Goal: Information Seeking & Learning: Find specific fact

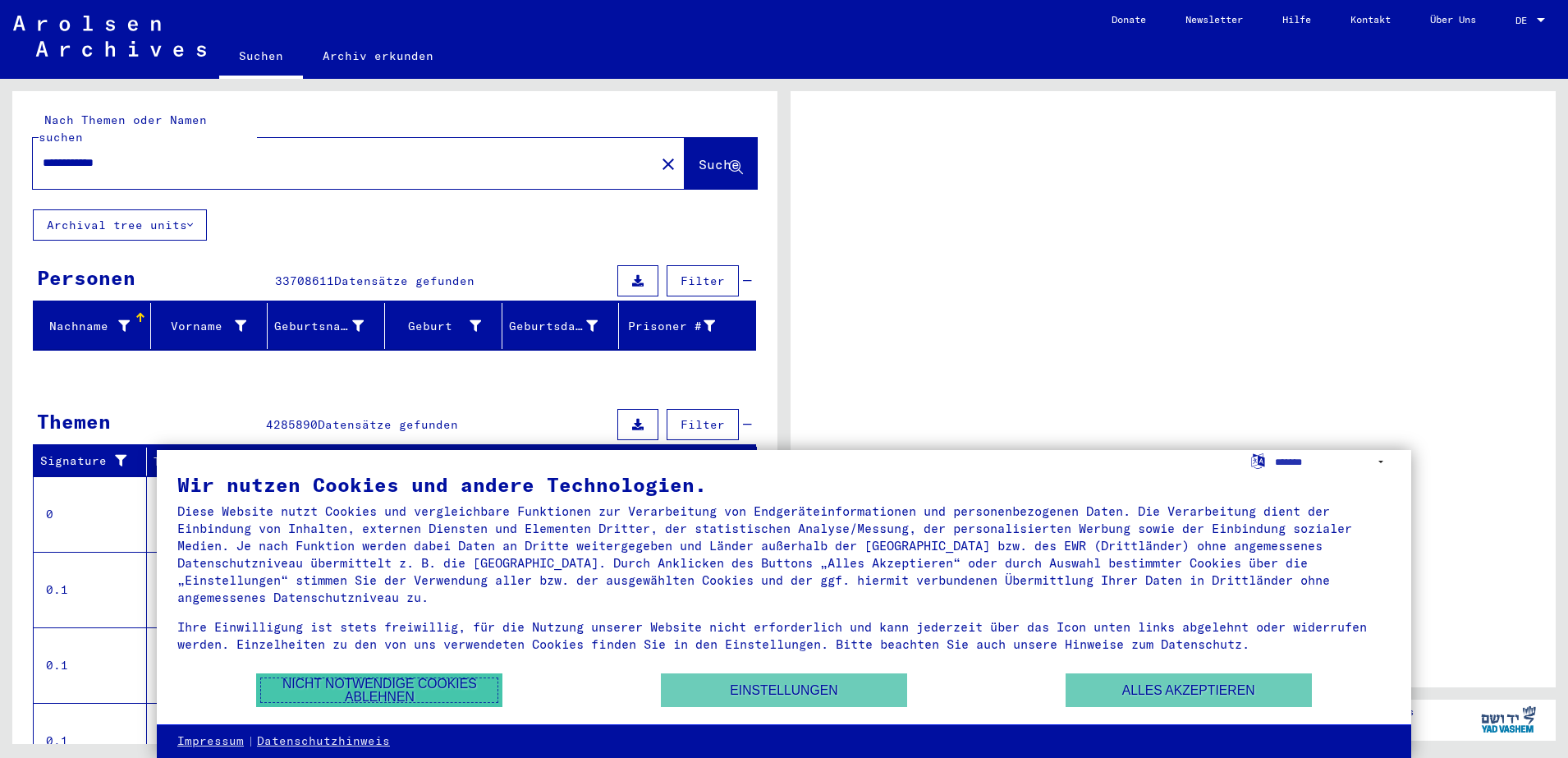
click at [441, 676] on button "Nicht notwendige Cookies ablehnen" at bounding box center [379, 691] width 246 height 34
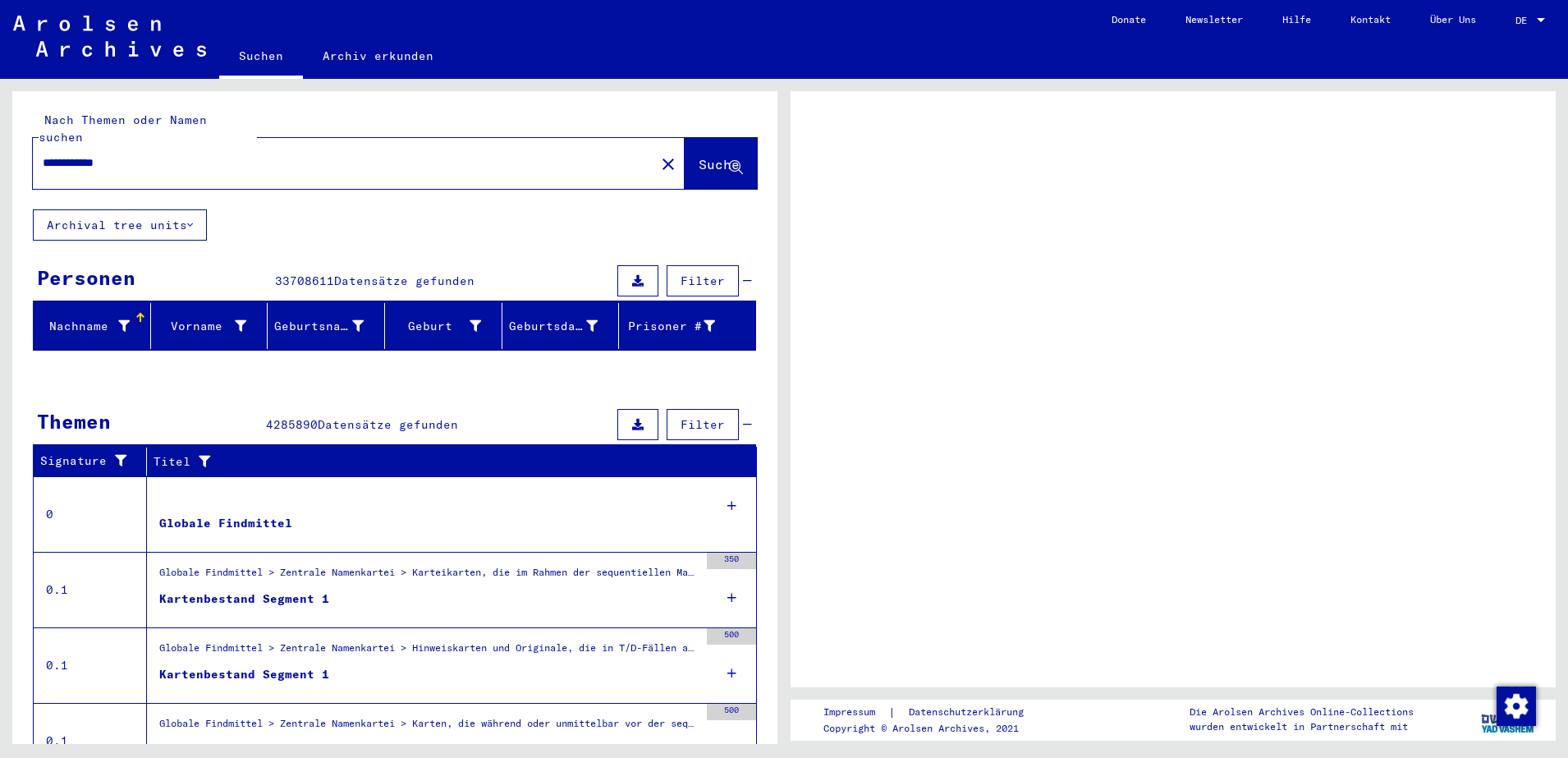
click at [702, 156] on span "Suche" at bounding box center [719, 164] width 41 height 16
click at [729, 161] on icon at bounding box center [736, 168] width 14 height 14
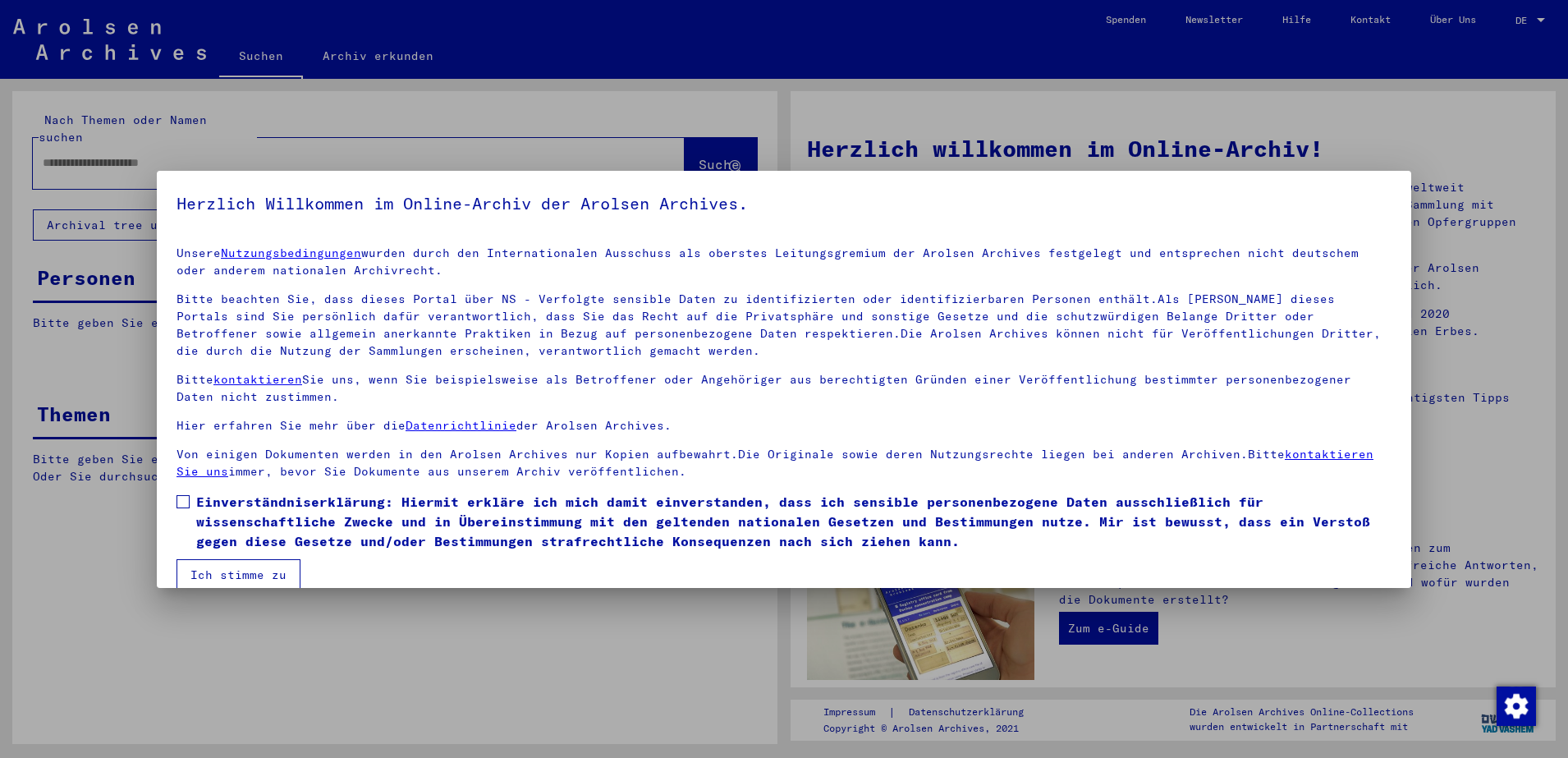
type input "**********"
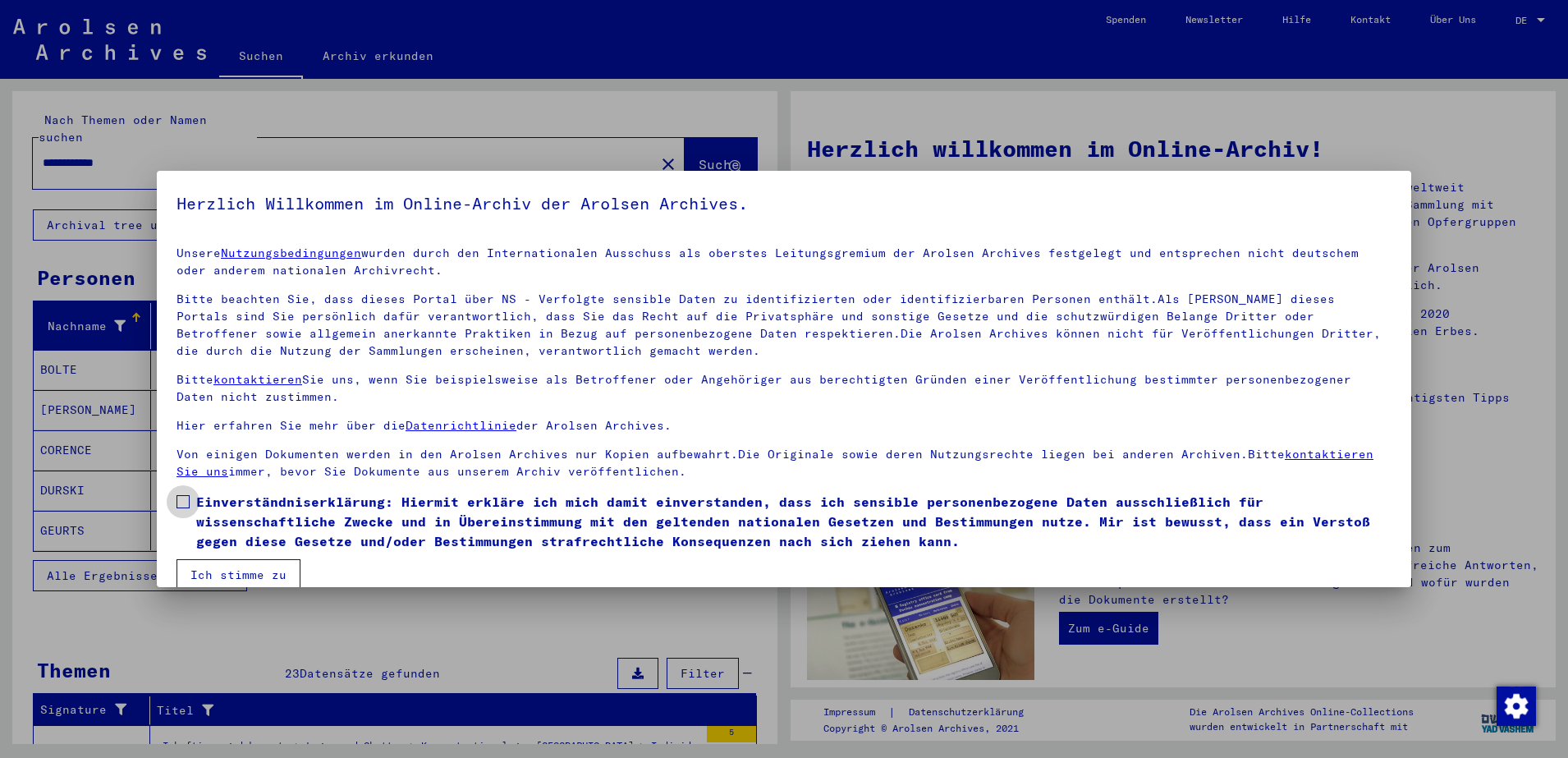
click at [182, 503] on span at bounding box center [182, 501] width 13 height 13
click at [220, 569] on button "Ich stimme zu" at bounding box center [238, 575] width 124 height 32
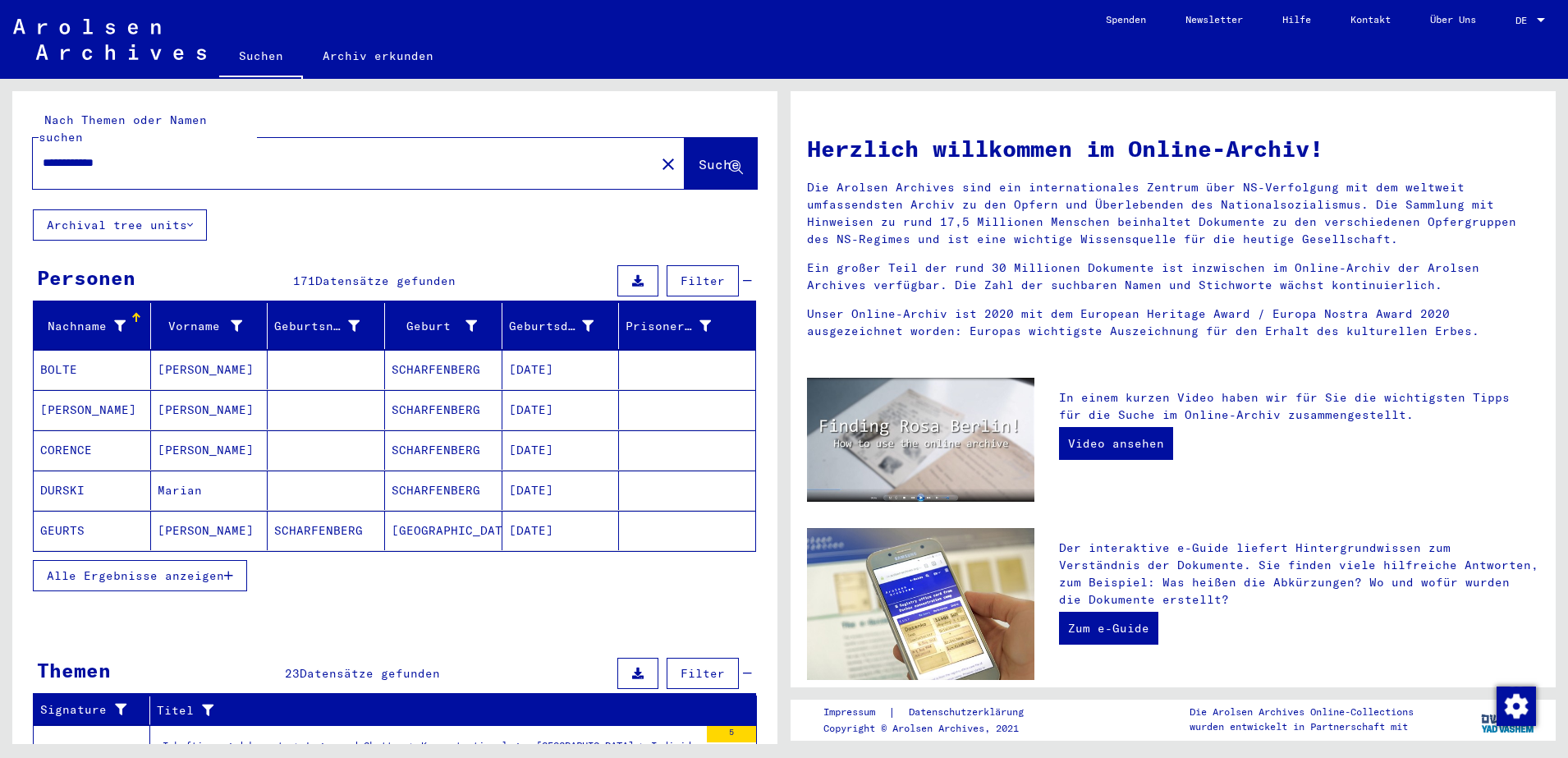
click at [189, 569] on span "Alle Ergebnisse anzeigen" at bounding box center [135, 576] width 177 height 14
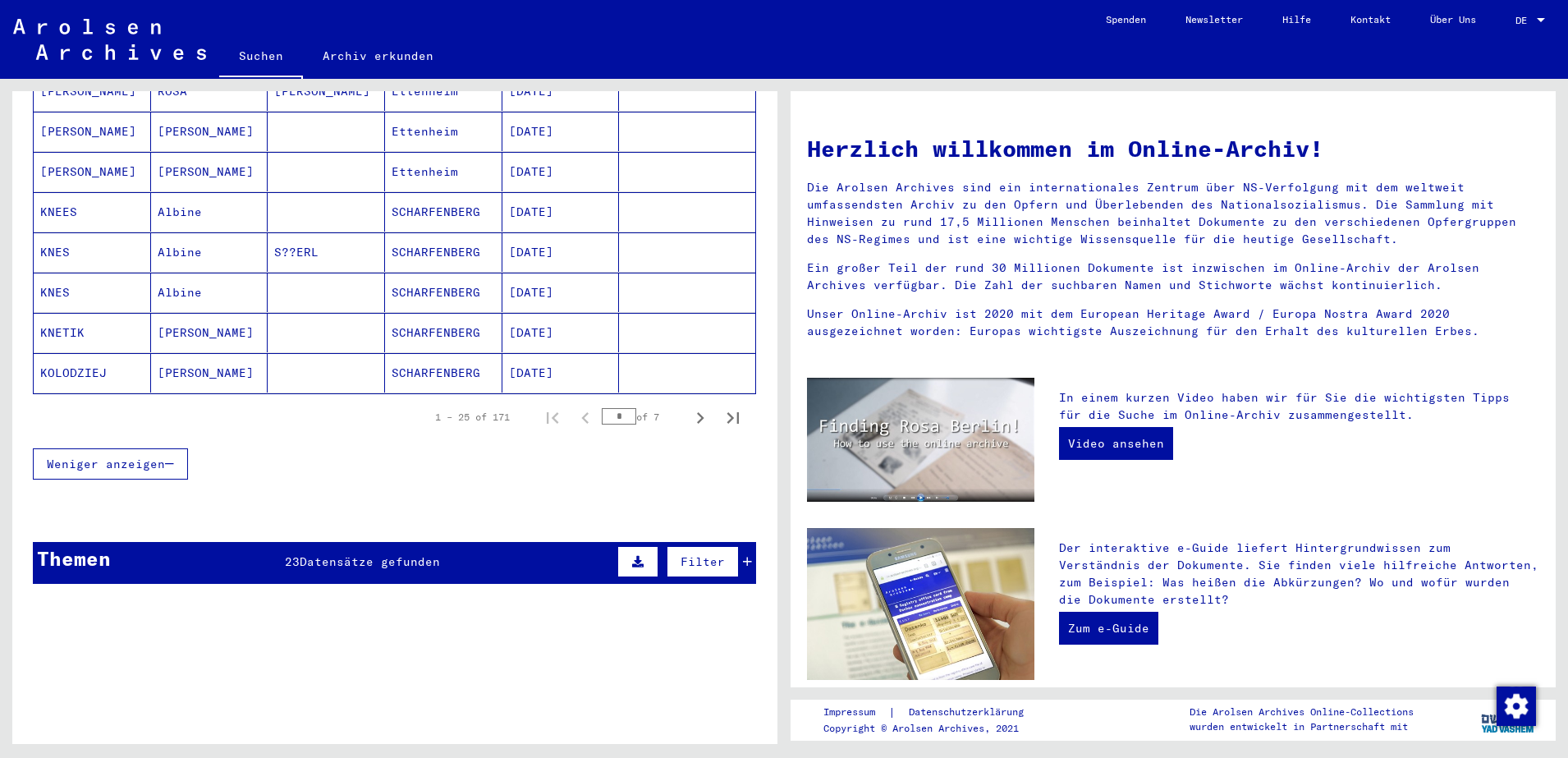
scroll to position [979, 0]
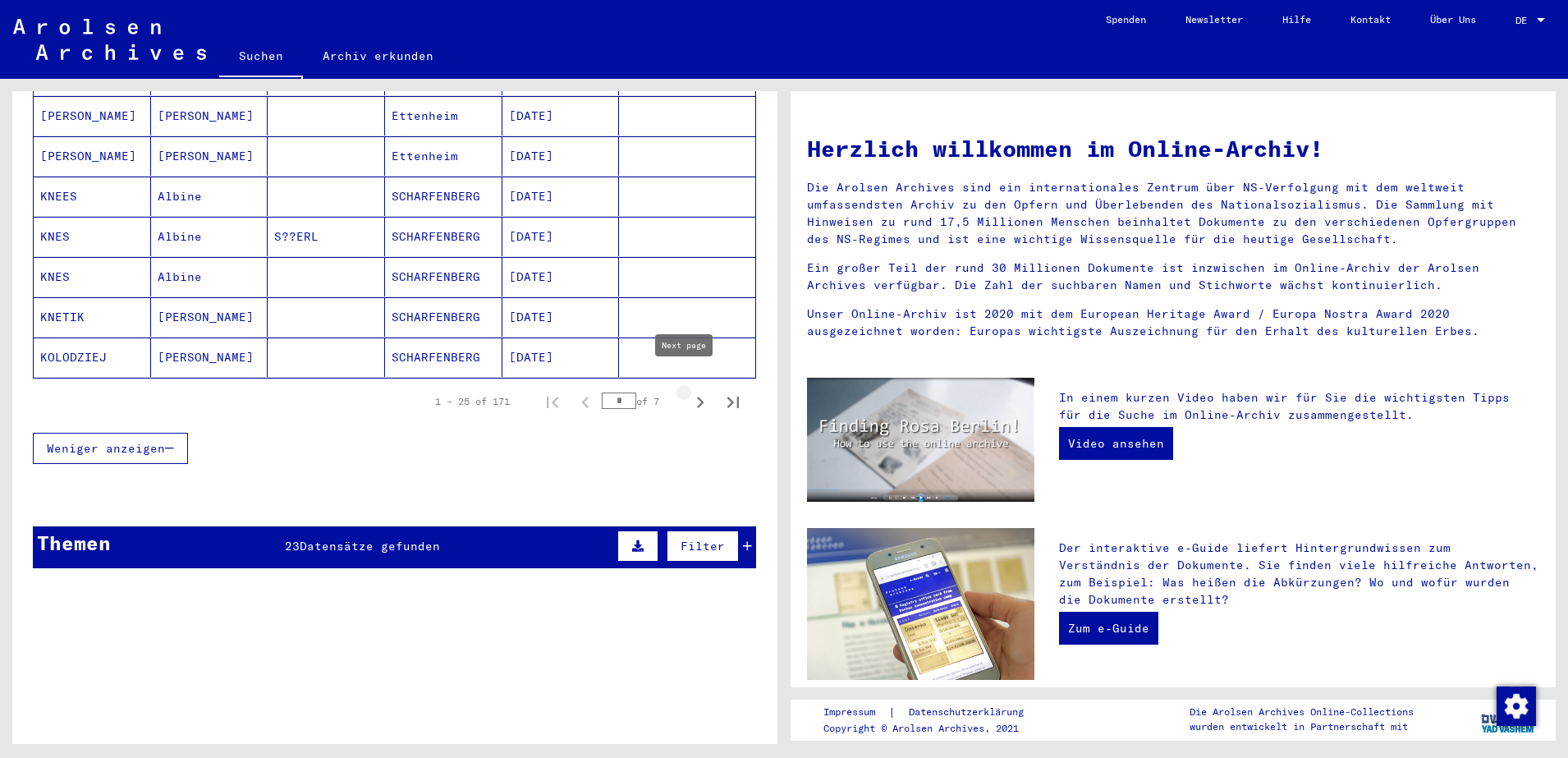
click at [697, 396] on icon "Next page" at bounding box center [700, 402] width 8 height 11
type input "*"
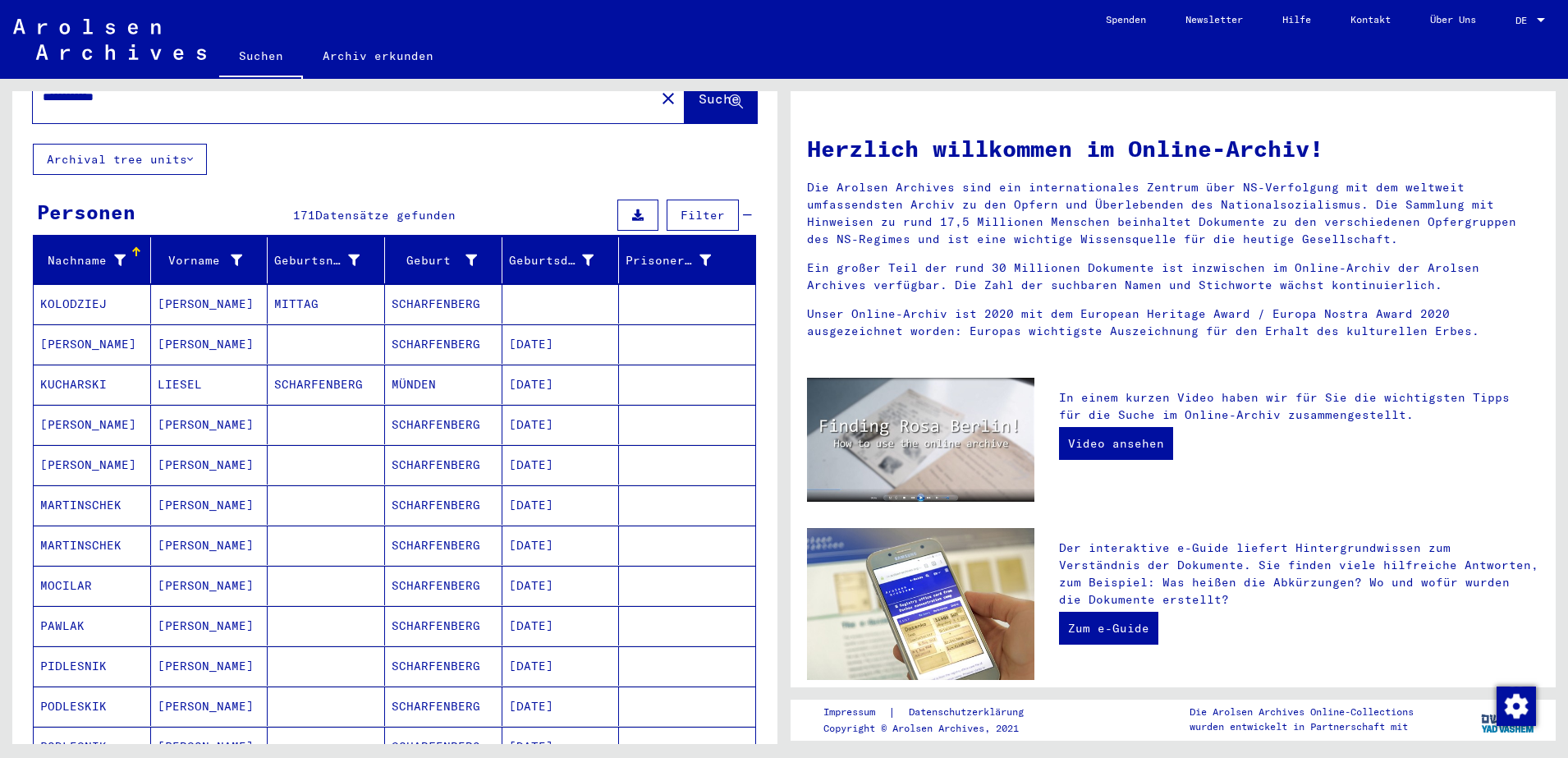
scroll to position [0, 0]
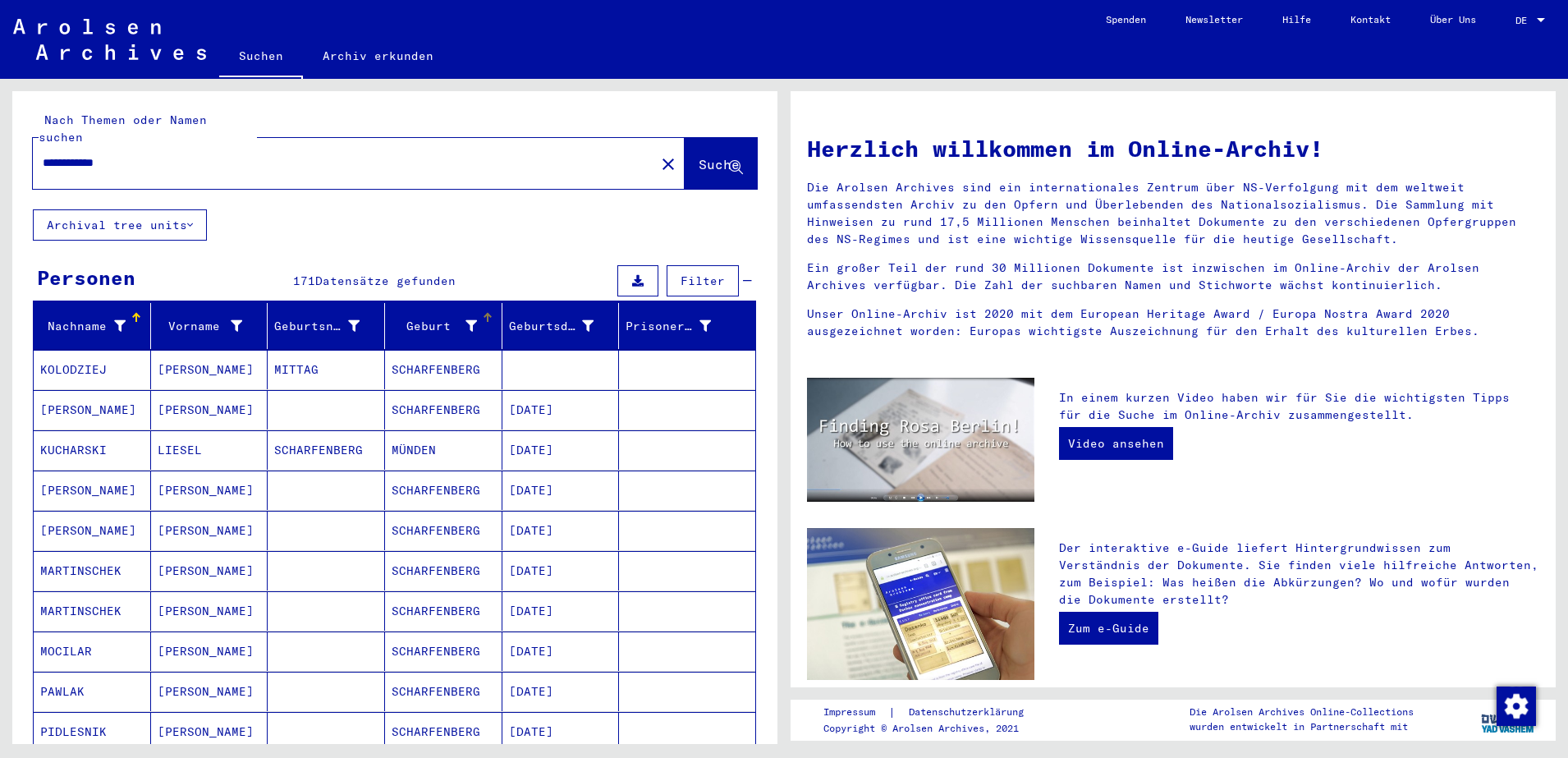
click at [465, 321] on icon at bounding box center [470, 326] width 11 height 11
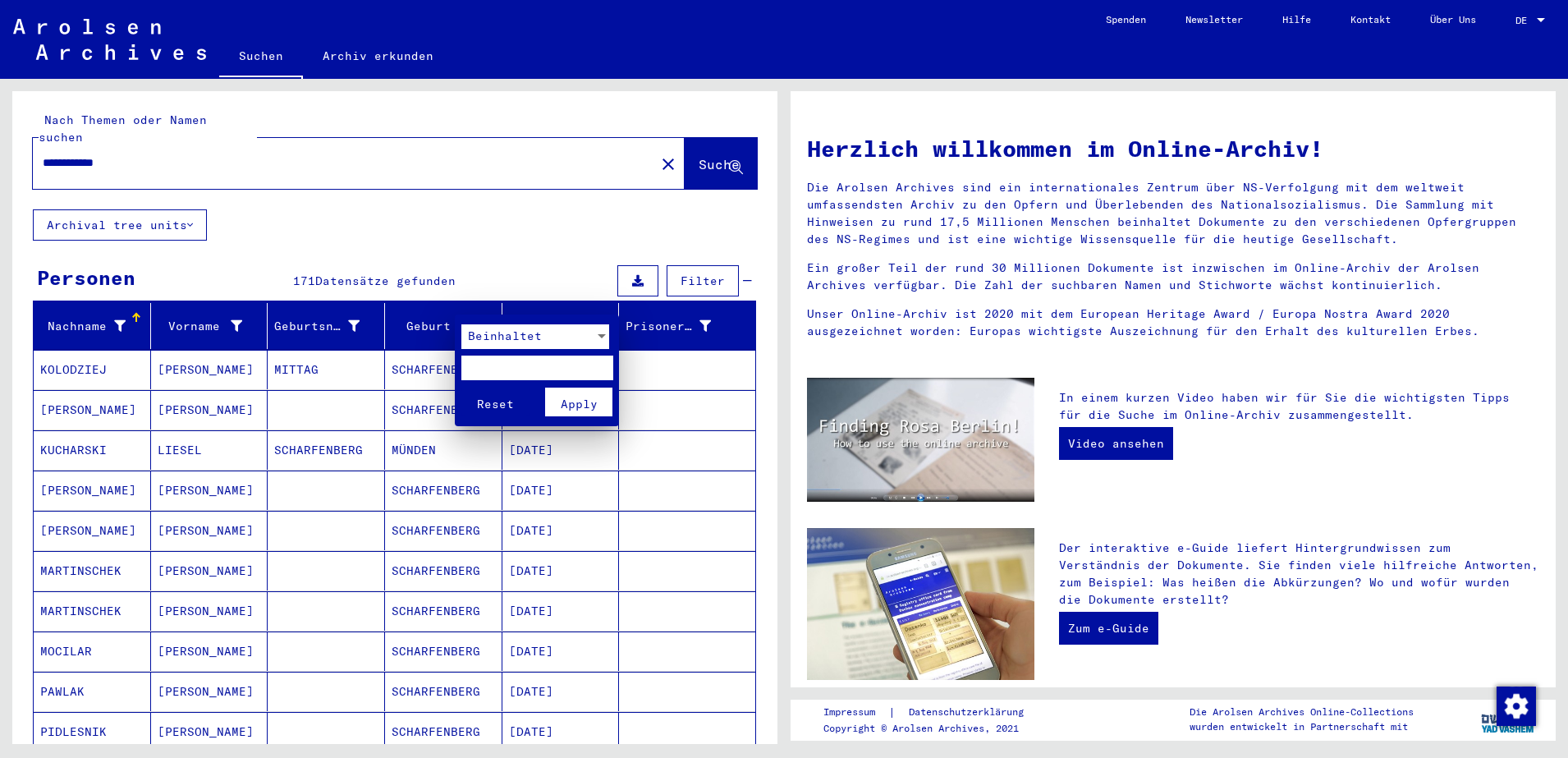
click at [501, 367] on input "text" at bounding box center [537, 367] width 152 height 25
type input "******"
click at [560, 407] on button "Apply" at bounding box center [579, 402] width 68 height 29
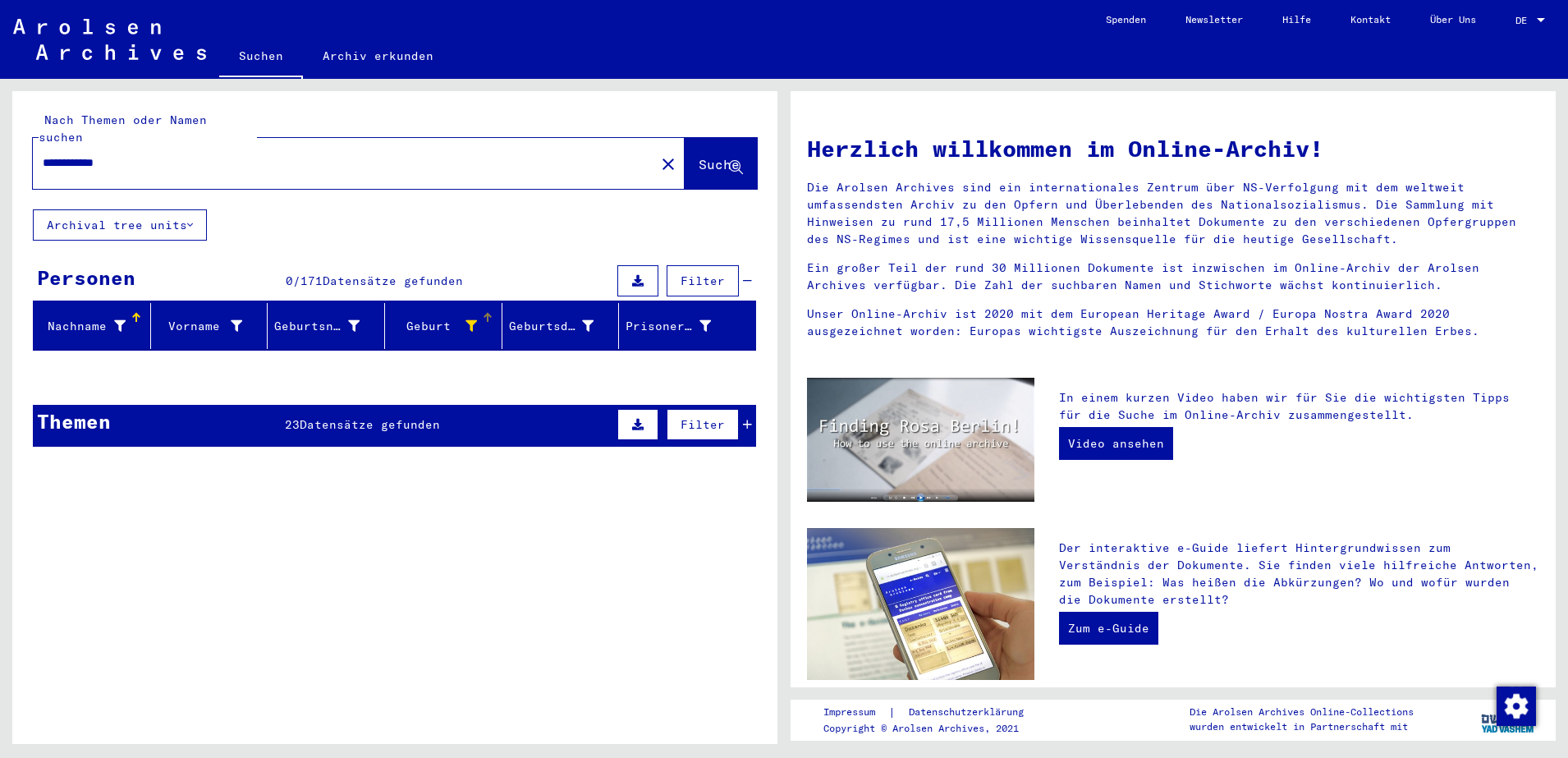
click at [465, 321] on icon at bounding box center [470, 326] width 11 height 11
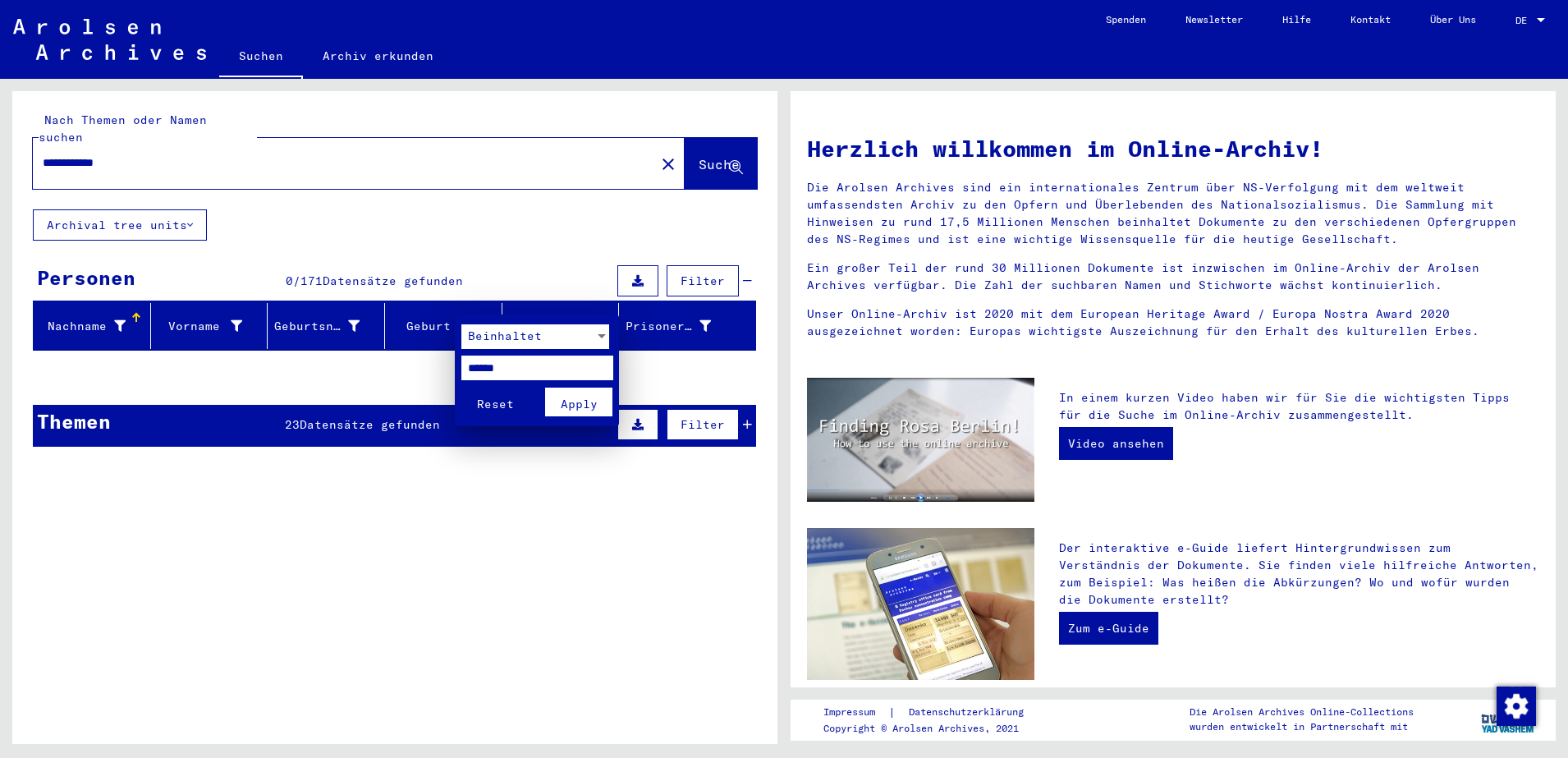
click at [488, 362] on input "******" at bounding box center [537, 367] width 152 height 25
type input "******"
click at [576, 411] on span "Apply" at bounding box center [579, 403] width 37 height 14
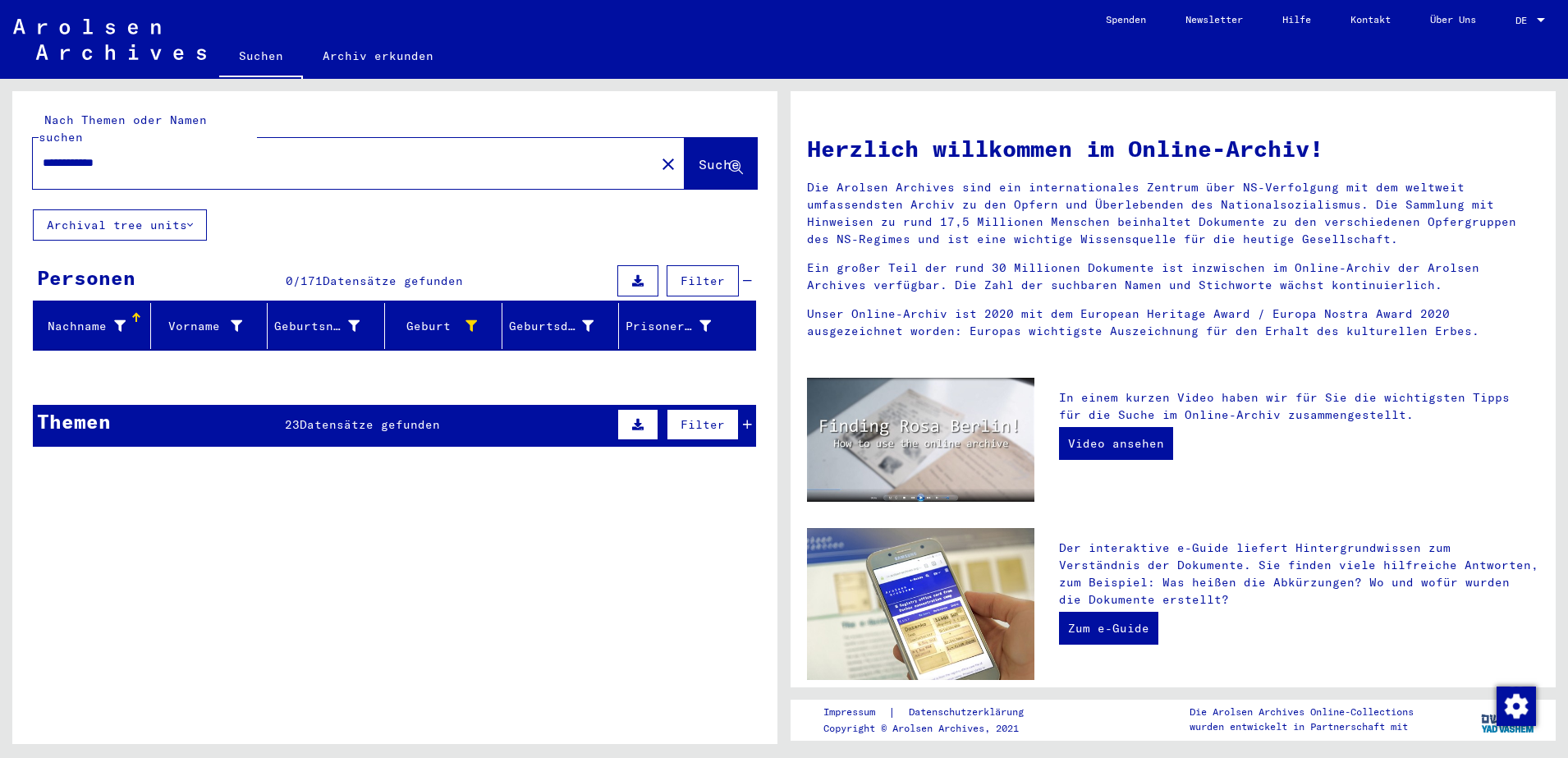
click at [373, 416] on div "Themen 23 Datensätze gefunden Filter" at bounding box center [395, 425] width 723 height 42
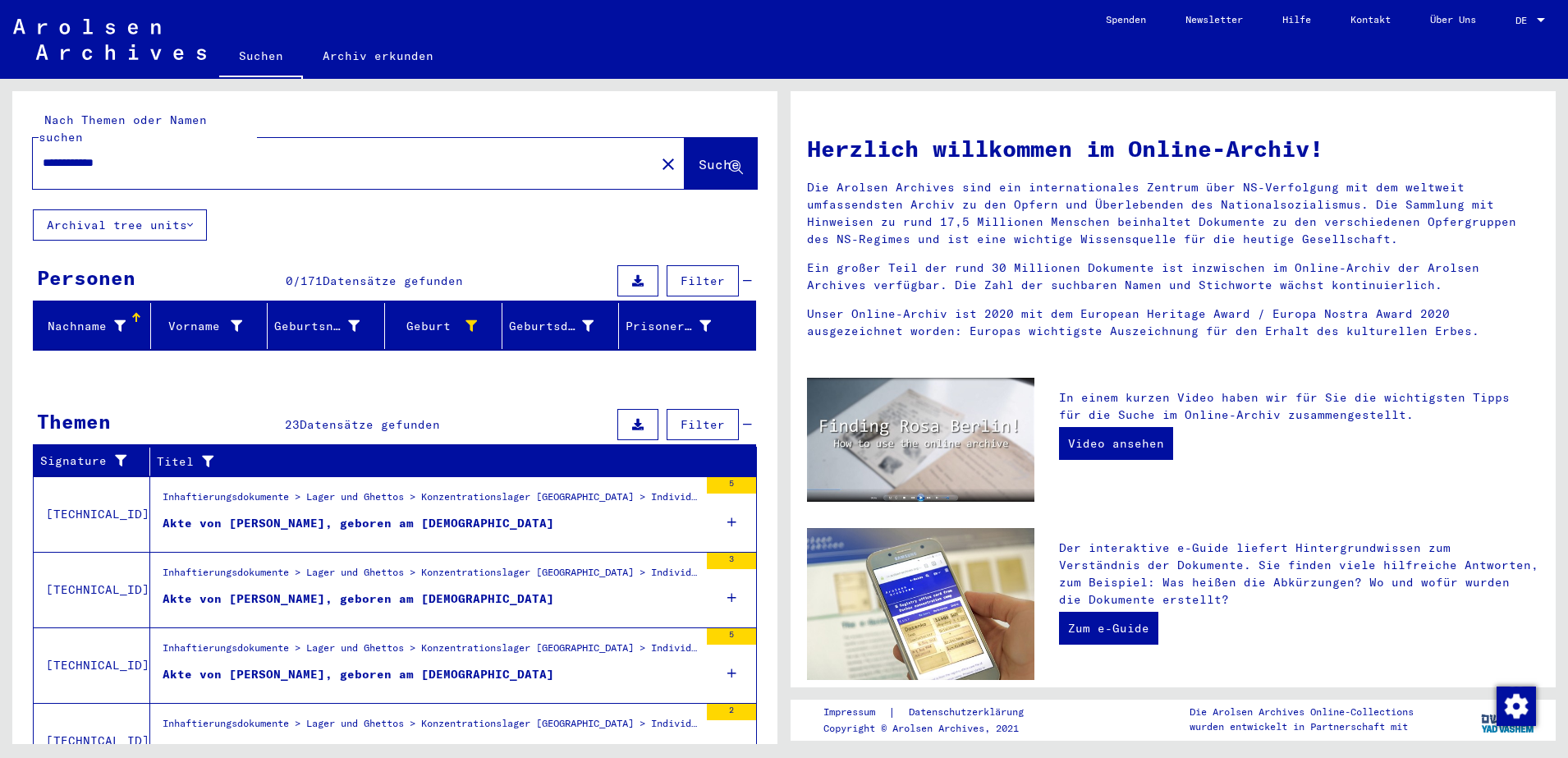
click at [383, 591] on div "Akte von [PERSON_NAME], geboren am [DEMOGRAPHIC_DATA]" at bounding box center [359, 599] width 392 height 17
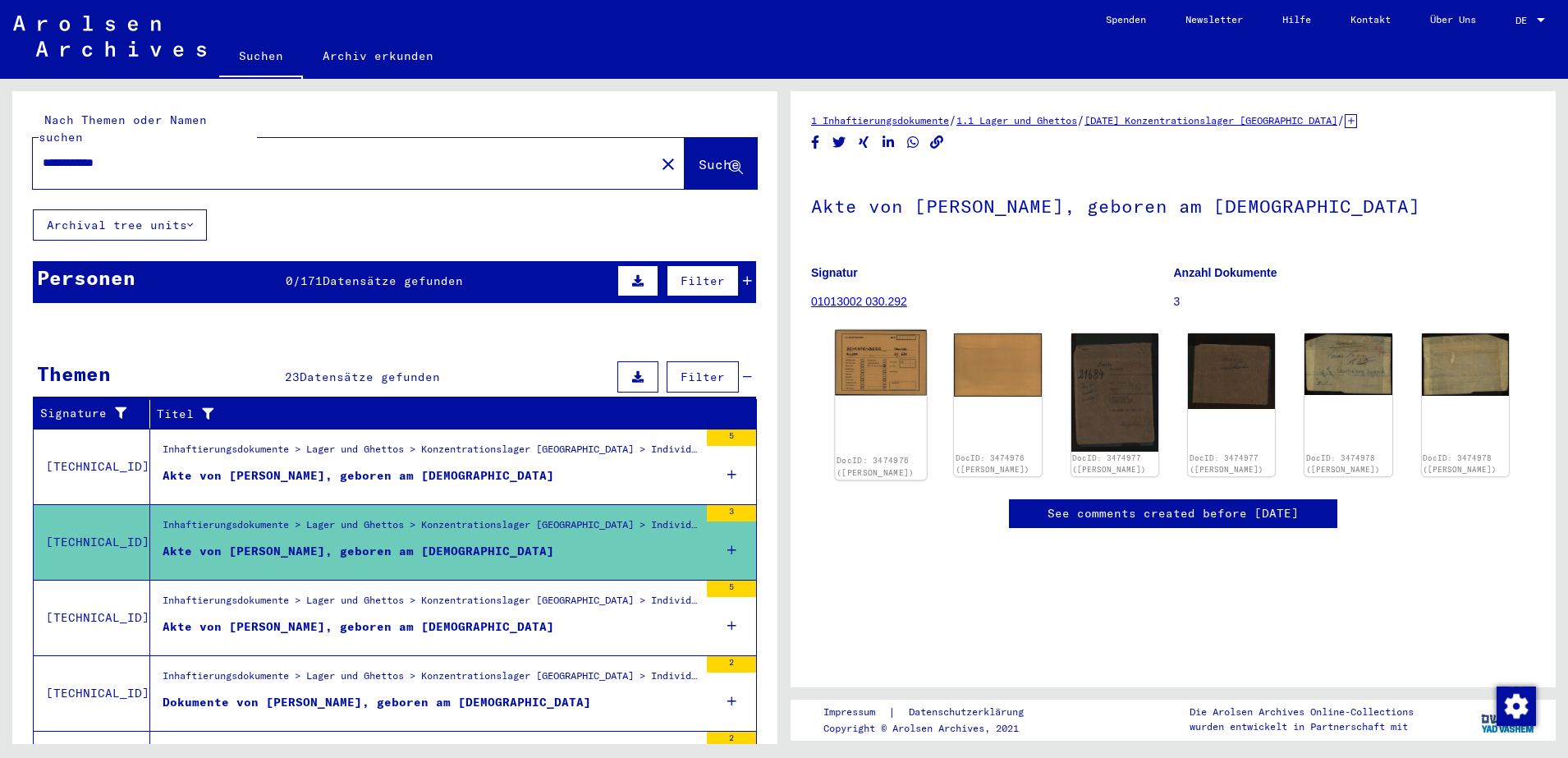
click at [892, 386] on img at bounding box center [881, 362] width 92 height 66
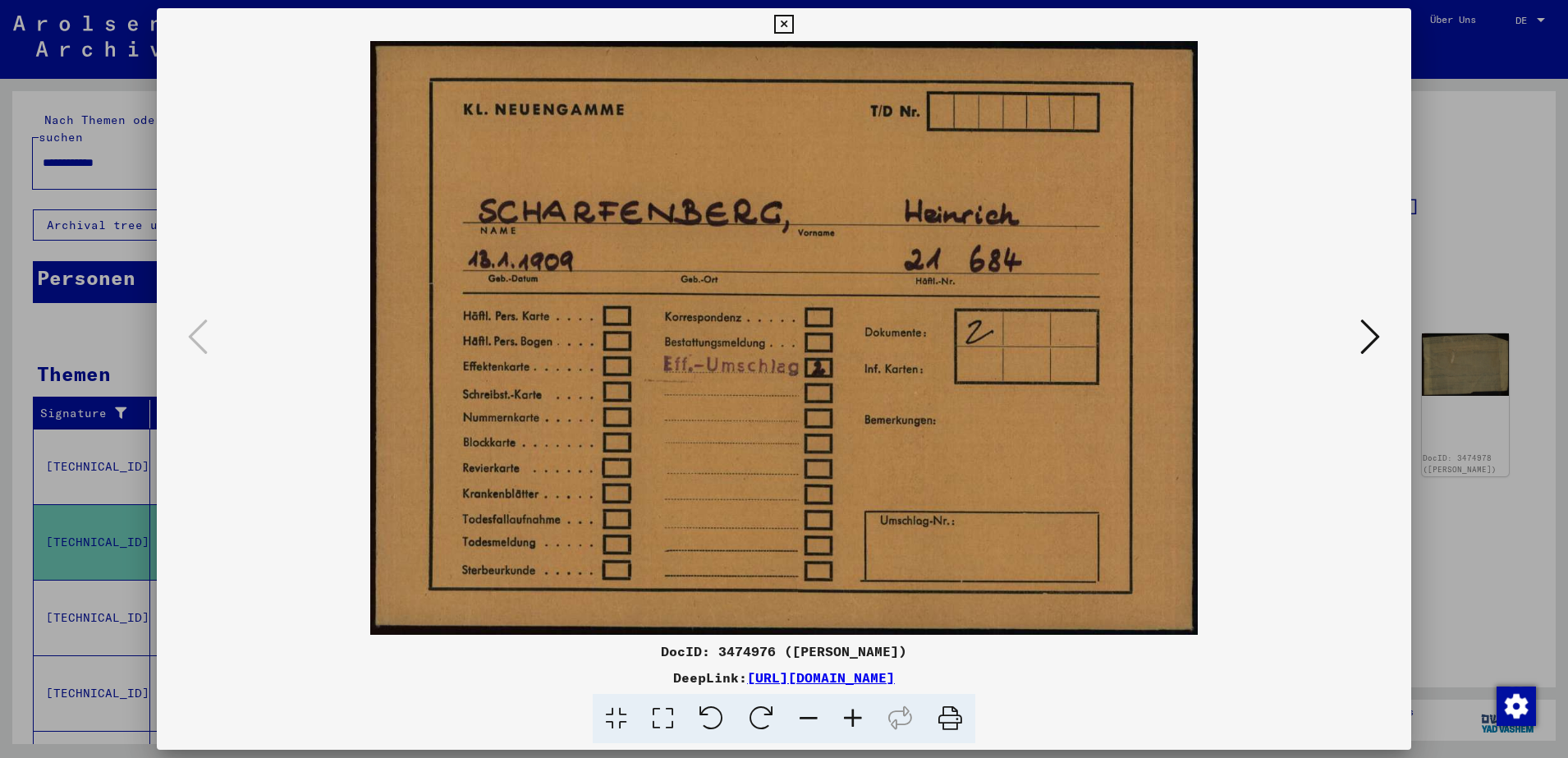
click at [1369, 328] on icon at bounding box center [1370, 337] width 20 height 39
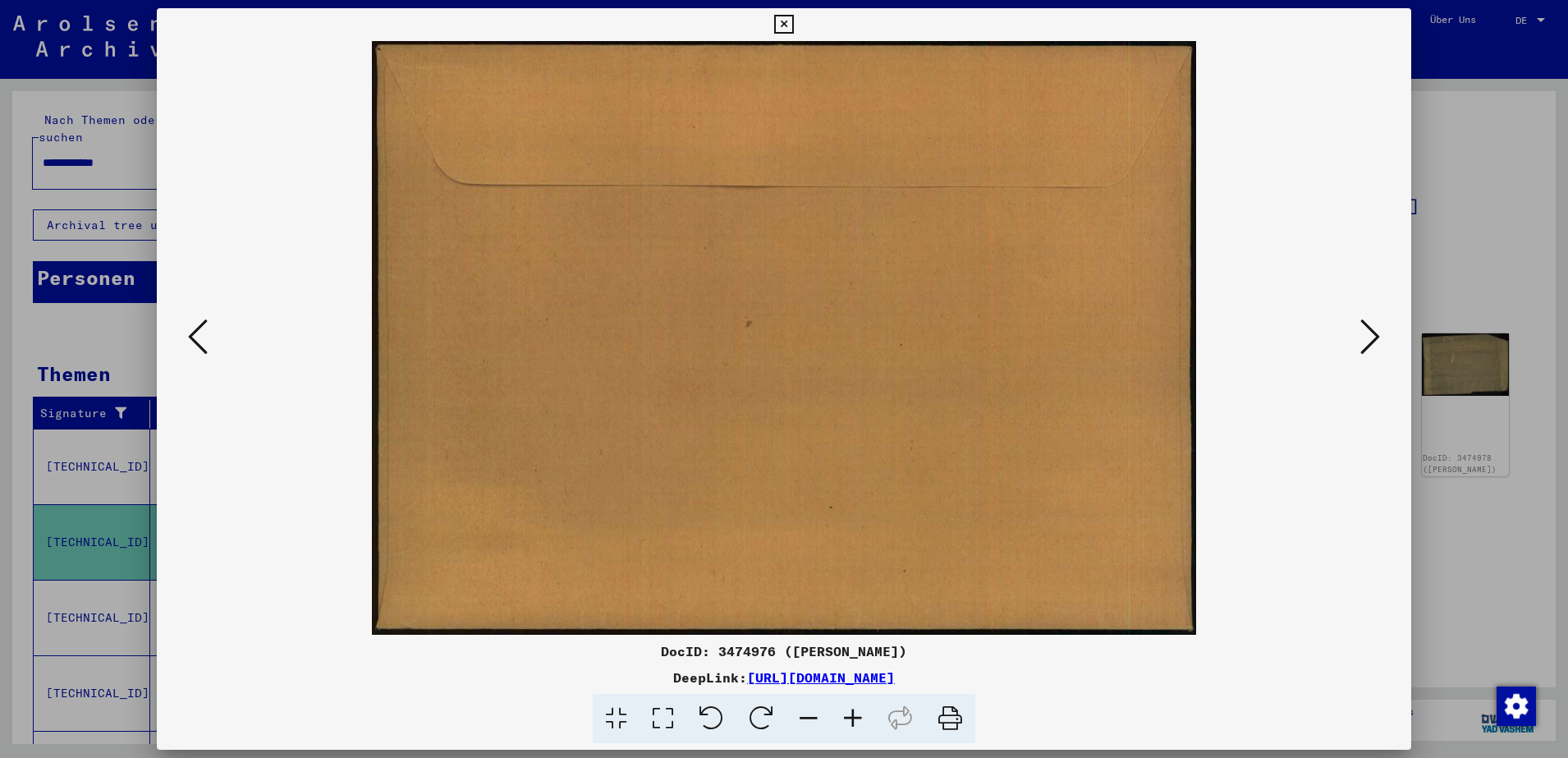
click at [1369, 328] on icon at bounding box center [1370, 337] width 20 height 39
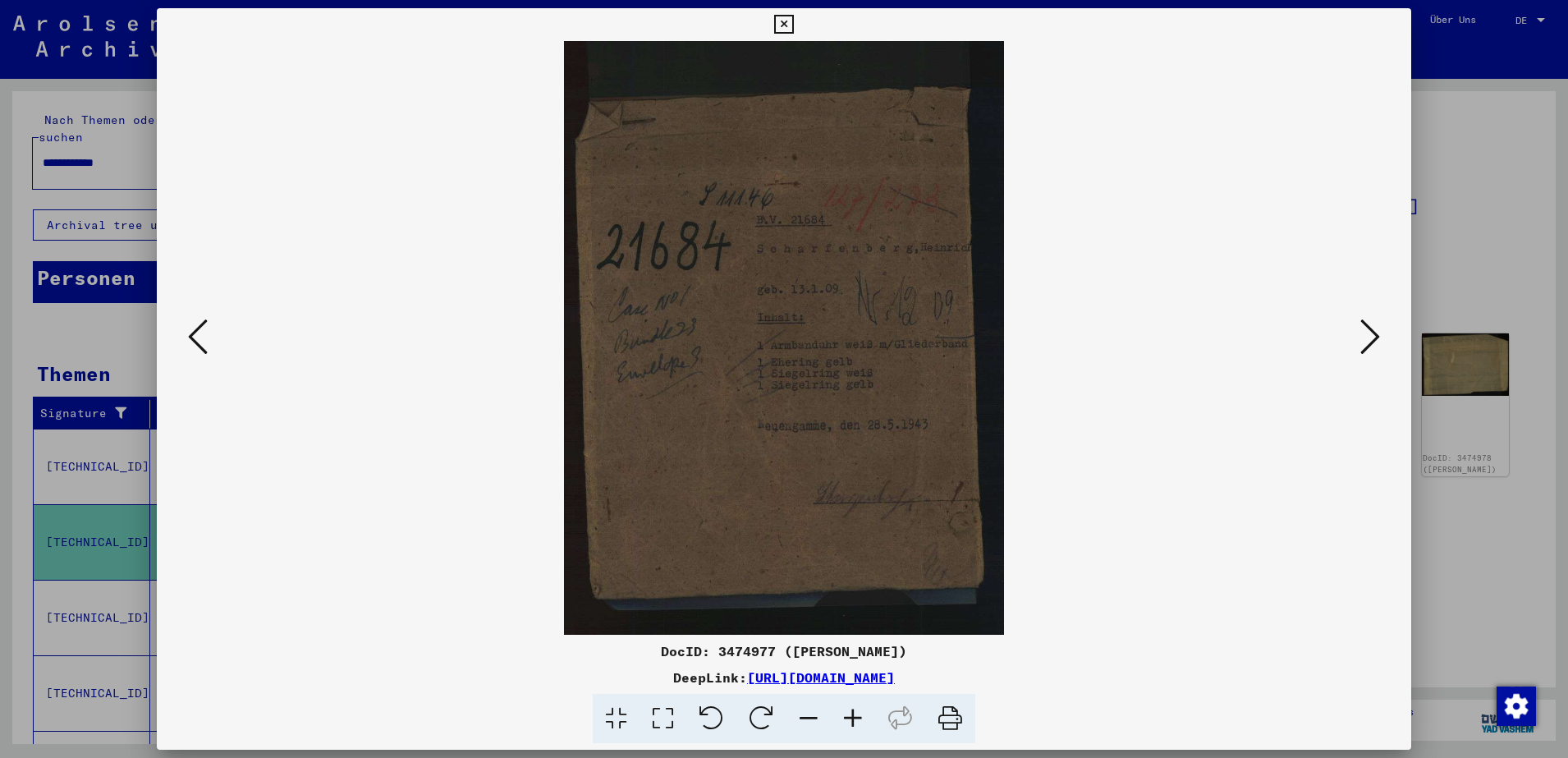
click at [1369, 328] on icon at bounding box center [1370, 337] width 20 height 39
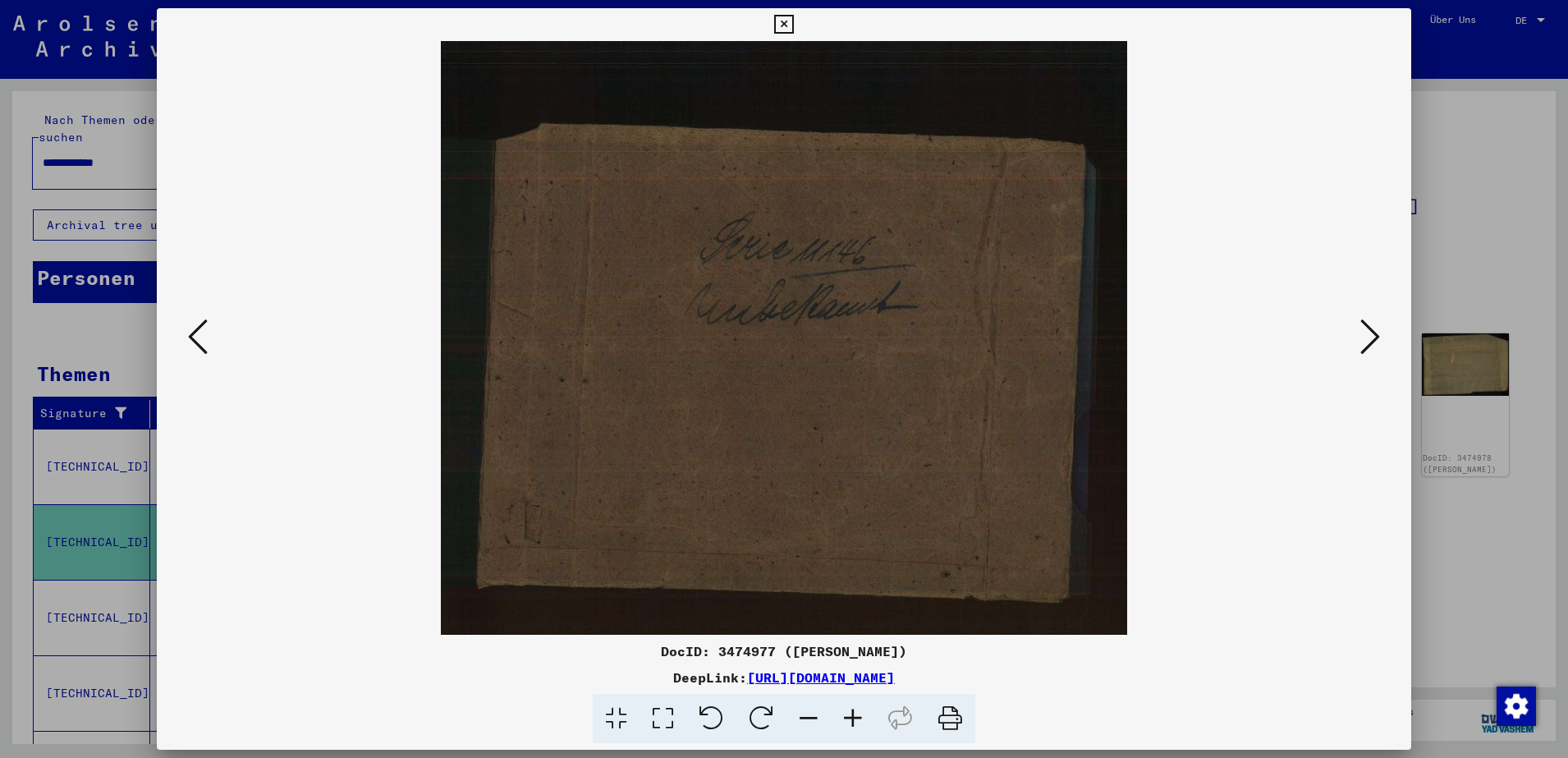
click at [1369, 328] on icon at bounding box center [1370, 337] width 20 height 39
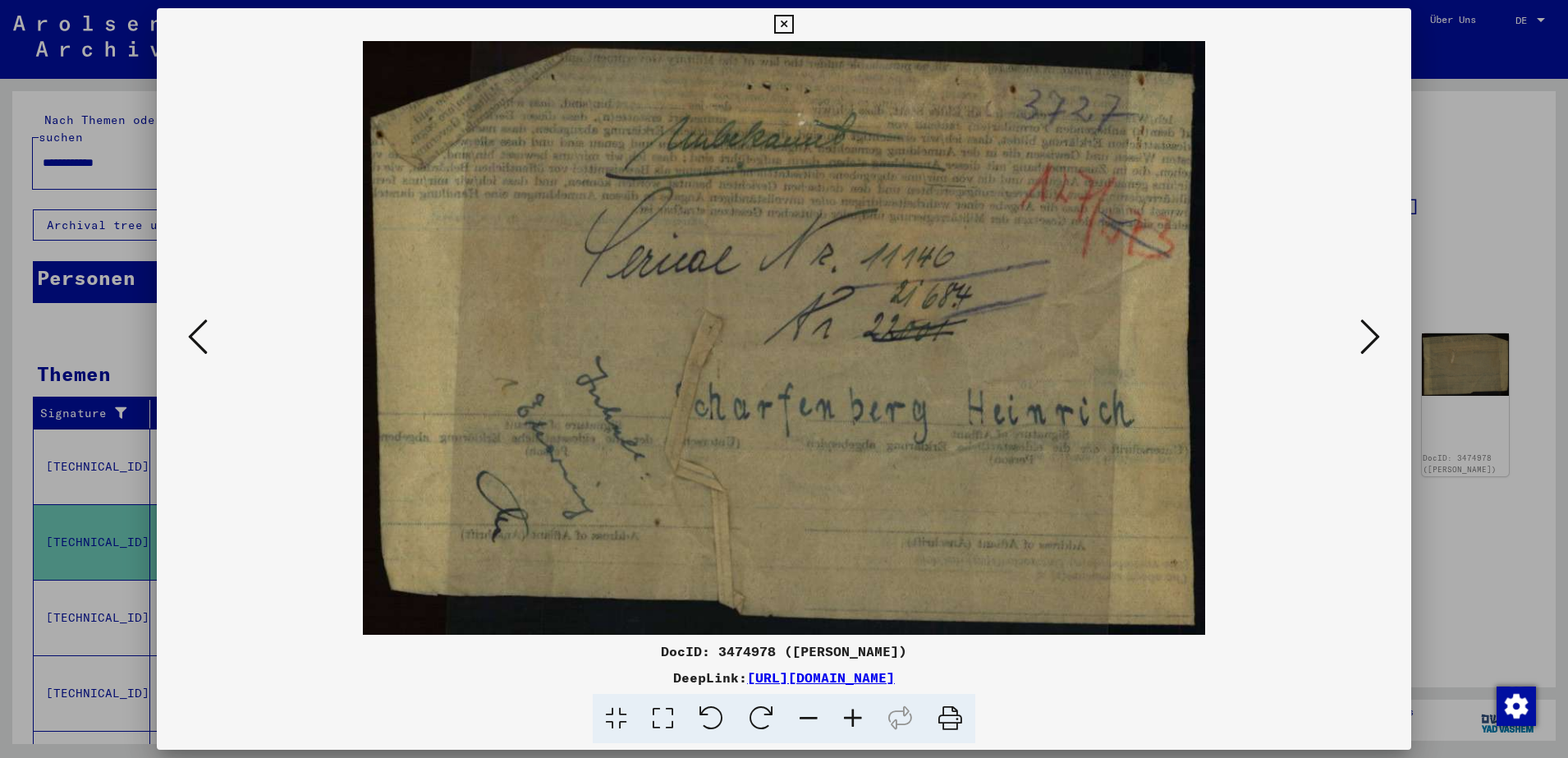
click at [1369, 328] on icon at bounding box center [1370, 337] width 20 height 39
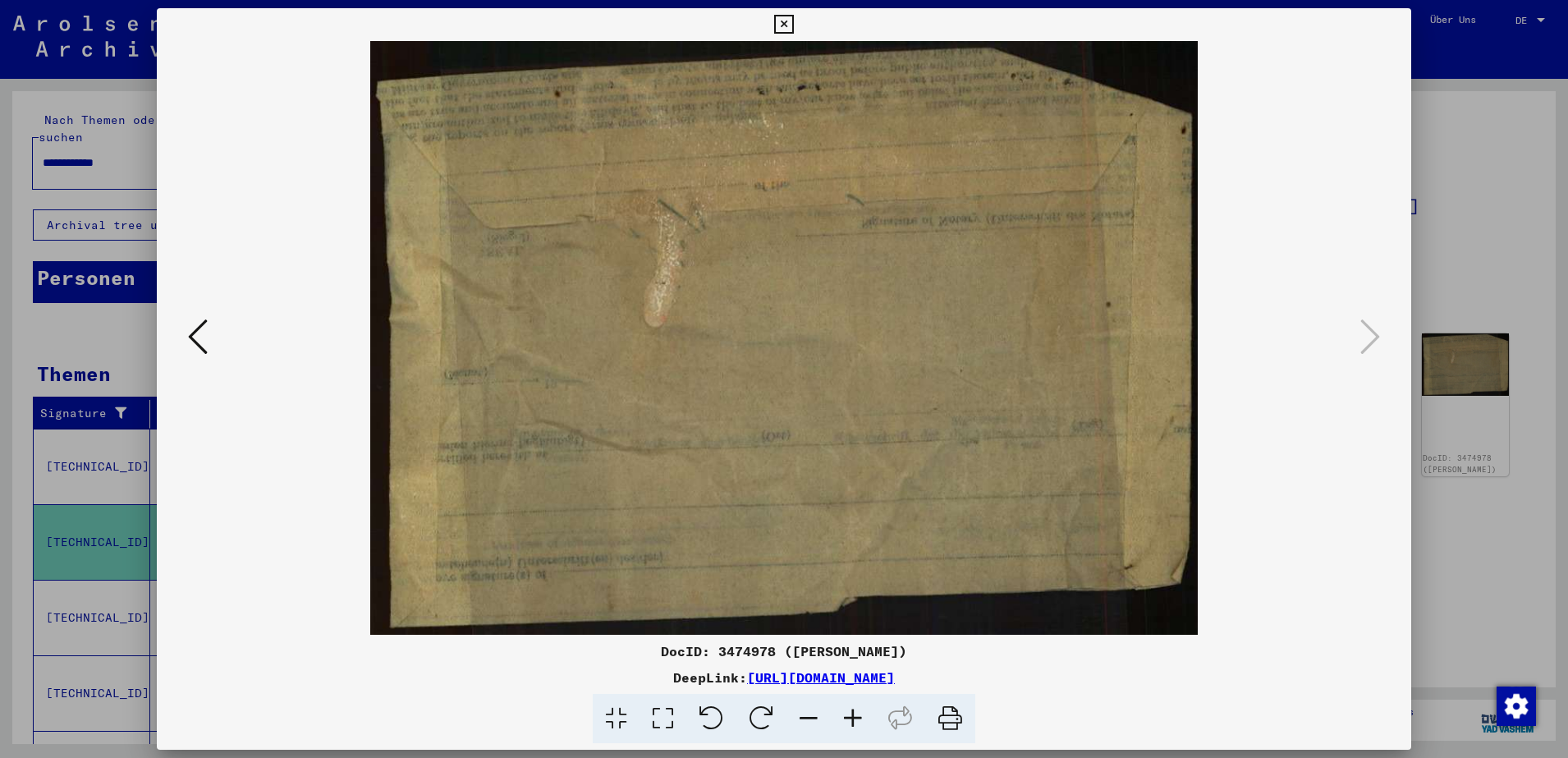
click at [1485, 169] on div at bounding box center [784, 379] width 1568 height 758
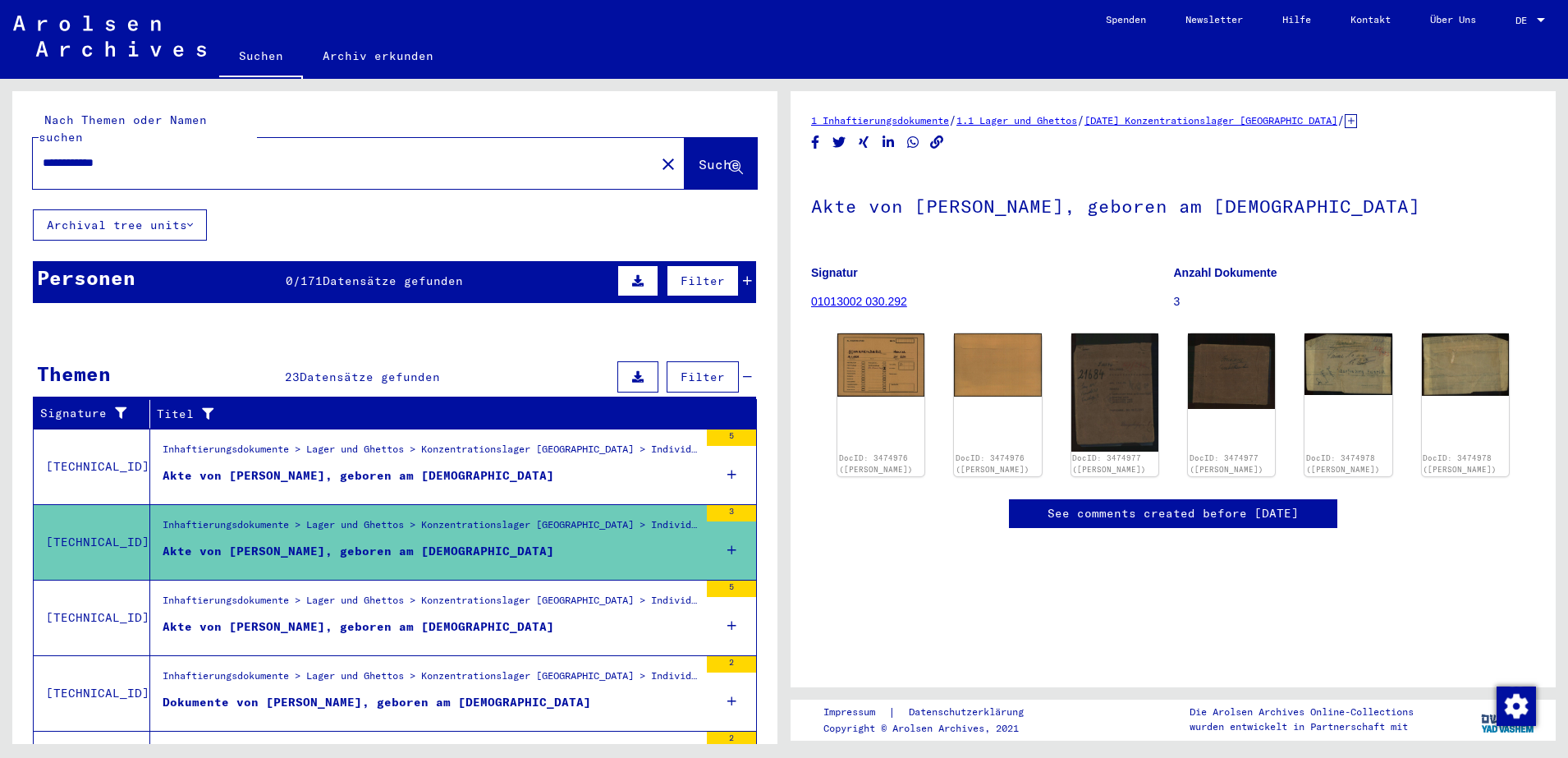
click at [471, 619] on div "Akte von [PERSON_NAME], geboren am [DEMOGRAPHIC_DATA]" at bounding box center [359, 628] width 392 height 17
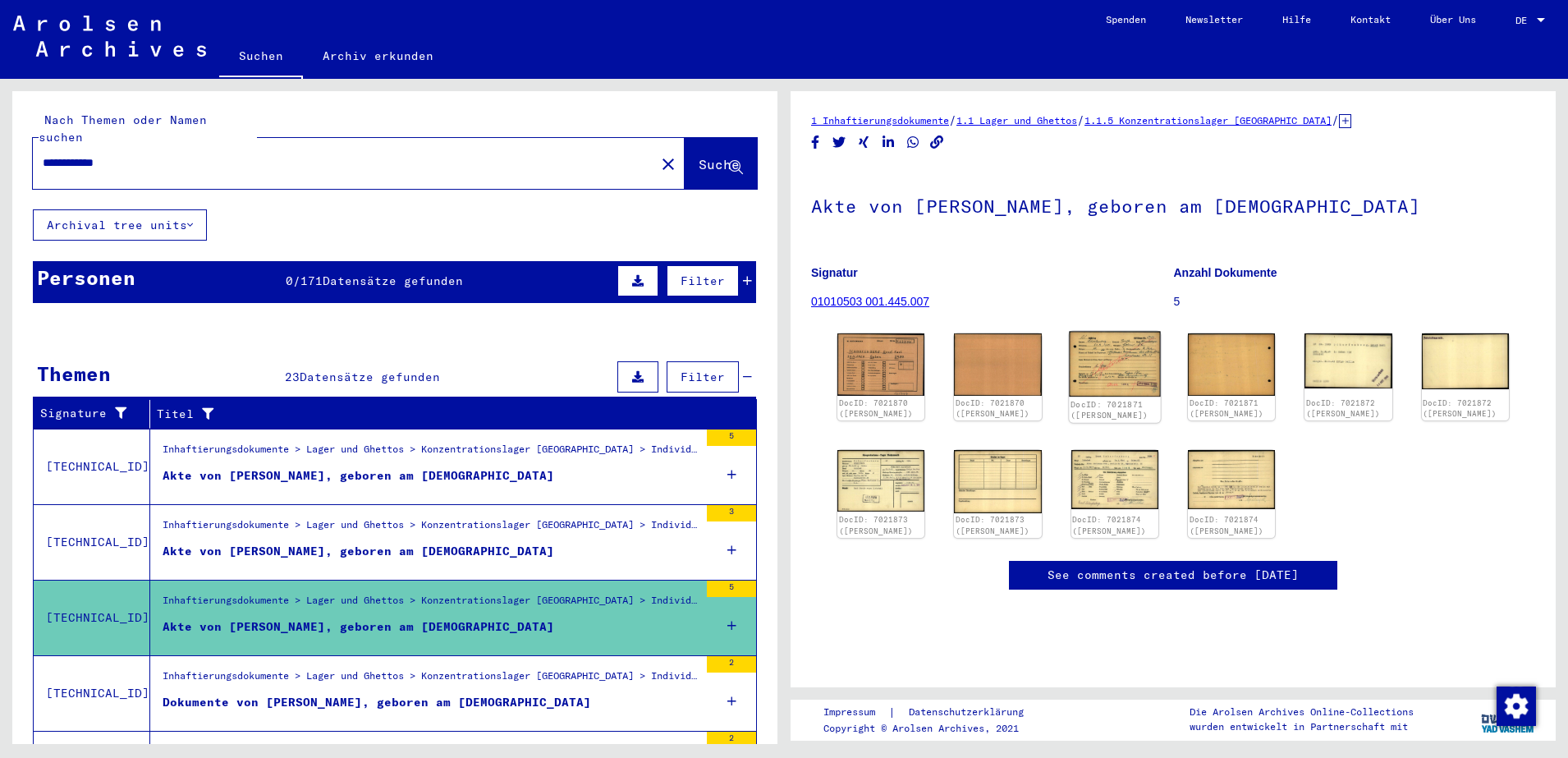
click at [1109, 348] on img at bounding box center [1115, 364] width 92 height 65
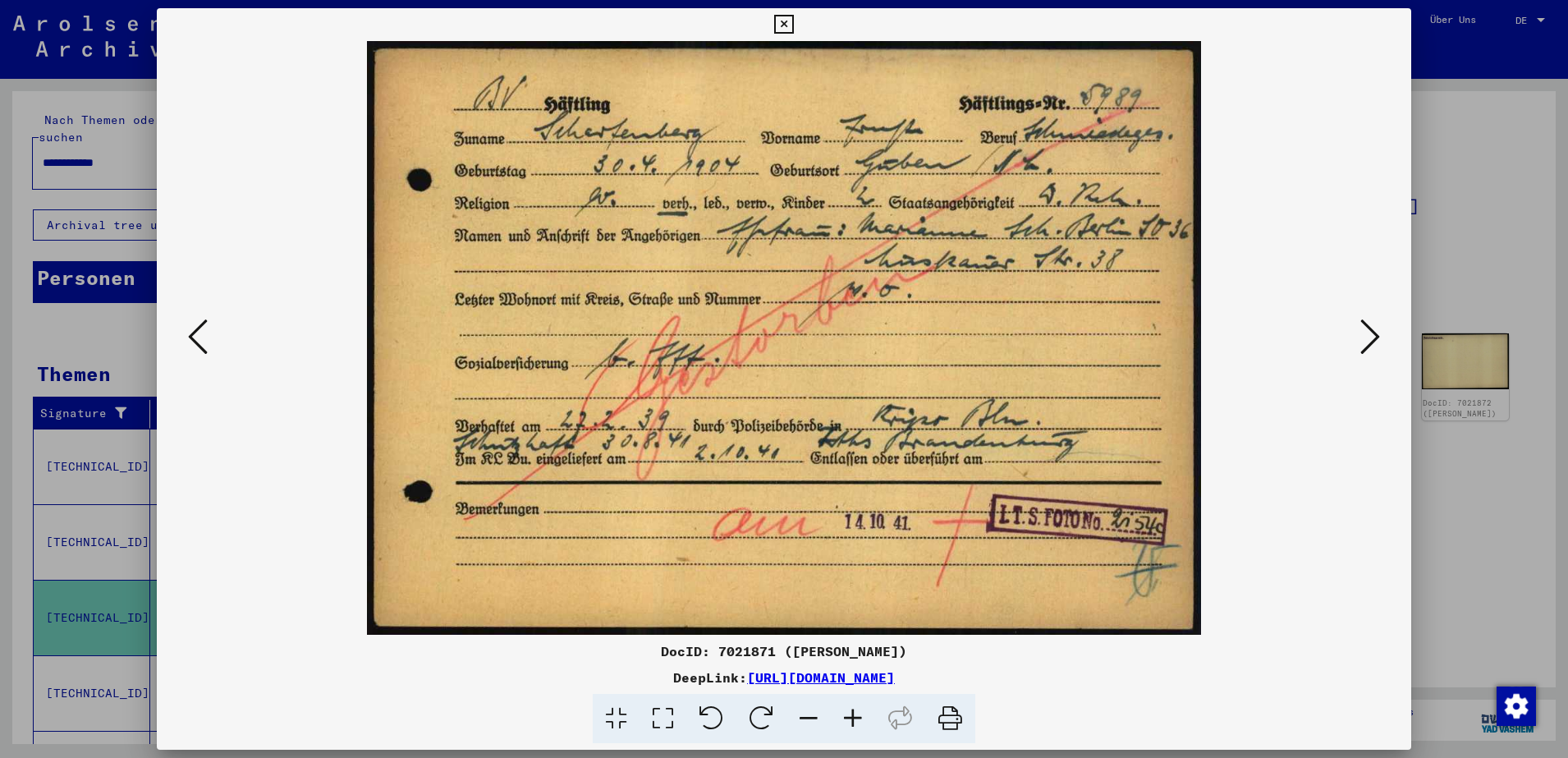
click at [1450, 231] on div at bounding box center [784, 379] width 1568 height 758
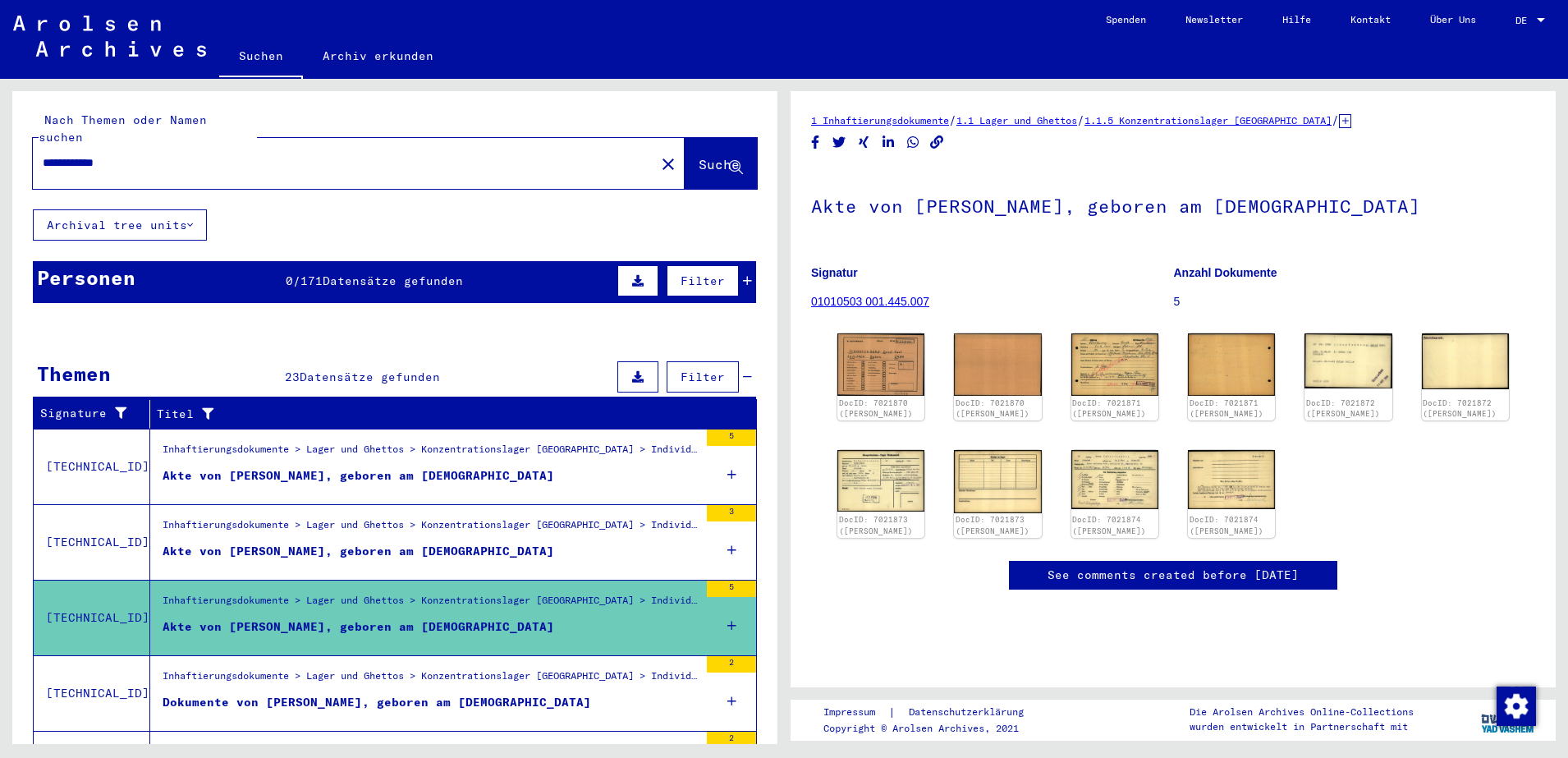
click at [563, 694] on figure "Dokumente von [PERSON_NAME], geboren am [DEMOGRAPHIC_DATA]" at bounding box center [430, 706] width 536 height 25
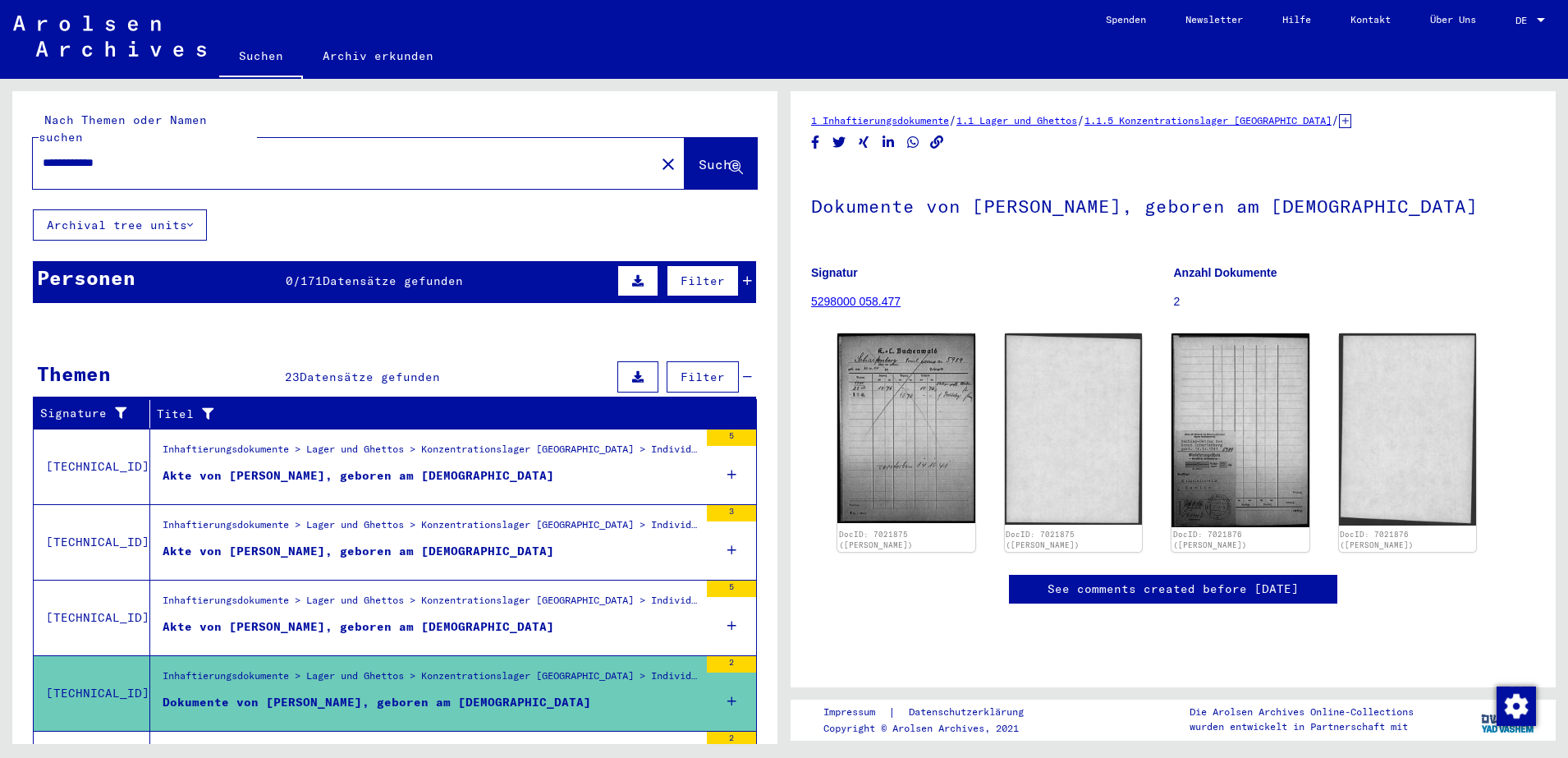
click at [97, 154] on input "**********" at bounding box center [343, 163] width 602 height 17
click at [699, 156] on span "Suche" at bounding box center [719, 164] width 41 height 16
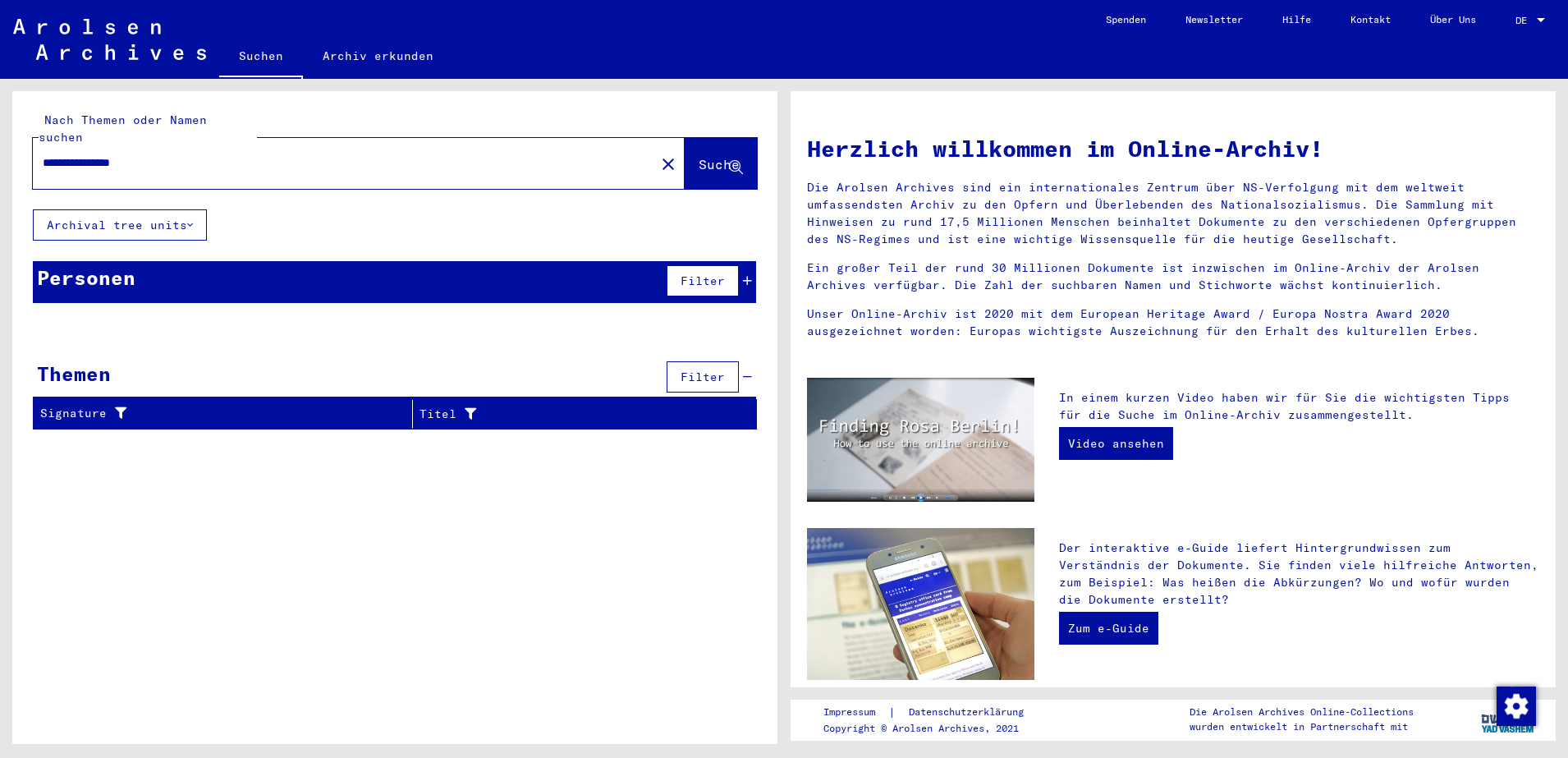
click at [72, 145] on div "**********" at bounding box center [334, 163] width 602 height 37
click at [70, 154] on input "**********" at bounding box center [339, 163] width 593 height 17
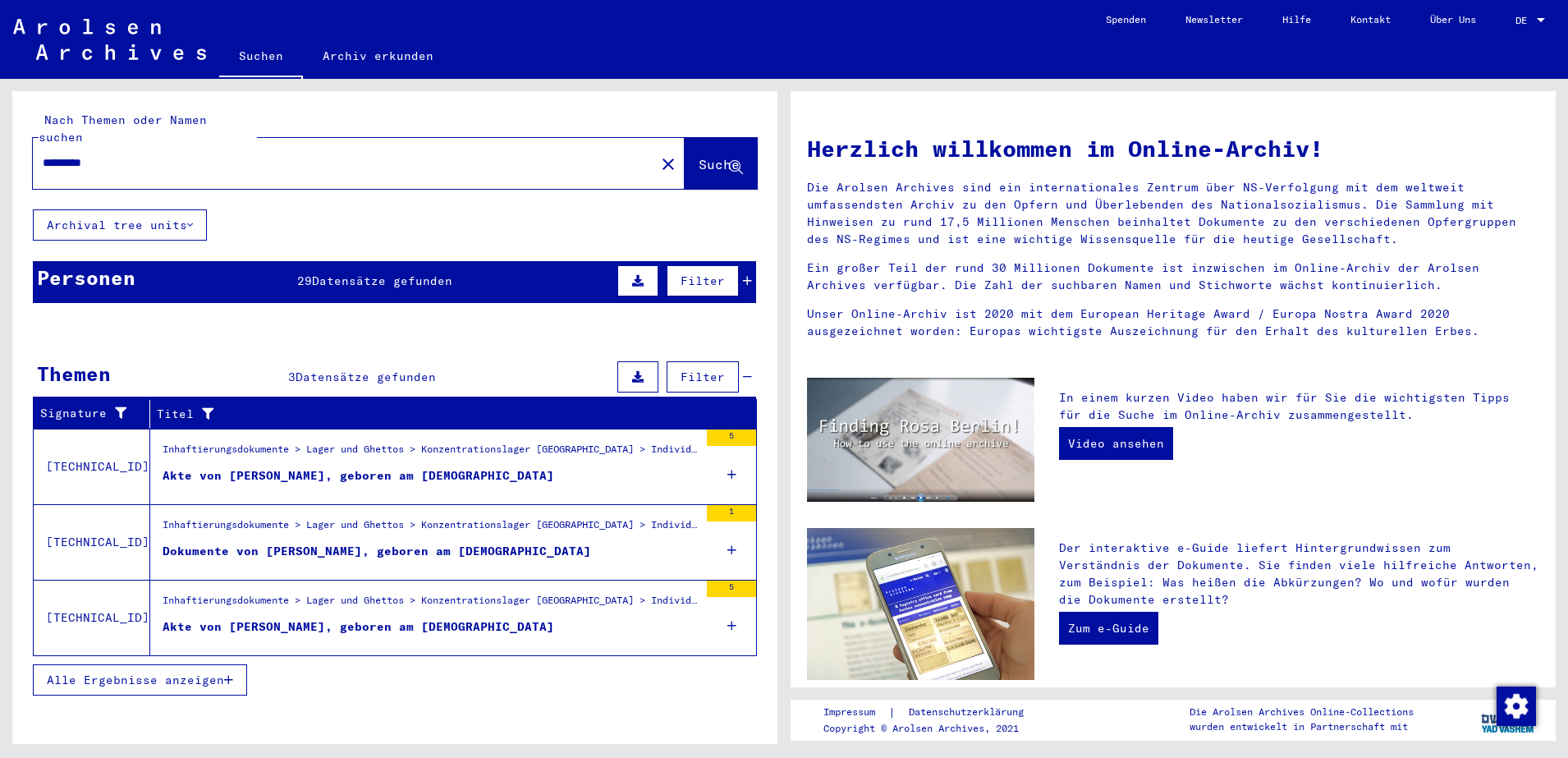
click at [321, 261] on div "Personen 29 Datensätze gefunden Filter" at bounding box center [395, 281] width 723 height 42
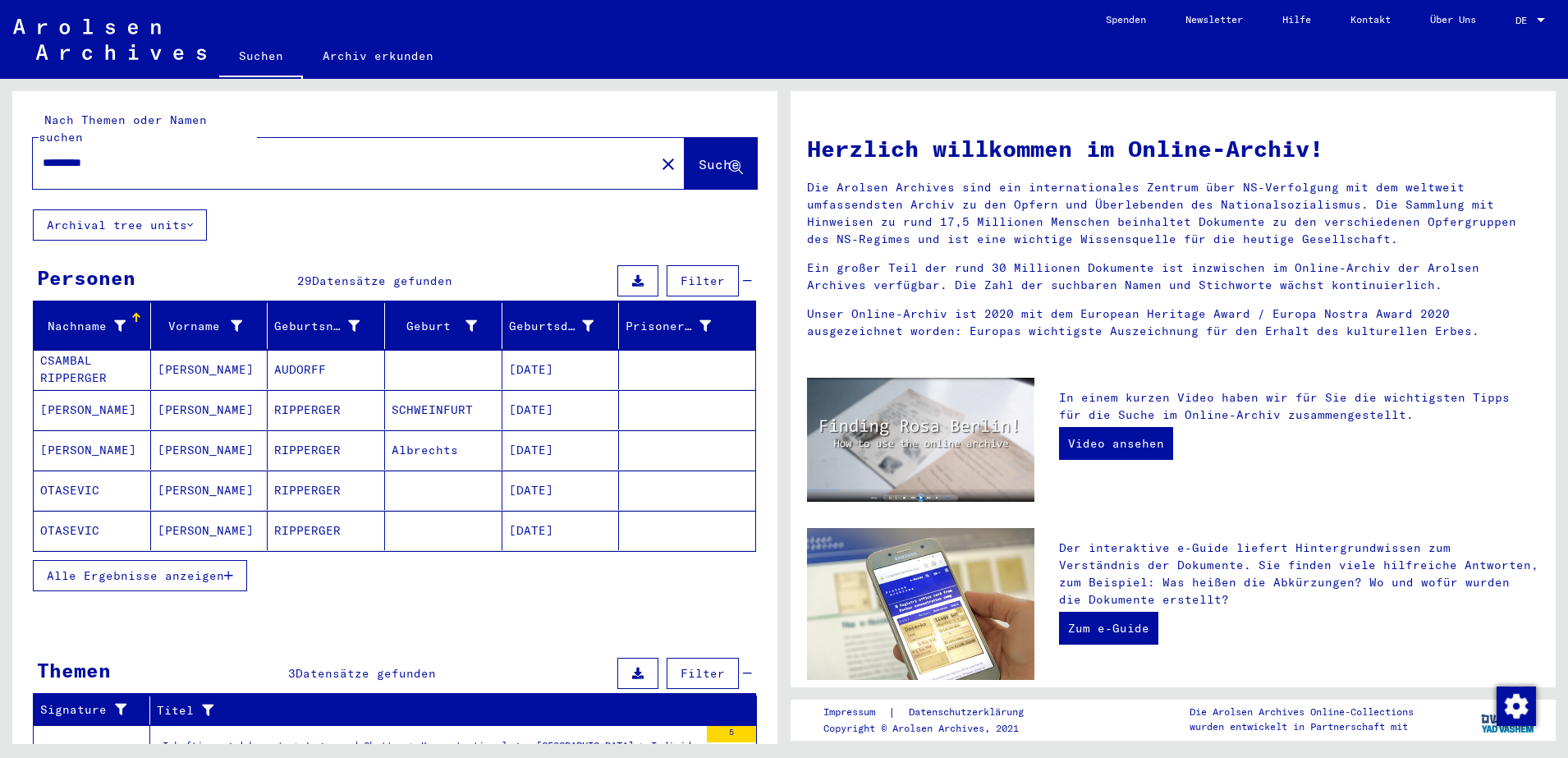
click at [158, 569] on span "Alle Ergebnisse anzeigen" at bounding box center [135, 576] width 177 height 14
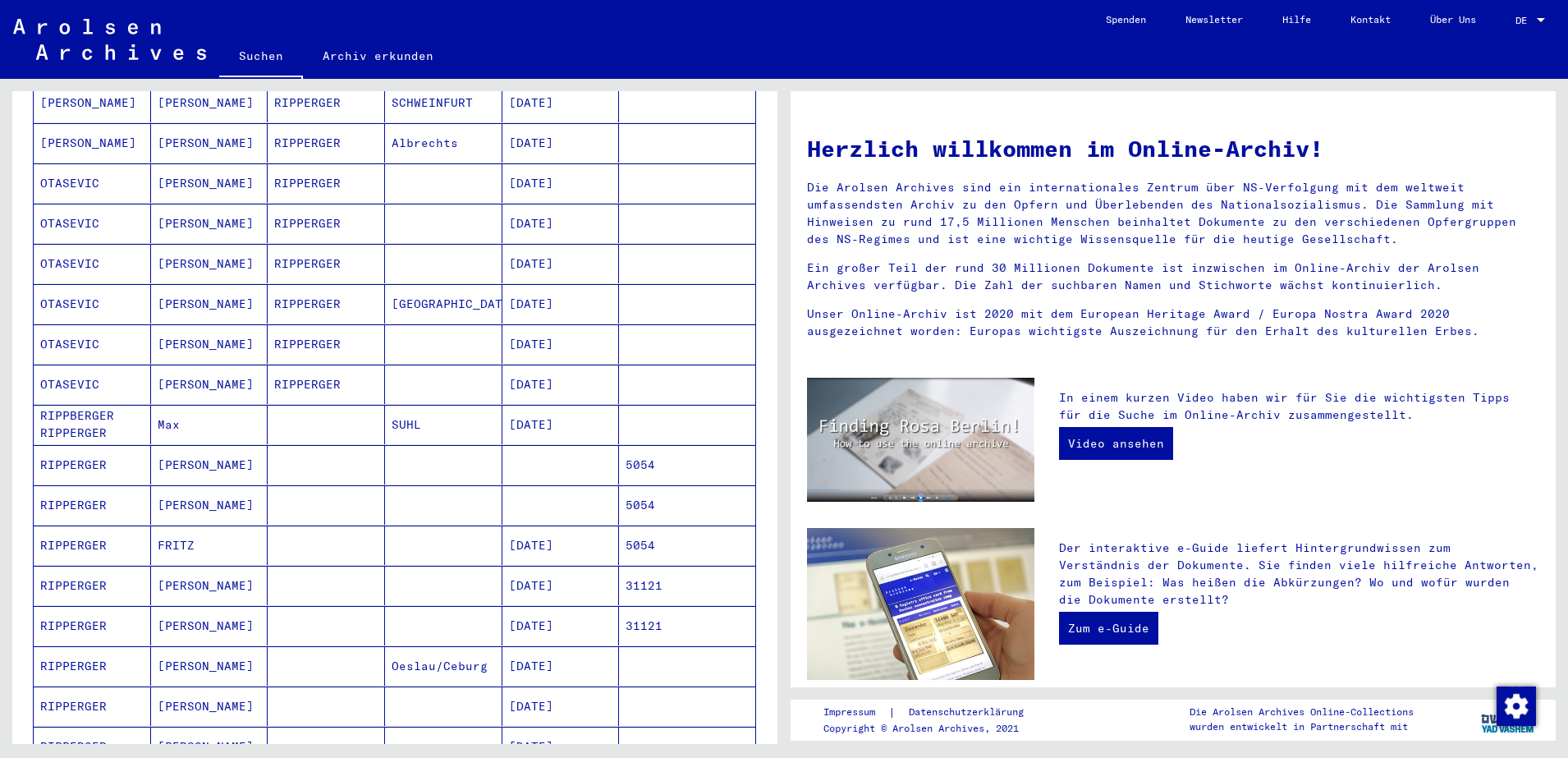
scroll to position [314, 0]
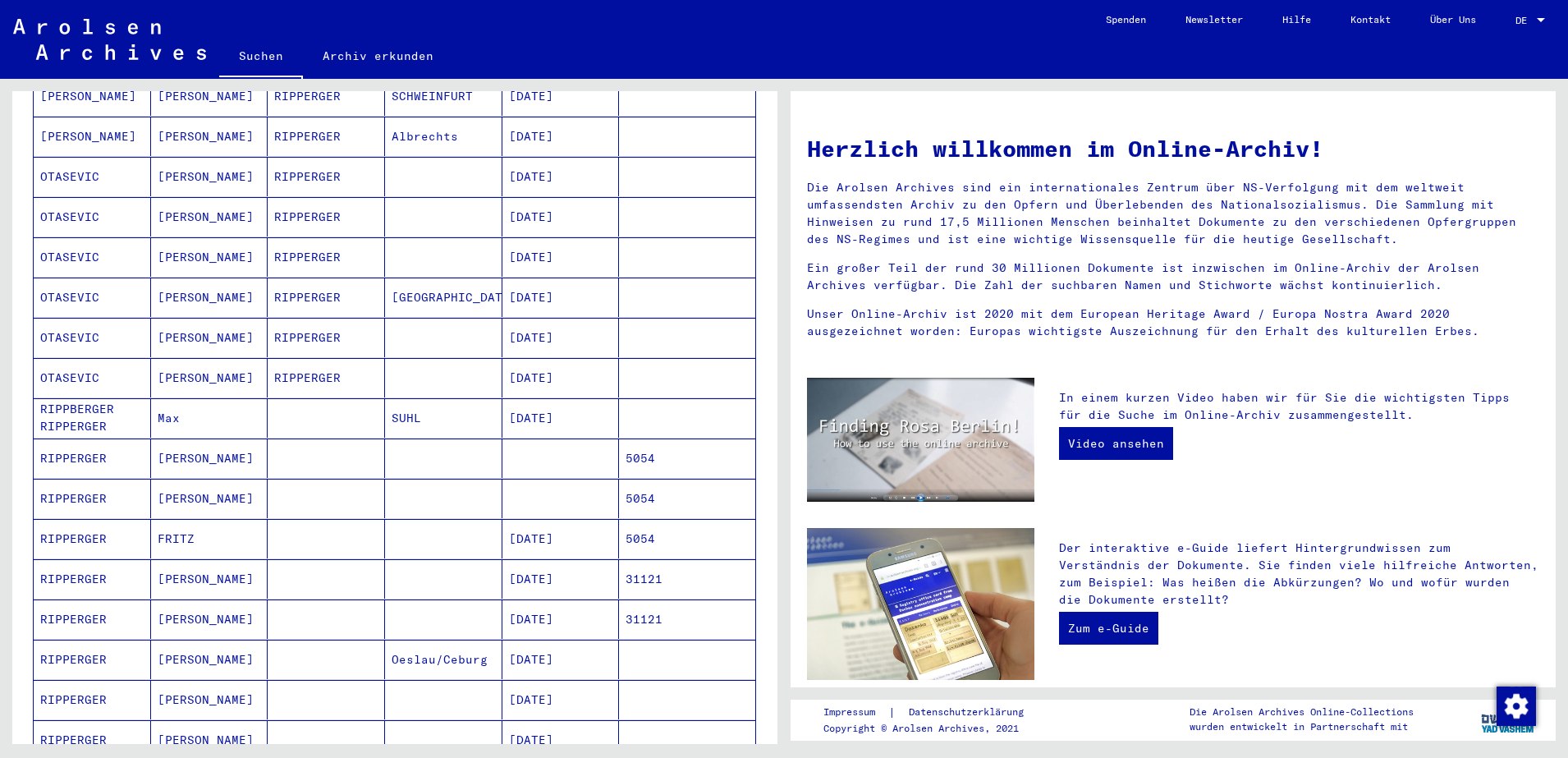
click at [56, 398] on mat-cell "RIPPBERGER RIPPERGER" at bounding box center [93, 418] width 118 height 39
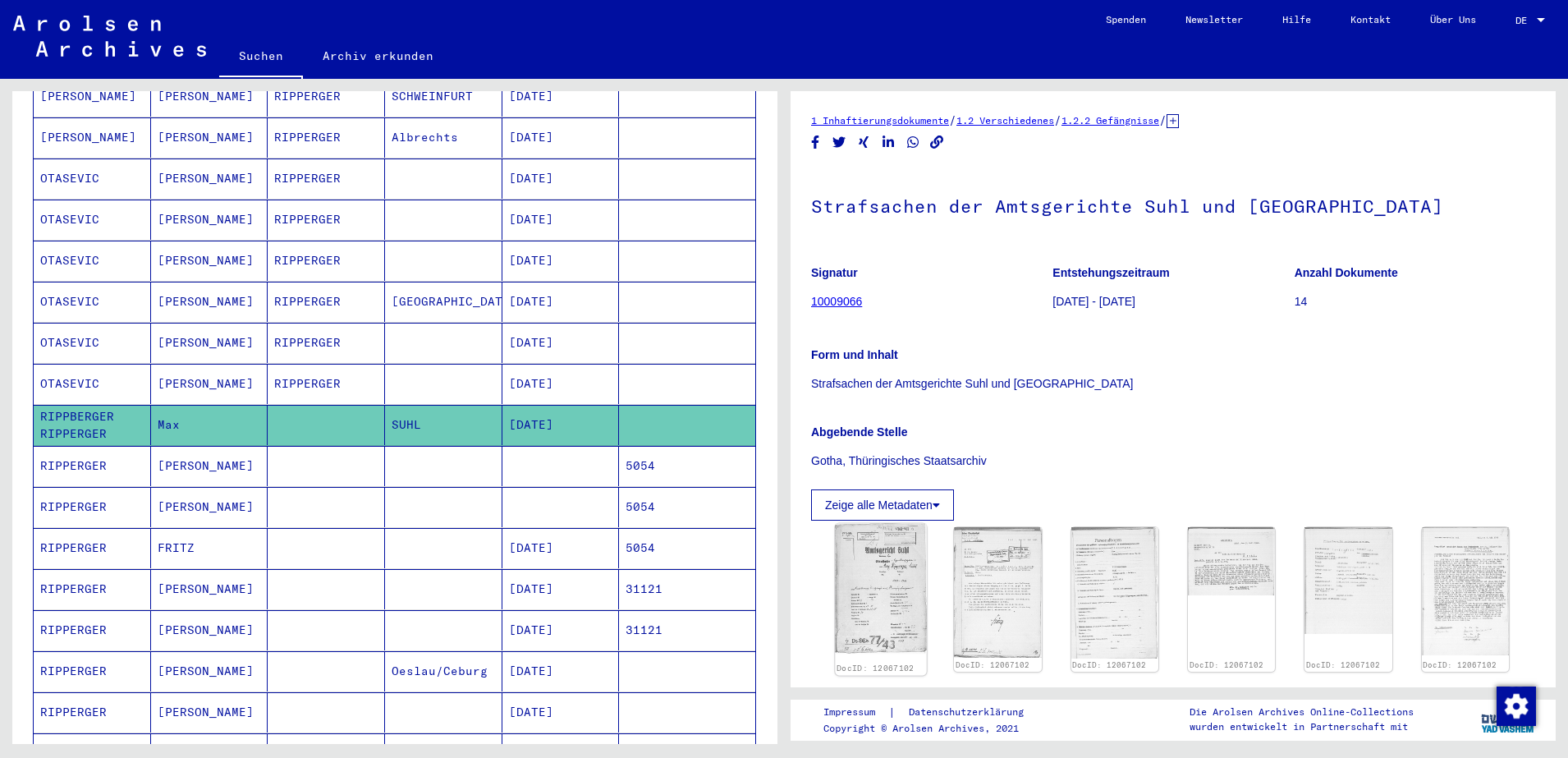
click at [896, 582] on img at bounding box center [881, 589] width 92 height 130
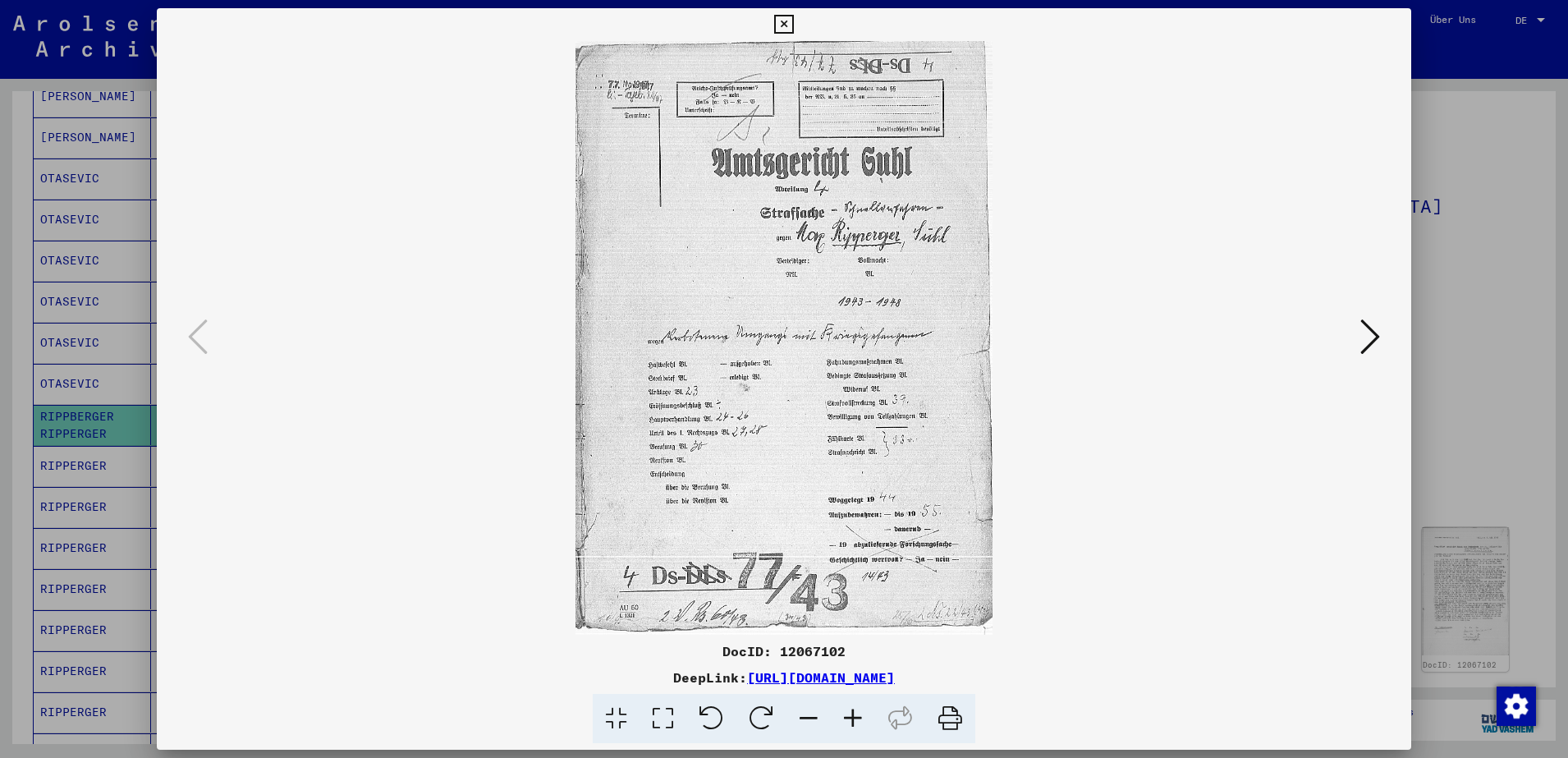
click at [848, 715] on icon at bounding box center [853, 719] width 44 height 50
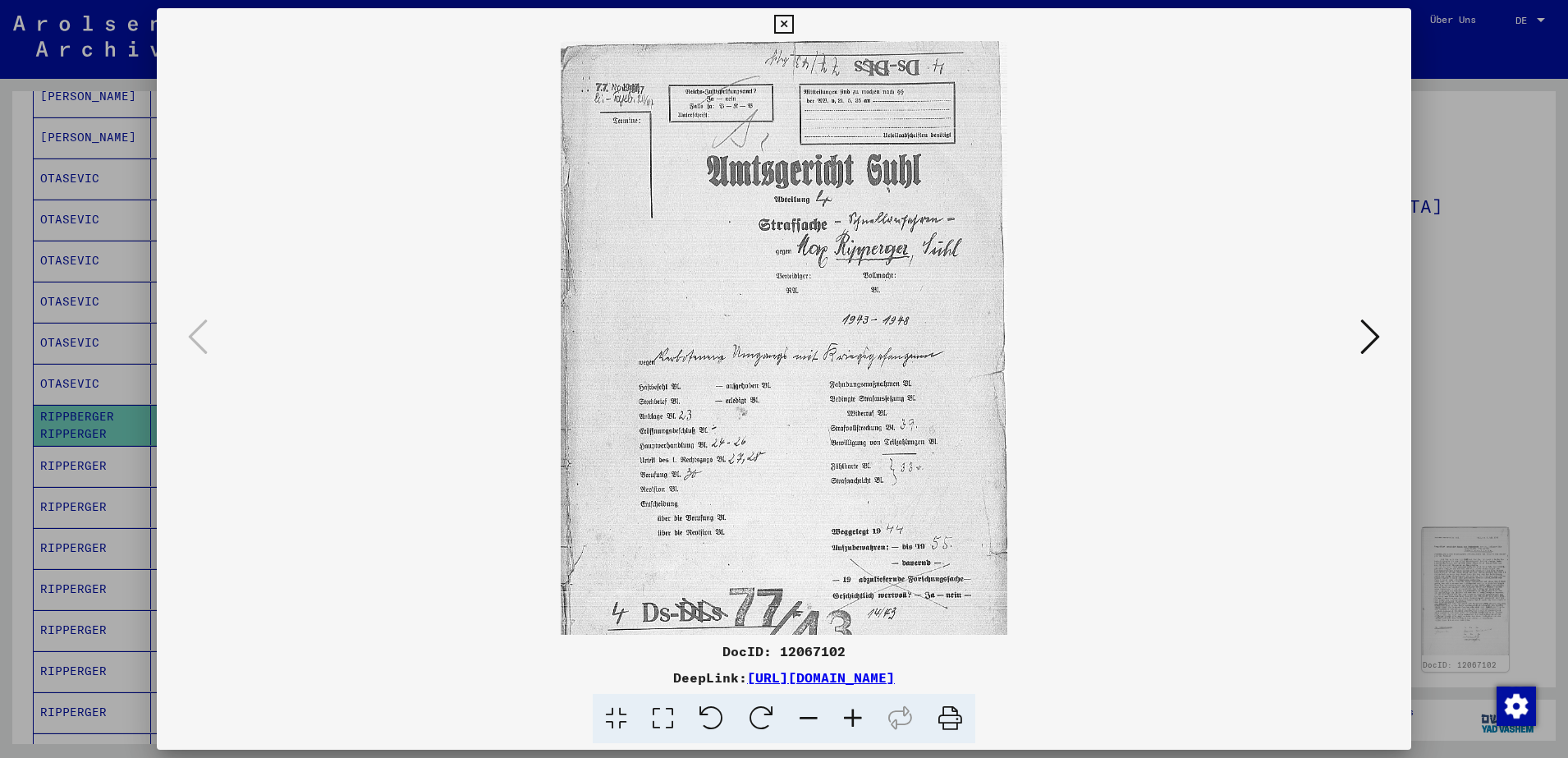
click at [848, 715] on icon at bounding box center [853, 719] width 44 height 50
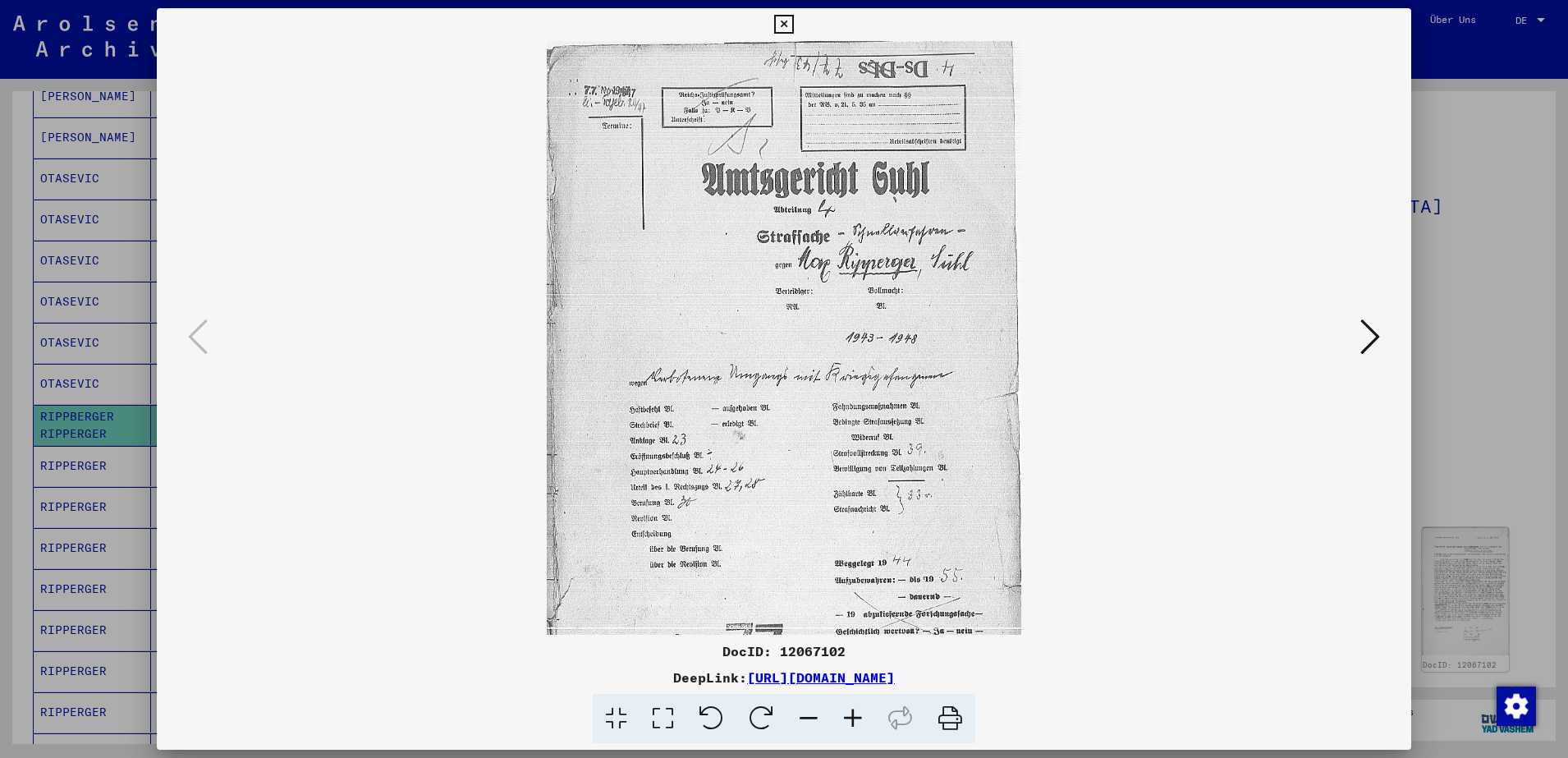
click at [848, 715] on icon at bounding box center [853, 719] width 44 height 50
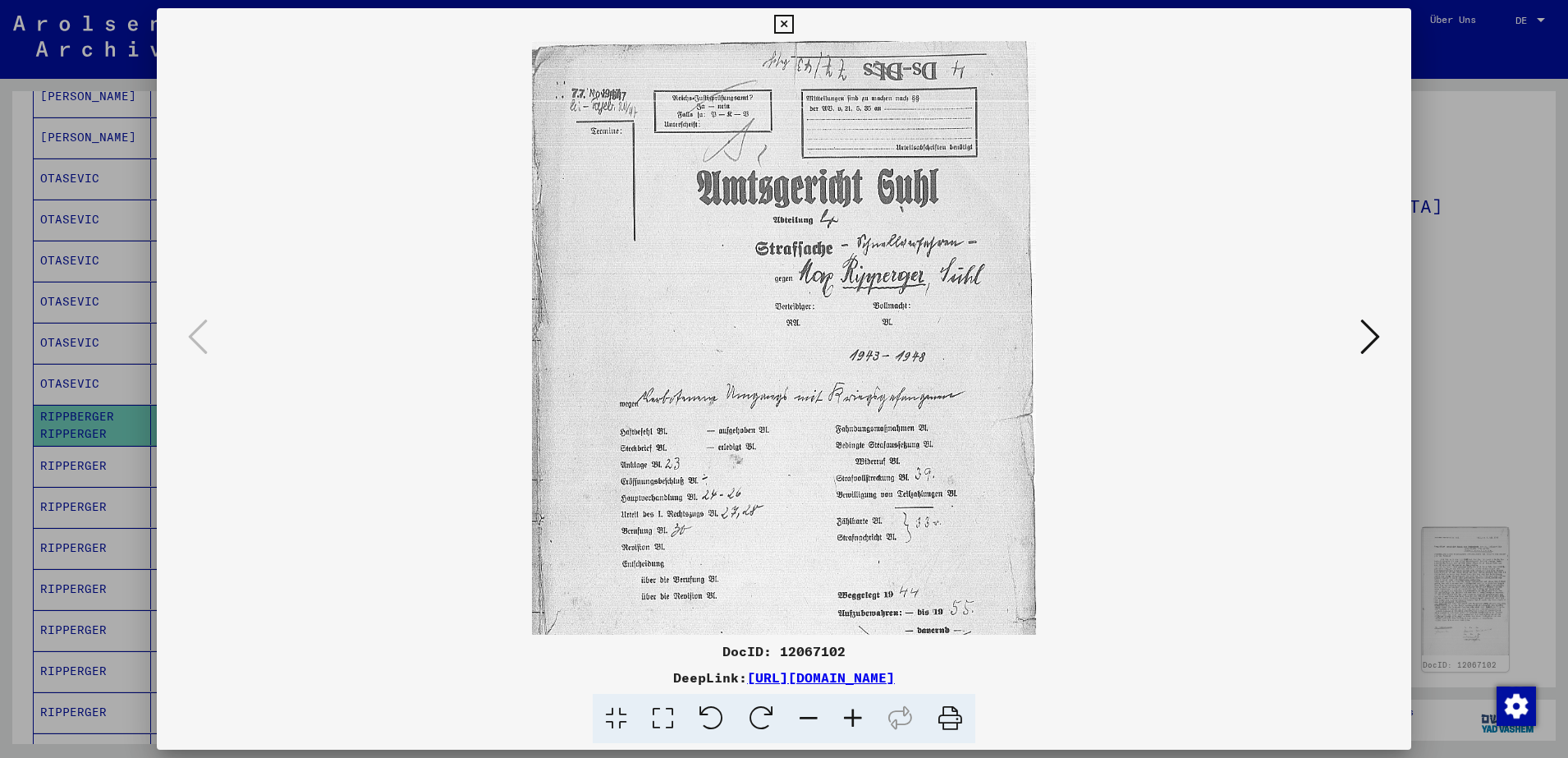
click at [848, 715] on icon at bounding box center [853, 719] width 44 height 50
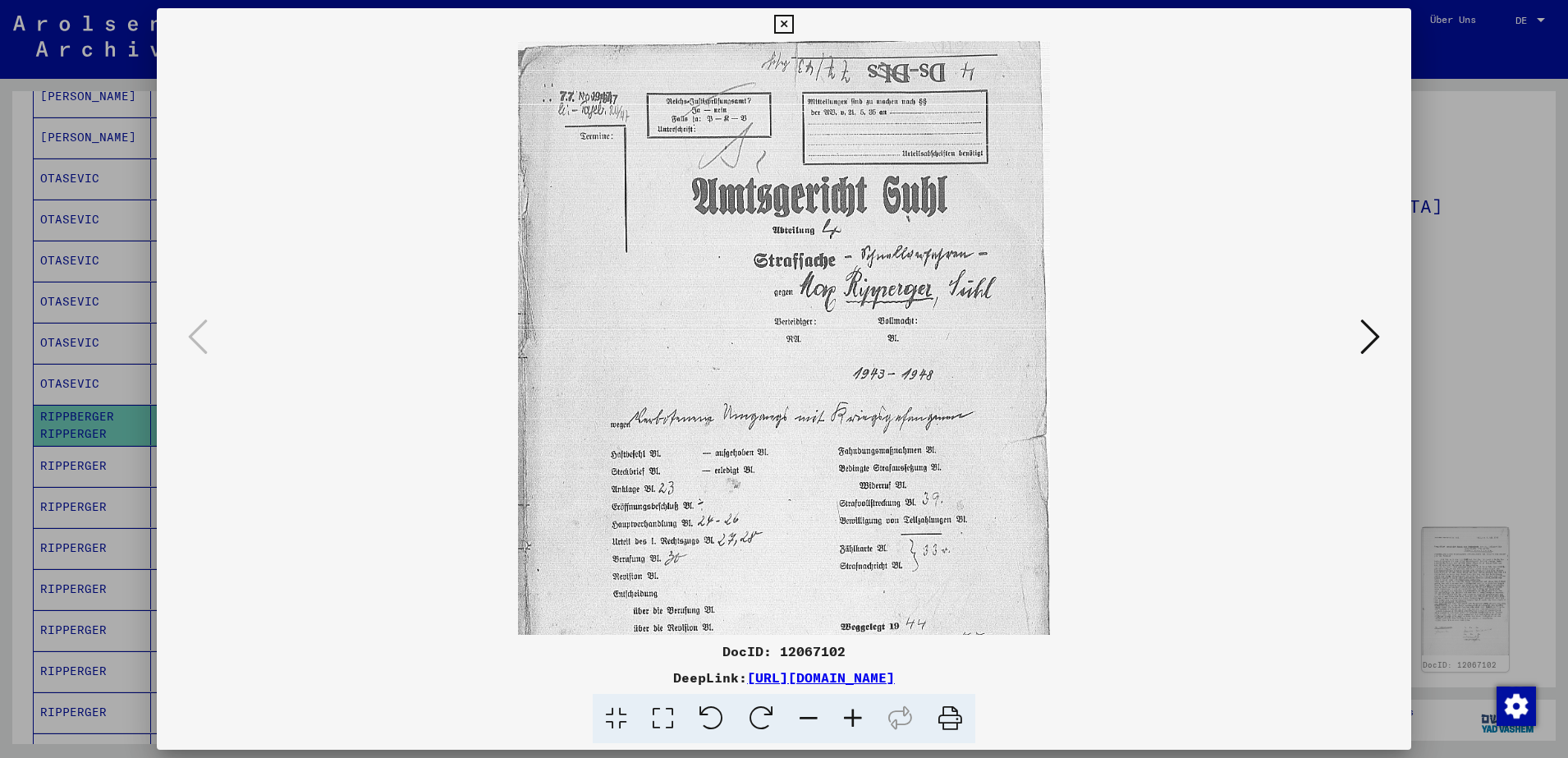
click at [848, 715] on icon at bounding box center [853, 719] width 44 height 50
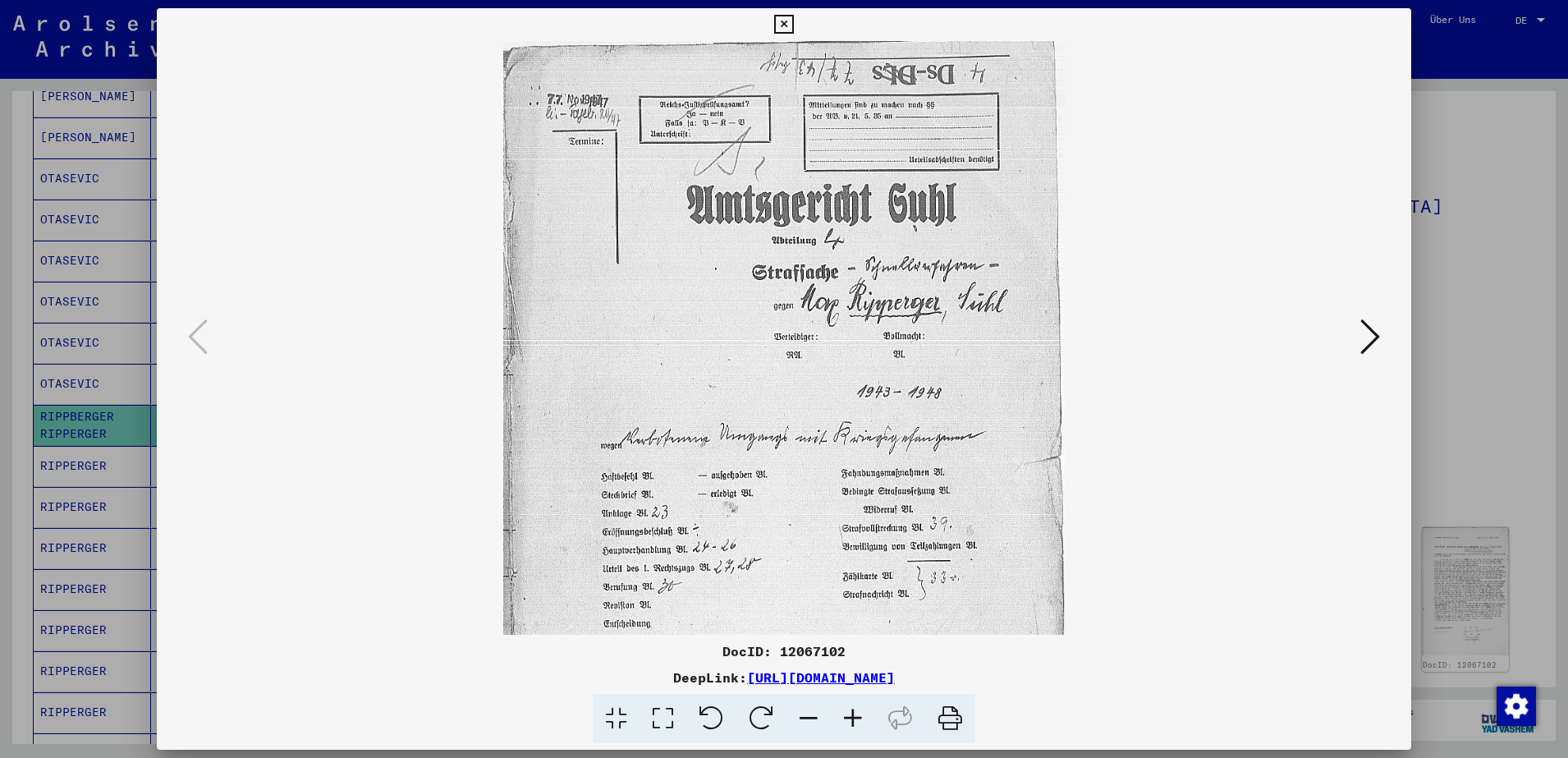
click at [848, 715] on icon at bounding box center [853, 719] width 44 height 50
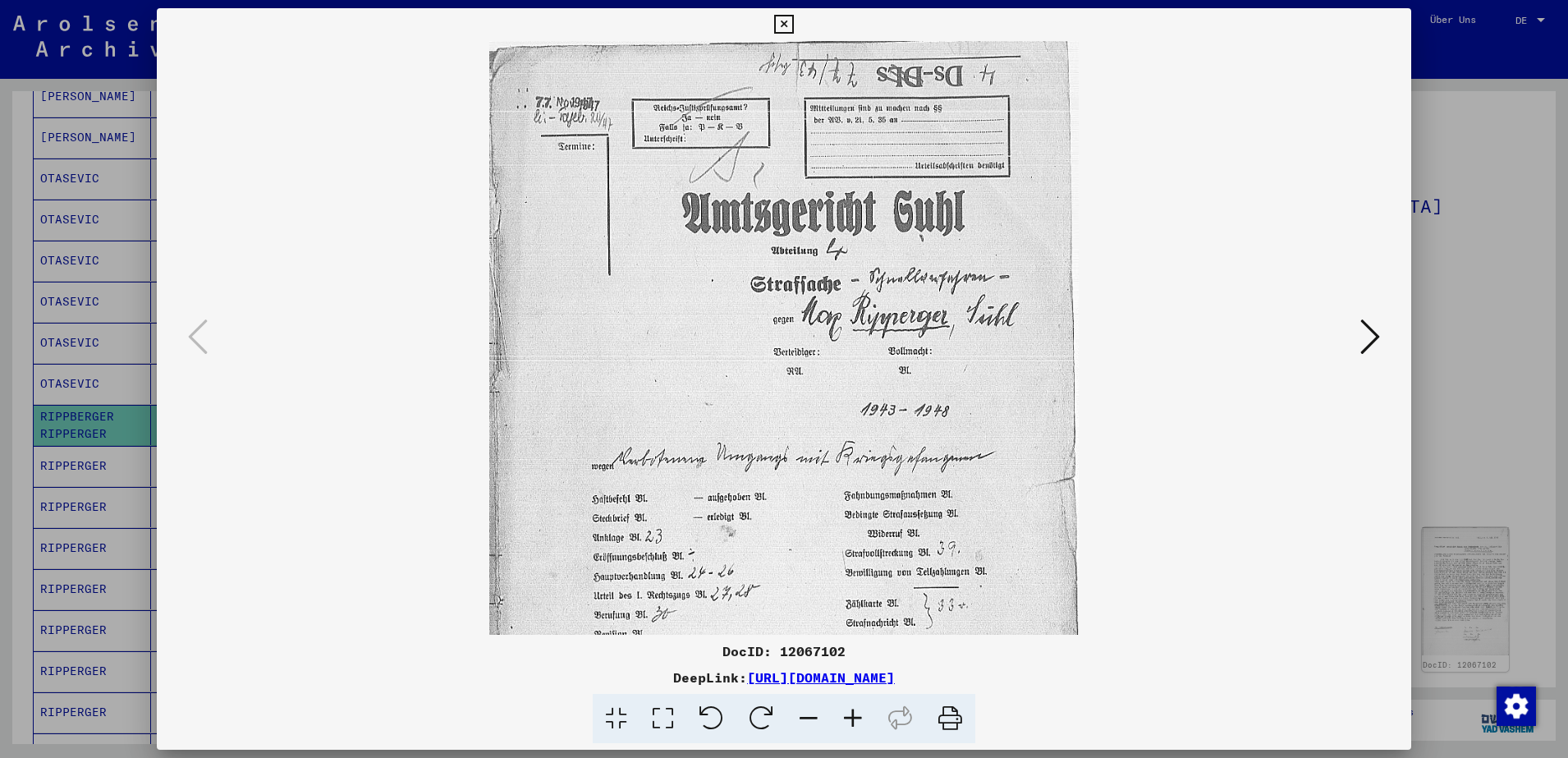
click at [848, 715] on icon at bounding box center [853, 719] width 44 height 50
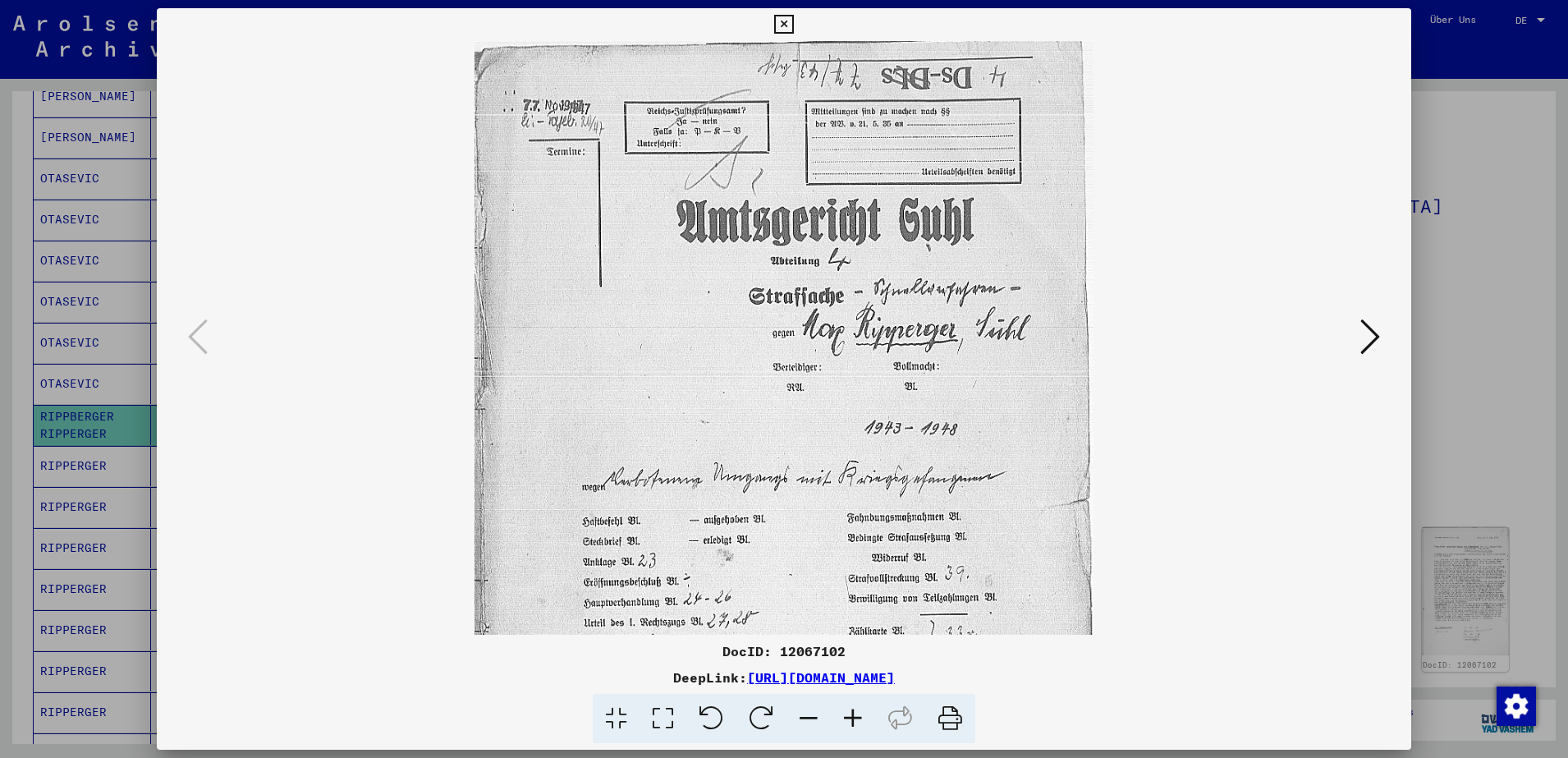
click at [848, 715] on icon at bounding box center [853, 719] width 44 height 50
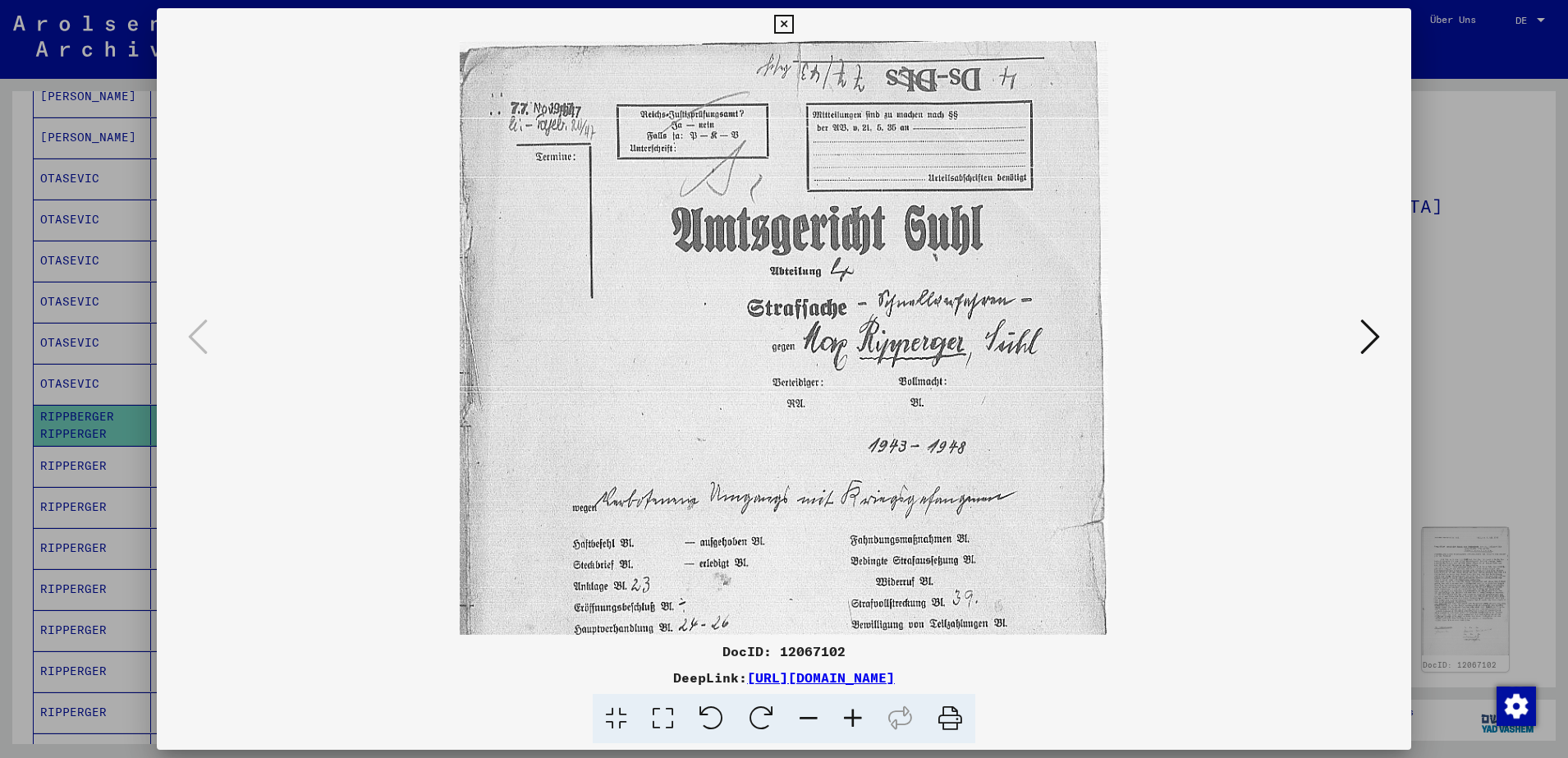
click at [848, 715] on icon at bounding box center [853, 719] width 44 height 50
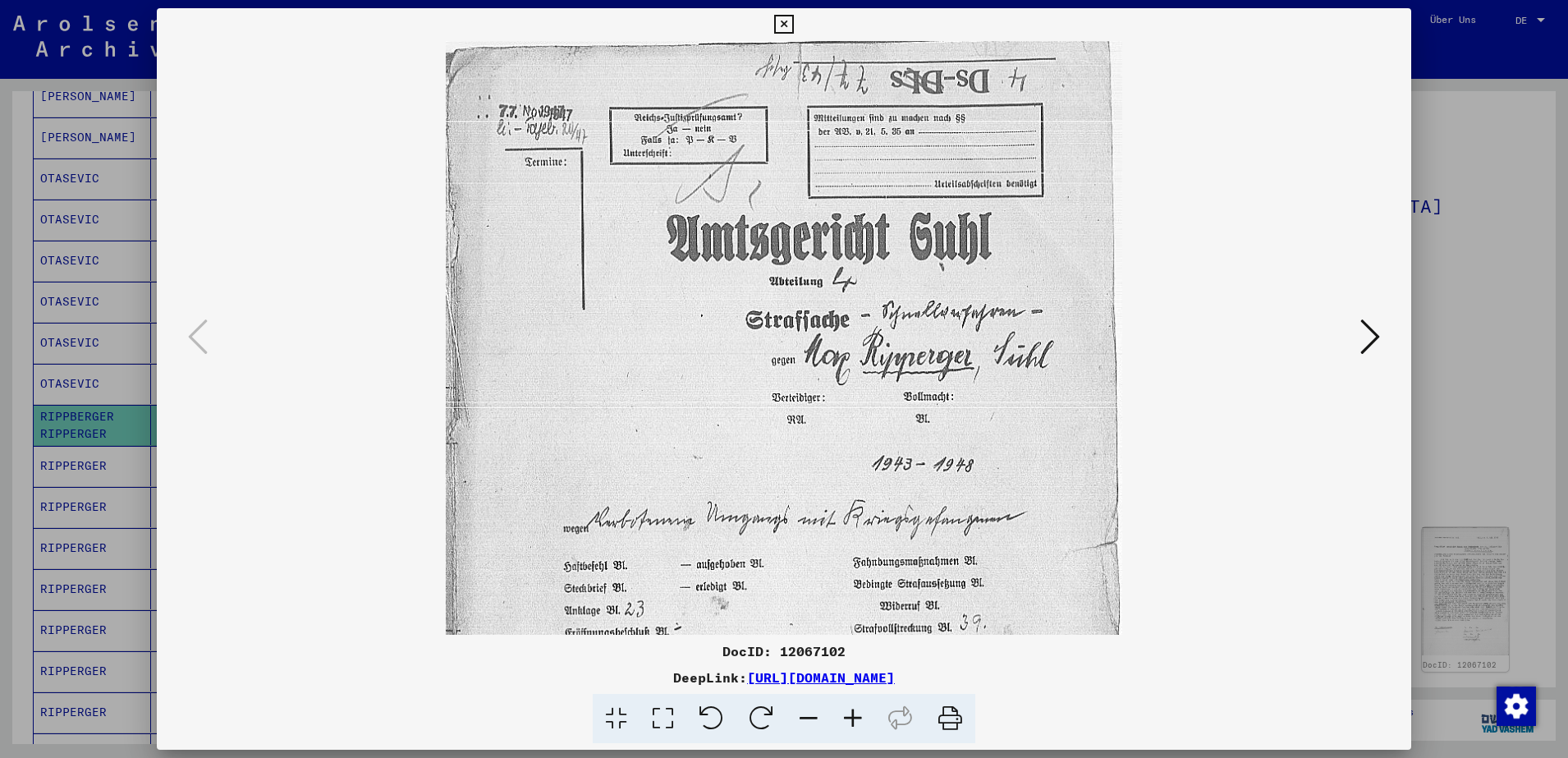
click at [848, 715] on icon at bounding box center [853, 719] width 44 height 50
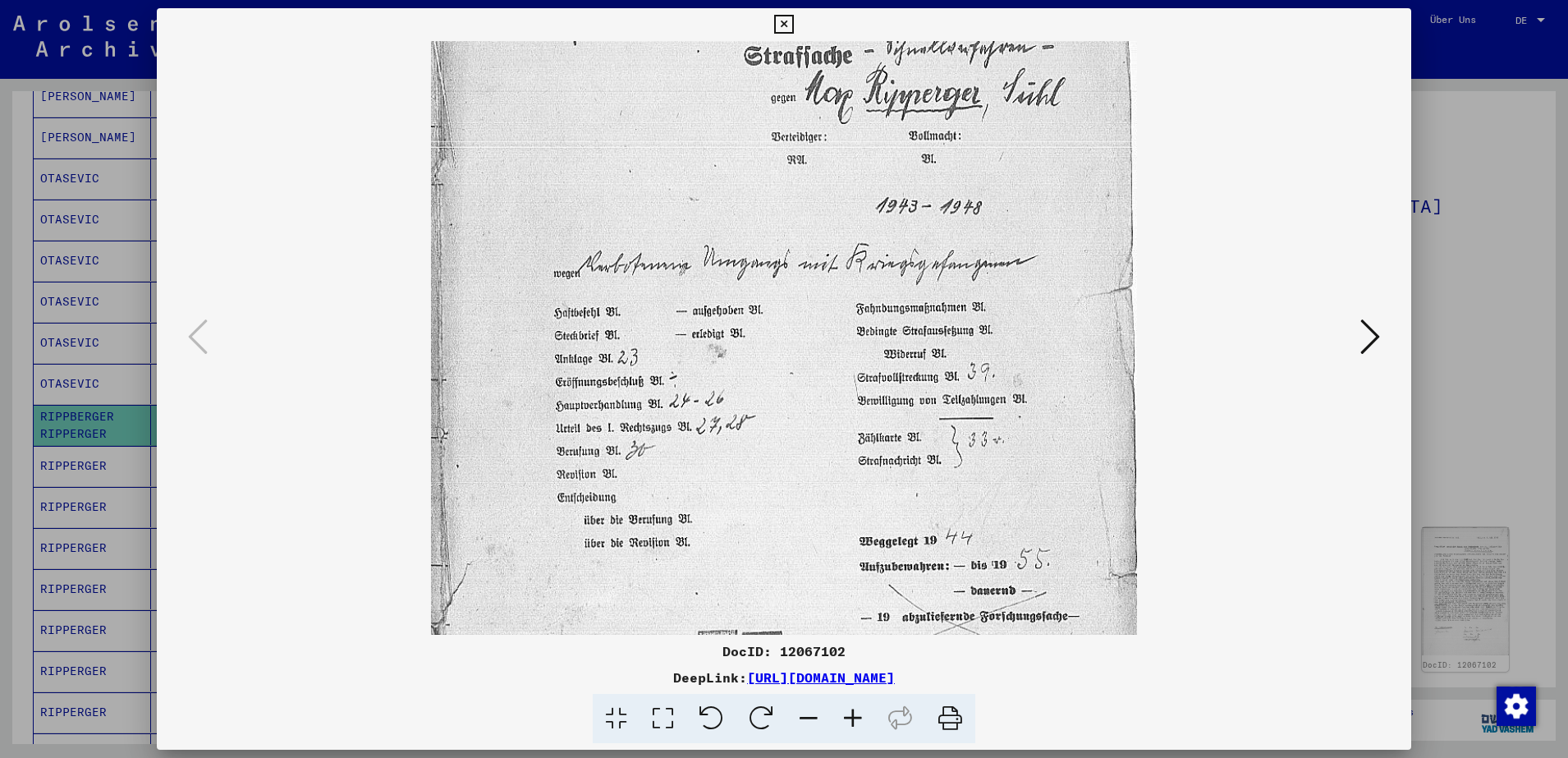
drag, startPoint x: 887, startPoint y: 457, endPoint x: 732, endPoint y: 180, distance: 317.4
click at [732, 180] on img at bounding box center [784, 267] width 706 height 1004
click at [1366, 343] on icon at bounding box center [1370, 337] width 20 height 39
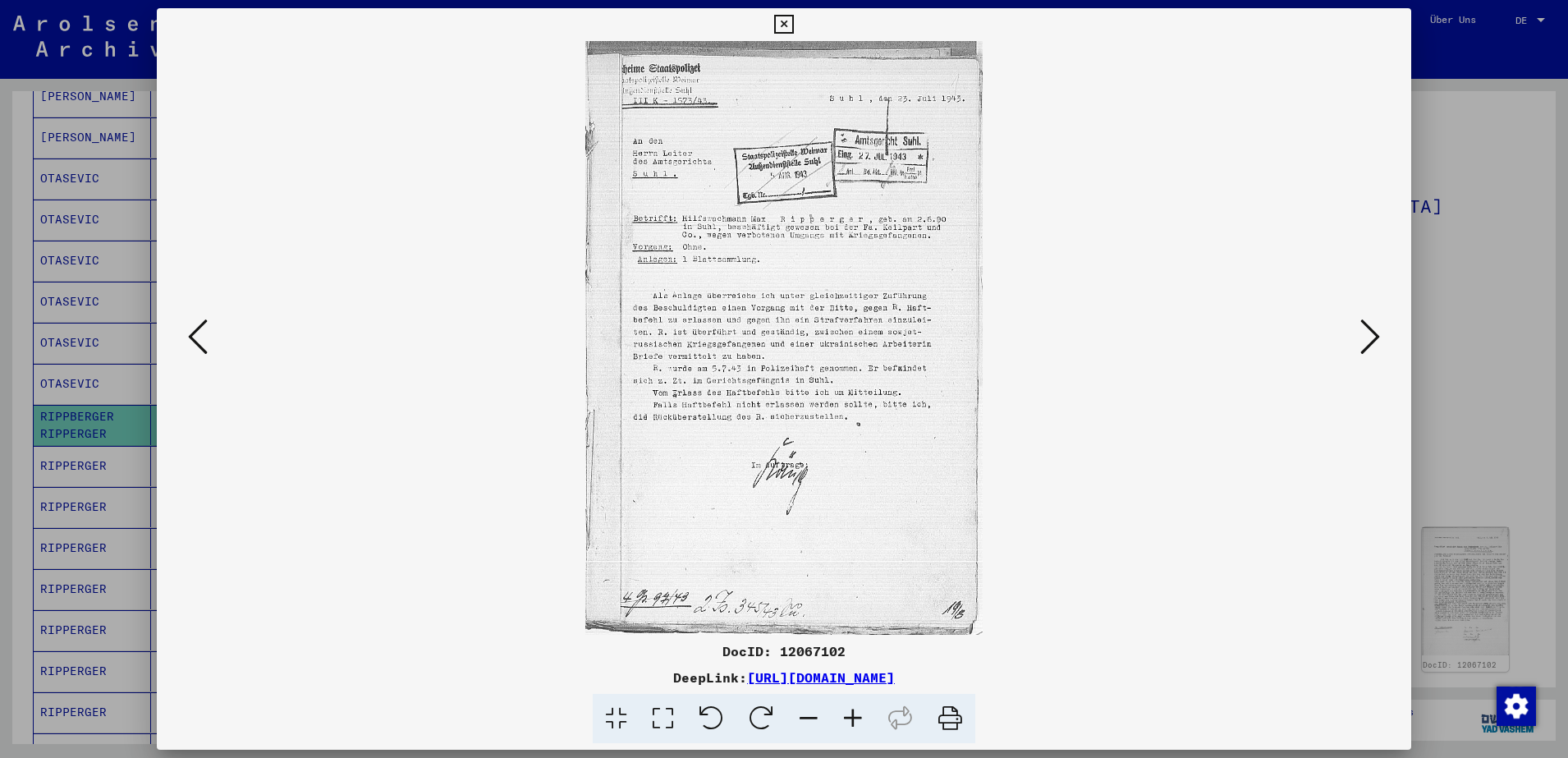
click at [853, 723] on icon at bounding box center [853, 719] width 44 height 50
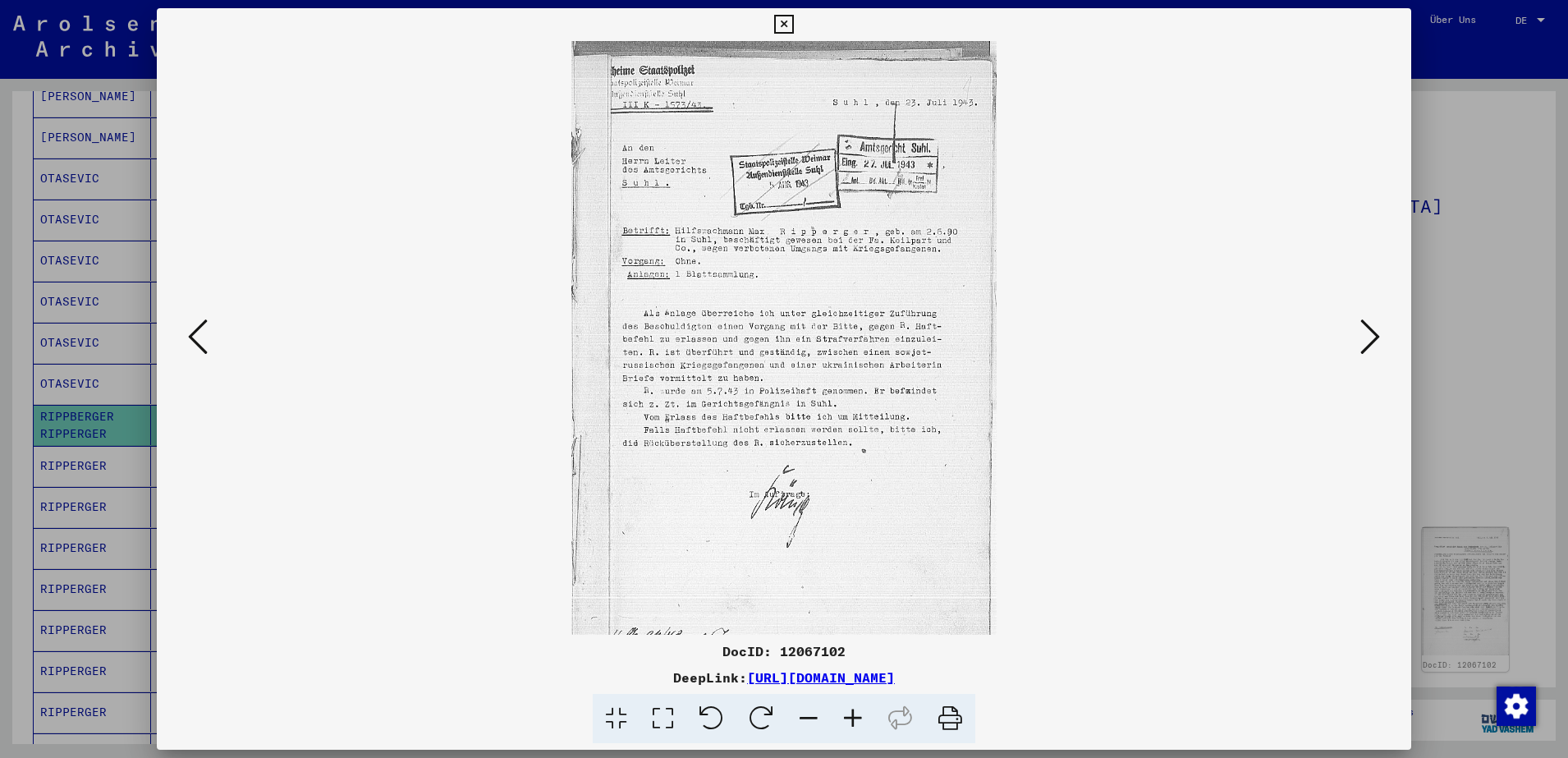
click at [853, 723] on icon at bounding box center [853, 719] width 44 height 50
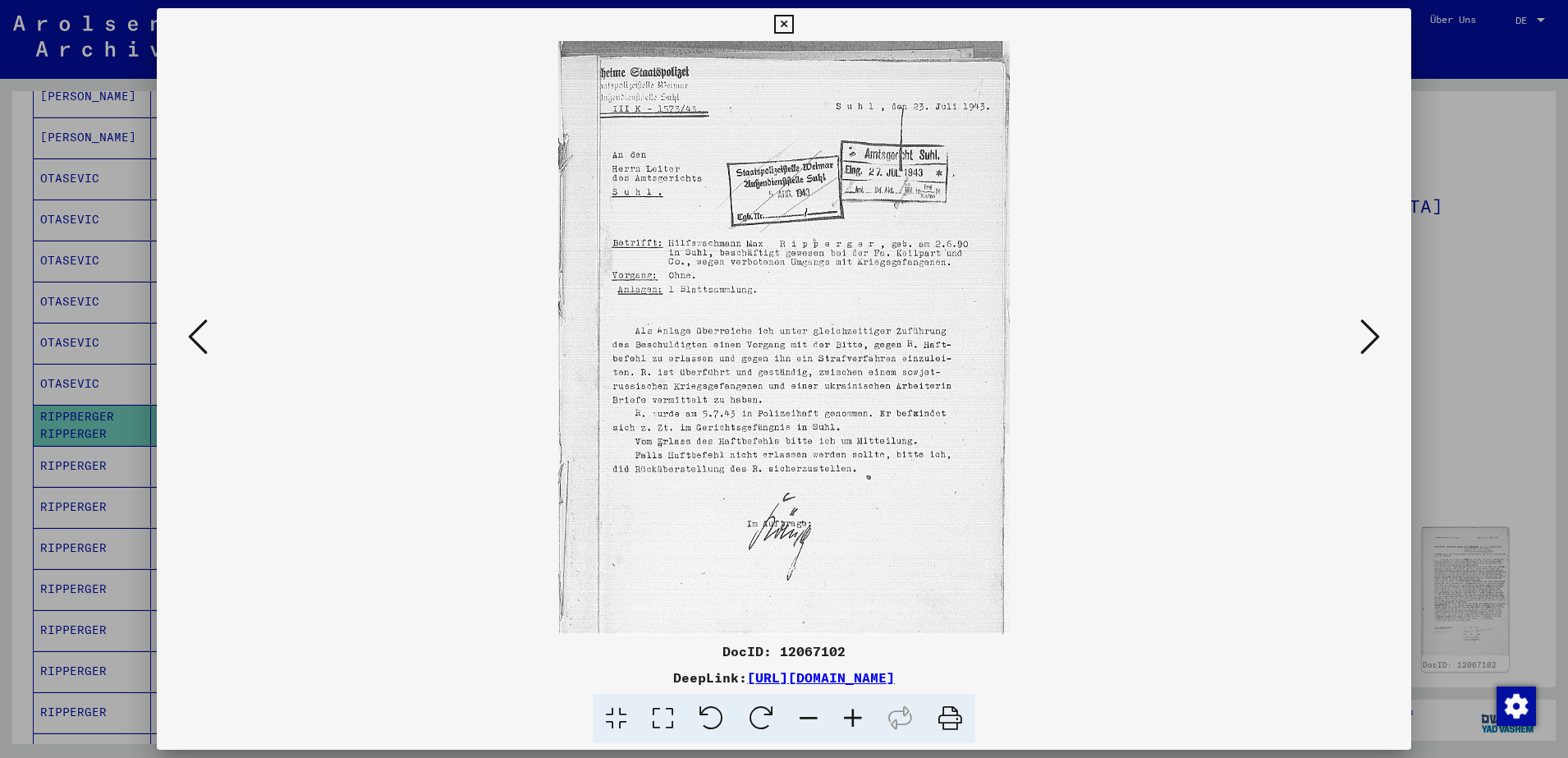
click at [853, 723] on icon at bounding box center [853, 719] width 44 height 50
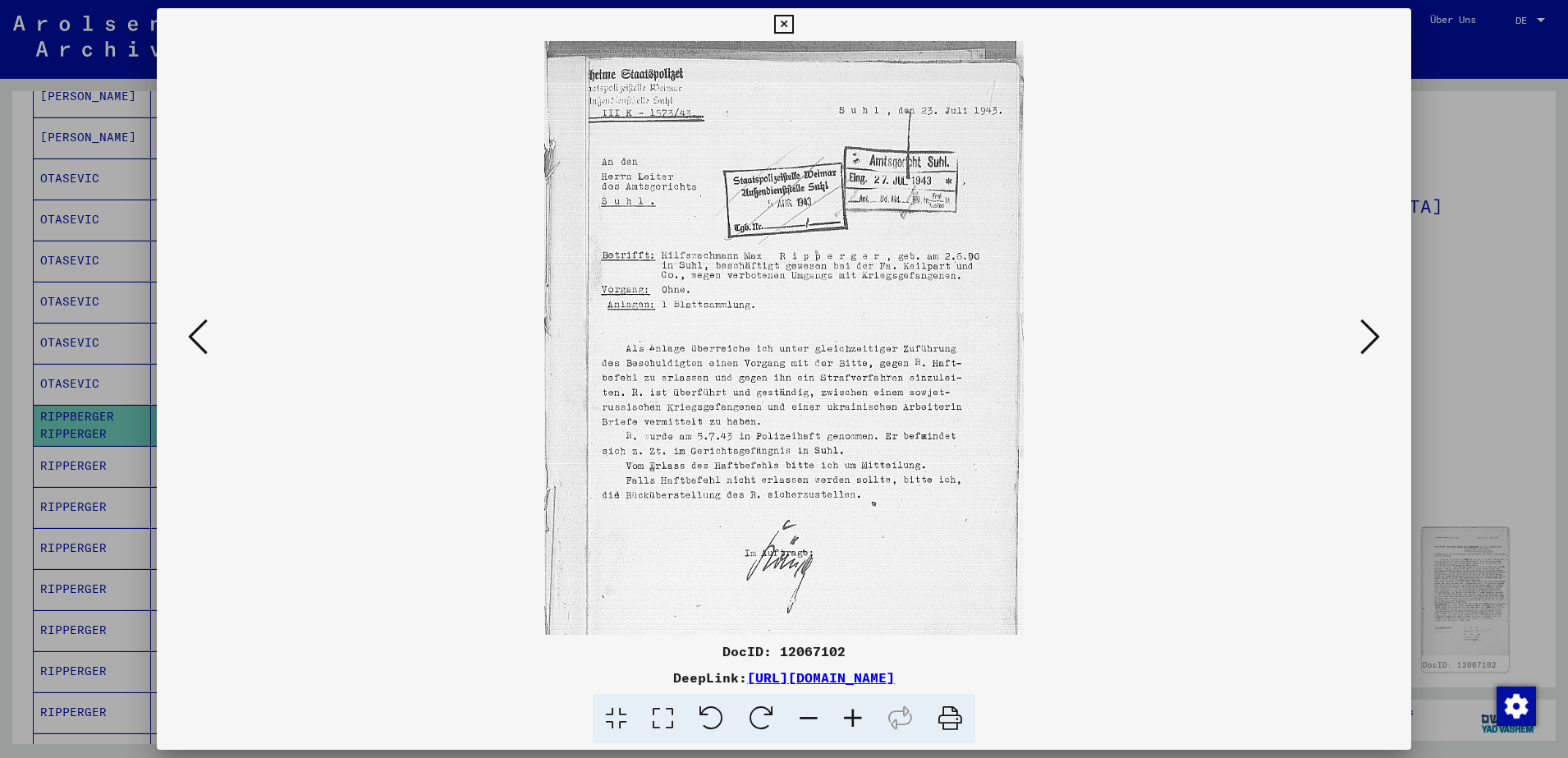
click at [853, 723] on icon at bounding box center [853, 719] width 44 height 50
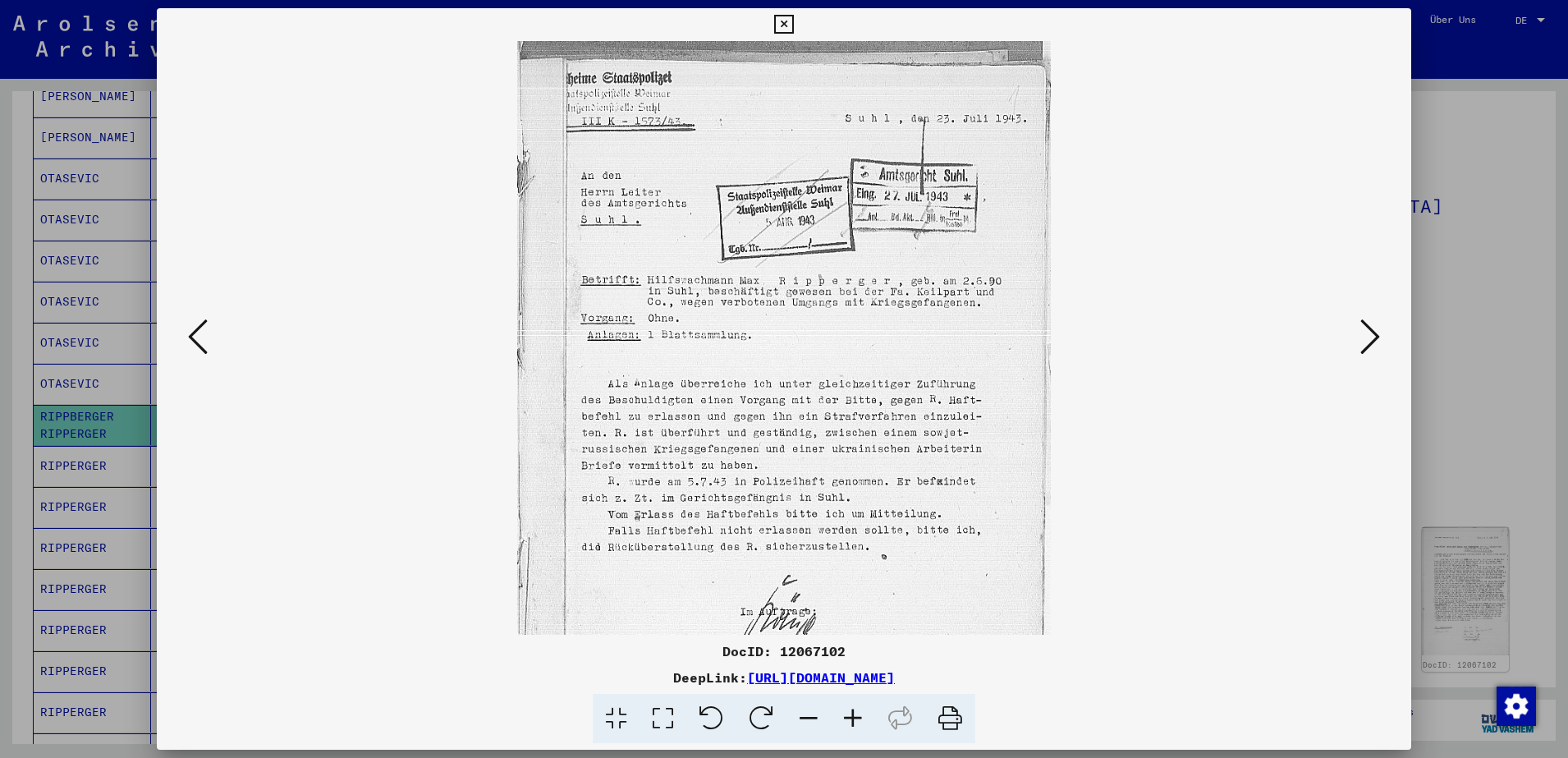
click at [853, 723] on icon at bounding box center [853, 719] width 44 height 50
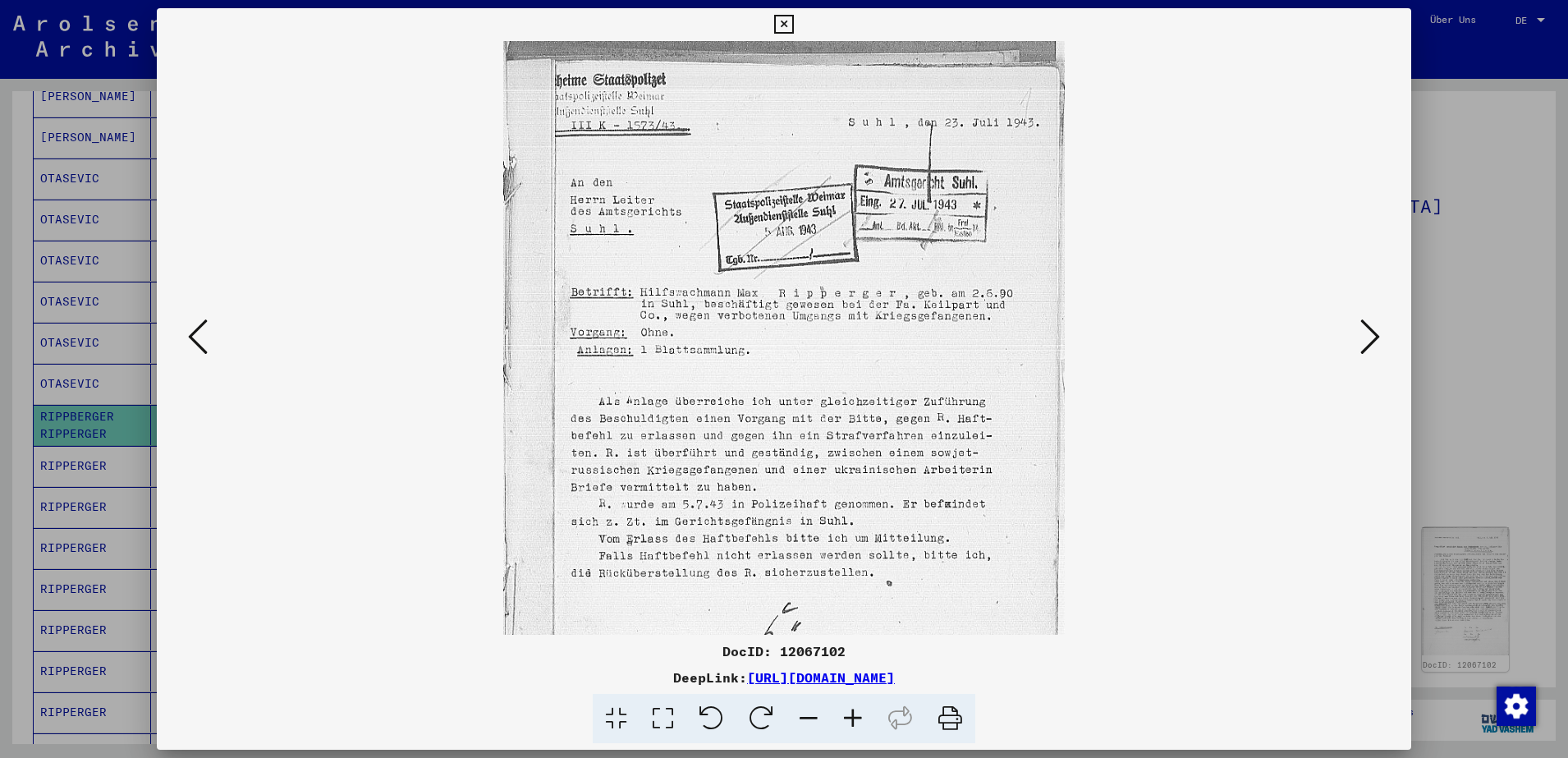
click at [853, 723] on icon at bounding box center [853, 719] width 44 height 50
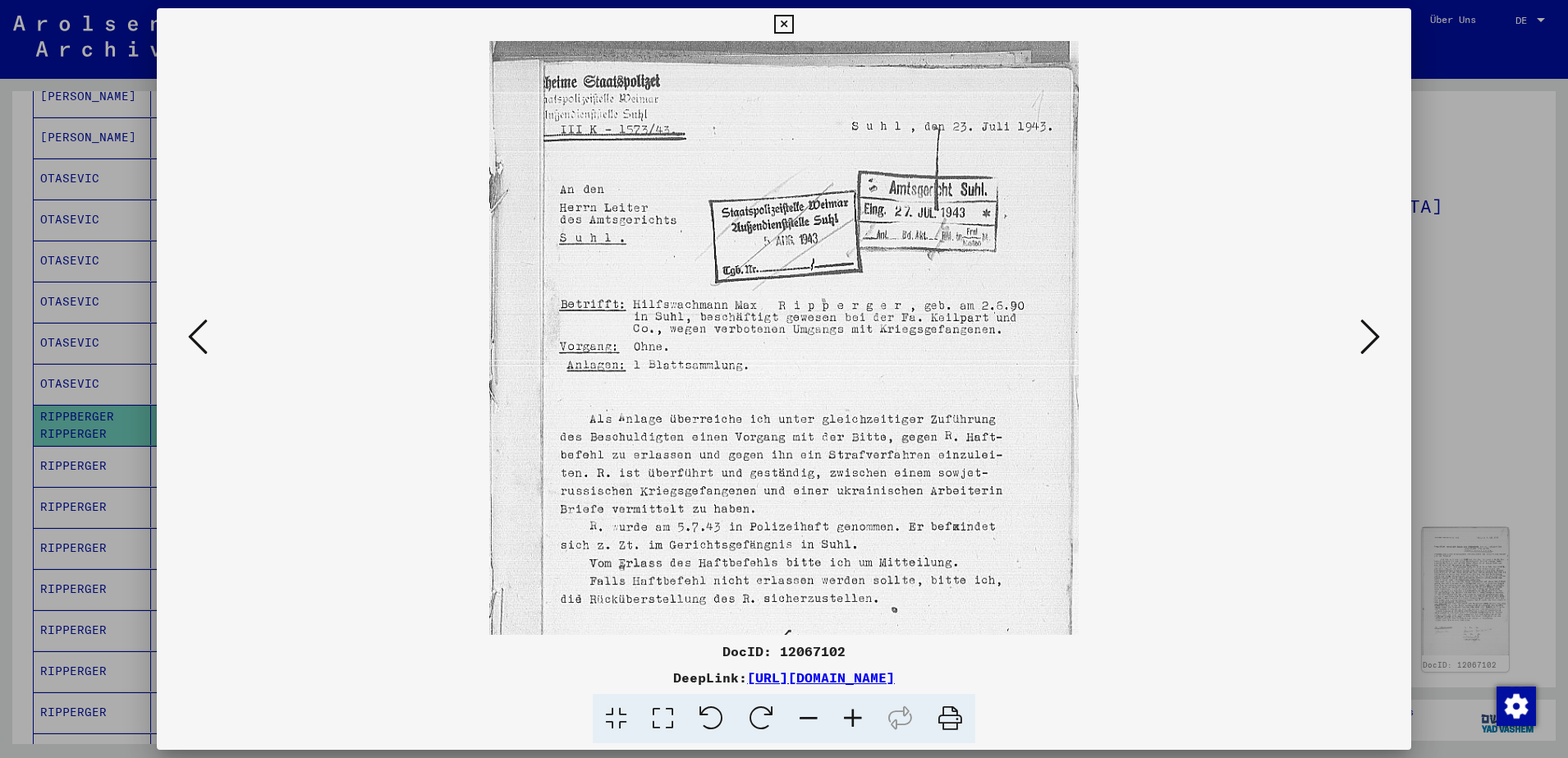
click at [853, 723] on icon at bounding box center [853, 719] width 44 height 50
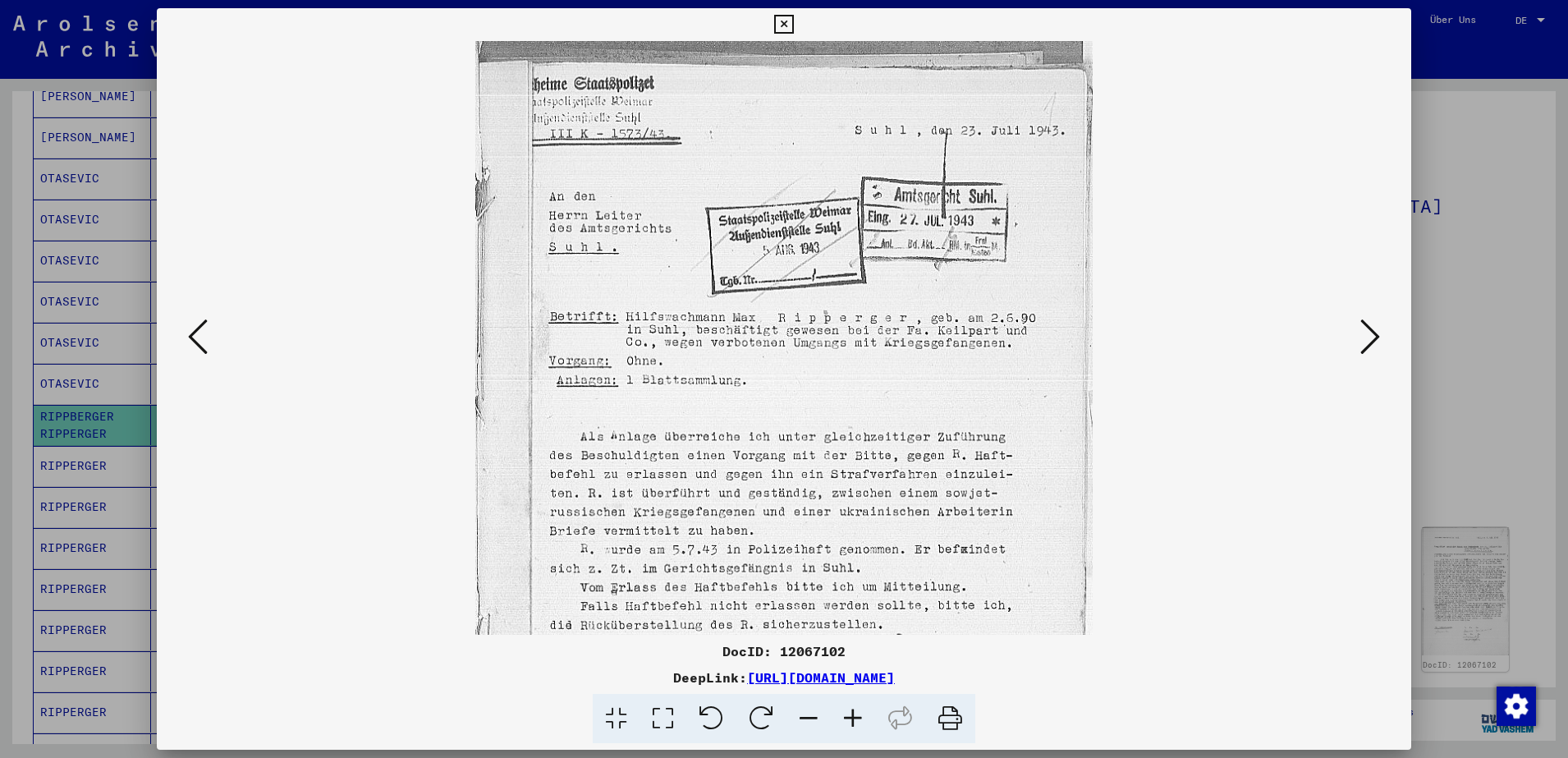
click at [853, 723] on icon at bounding box center [853, 719] width 44 height 50
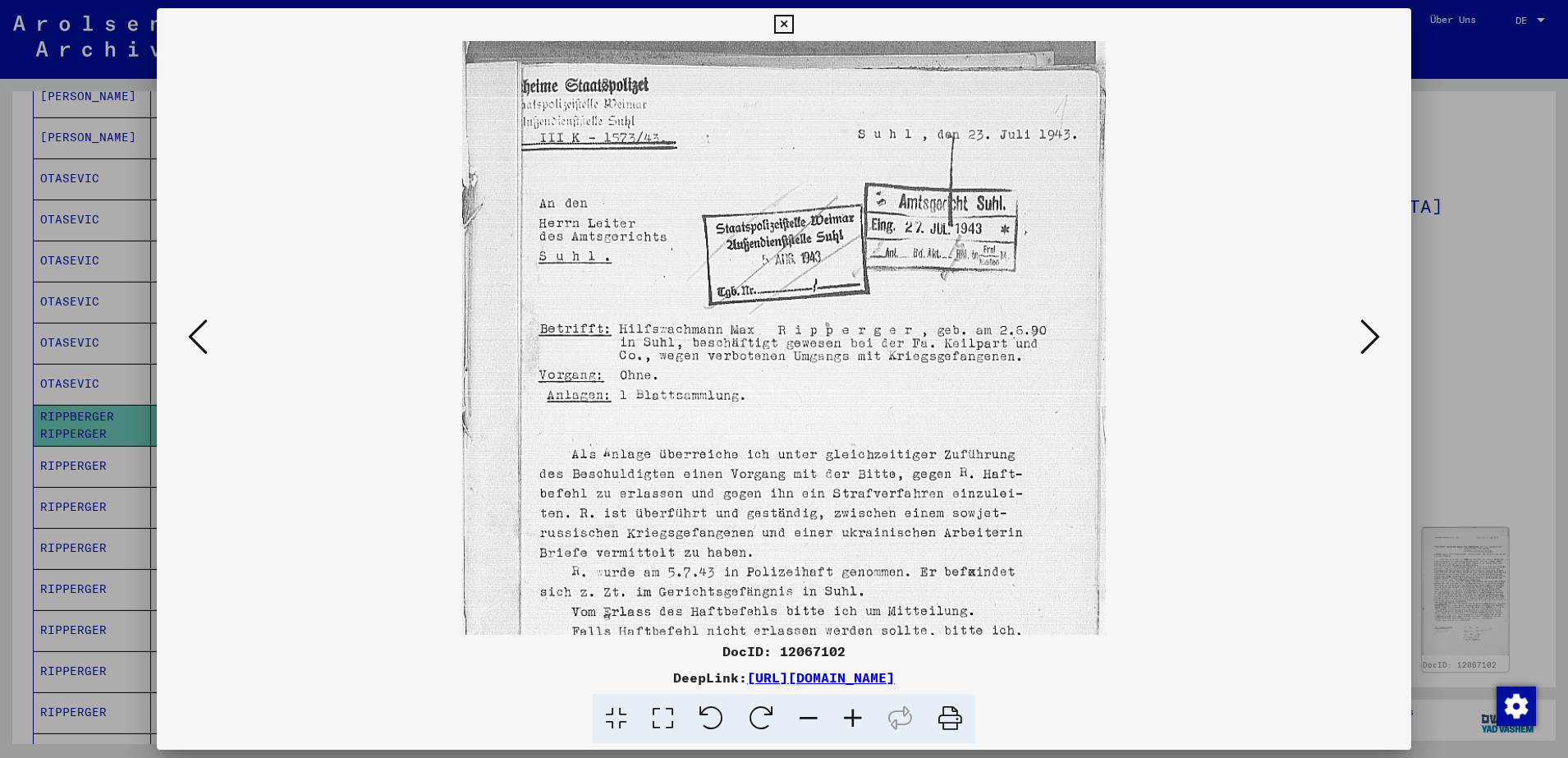
click at [853, 723] on icon at bounding box center [853, 719] width 44 height 50
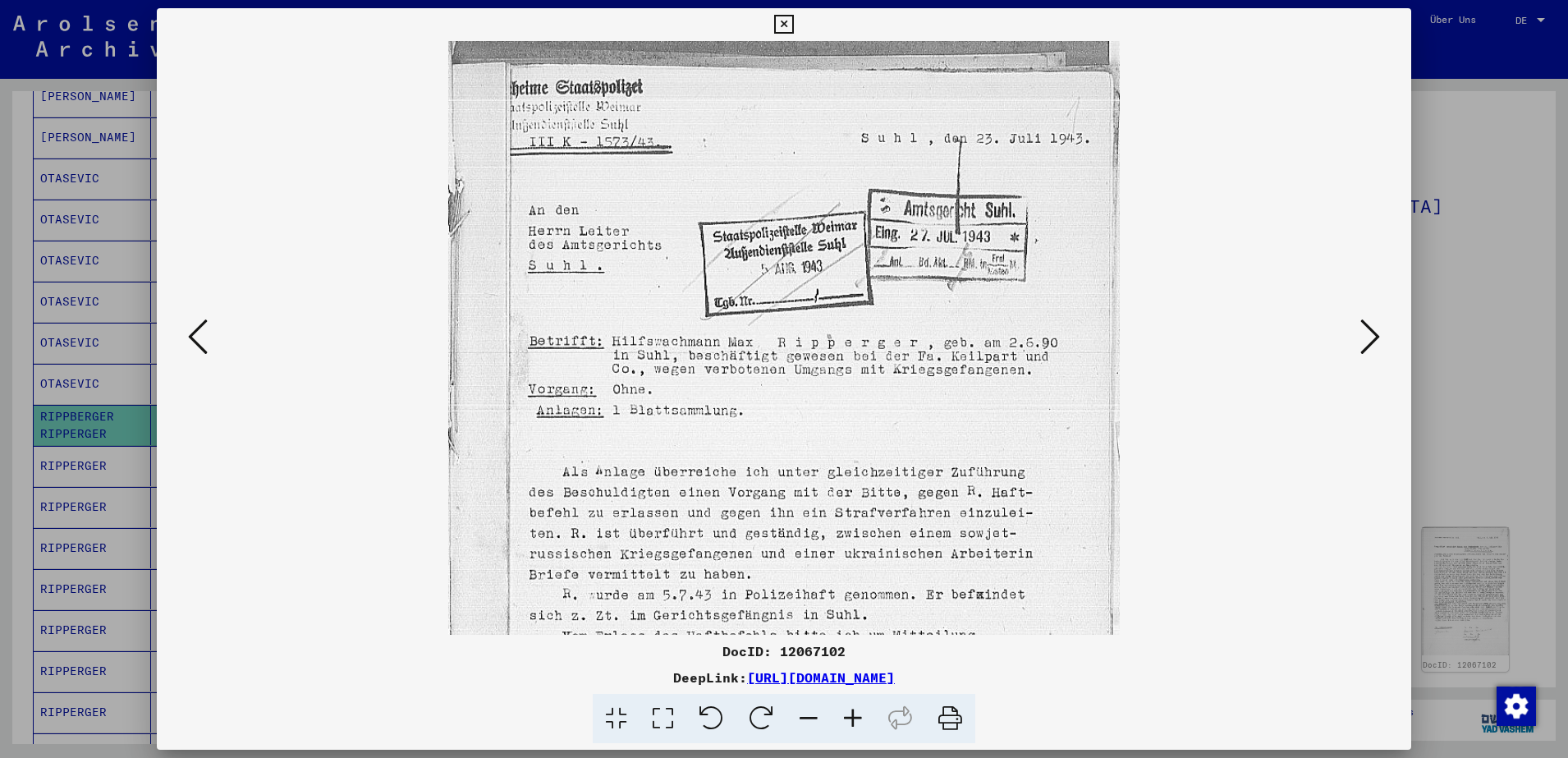
click at [853, 723] on icon at bounding box center [853, 719] width 44 height 50
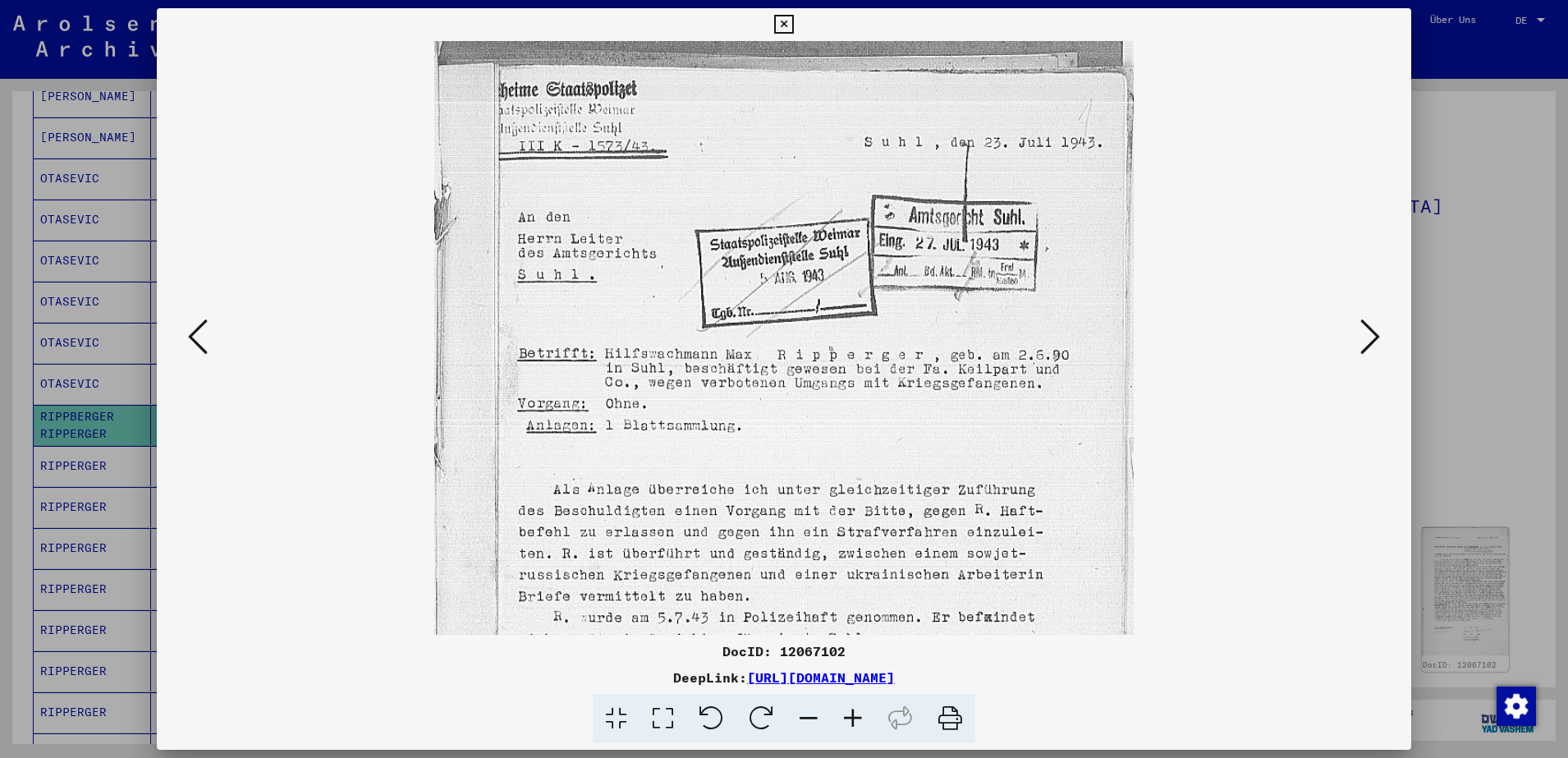
click at [853, 723] on icon at bounding box center [853, 719] width 44 height 50
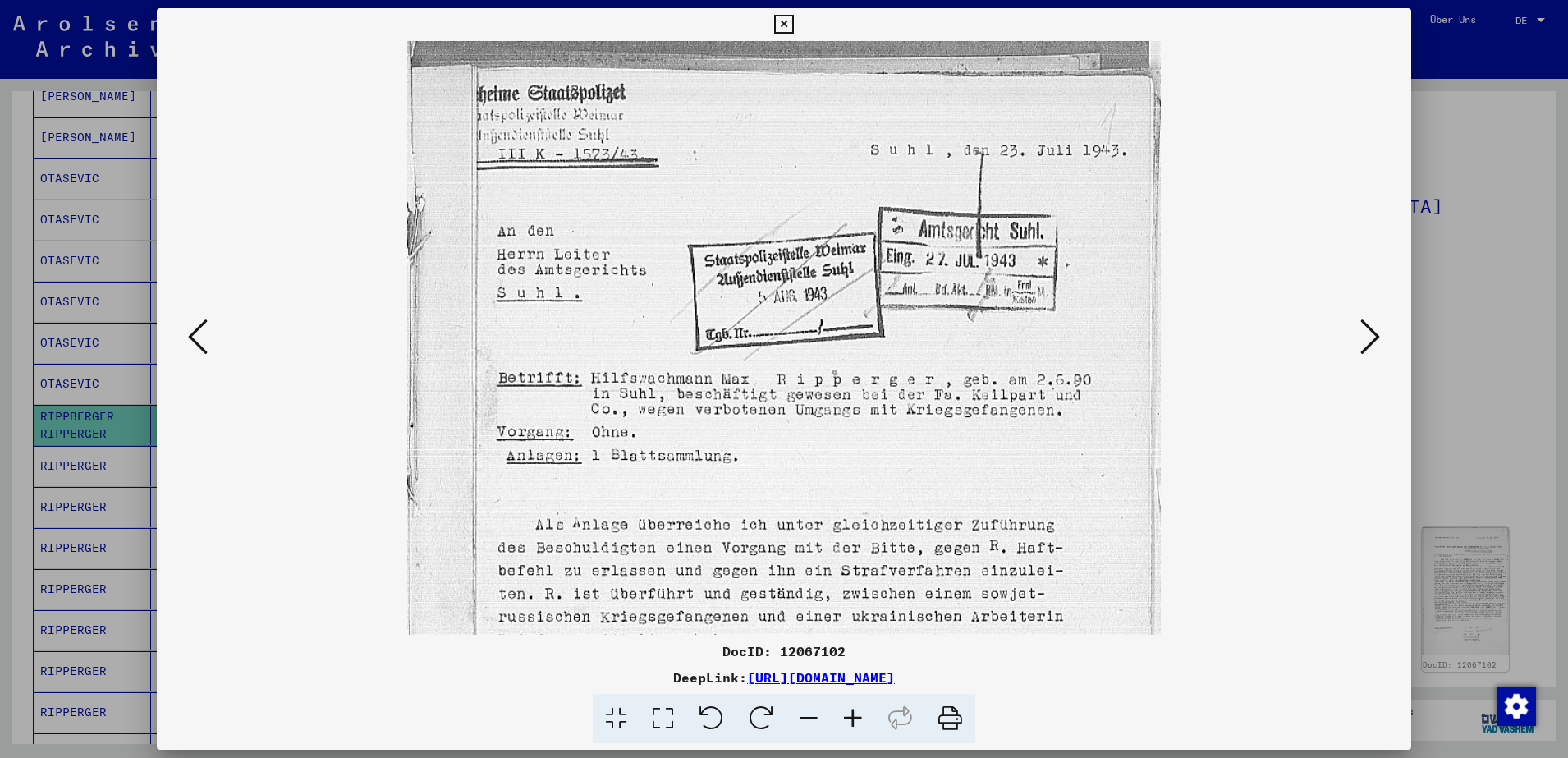
click at [853, 723] on icon at bounding box center [853, 719] width 44 height 50
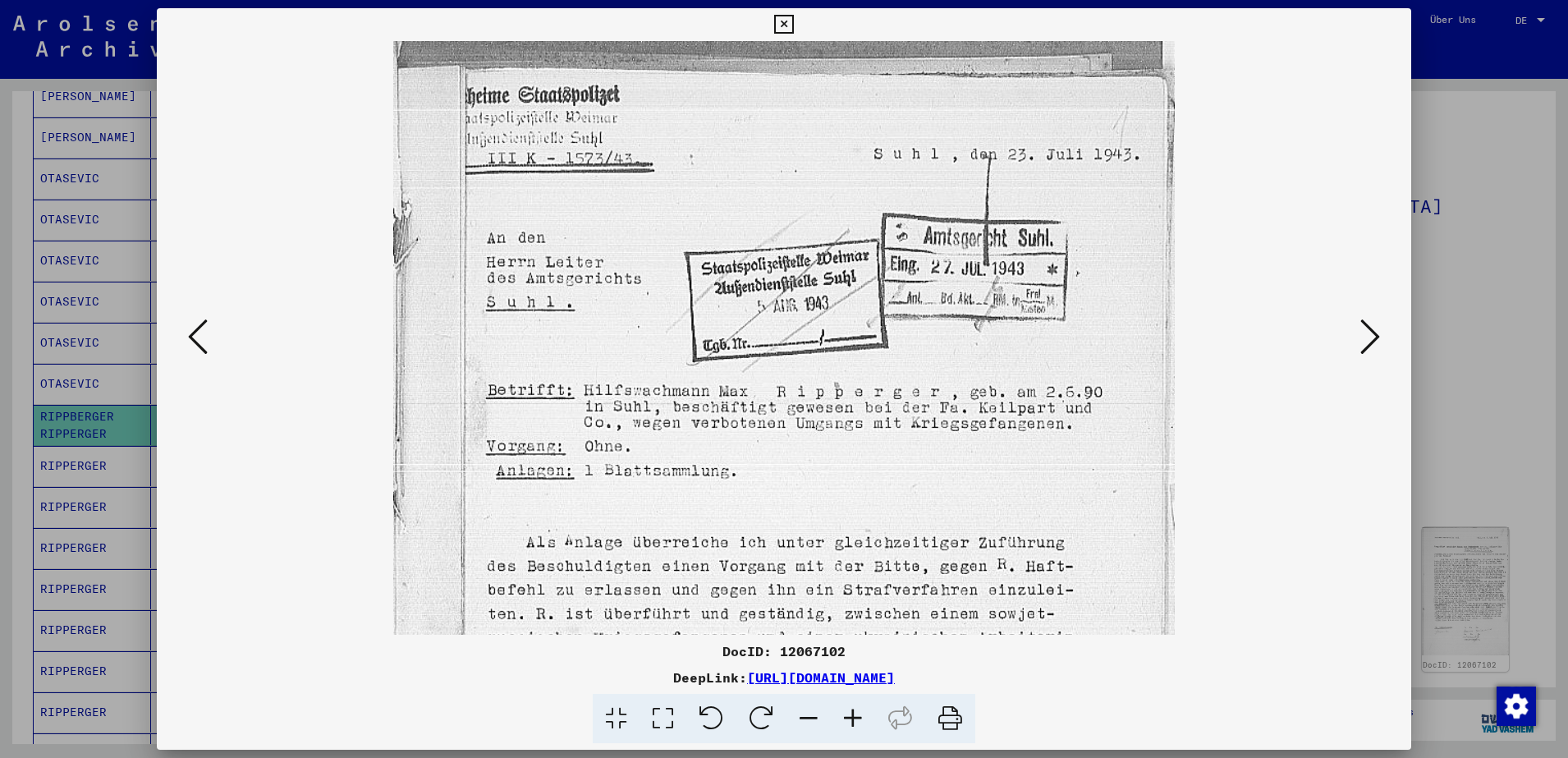
click at [853, 723] on icon at bounding box center [853, 719] width 44 height 50
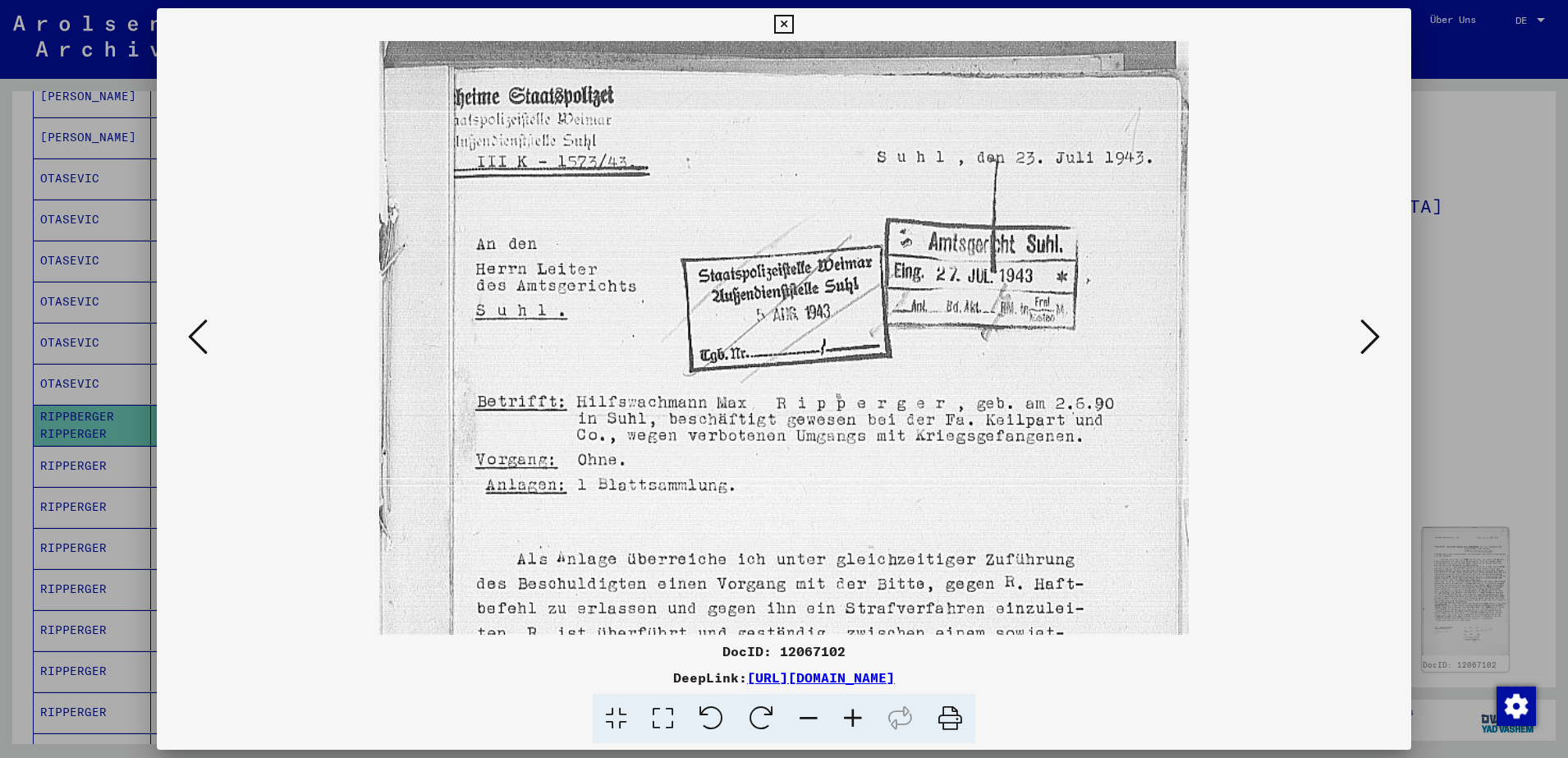
scroll to position [2, 0]
click at [846, 496] on img at bounding box center [783, 644] width 809 height 1210
click at [1341, 344] on viewer-one-image at bounding box center [784, 336] width 1143 height 594
click at [1369, 344] on icon at bounding box center [1370, 337] width 20 height 39
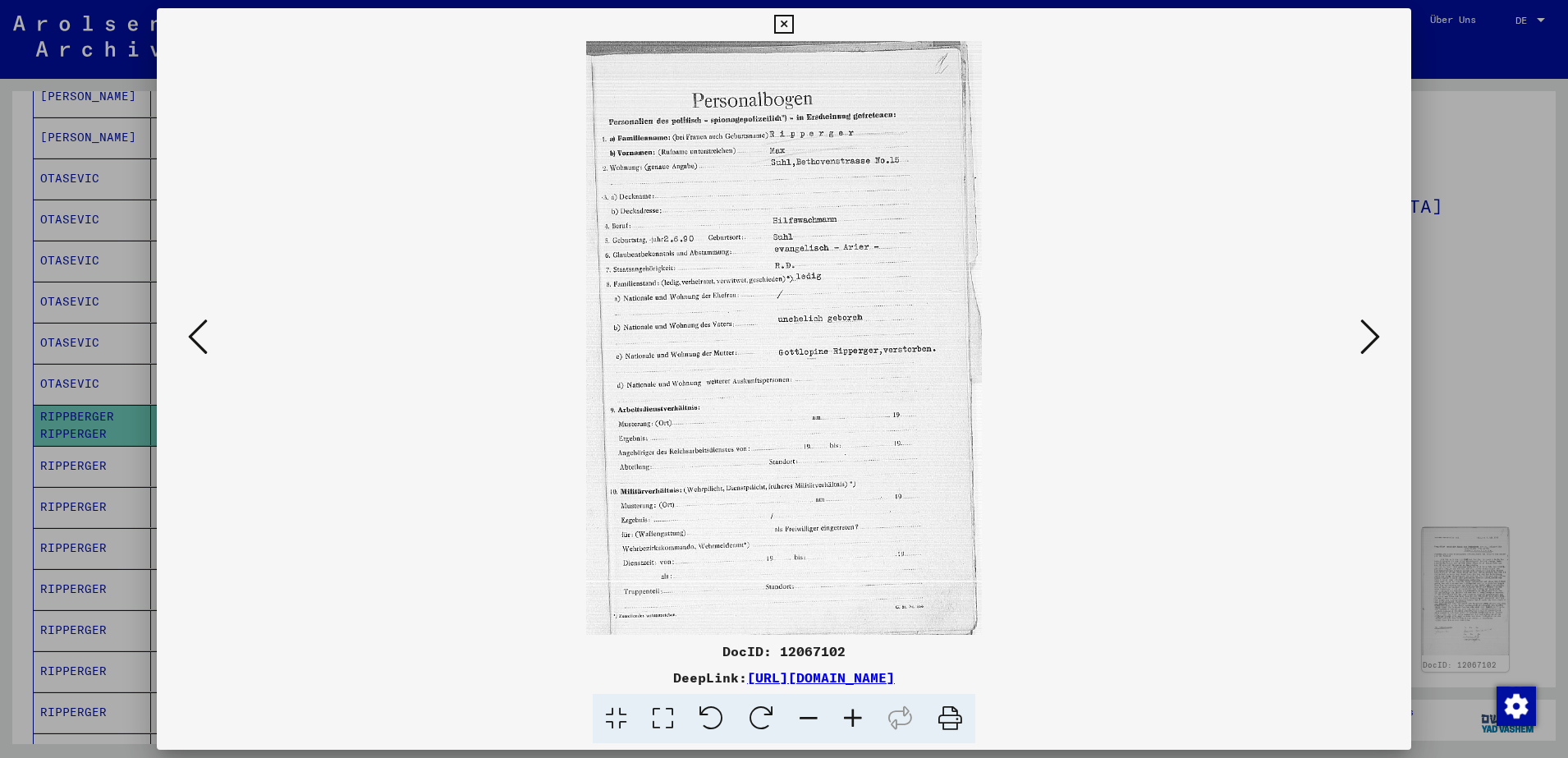
click at [1369, 347] on icon at bounding box center [1370, 337] width 20 height 39
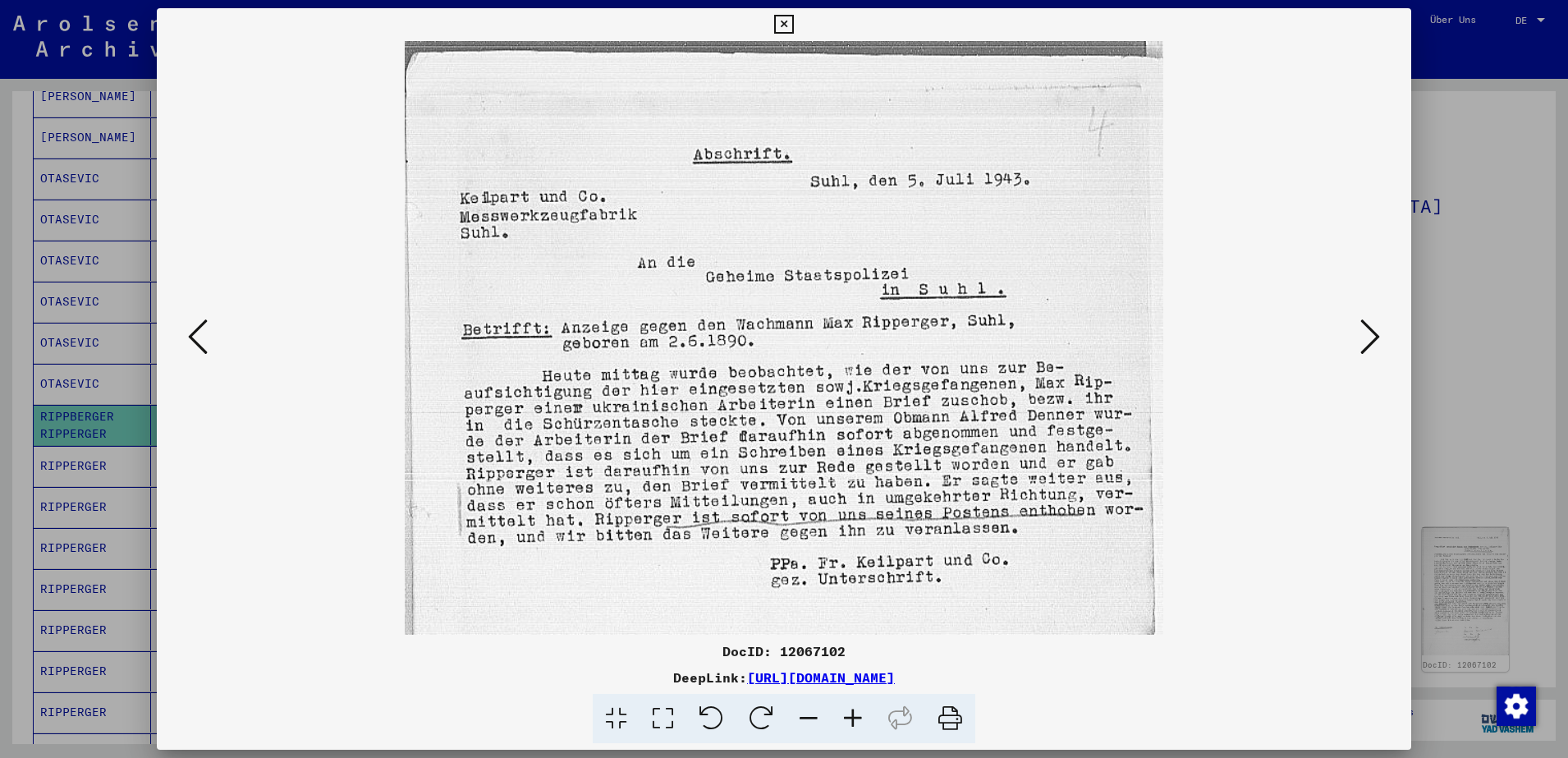
click at [1369, 347] on icon at bounding box center [1370, 337] width 20 height 39
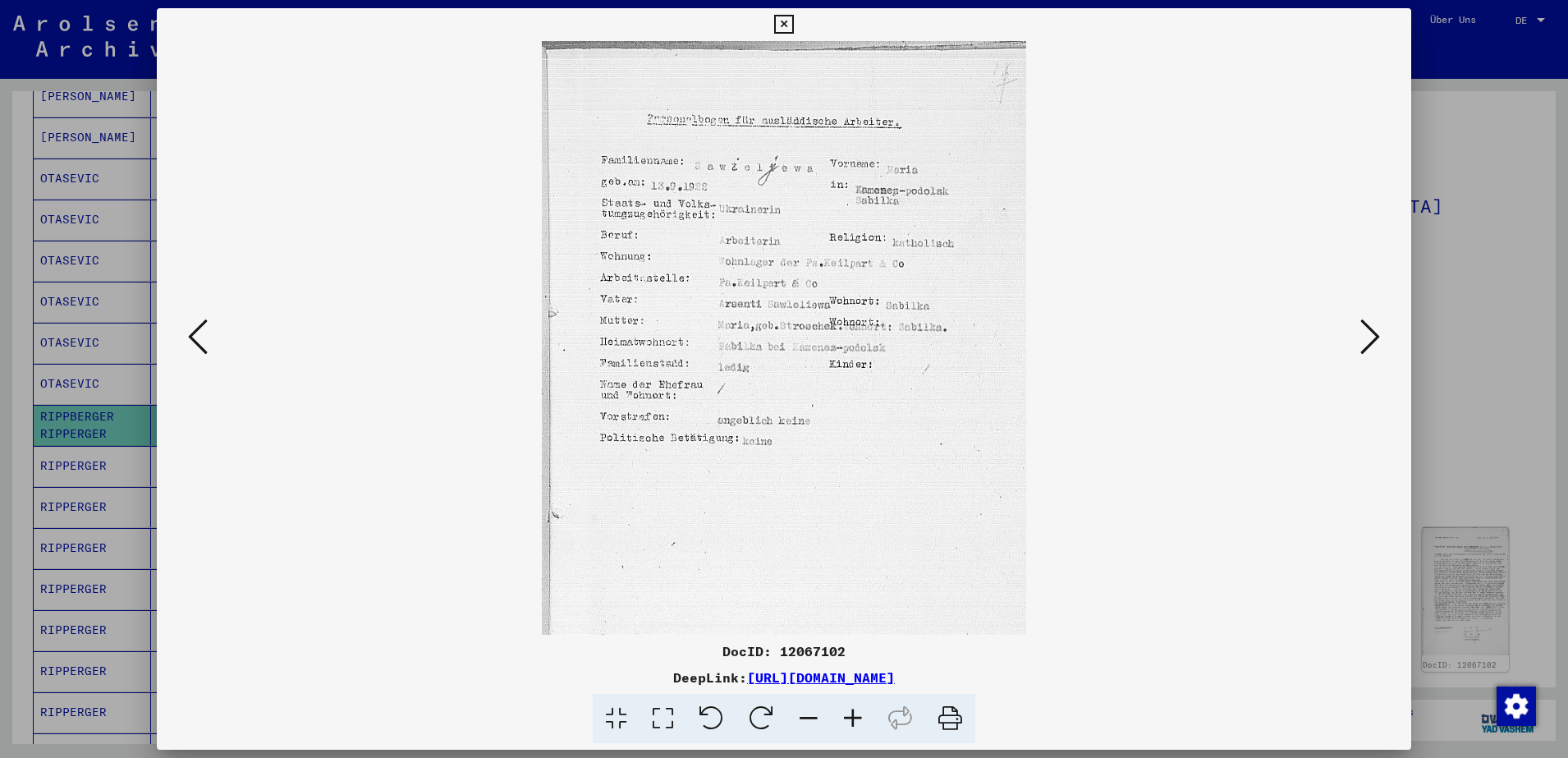
click at [1369, 347] on icon at bounding box center [1370, 337] width 20 height 39
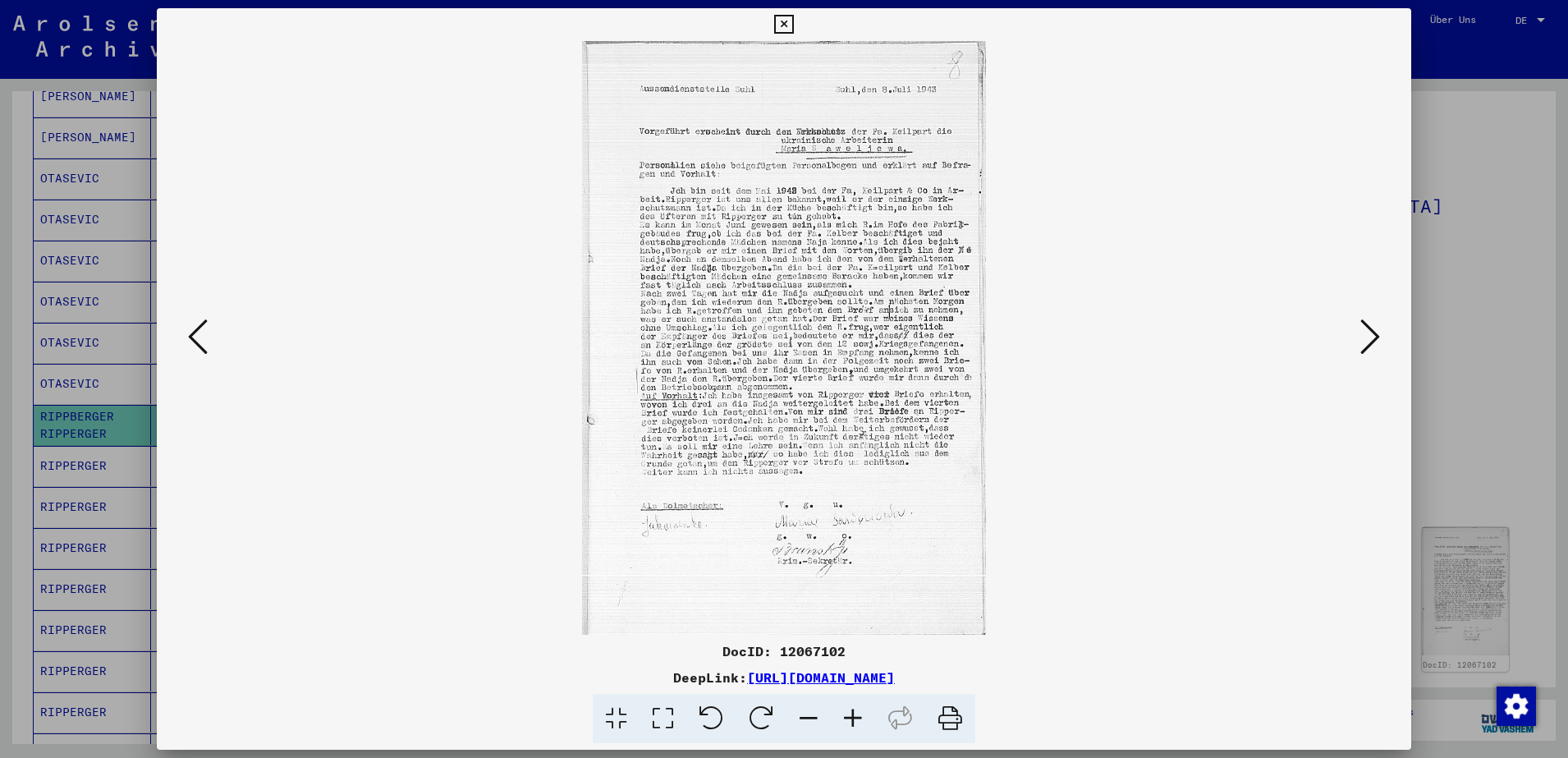
click at [199, 325] on icon at bounding box center [198, 337] width 20 height 39
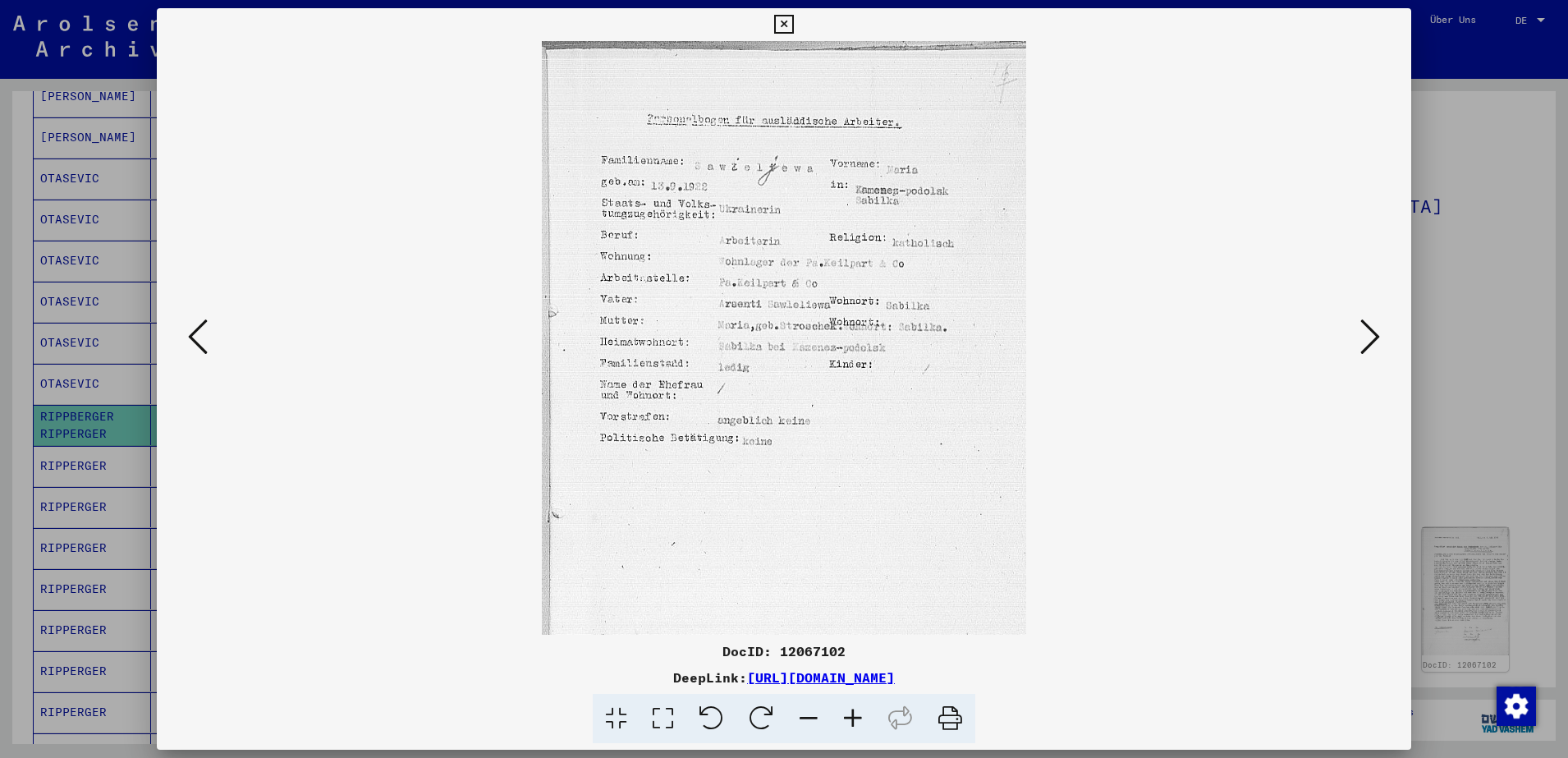
click at [852, 724] on icon at bounding box center [853, 719] width 44 height 50
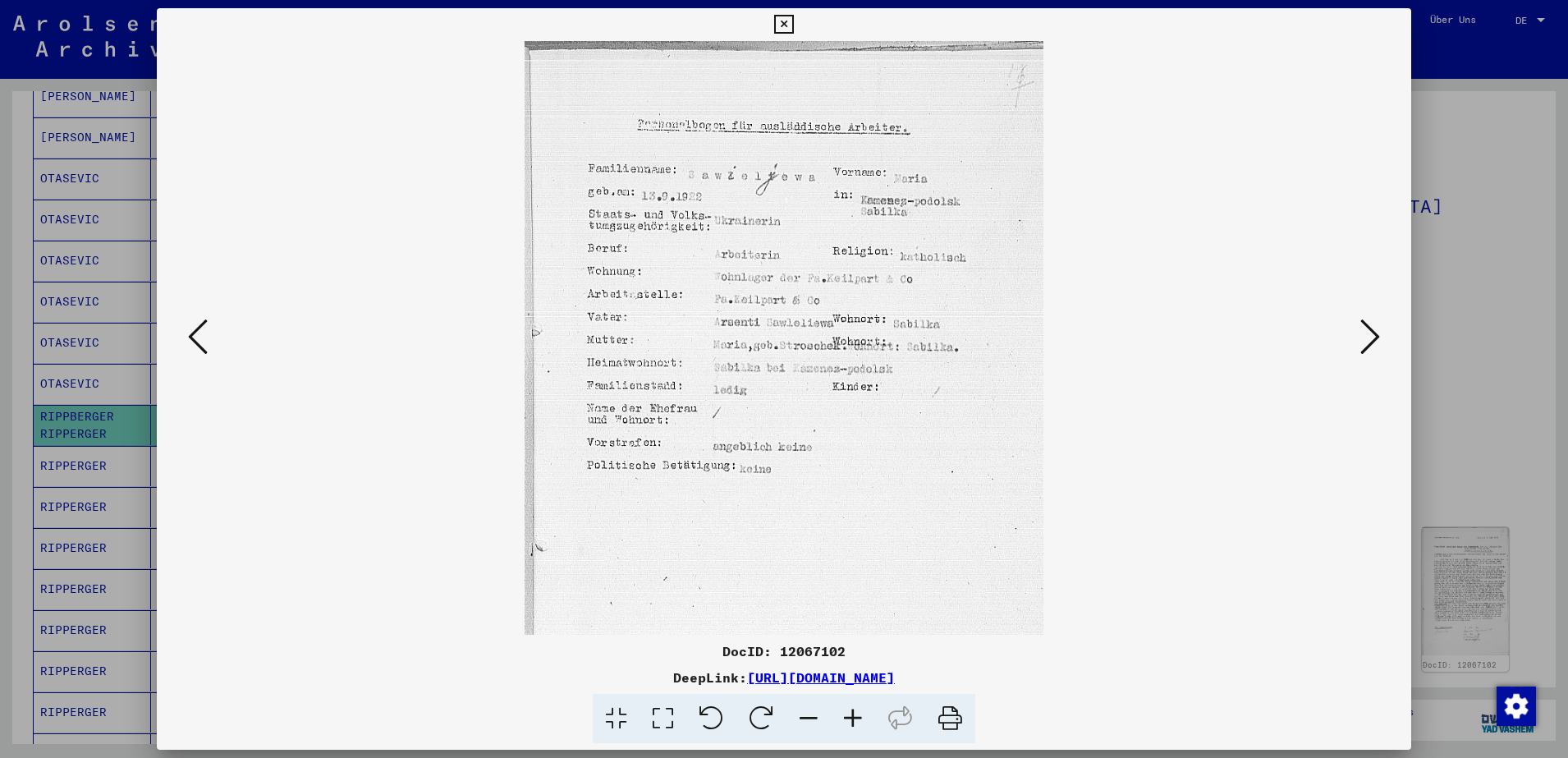
click at [852, 724] on icon at bounding box center [853, 719] width 44 height 50
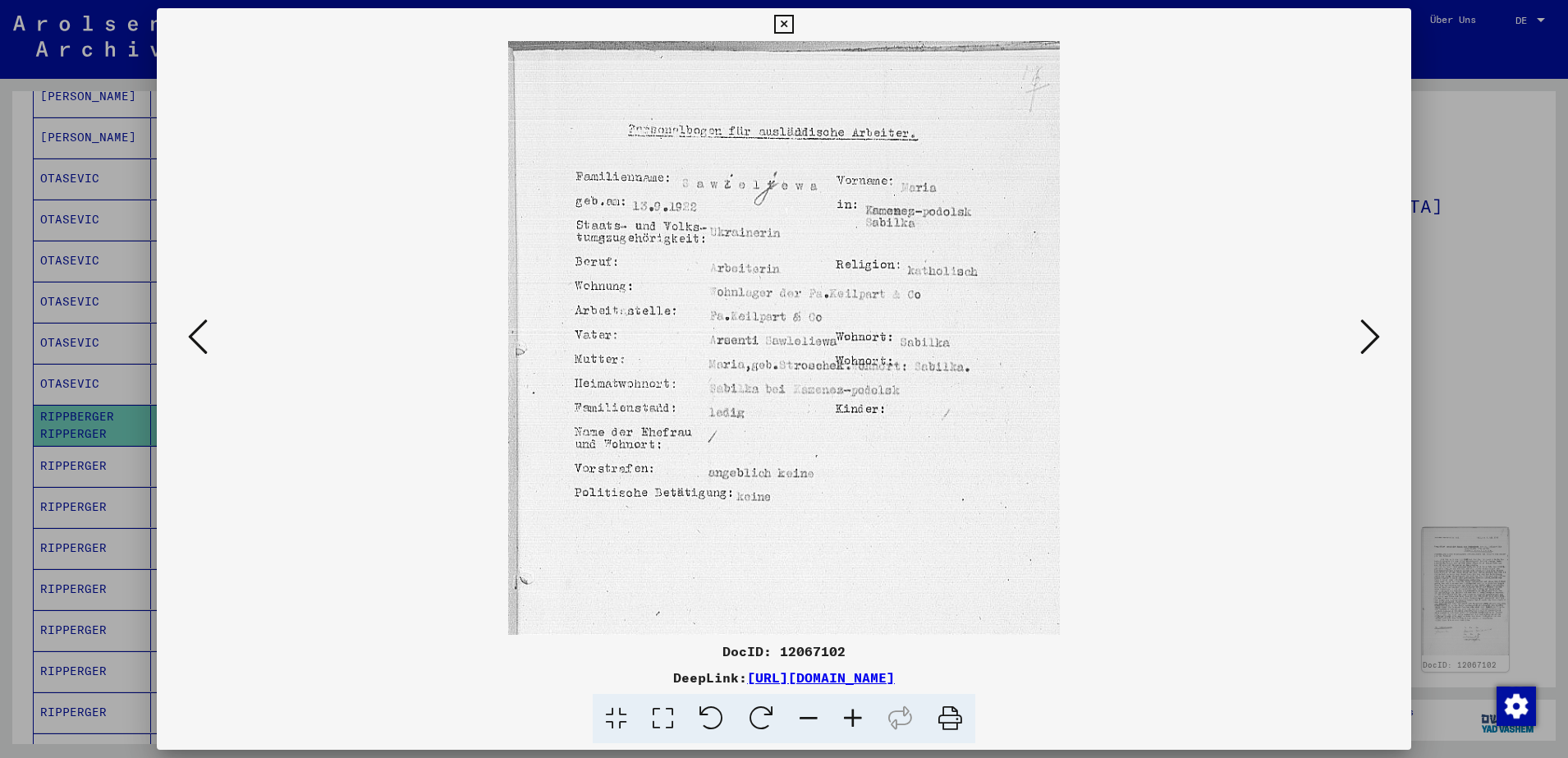
click at [852, 724] on icon at bounding box center [853, 719] width 44 height 50
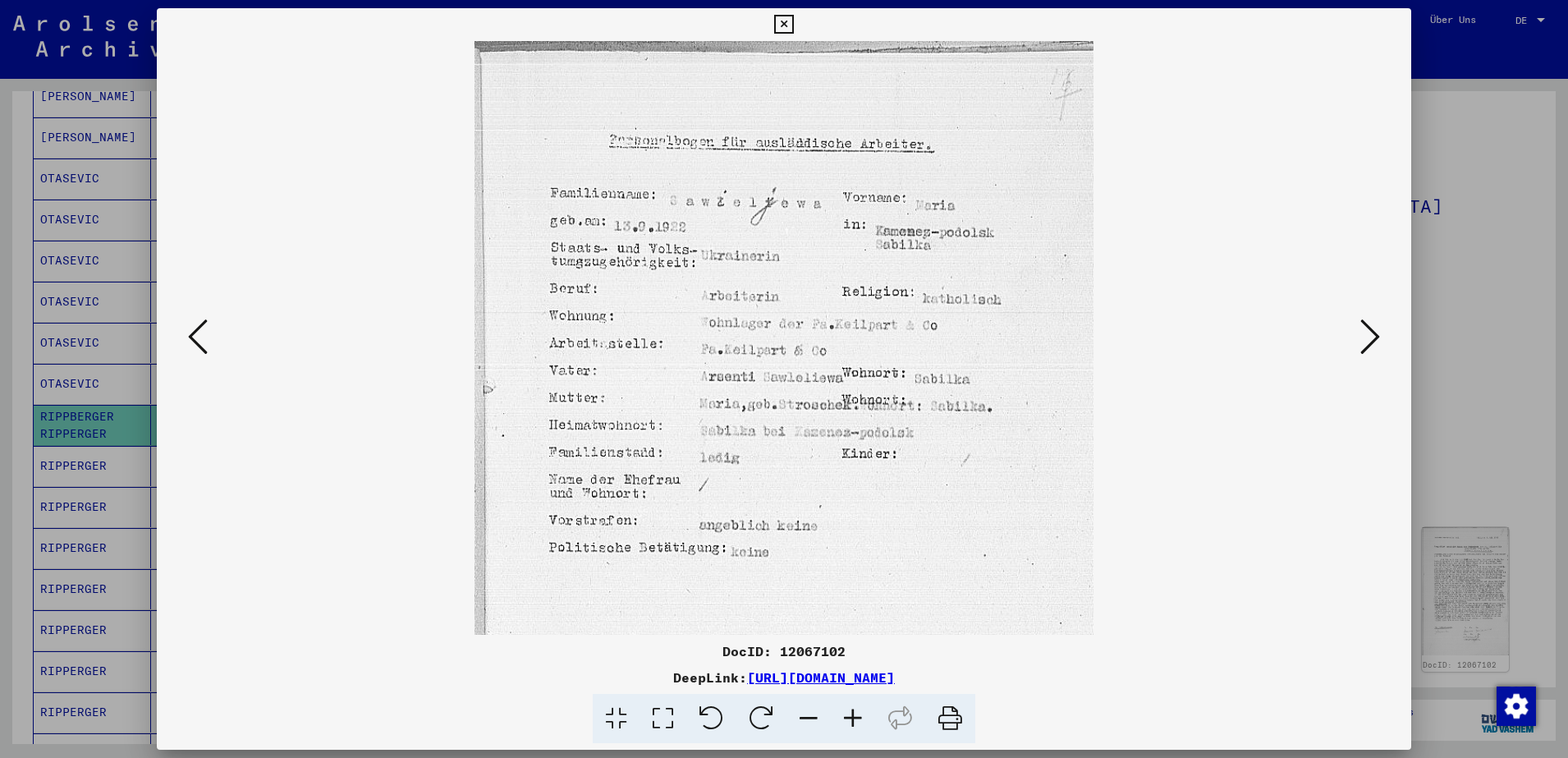
click at [852, 724] on icon at bounding box center [853, 719] width 44 height 50
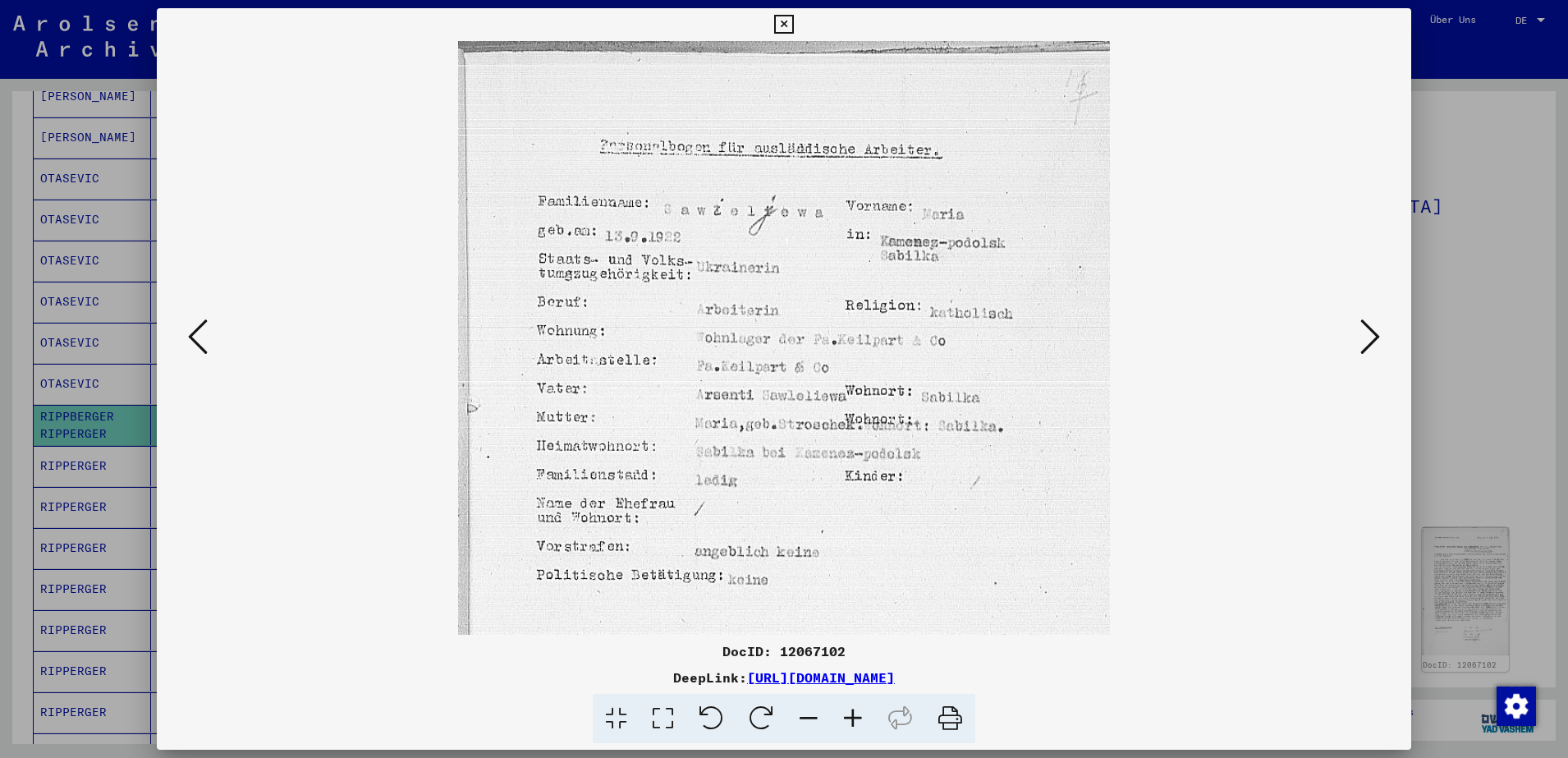
click at [852, 724] on icon at bounding box center [853, 719] width 44 height 50
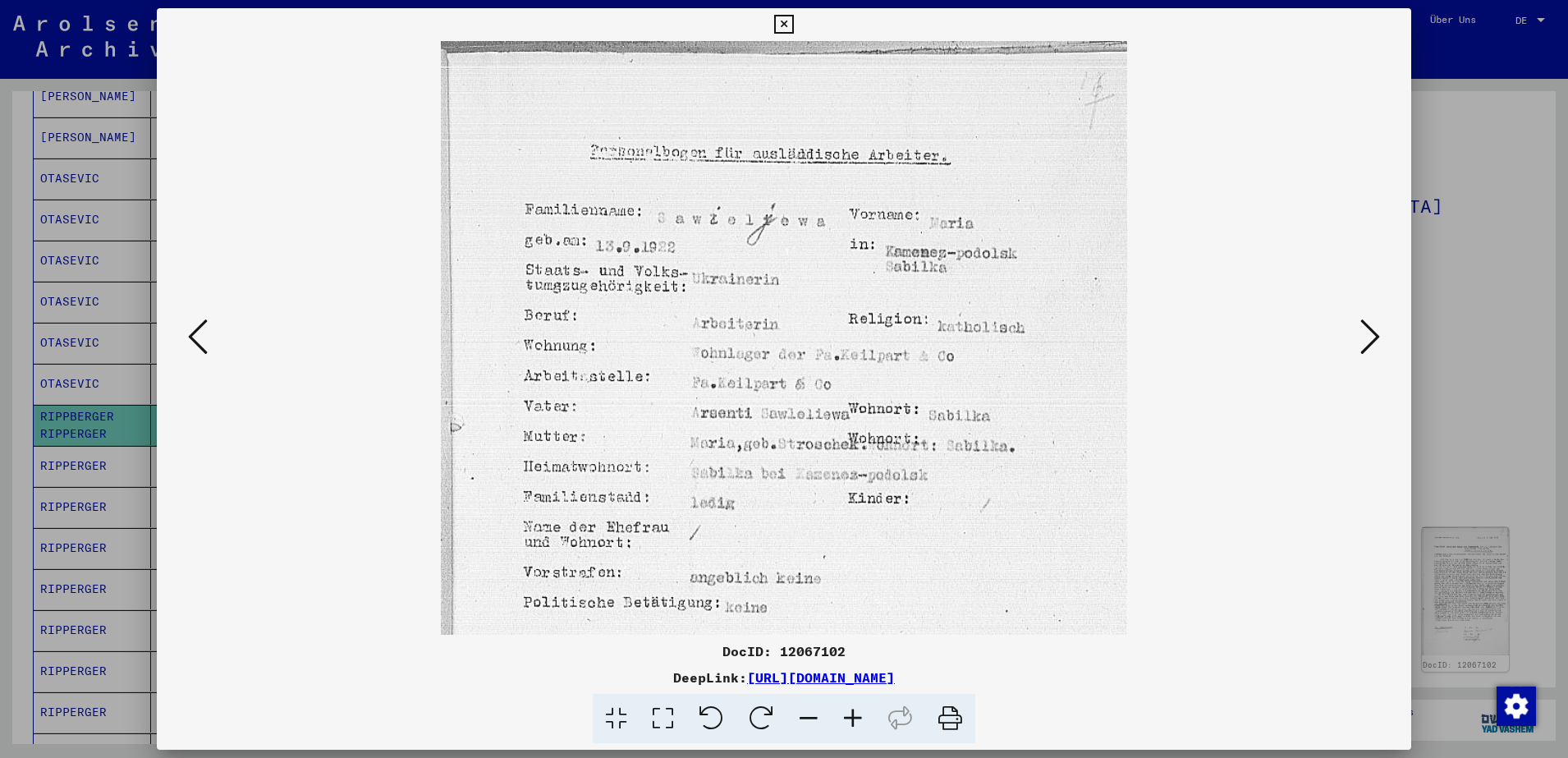
click at [852, 724] on icon at bounding box center [853, 719] width 44 height 50
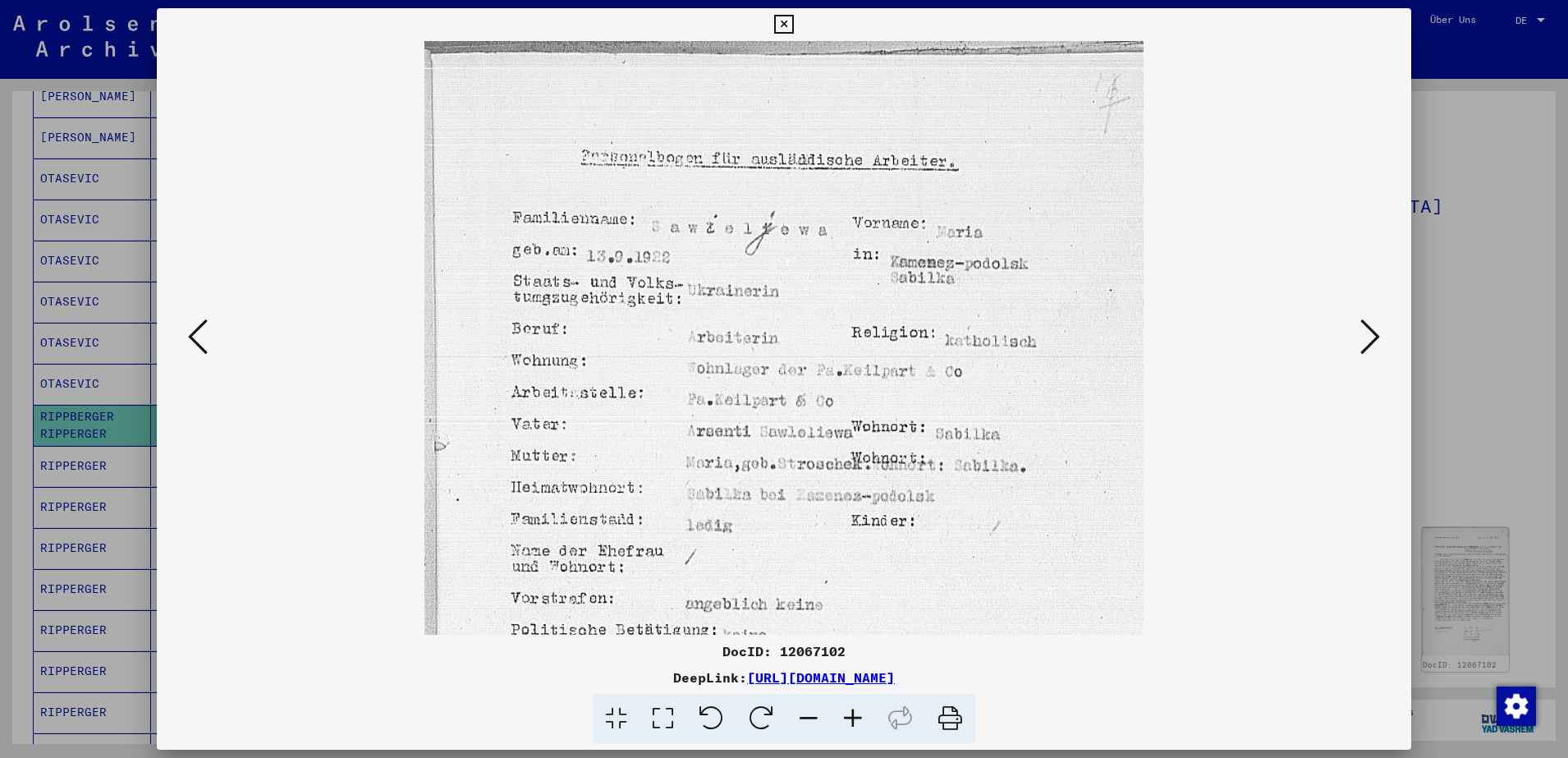
click at [852, 724] on icon at bounding box center [853, 719] width 44 height 50
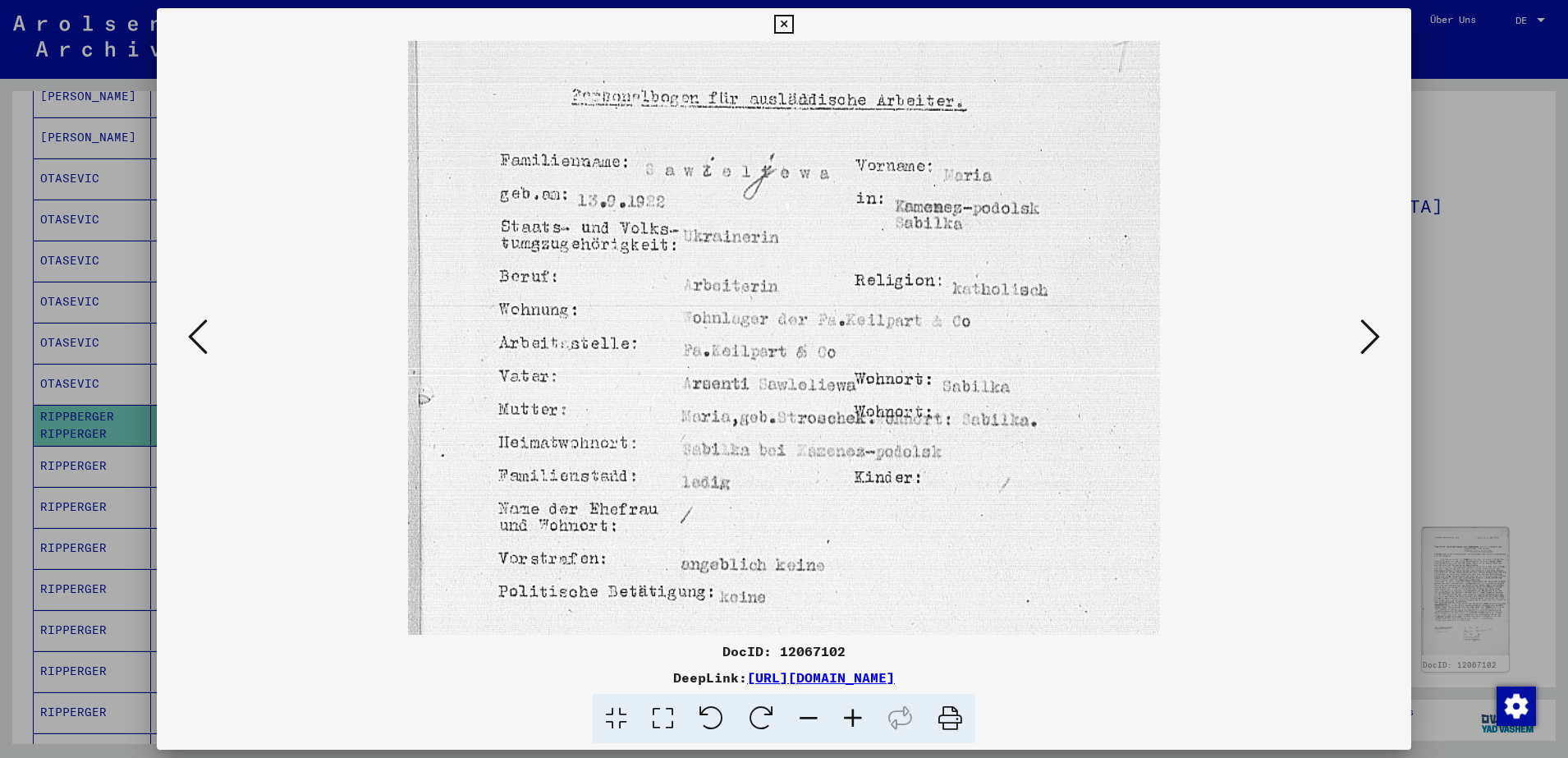
scroll to position [67, 0]
drag, startPoint x: 1012, startPoint y: 537, endPoint x: 1012, endPoint y: 471, distance: 66.0
click at [1012, 471] on img at bounding box center [785, 436] width 753 height 923
click at [1365, 332] on icon at bounding box center [1370, 337] width 20 height 39
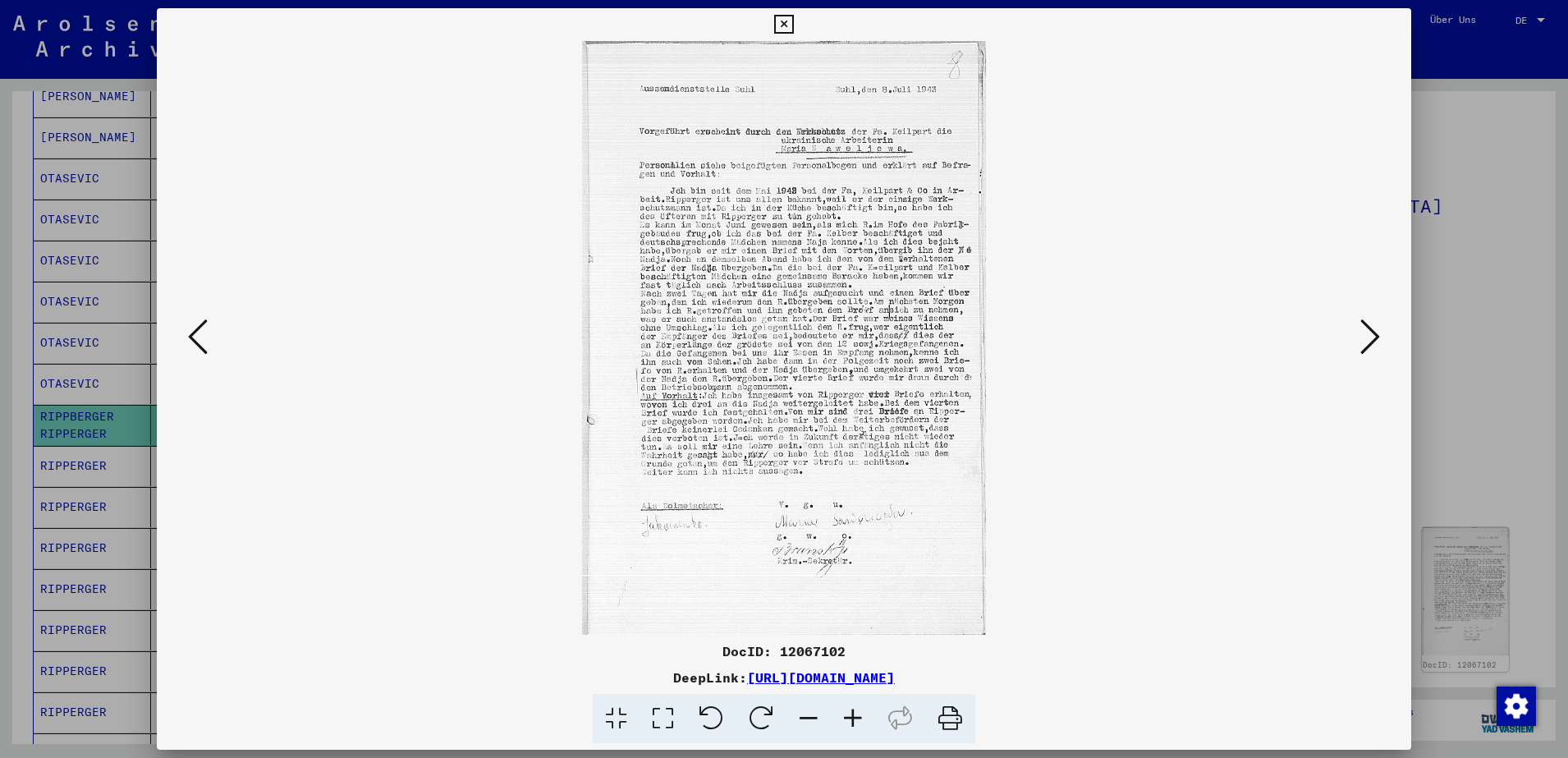
scroll to position [0, 0]
click at [858, 720] on icon at bounding box center [853, 719] width 44 height 50
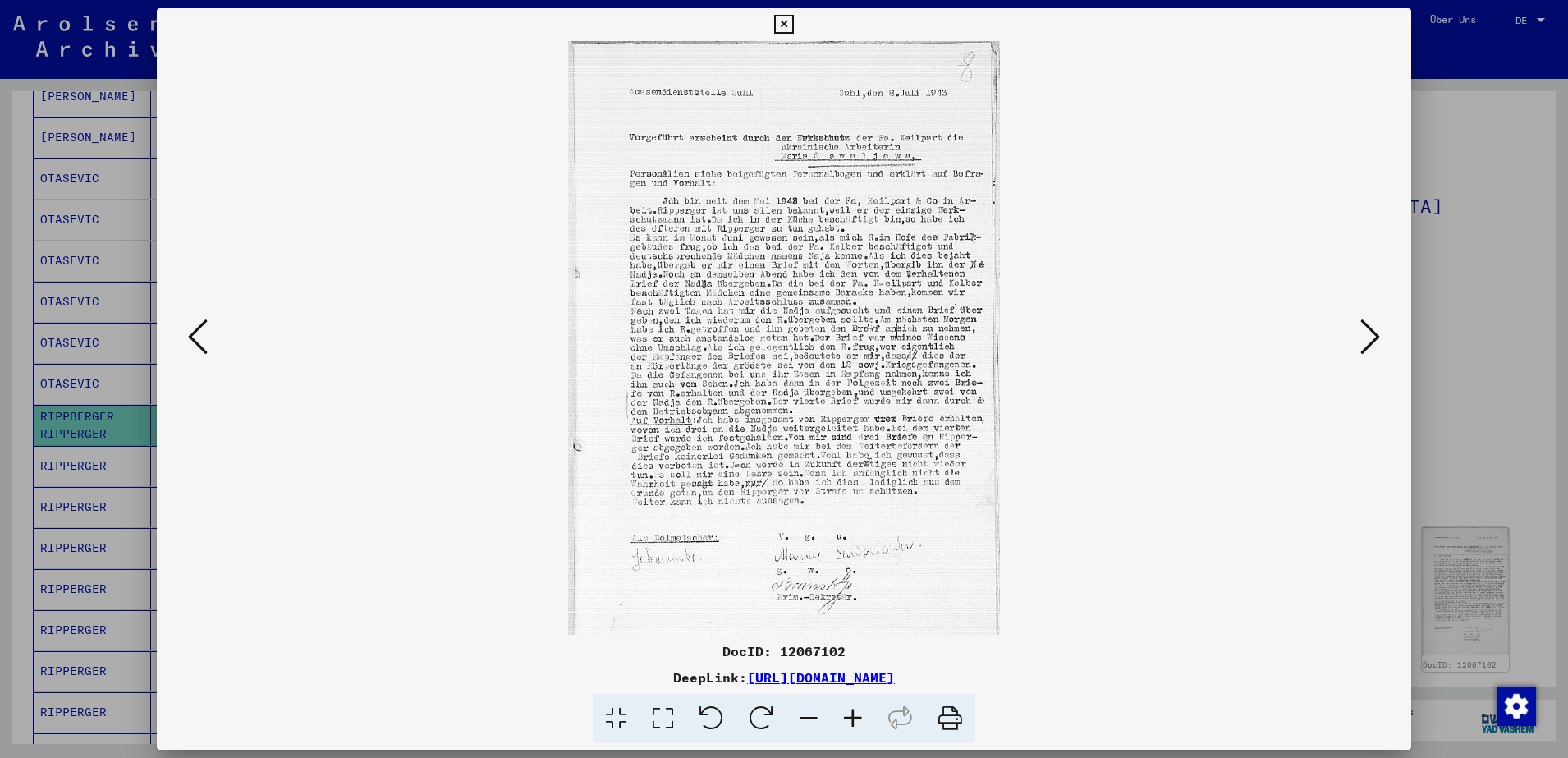
click at [858, 720] on icon at bounding box center [853, 719] width 44 height 50
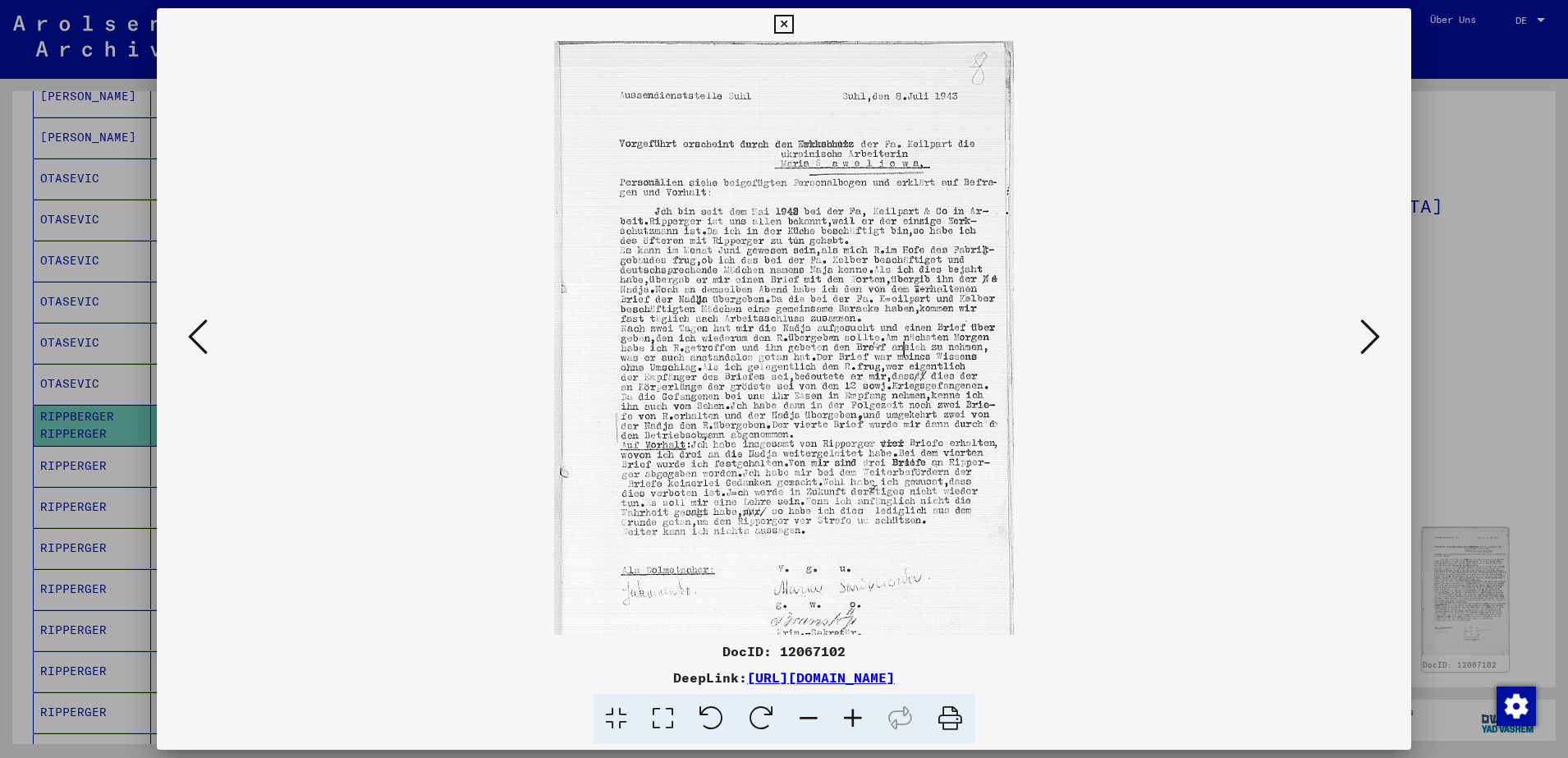
click at [858, 720] on icon at bounding box center [853, 719] width 44 height 50
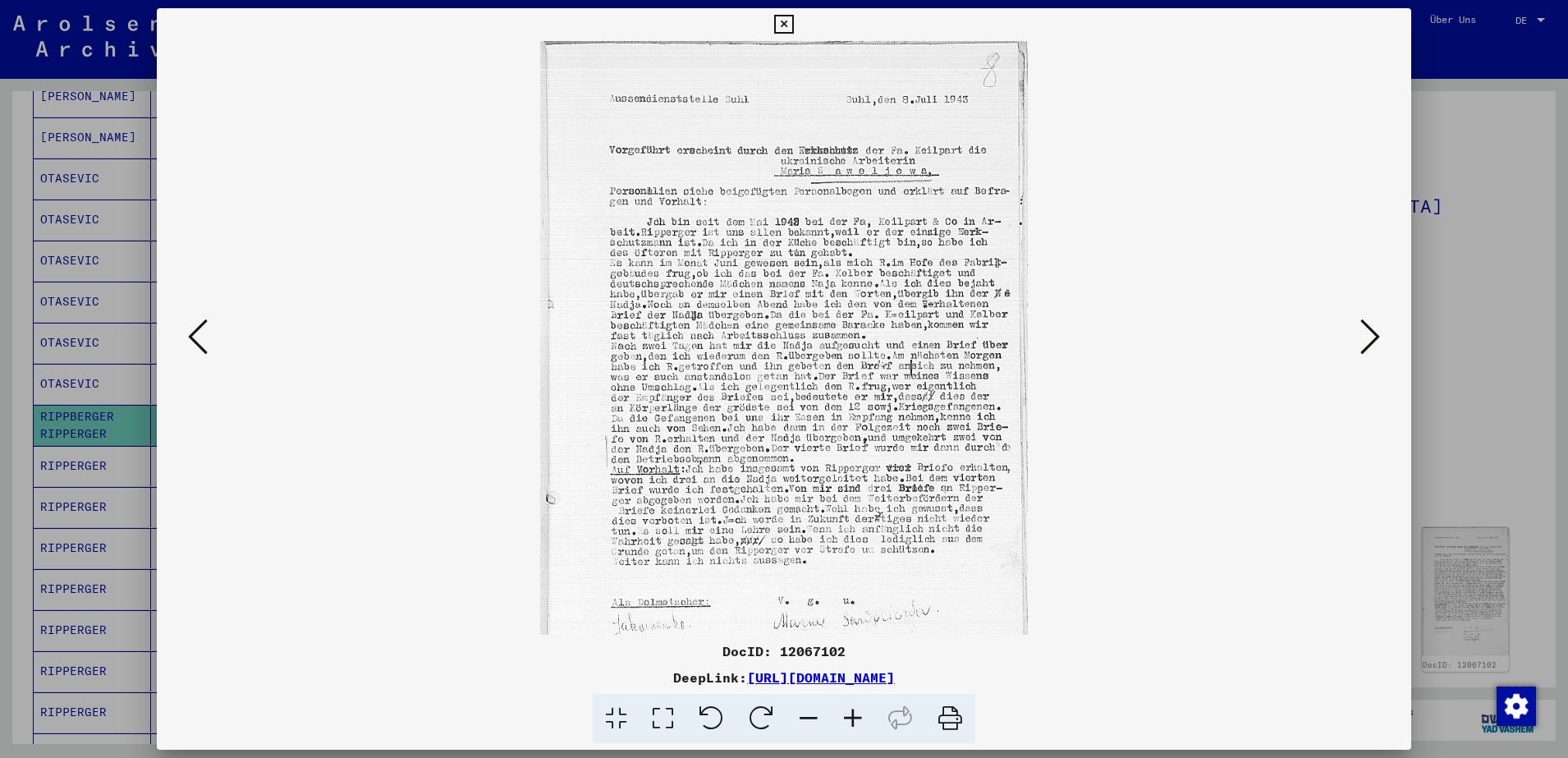
click at [858, 720] on icon at bounding box center [853, 719] width 44 height 50
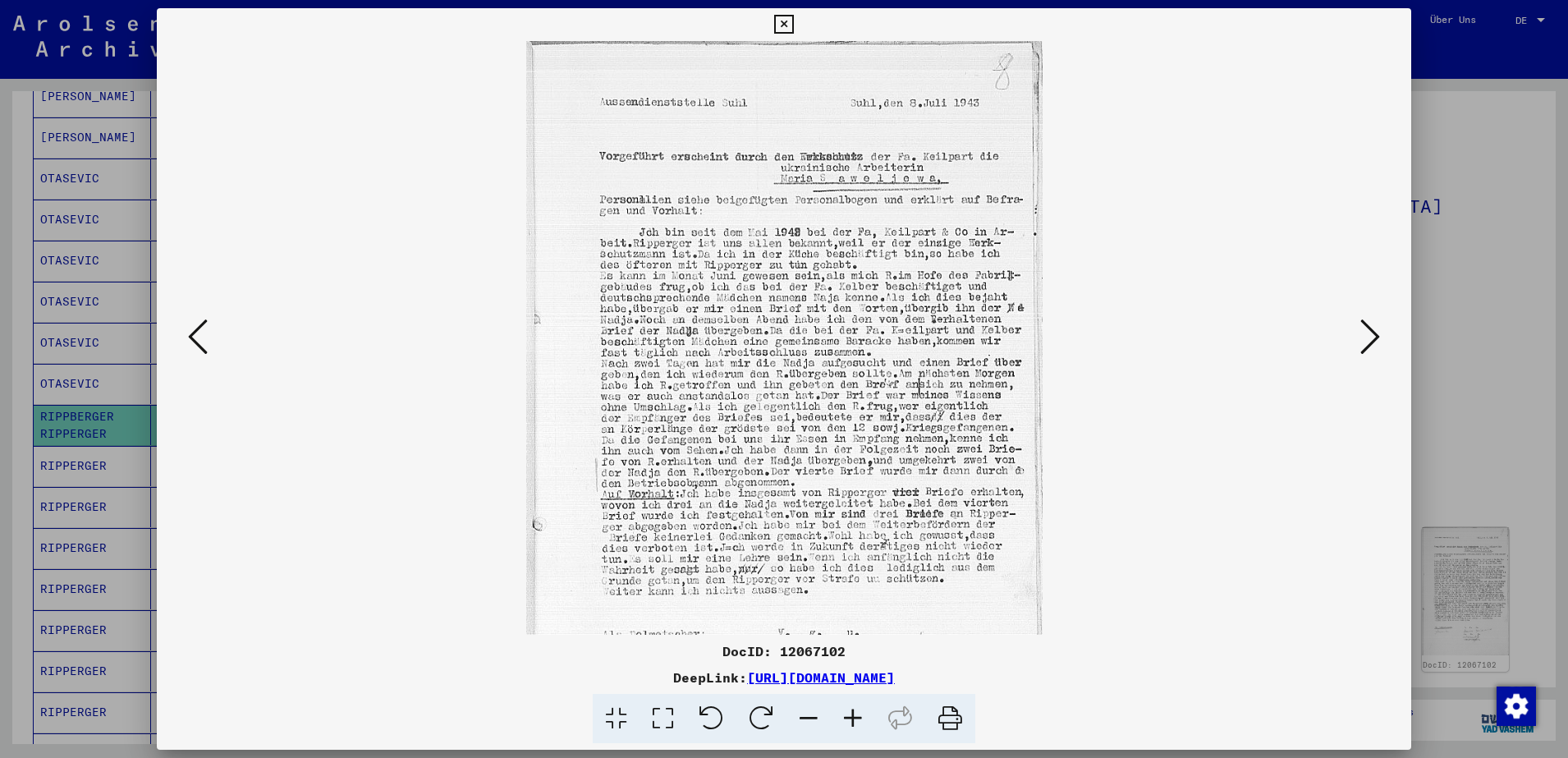
click at [858, 720] on icon at bounding box center [853, 719] width 44 height 50
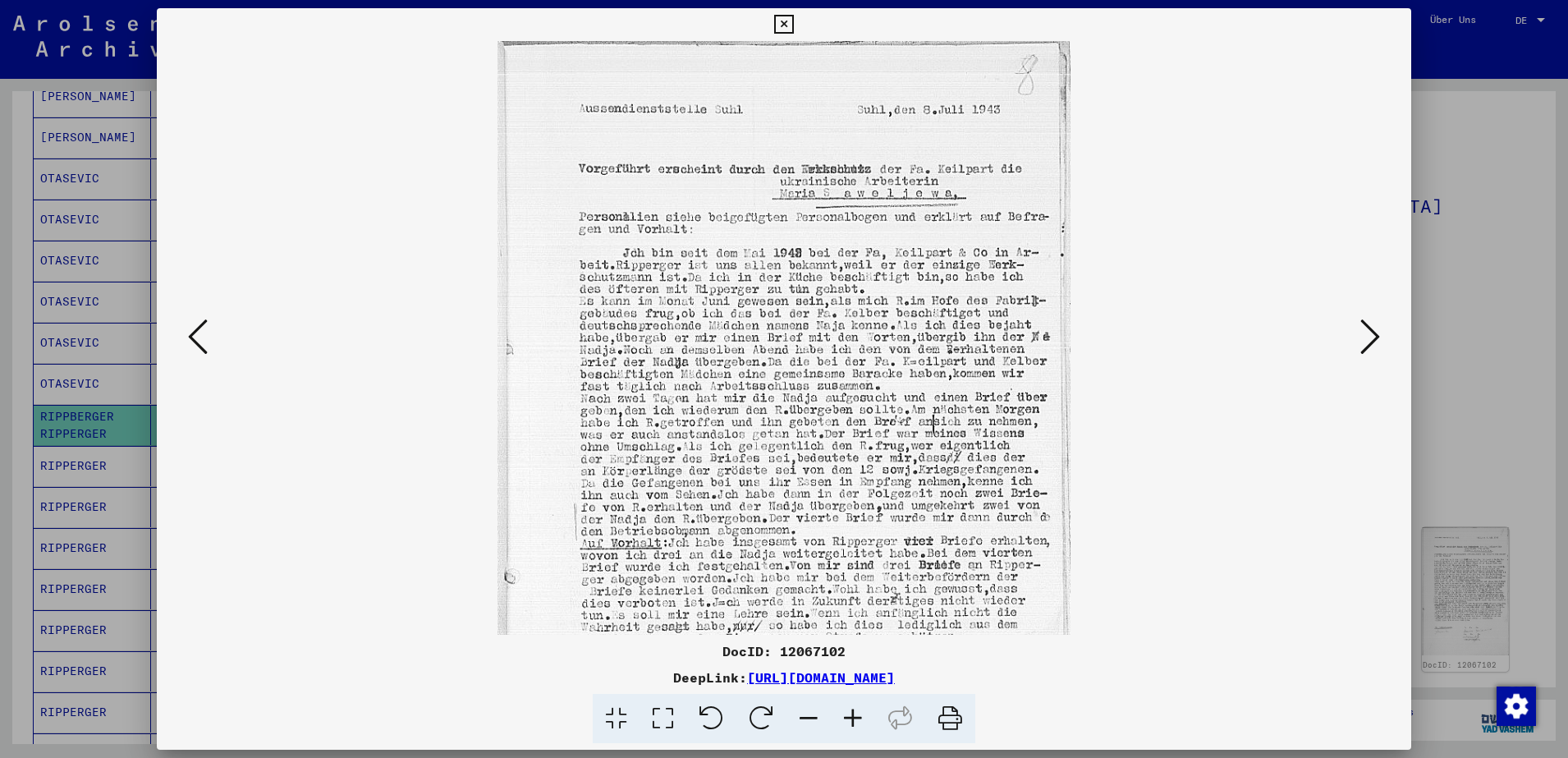
click at [858, 720] on icon at bounding box center [853, 719] width 44 height 50
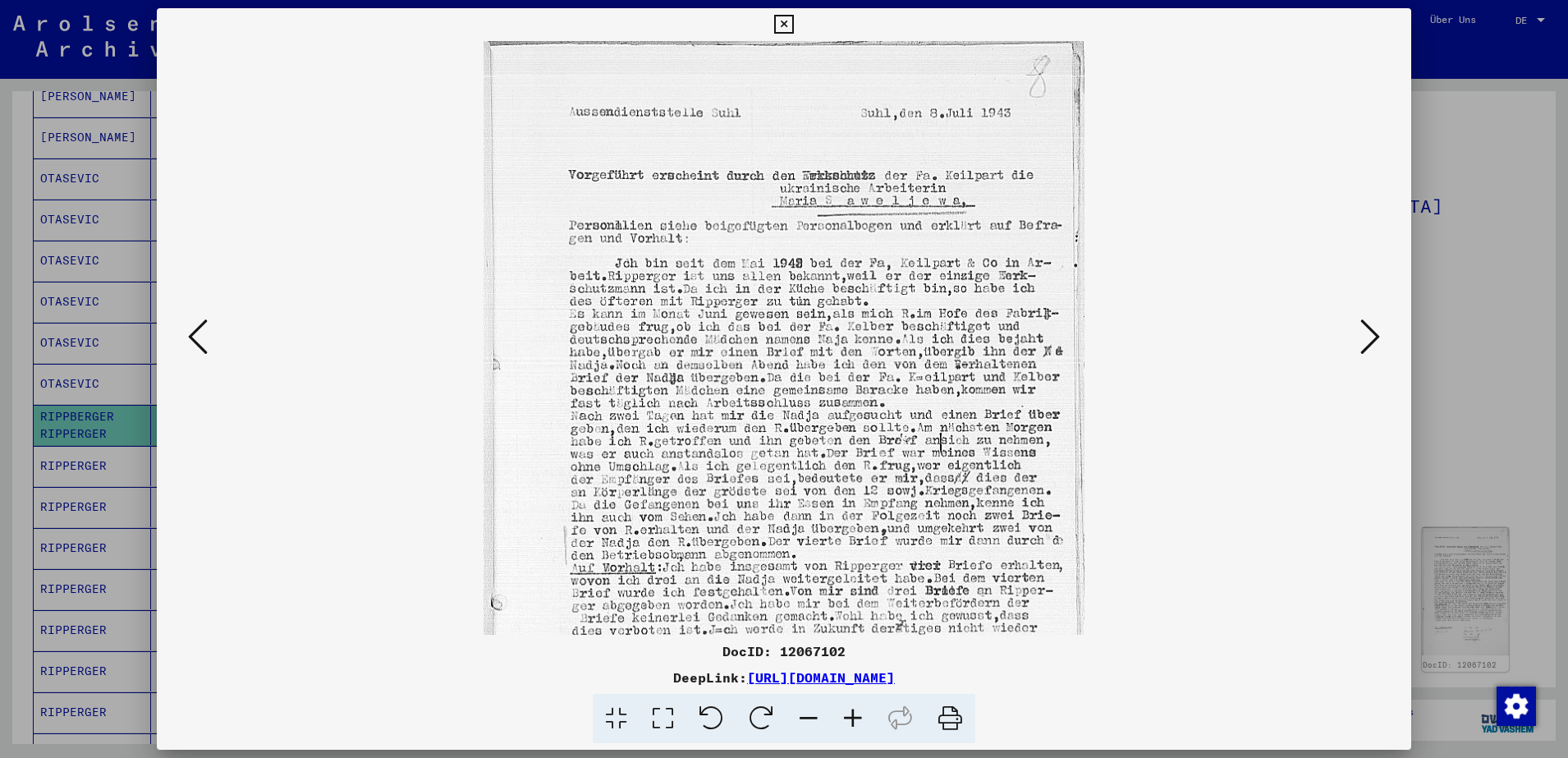
click at [858, 720] on icon at bounding box center [853, 719] width 44 height 50
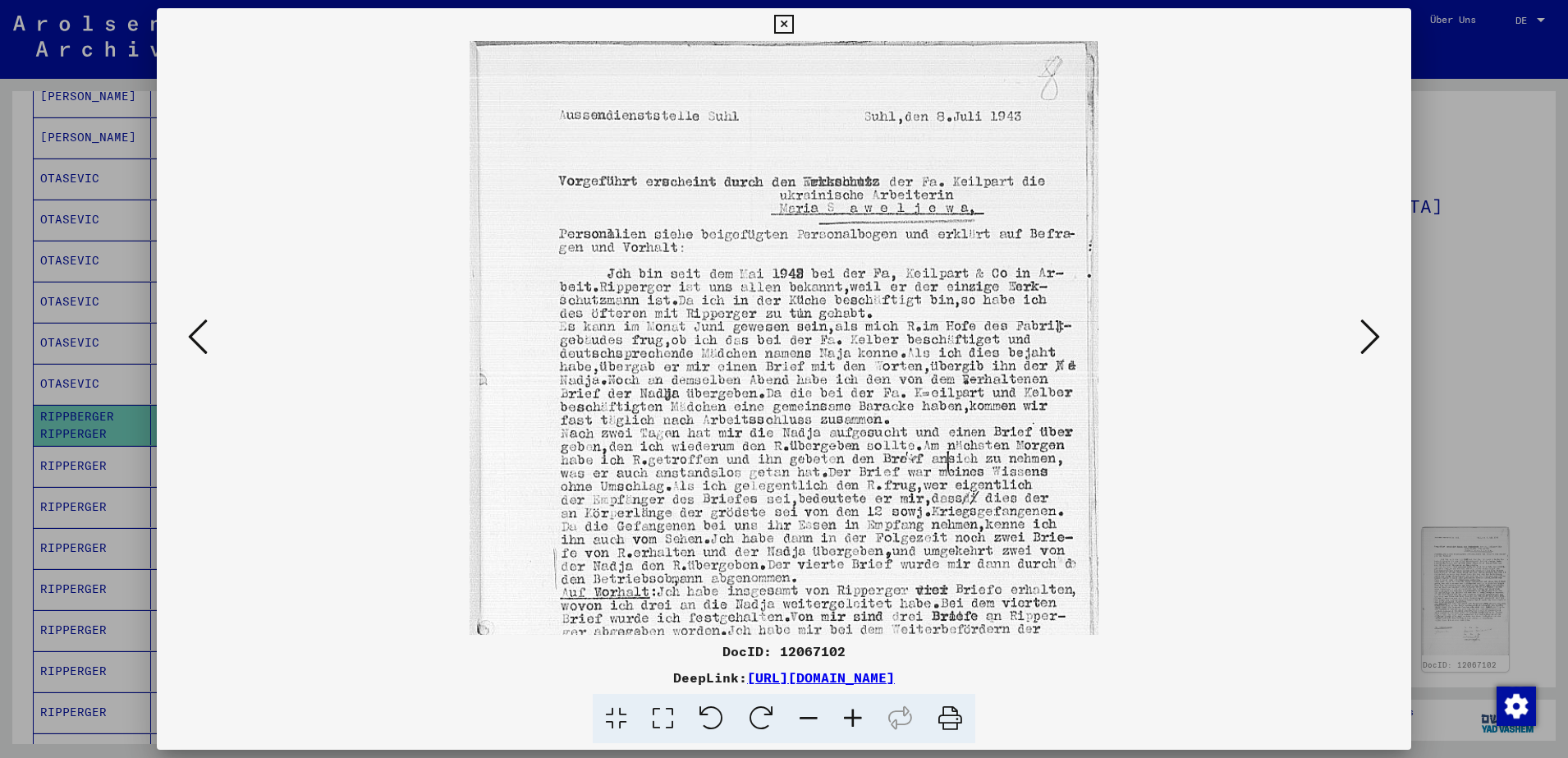
click at [858, 720] on icon at bounding box center [853, 719] width 44 height 50
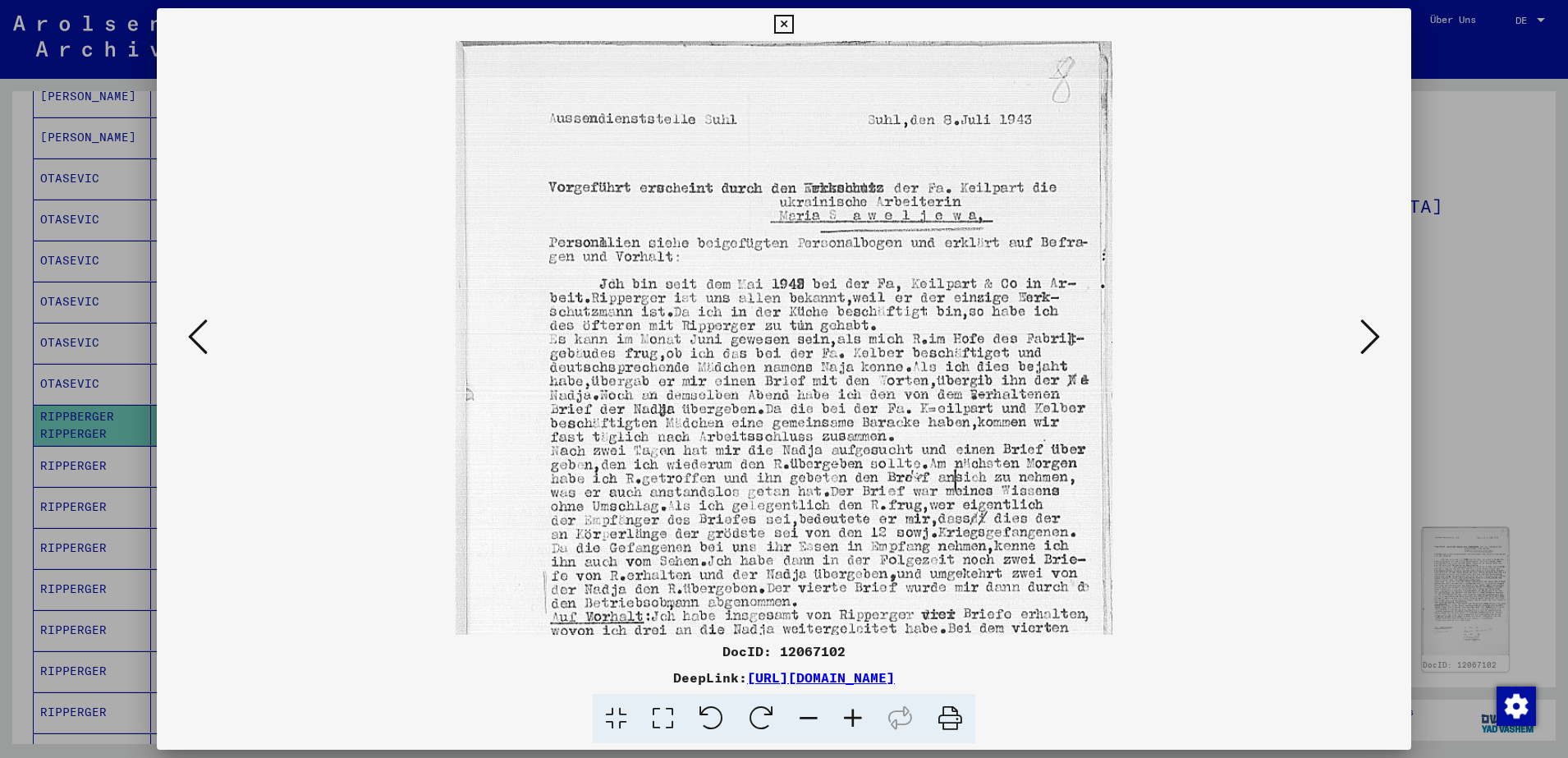
click at [858, 720] on icon at bounding box center [853, 719] width 44 height 50
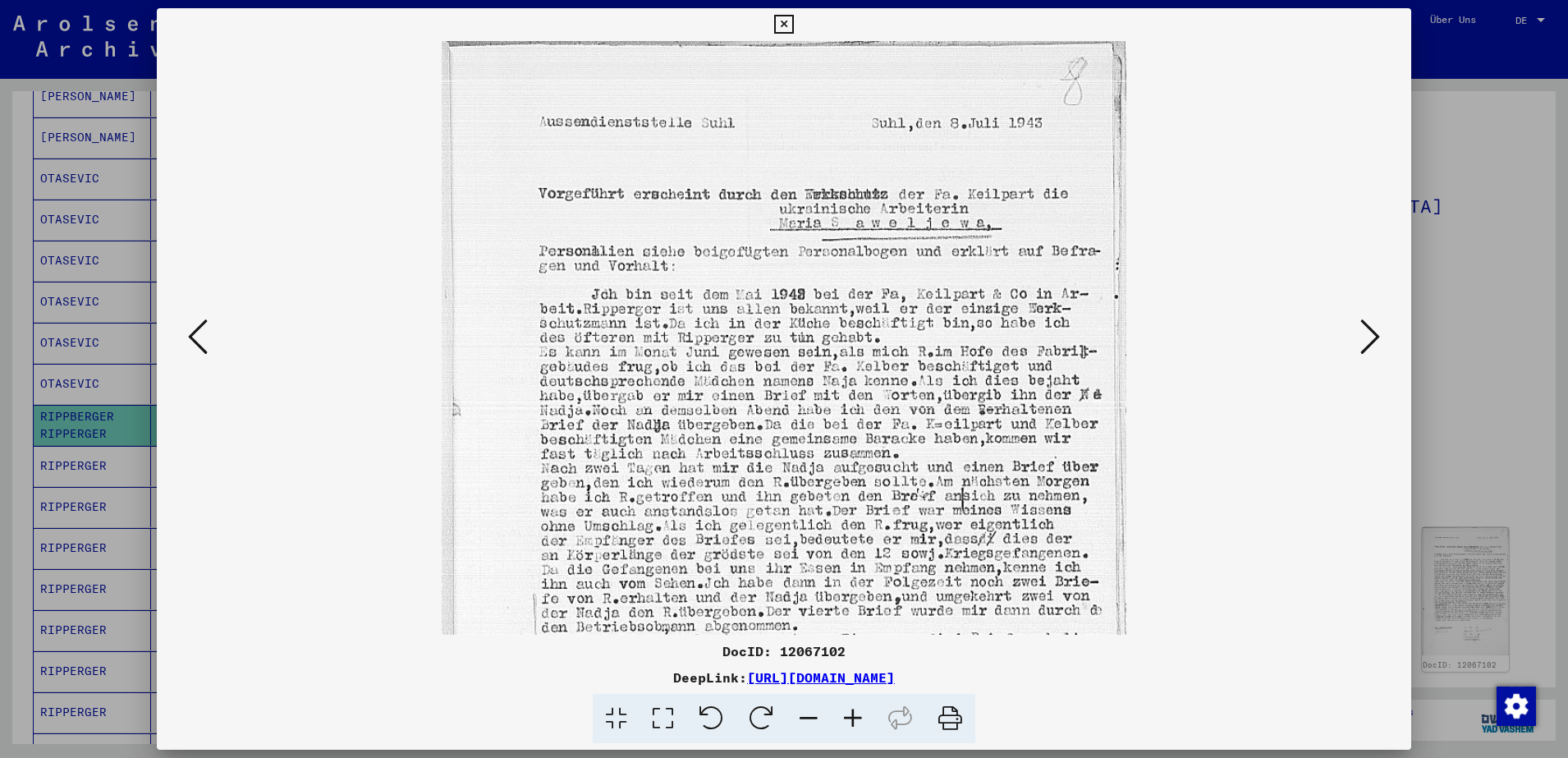
click at [858, 720] on icon at bounding box center [853, 719] width 44 height 50
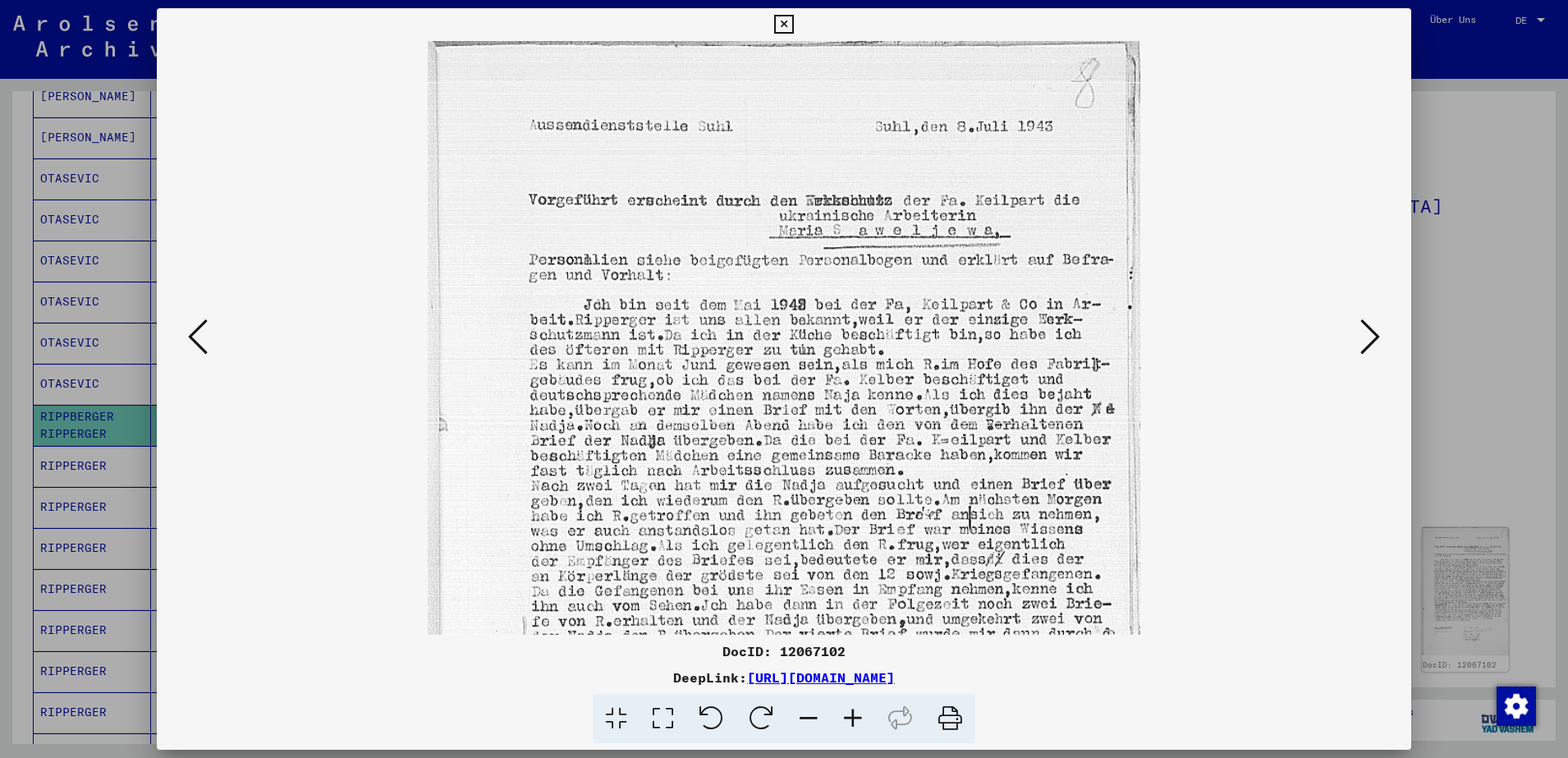
click at [858, 720] on icon at bounding box center [853, 719] width 44 height 50
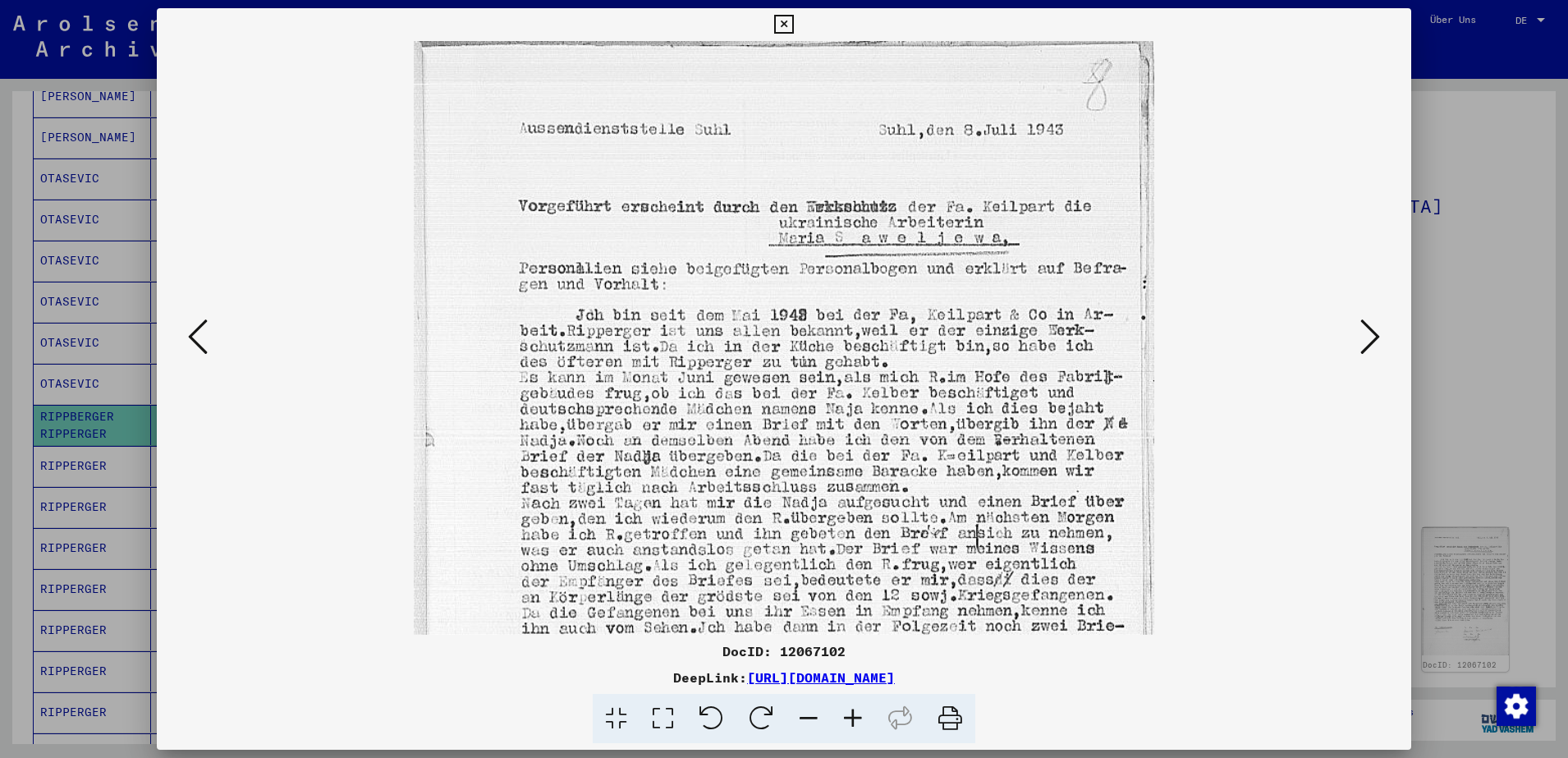
click at [858, 720] on icon at bounding box center [853, 719] width 44 height 50
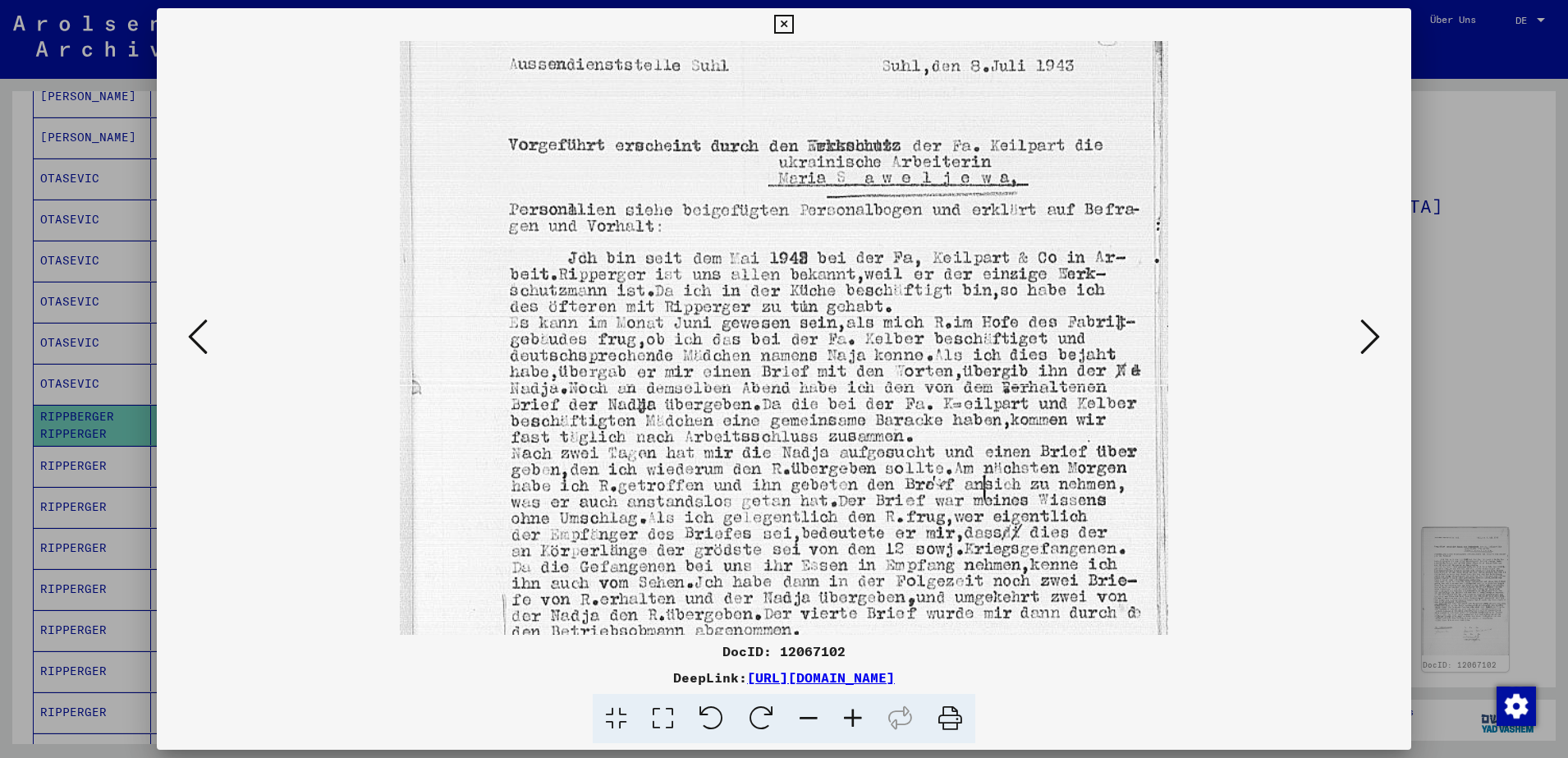
drag, startPoint x: 802, startPoint y: 433, endPoint x: 710, endPoint y: 379, distance: 106.7
click at [710, 379] on img at bounding box center [784, 537] width 769 height 1128
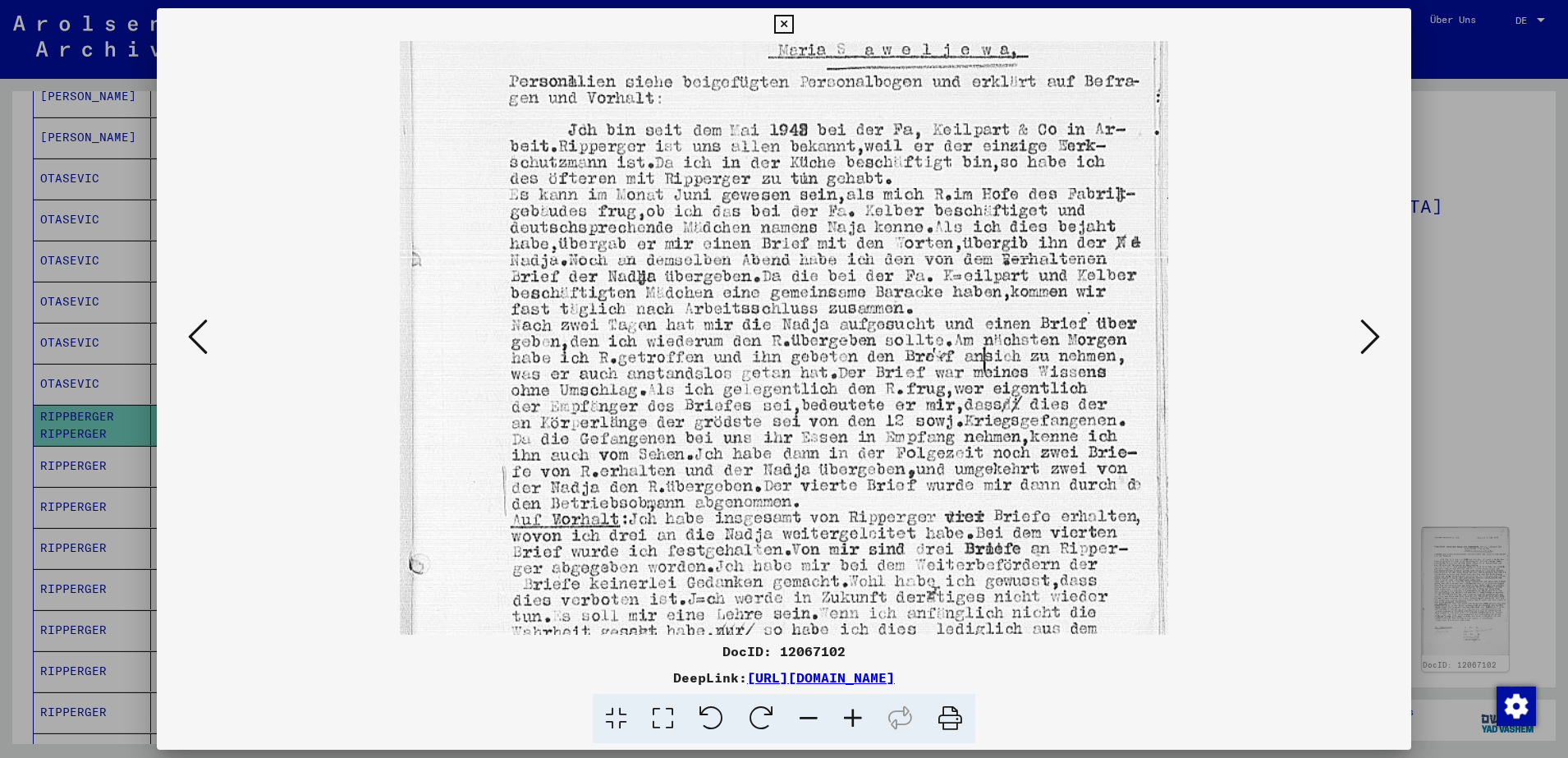
scroll to position [203, 0]
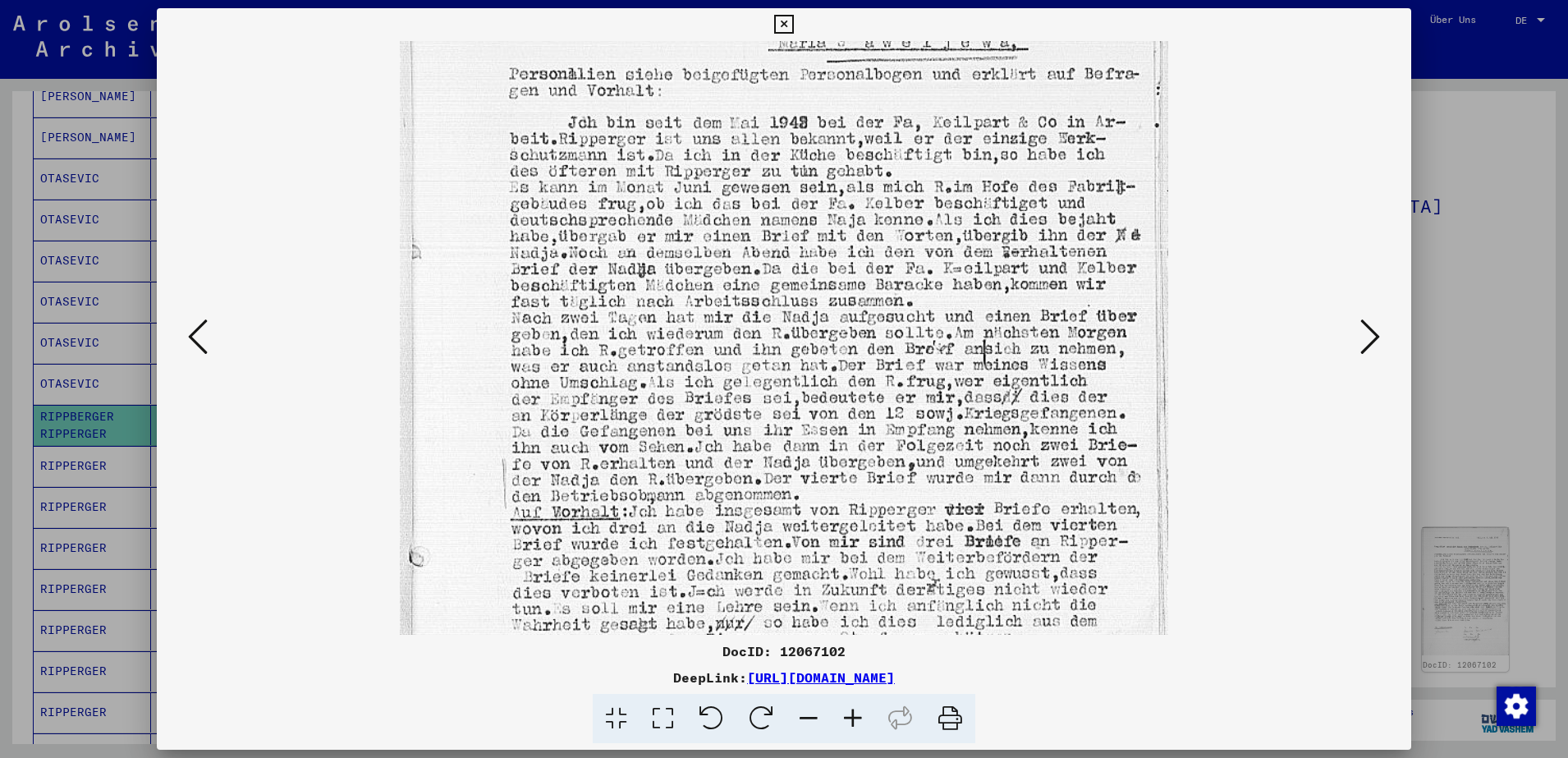
drag, startPoint x: 804, startPoint y: 501, endPoint x: 806, endPoint y: 367, distance: 134.0
click at [806, 367] on img at bounding box center [784, 402] width 769 height 1128
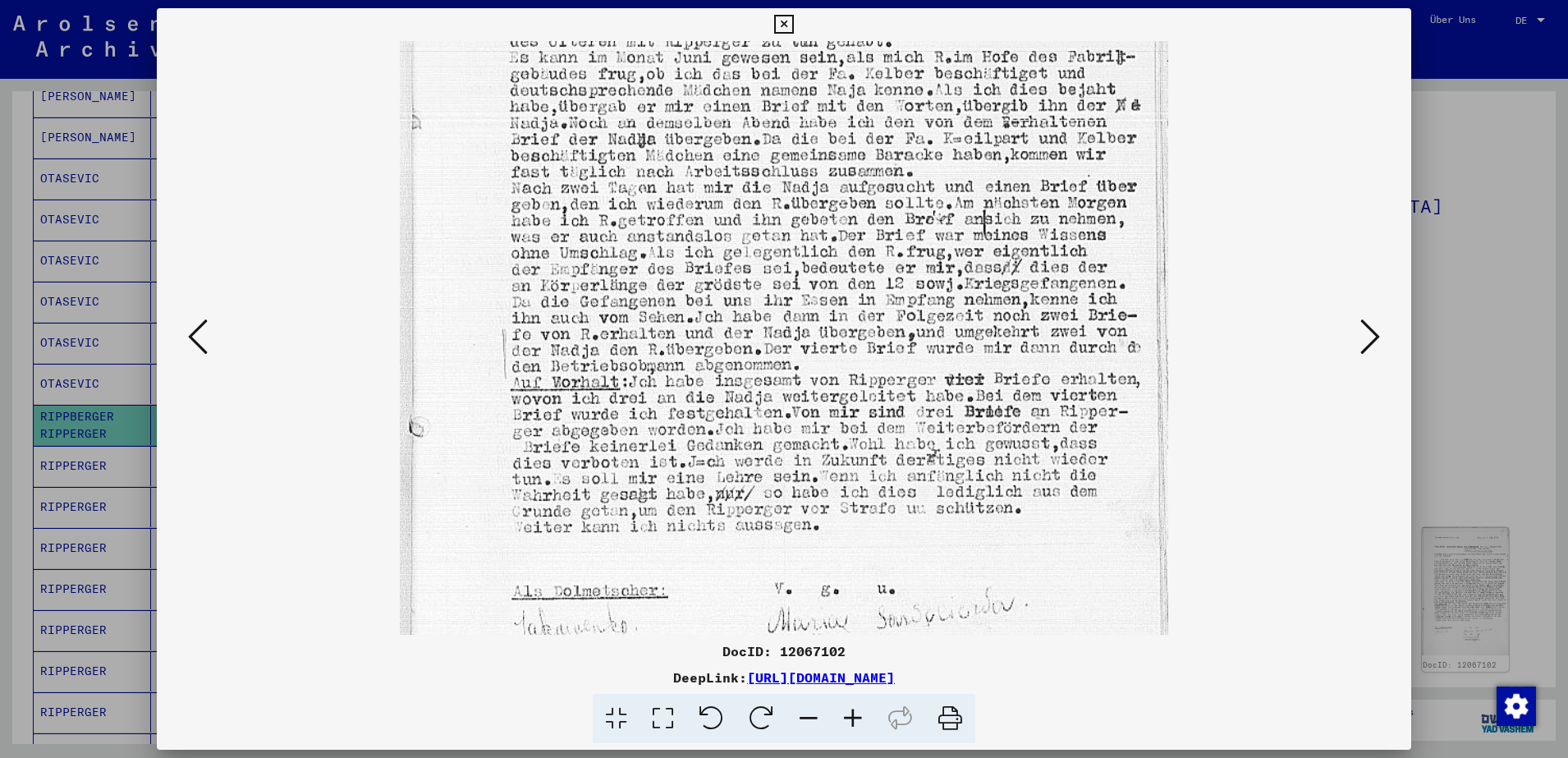
drag, startPoint x: 764, startPoint y: 466, endPoint x: 764, endPoint y: 333, distance: 133.0
click at [764, 333] on img at bounding box center [784, 272] width 769 height 1128
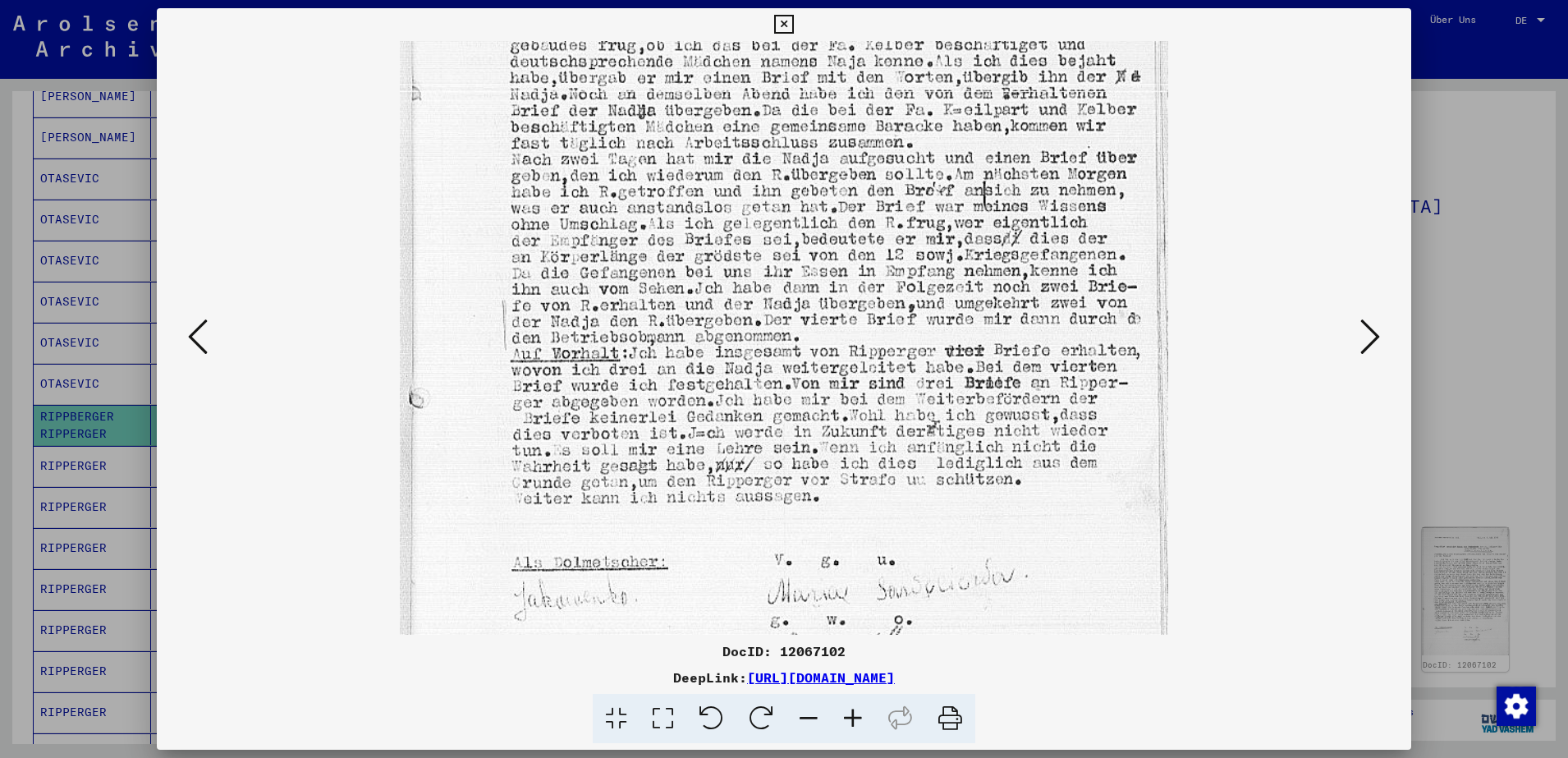
drag, startPoint x: 936, startPoint y: 537, endPoint x: 934, endPoint y: 507, distance: 30.1
drag, startPoint x: 934, startPoint y: 507, endPoint x: 790, endPoint y: 499, distance: 144.2
click at [790, 499] on img at bounding box center [784, 241] width 769 height 1128
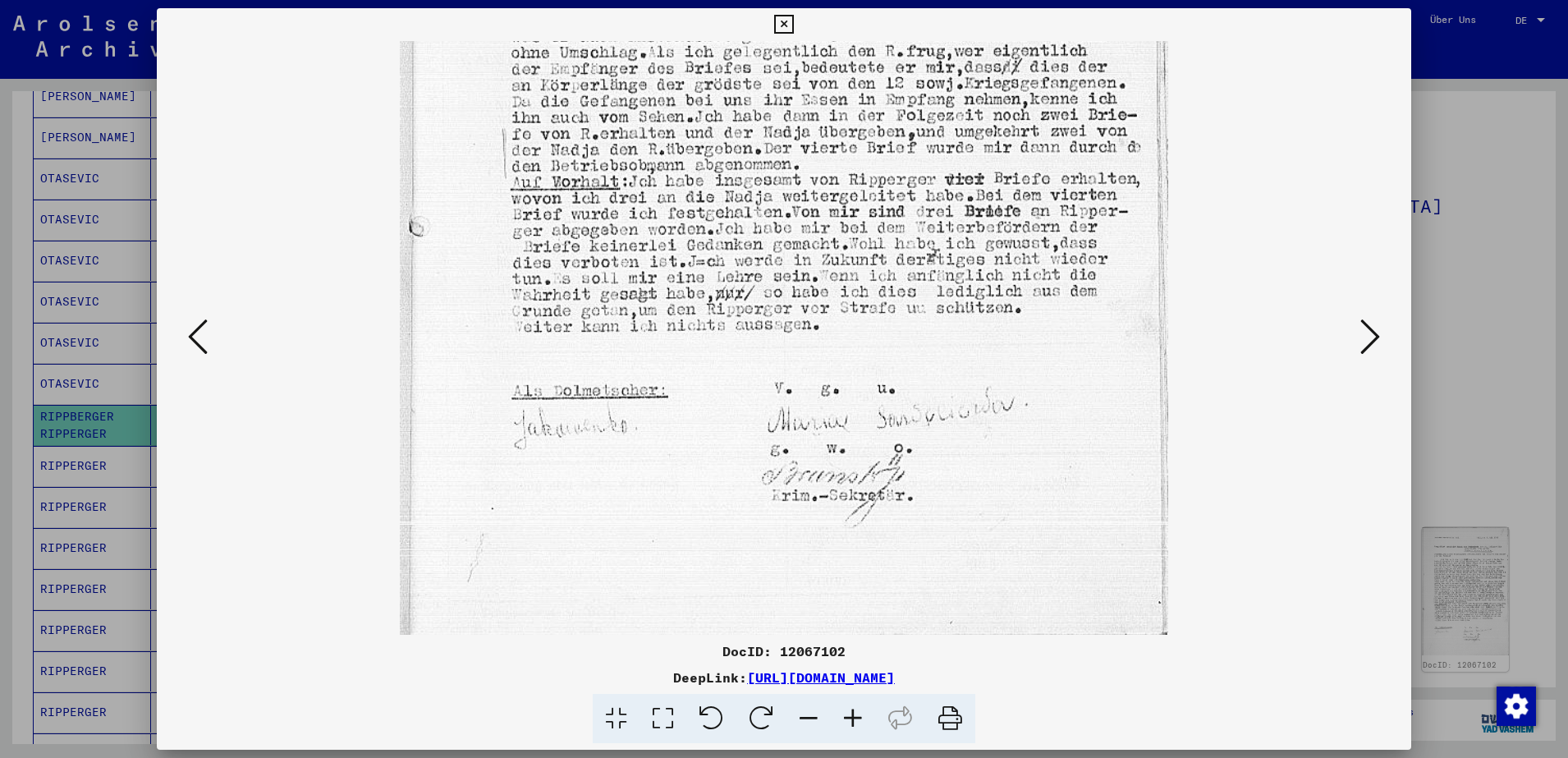
scroll to position [534, 0]
drag, startPoint x: 787, startPoint y: 514, endPoint x: 799, endPoint y: 343, distance: 171.4
click at [799, 343] on img at bounding box center [784, 71] width 769 height 1128
drag, startPoint x: 751, startPoint y: 566, endPoint x: 738, endPoint y: 454, distance: 112.8
click at [738, 454] on img at bounding box center [784, 71] width 769 height 1128
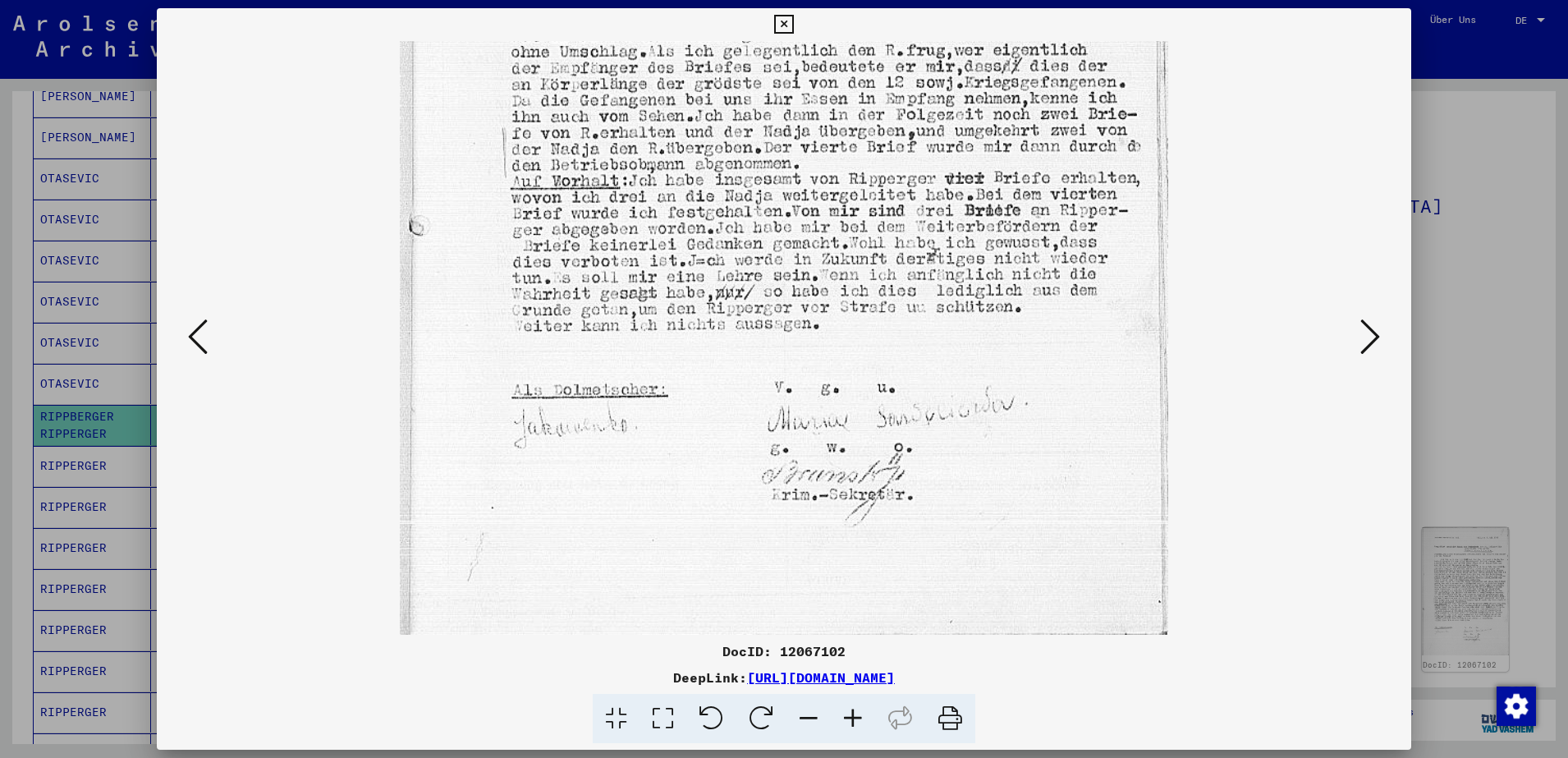
click at [1362, 338] on icon at bounding box center [1370, 337] width 20 height 39
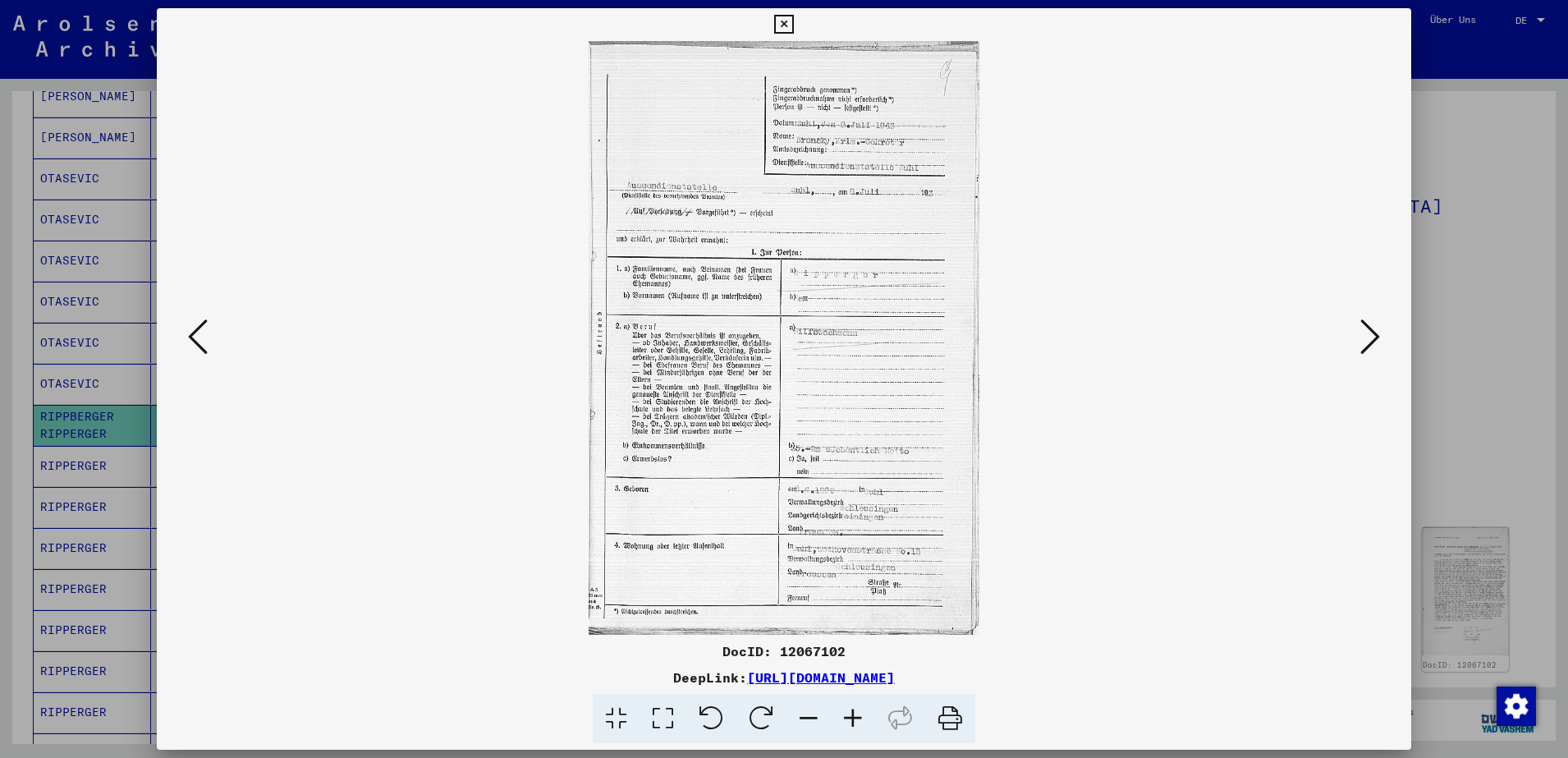
click at [856, 711] on icon at bounding box center [853, 719] width 44 height 50
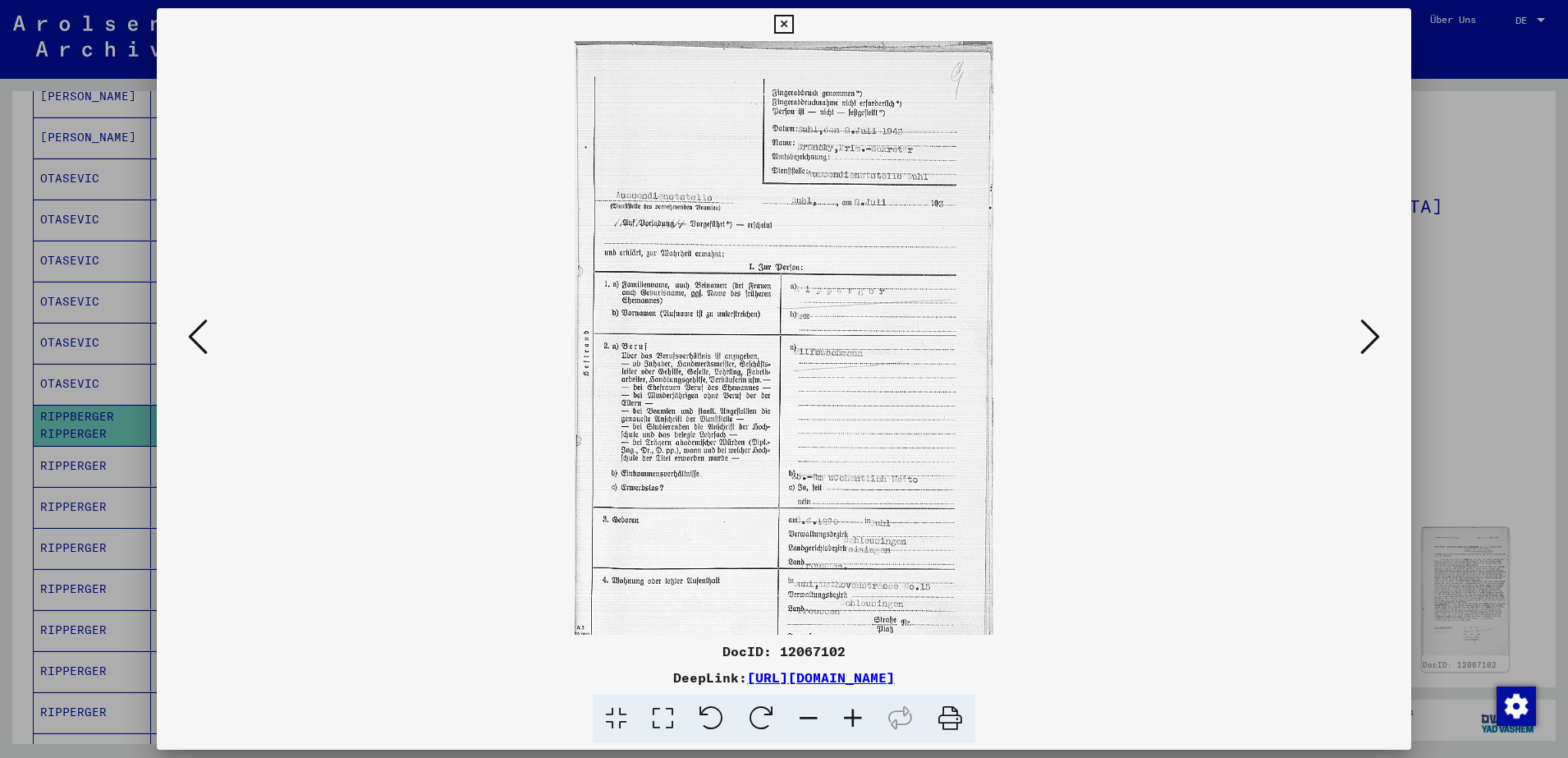
click at [856, 711] on icon at bounding box center [853, 719] width 44 height 50
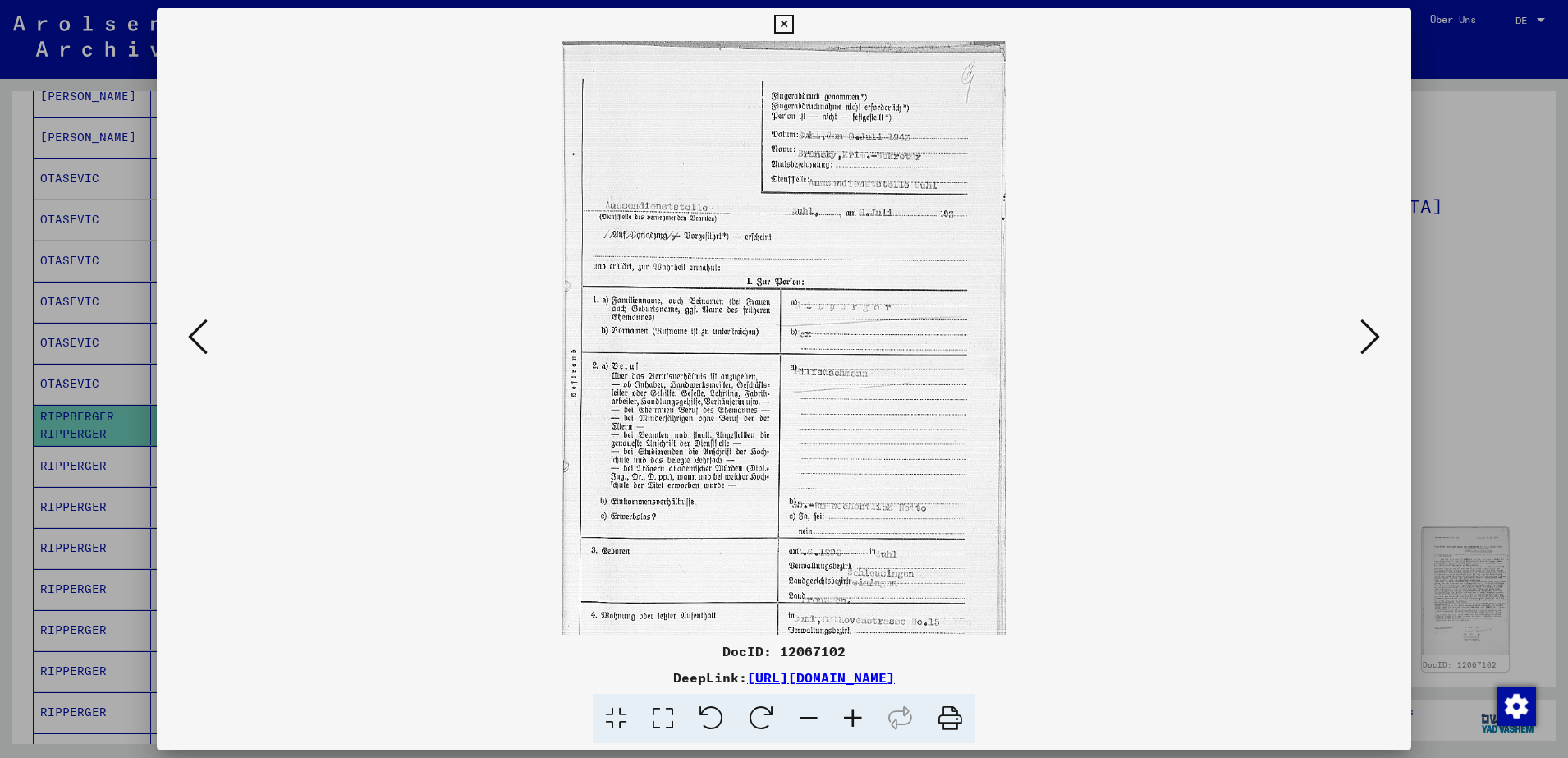
click at [856, 711] on icon at bounding box center [853, 719] width 44 height 50
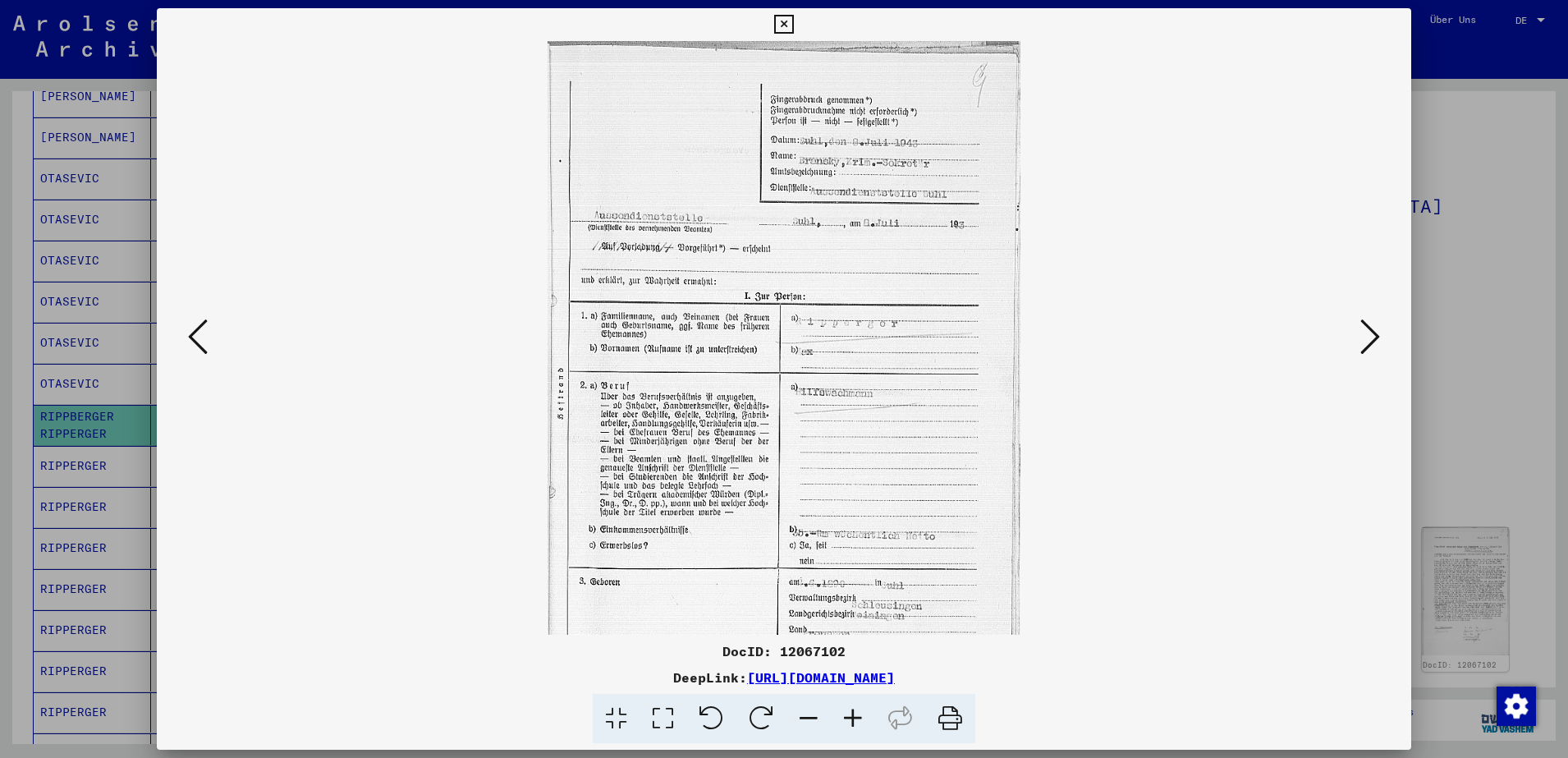
click at [856, 711] on icon at bounding box center [853, 719] width 44 height 50
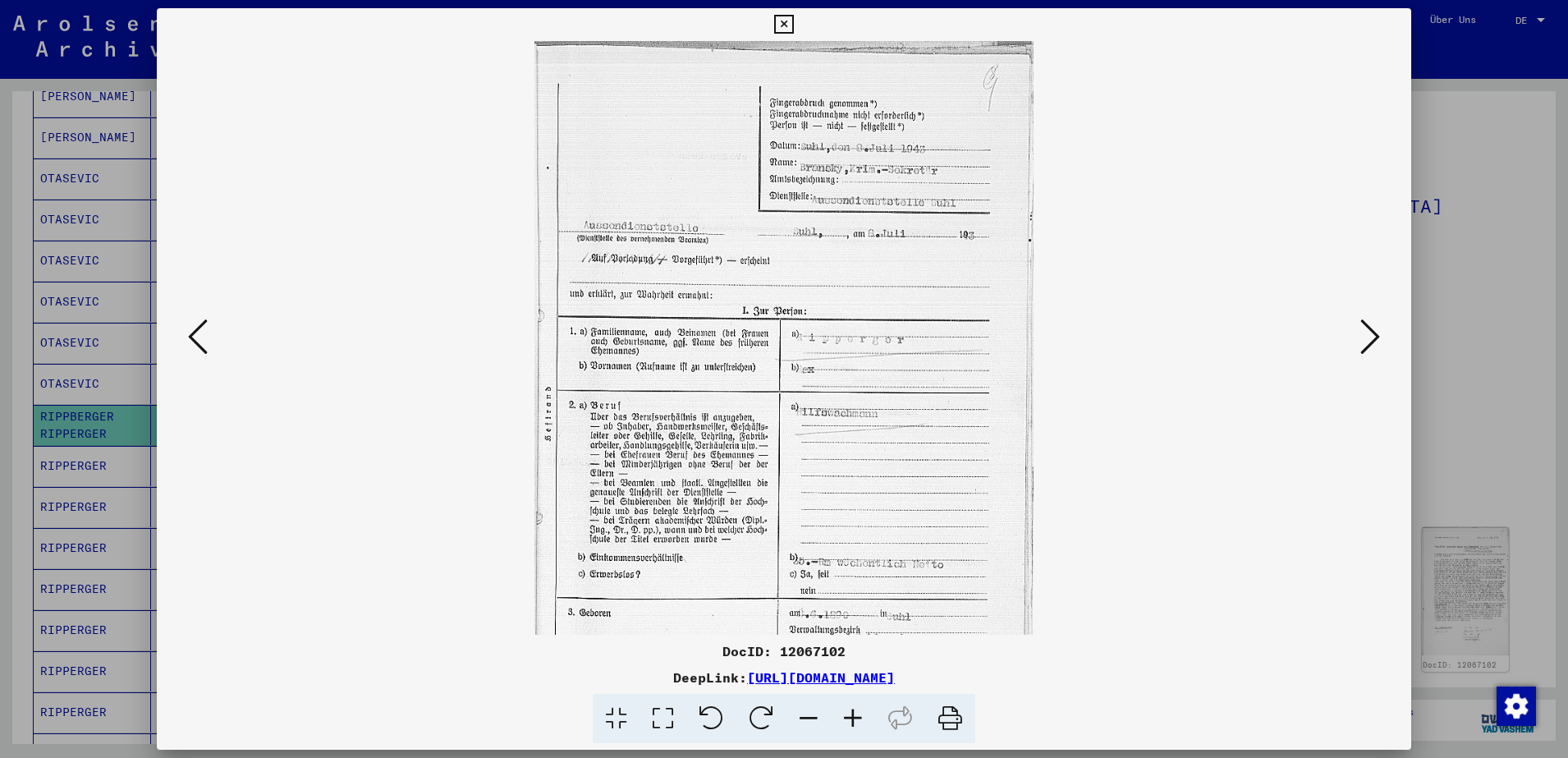
click at [856, 711] on icon at bounding box center [853, 719] width 44 height 50
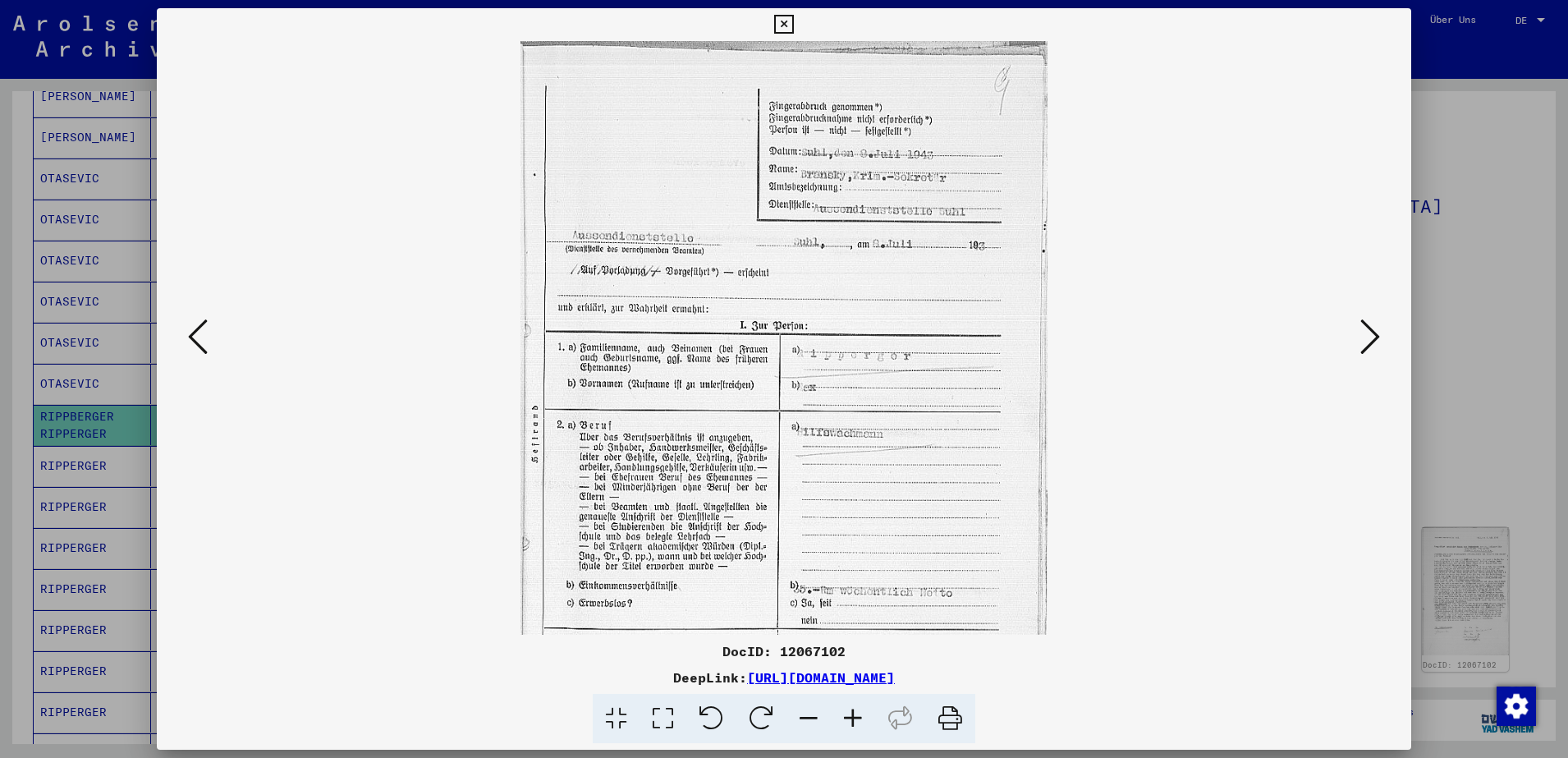
click at [856, 711] on icon at bounding box center [853, 719] width 44 height 50
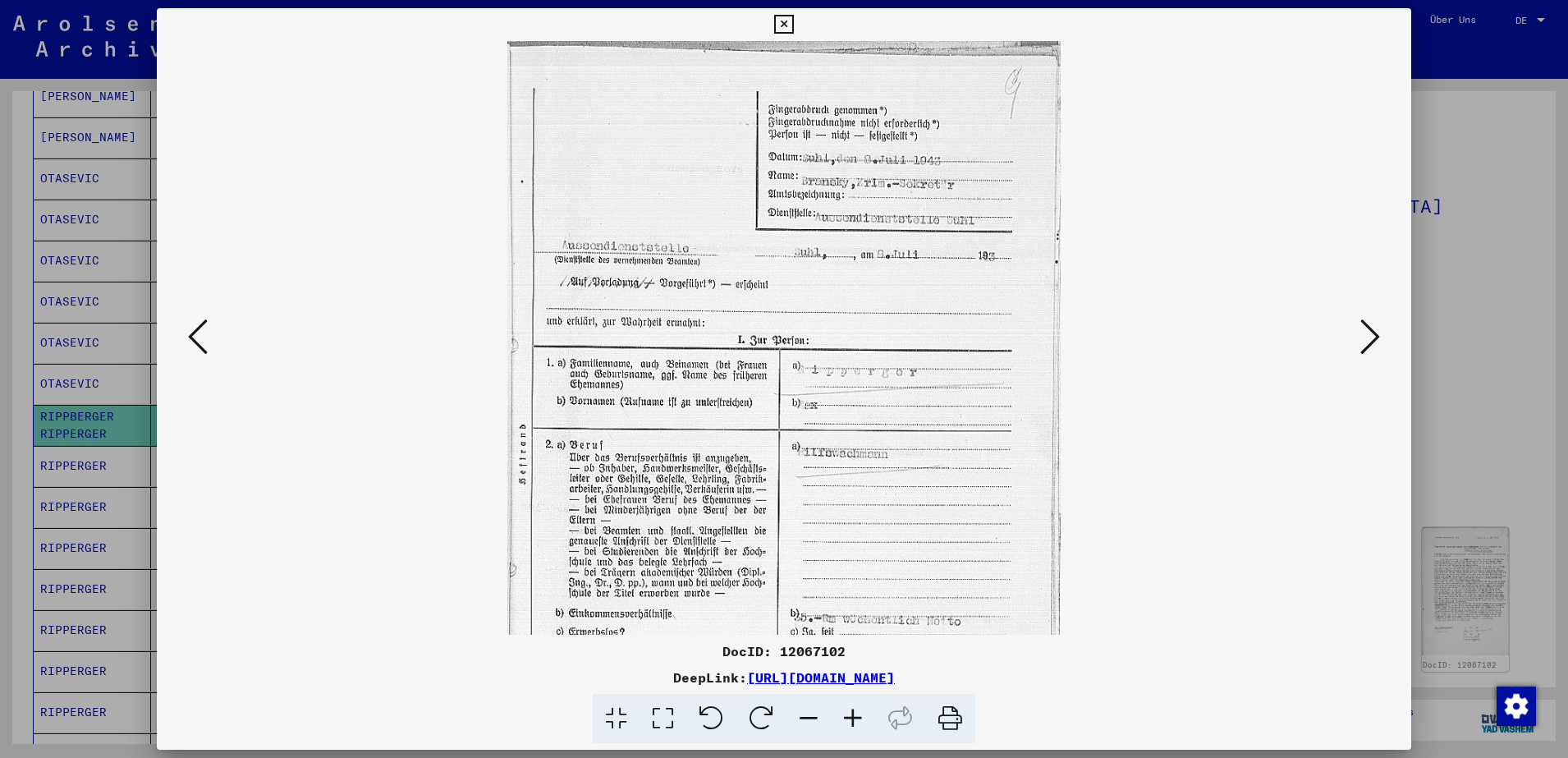
click at [856, 711] on icon at bounding box center [853, 719] width 44 height 50
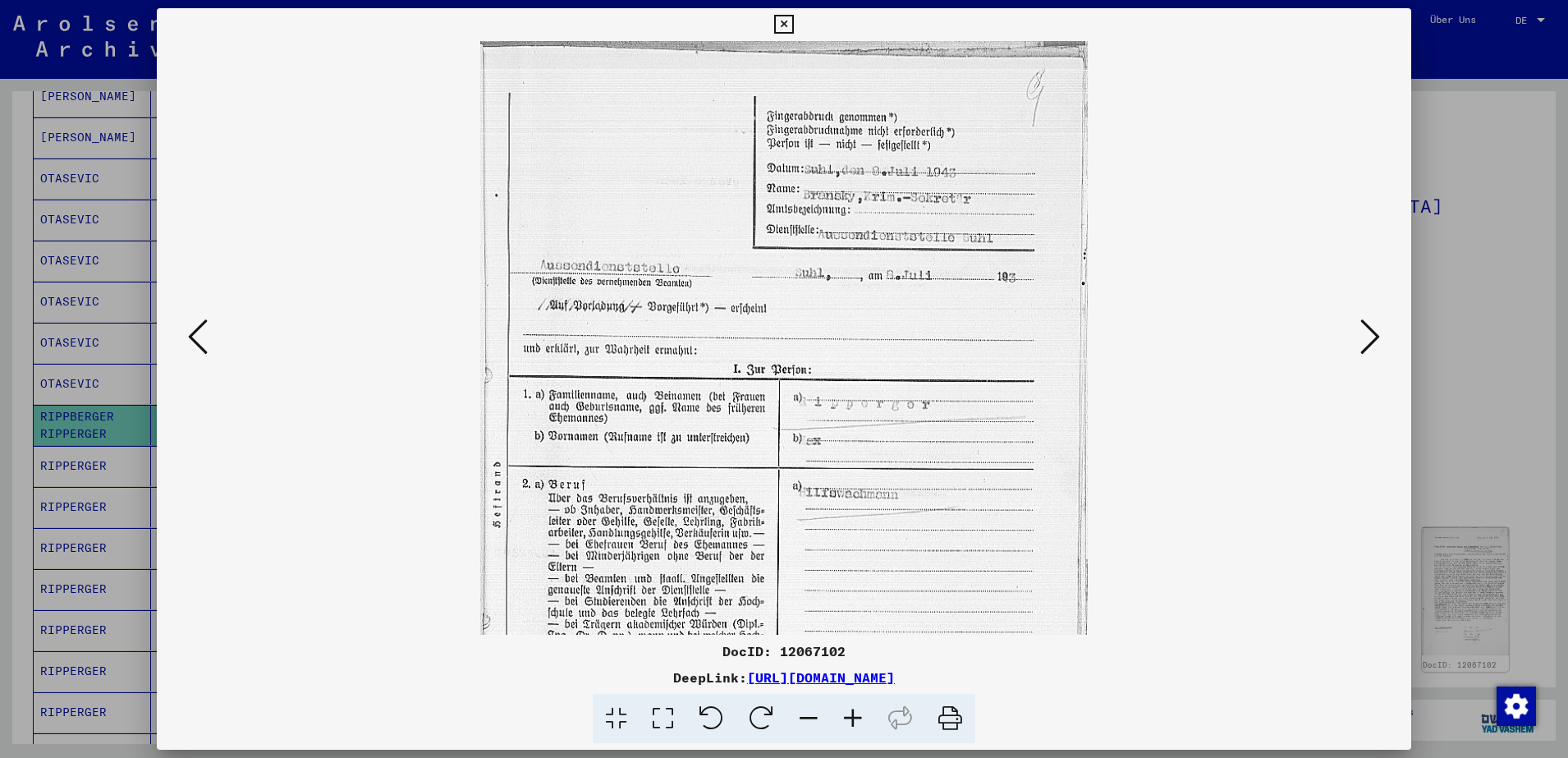
click at [856, 711] on icon at bounding box center [853, 719] width 44 height 50
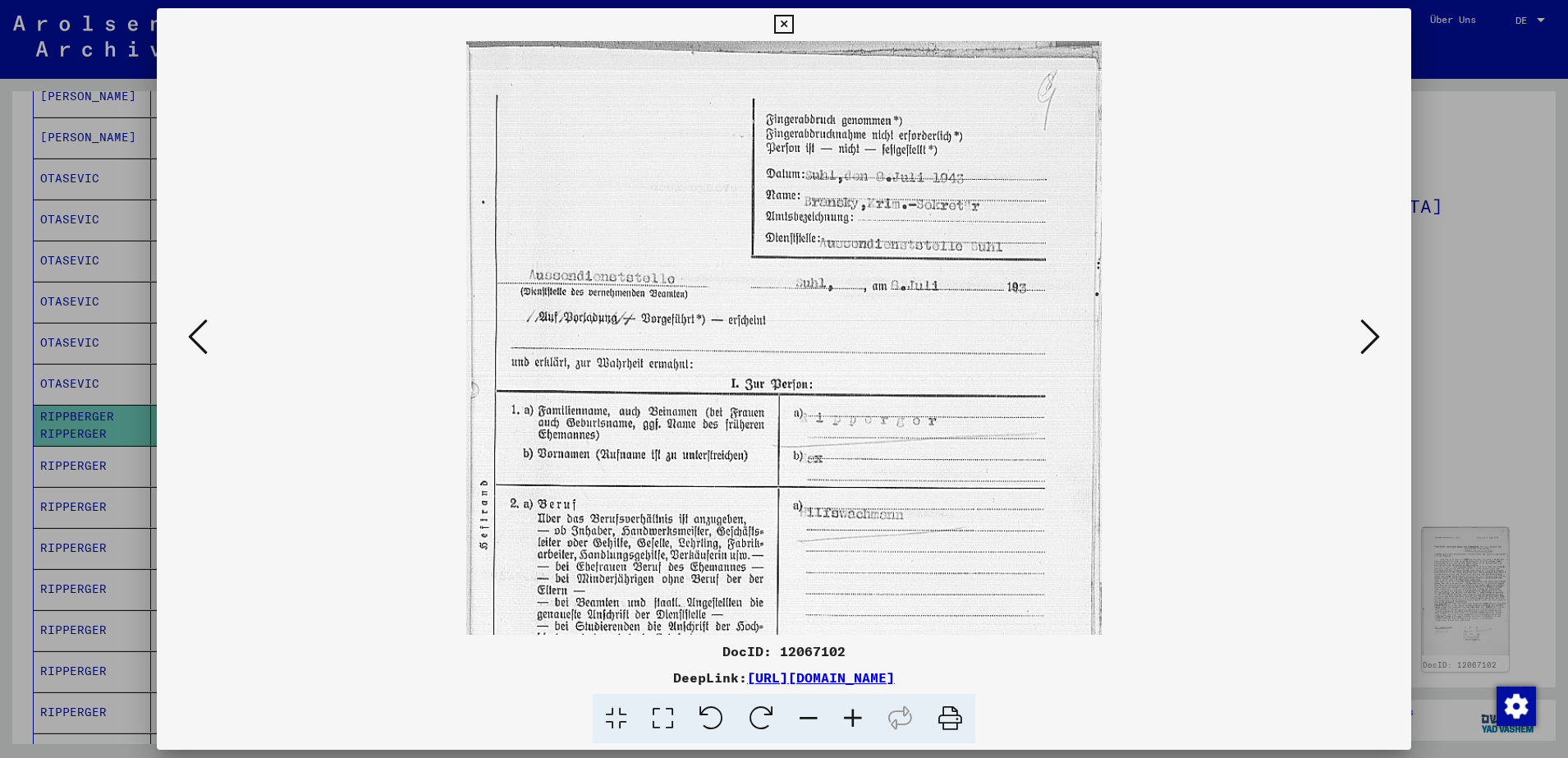
click at [856, 711] on icon at bounding box center [853, 719] width 44 height 50
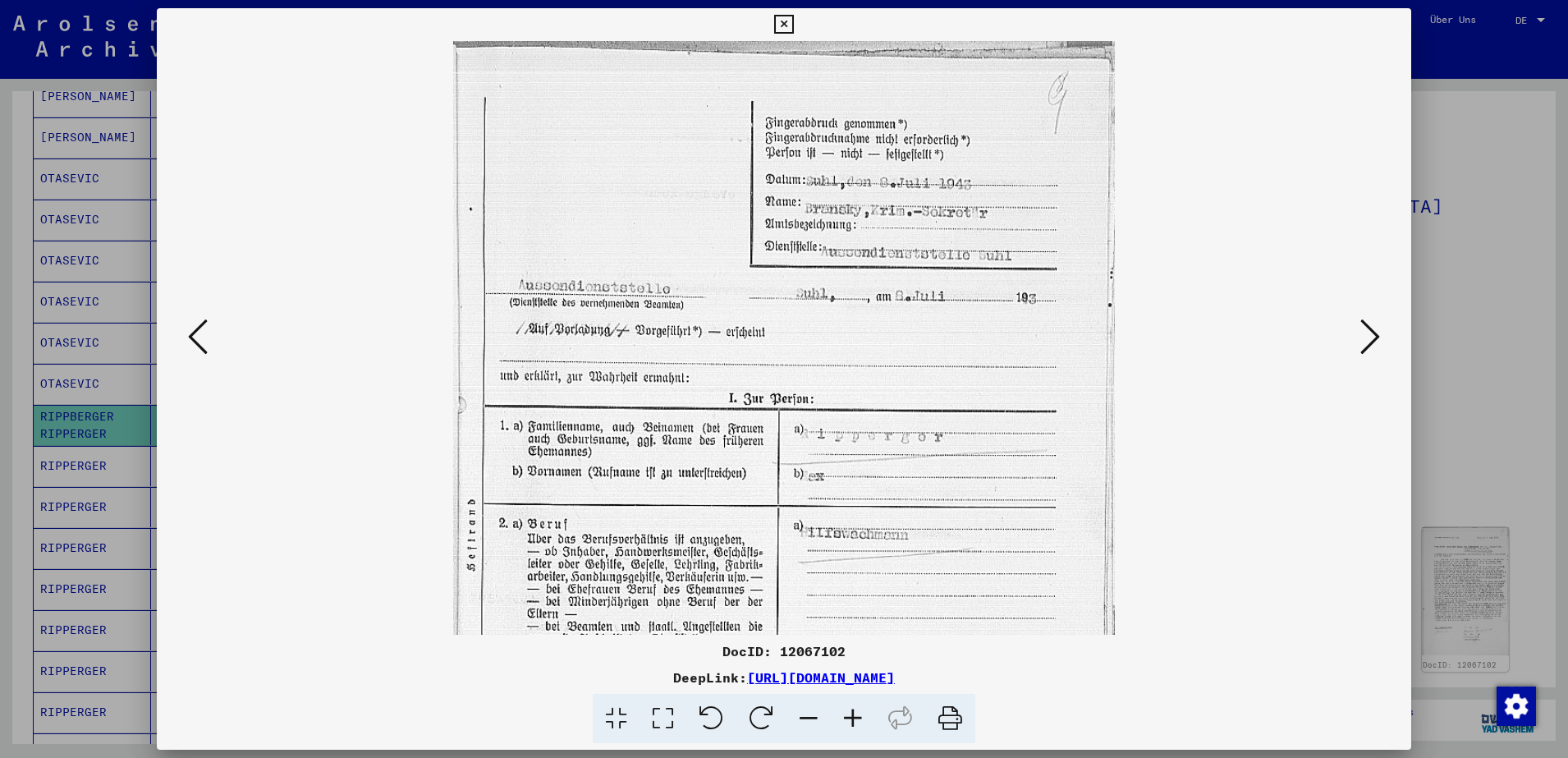
click at [856, 711] on icon at bounding box center [853, 719] width 44 height 50
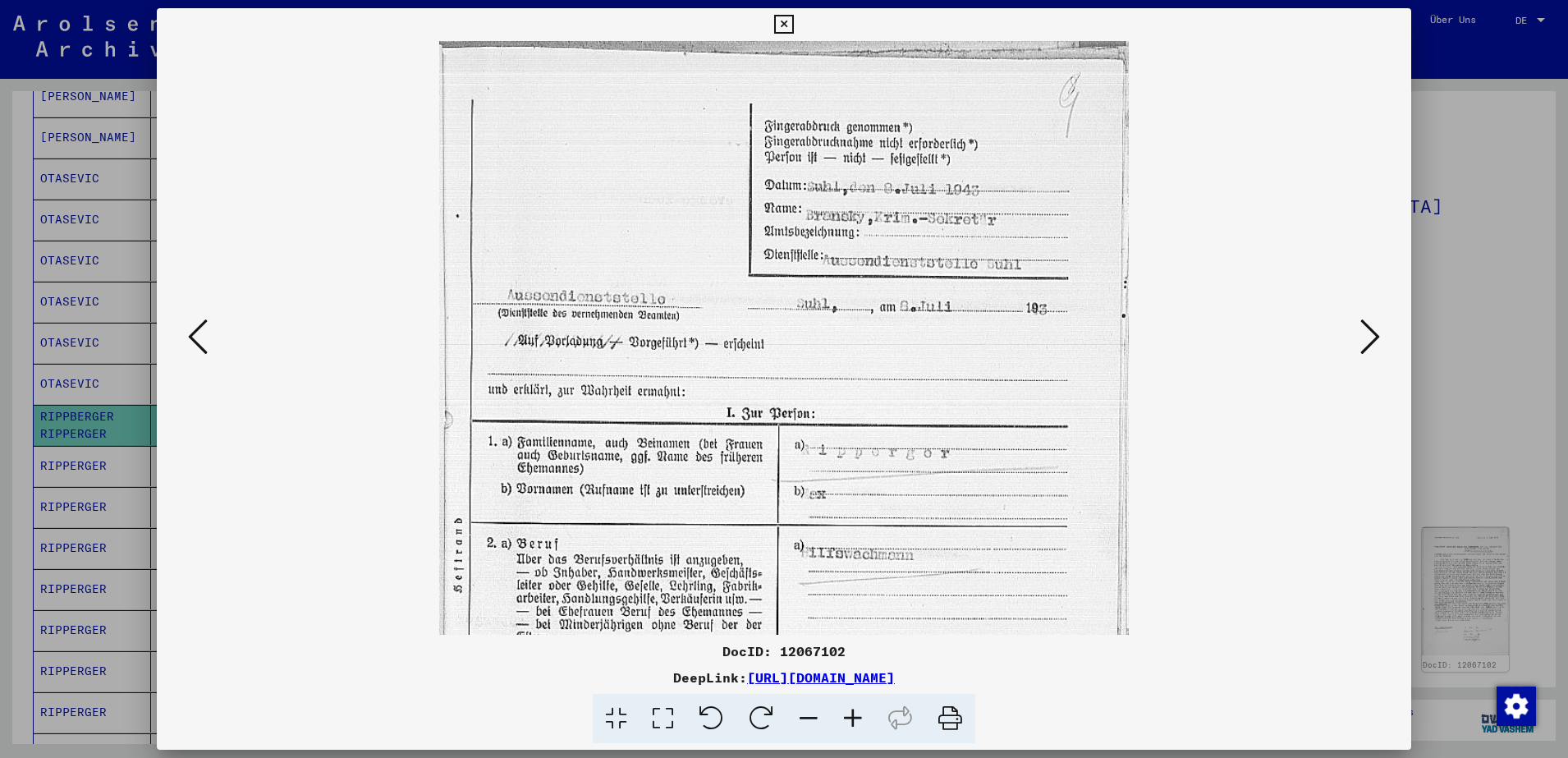
click at [856, 711] on icon at bounding box center [853, 719] width 44 height 50
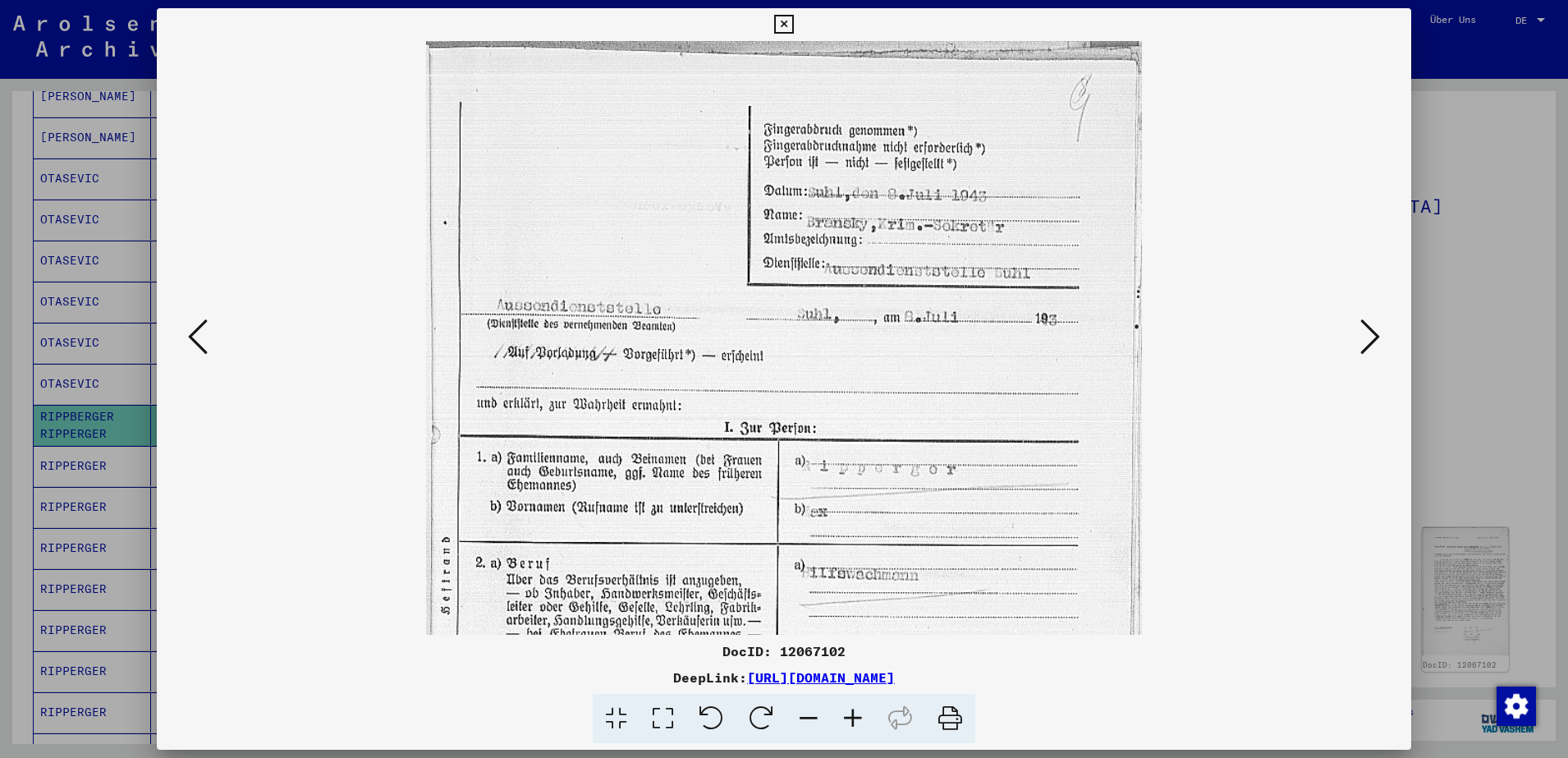
click at [856, 711] on icon at bounding box center [853, 719] width 44 height 50
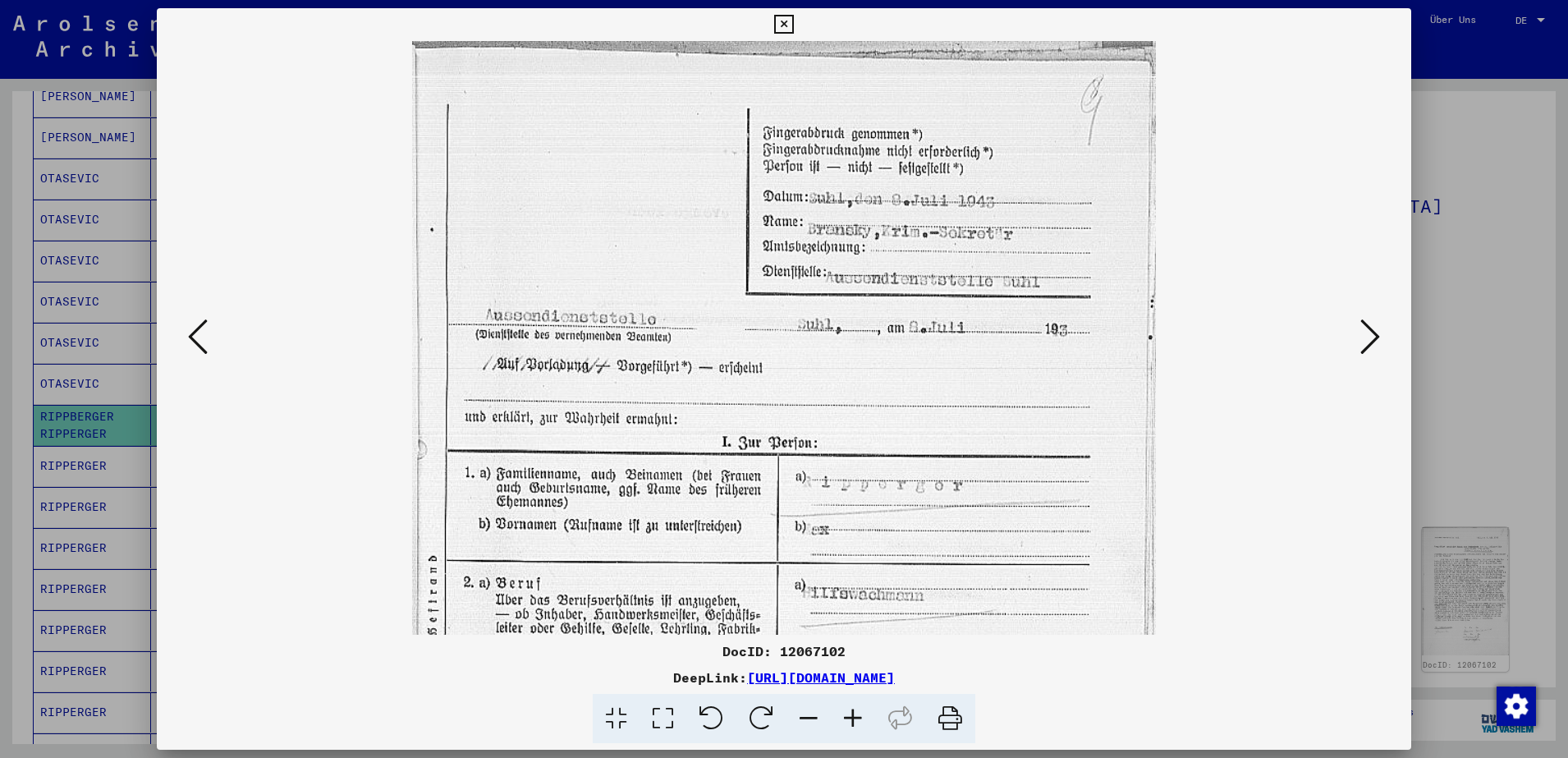
click at [856, 711] on icon at bounding box center [853, 719] width 44 height 50
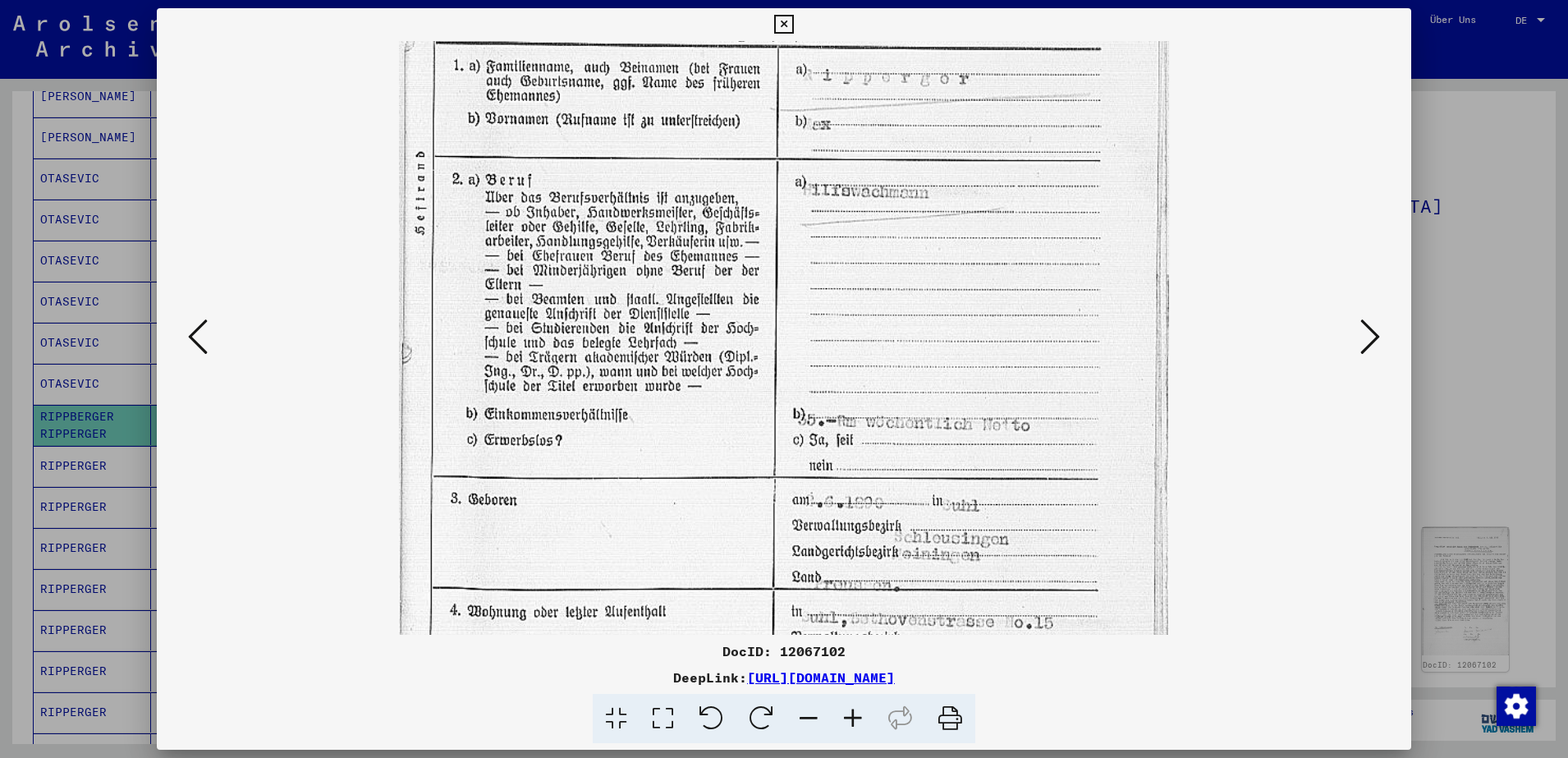
scroll to position [442, 0]
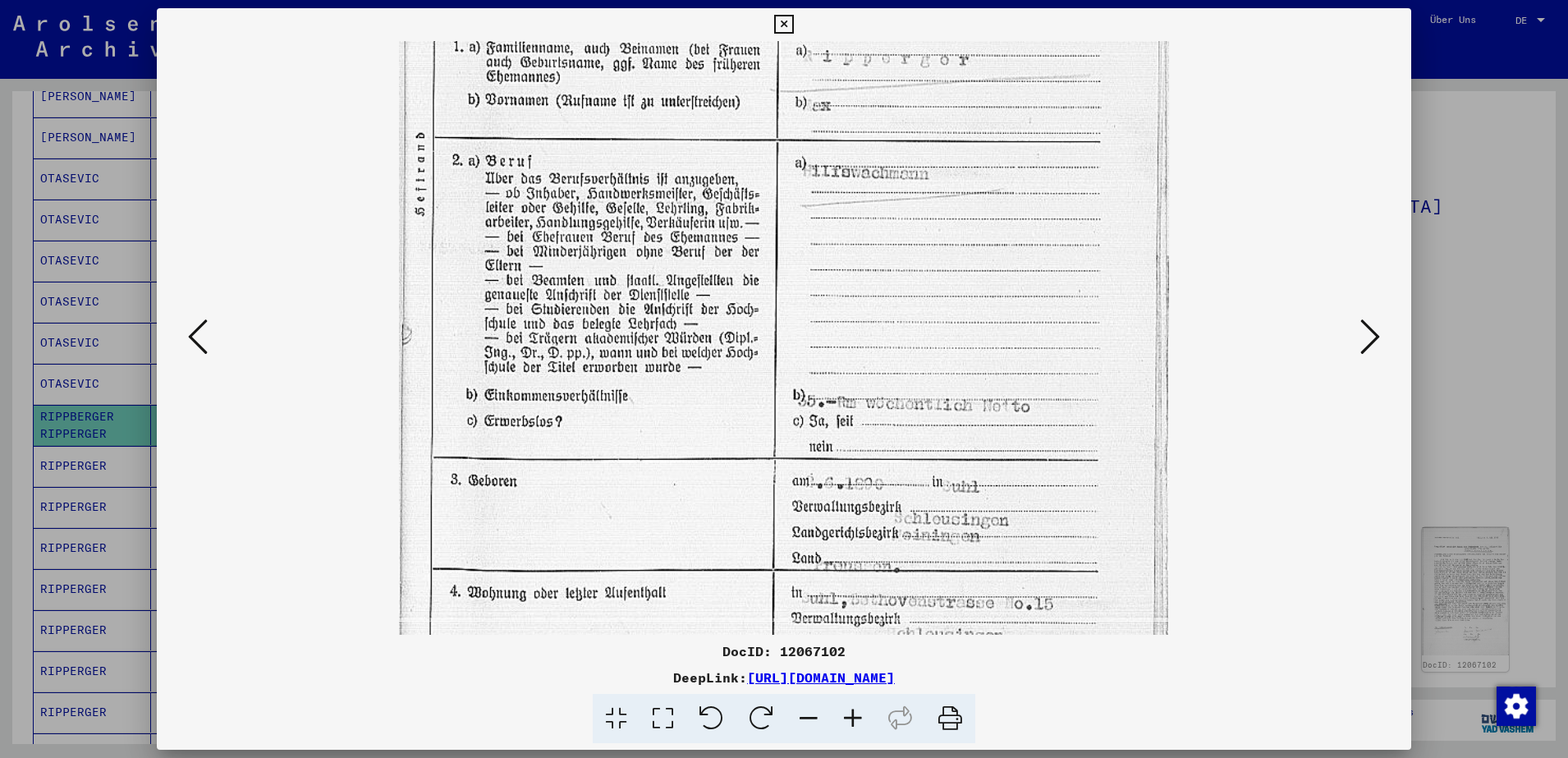
drag, startPoint x: 1058, startPoint y: 561, endPoint x: 1012, endPoint y: 119, distance: 444.4
click at [1012, 119] on img at bounding box center [784, 183] width 770 height 1169
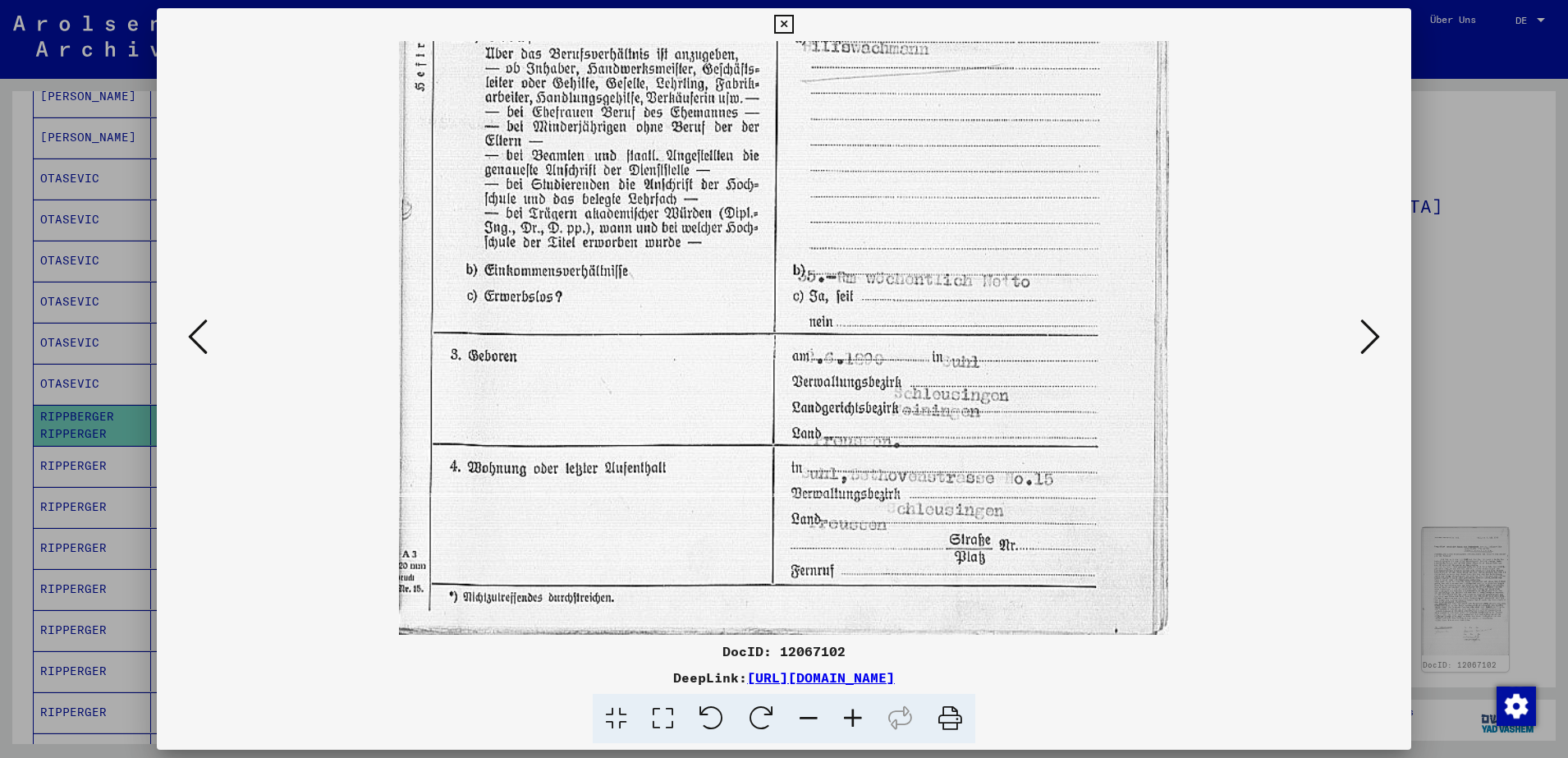
drag, startPoint x: 1005, startPoint y: 318, endPoint x: 994, endPoint y: 193, distance: 125.5
click at [994, 193] on img at bounding box center [784, 58] width 770 height 1169
click at [1369, 335] on icon at bounding box center [1370, 337] width 20 height 39
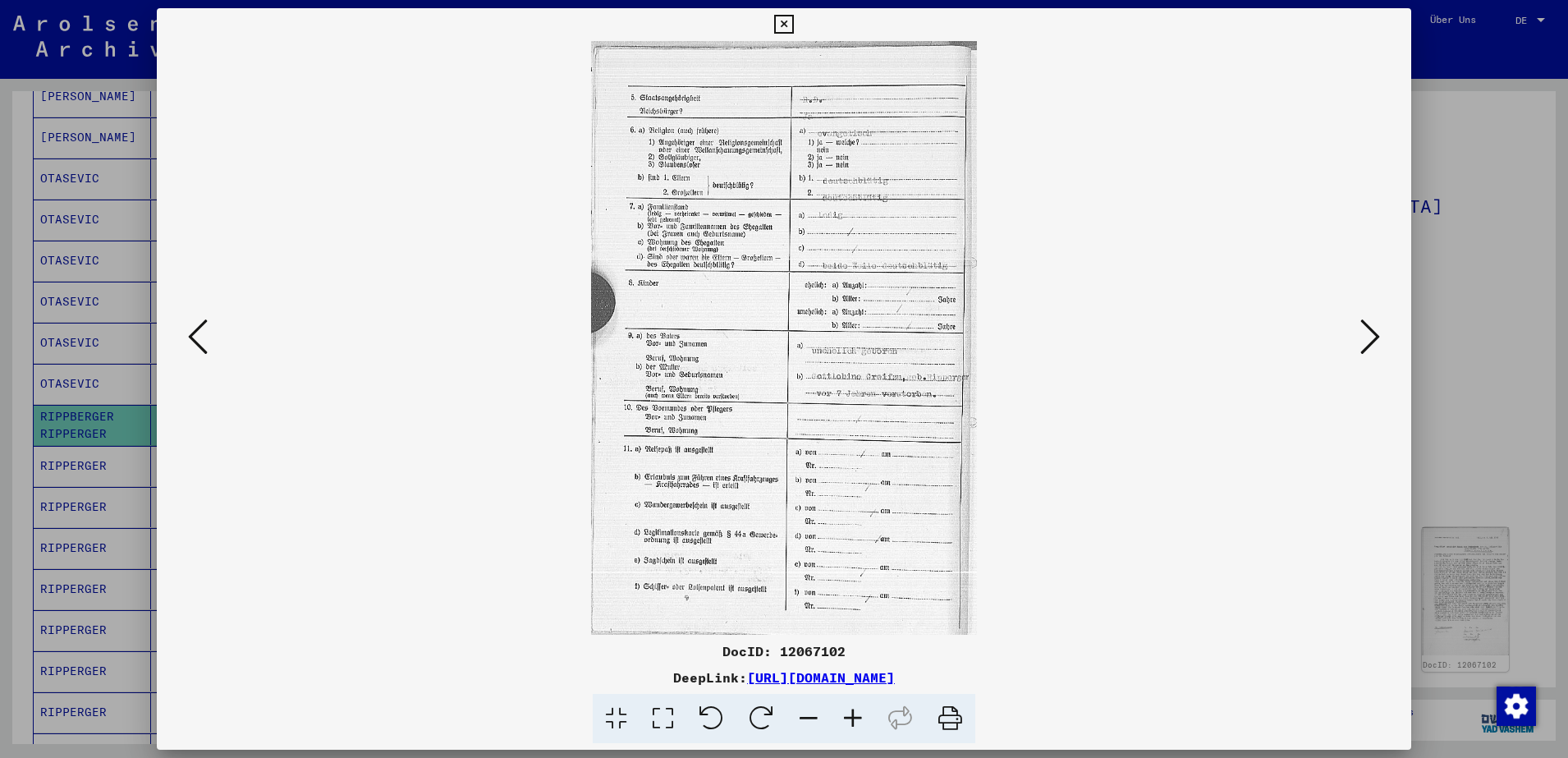
scroll to position [0, 0]
click at [1369, 335] on icon at bounding box center [1370, 337] width 20 height 39
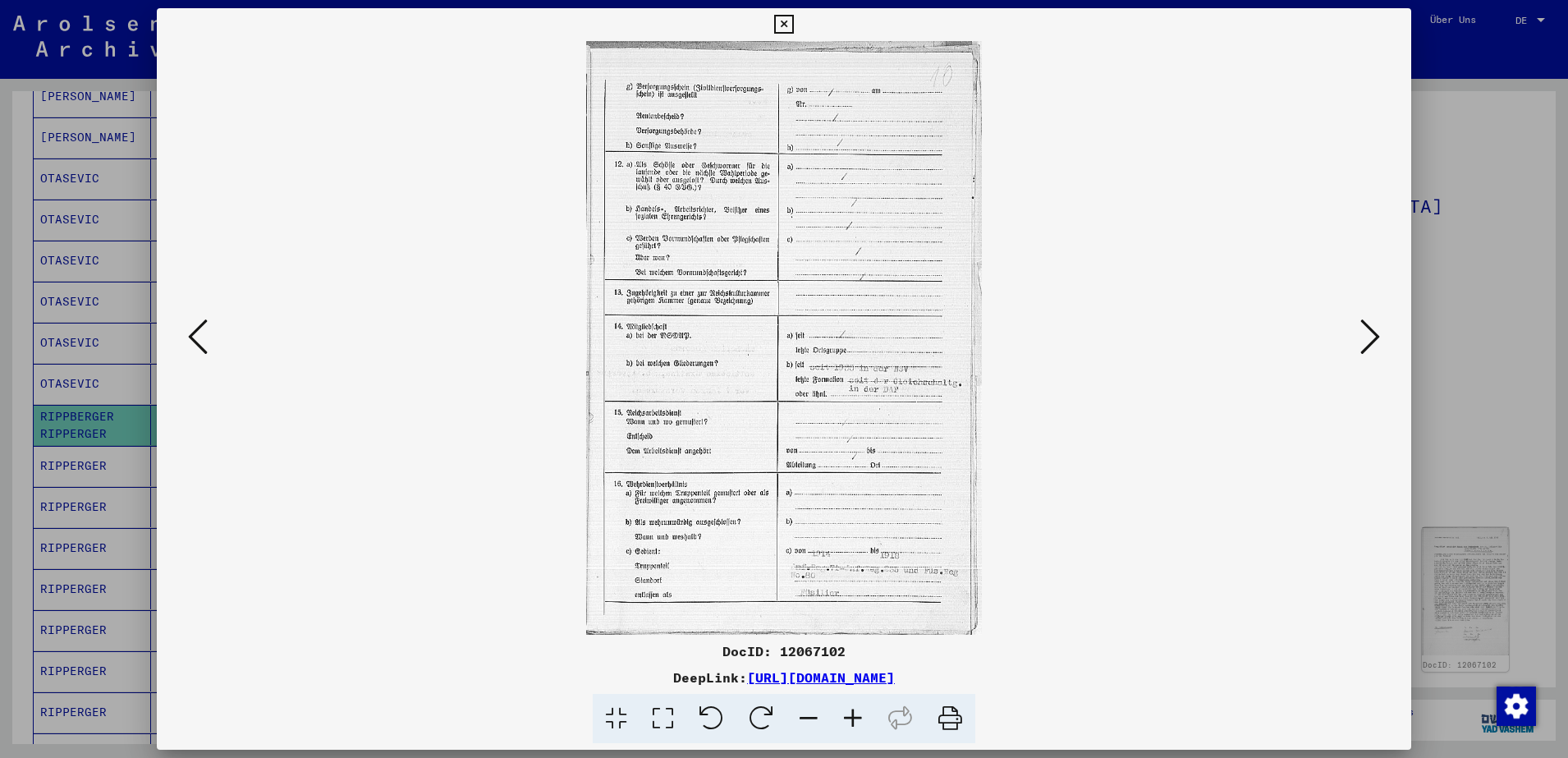
click at [850, 724] on icon at bounding box center [853, 719] width 44 height 50
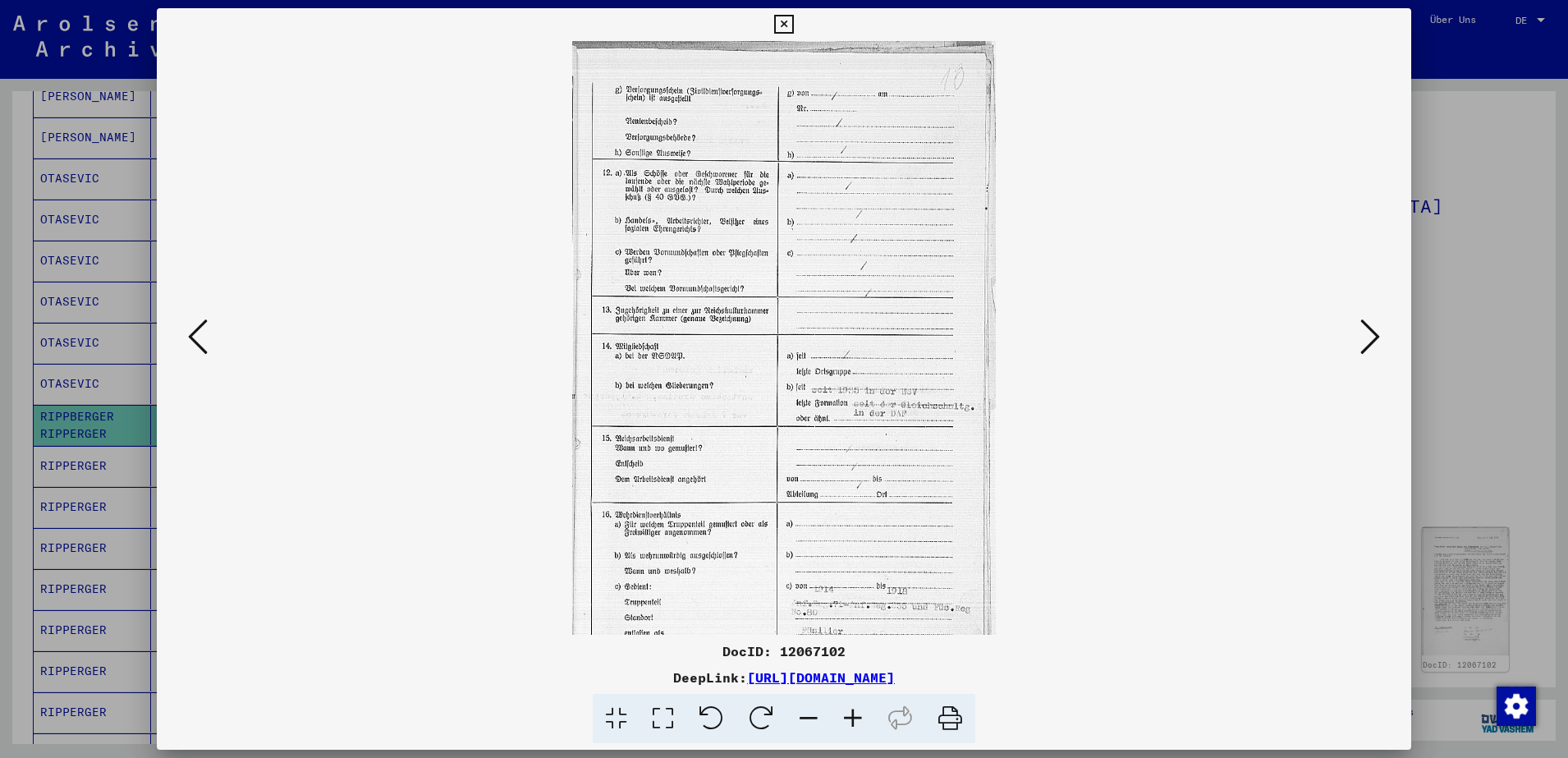
click at [850, 724] on icon at bounding box center [853, 719] width 44 height 50
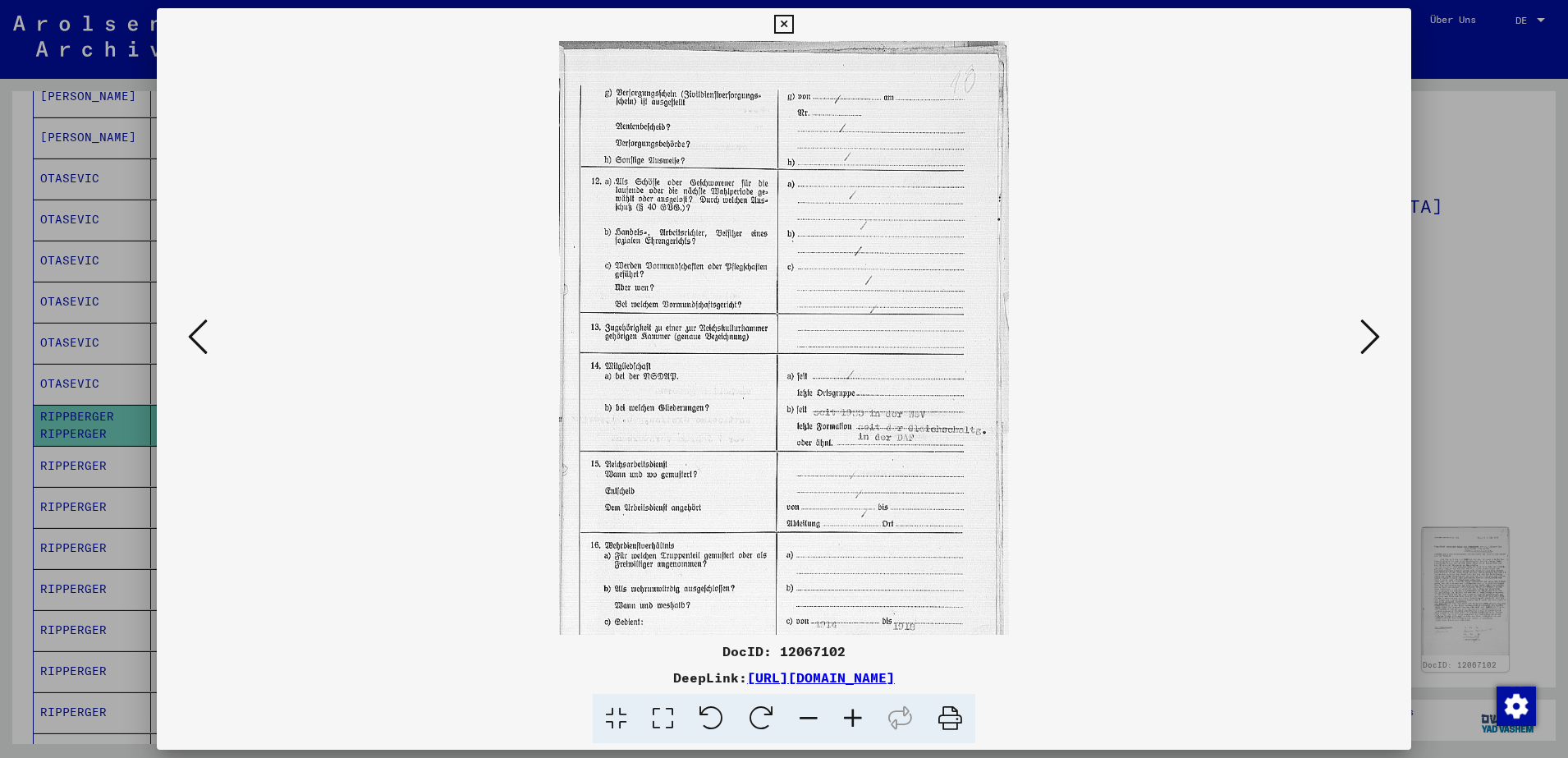
click at [850, 724] on icon at bounding box center [853, 719] width 44 height 50
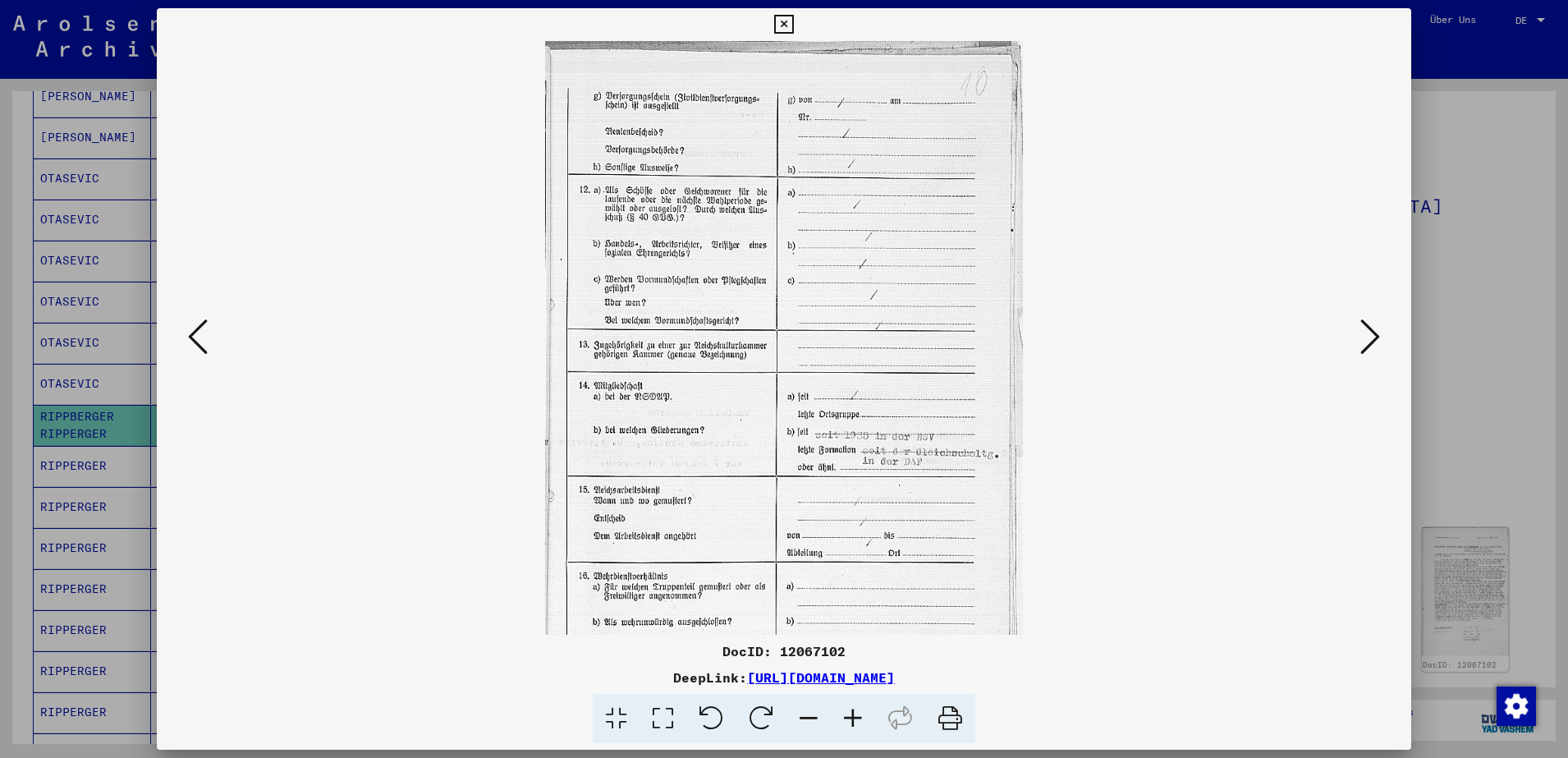
click at [850, 724] on icon at bounding box center [853, 719] width 44 height 50
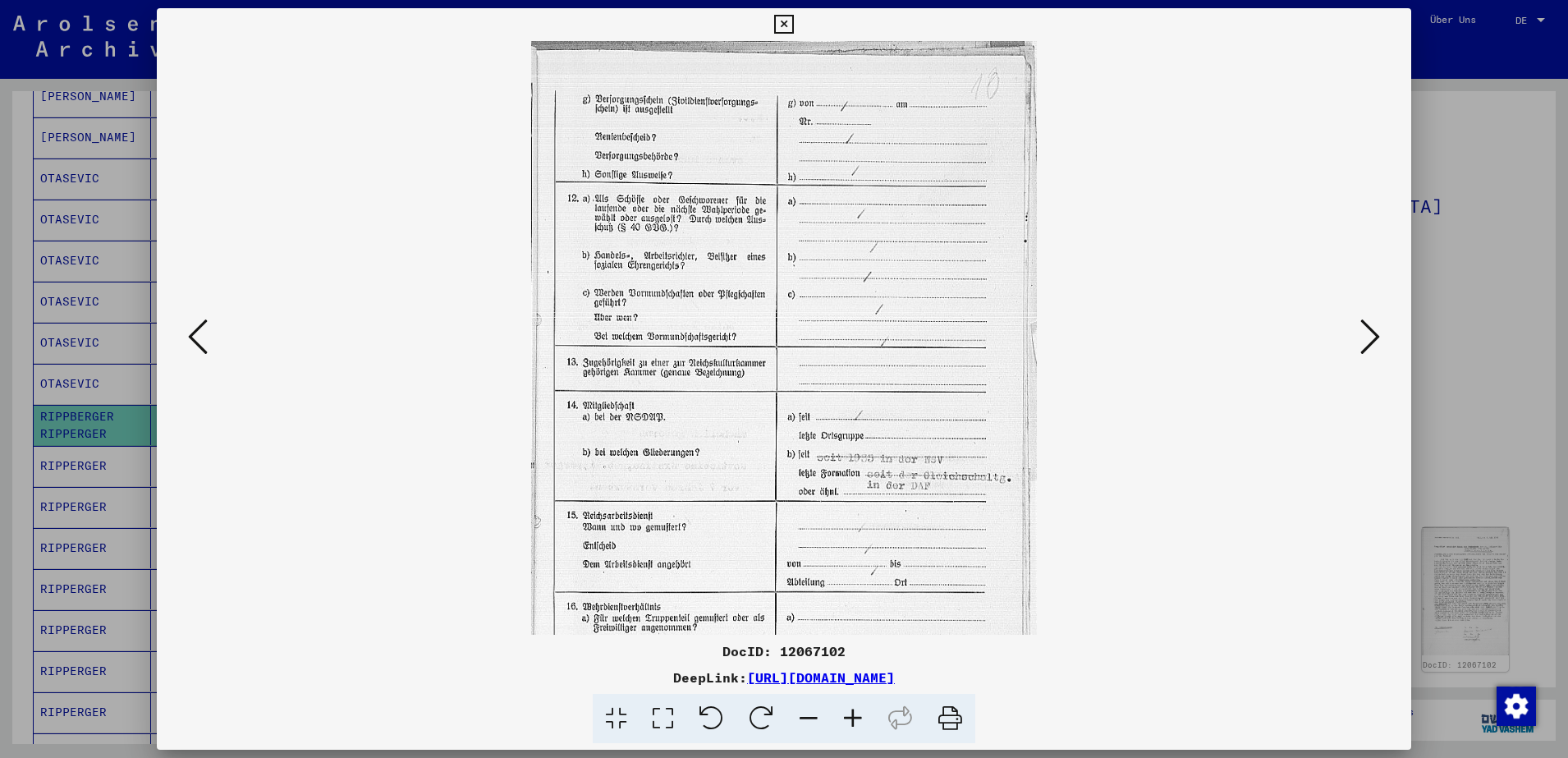
click at [850, 724] on icon at bounding box center [853, 719] width 44 height 50
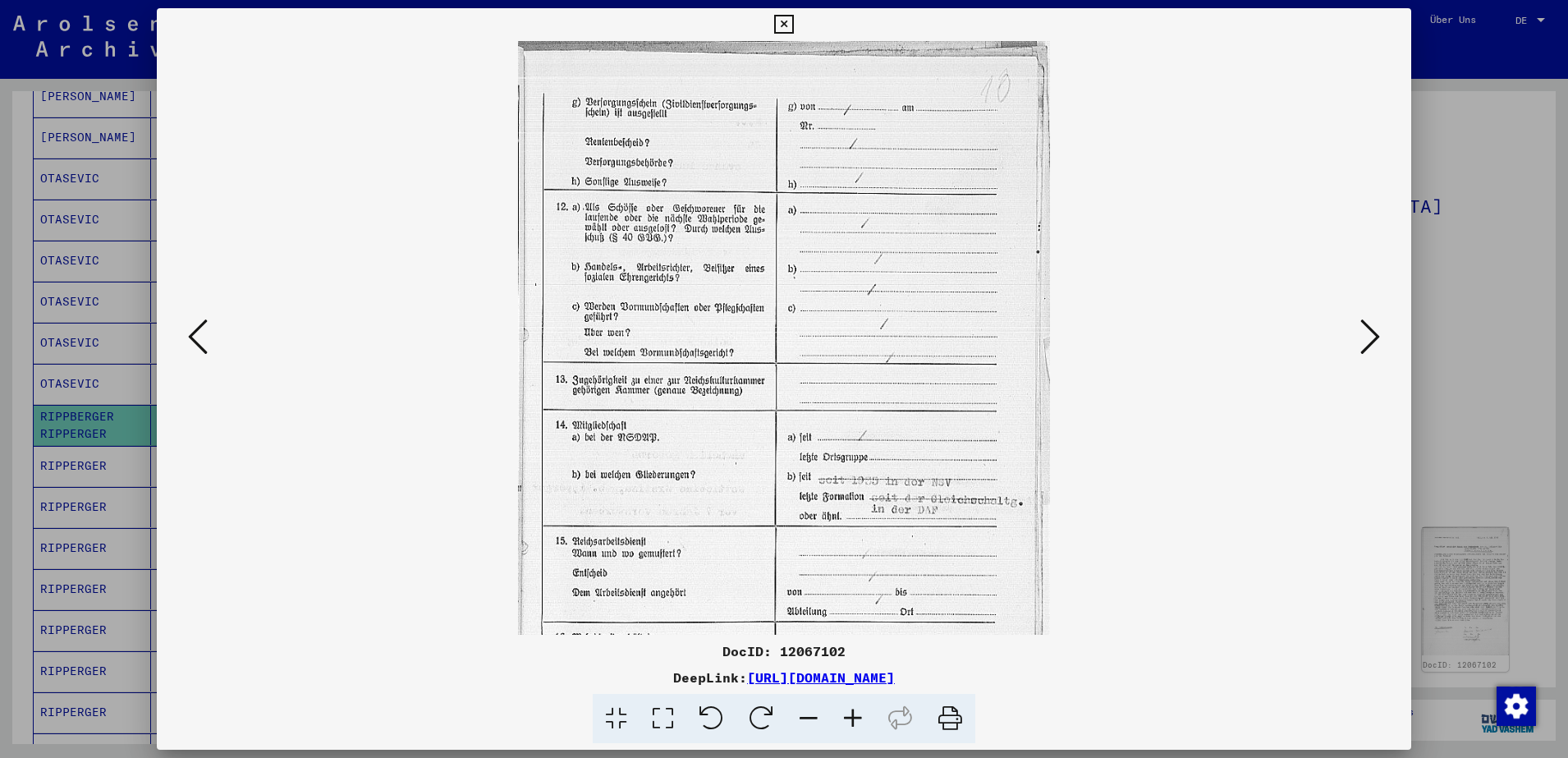
click at [850, 724] on icon at bounding box center [853, 719] width 44 height 50
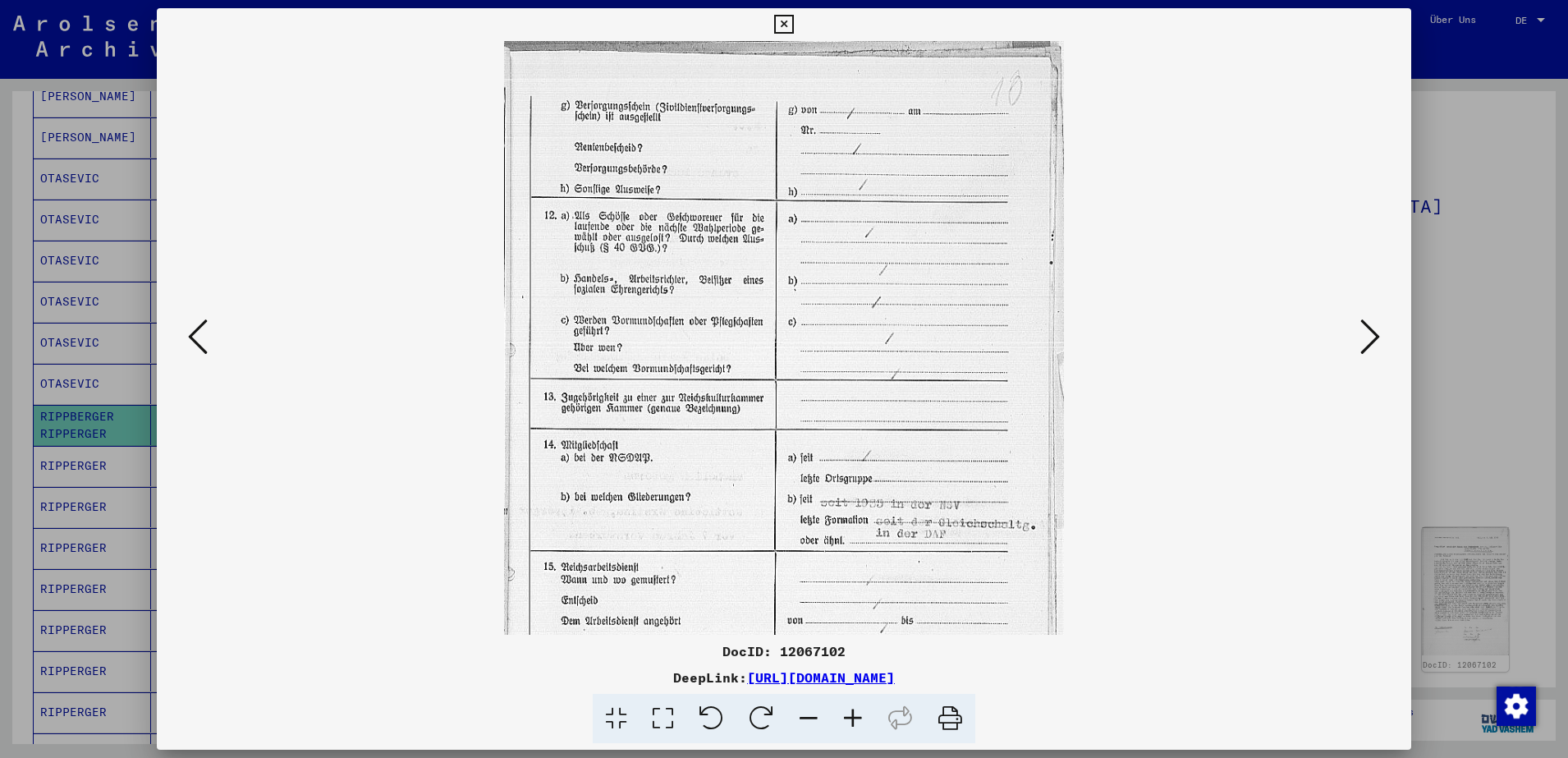
click at [850, 724] on icon at bounding box center [853, 719] width 44 height 50
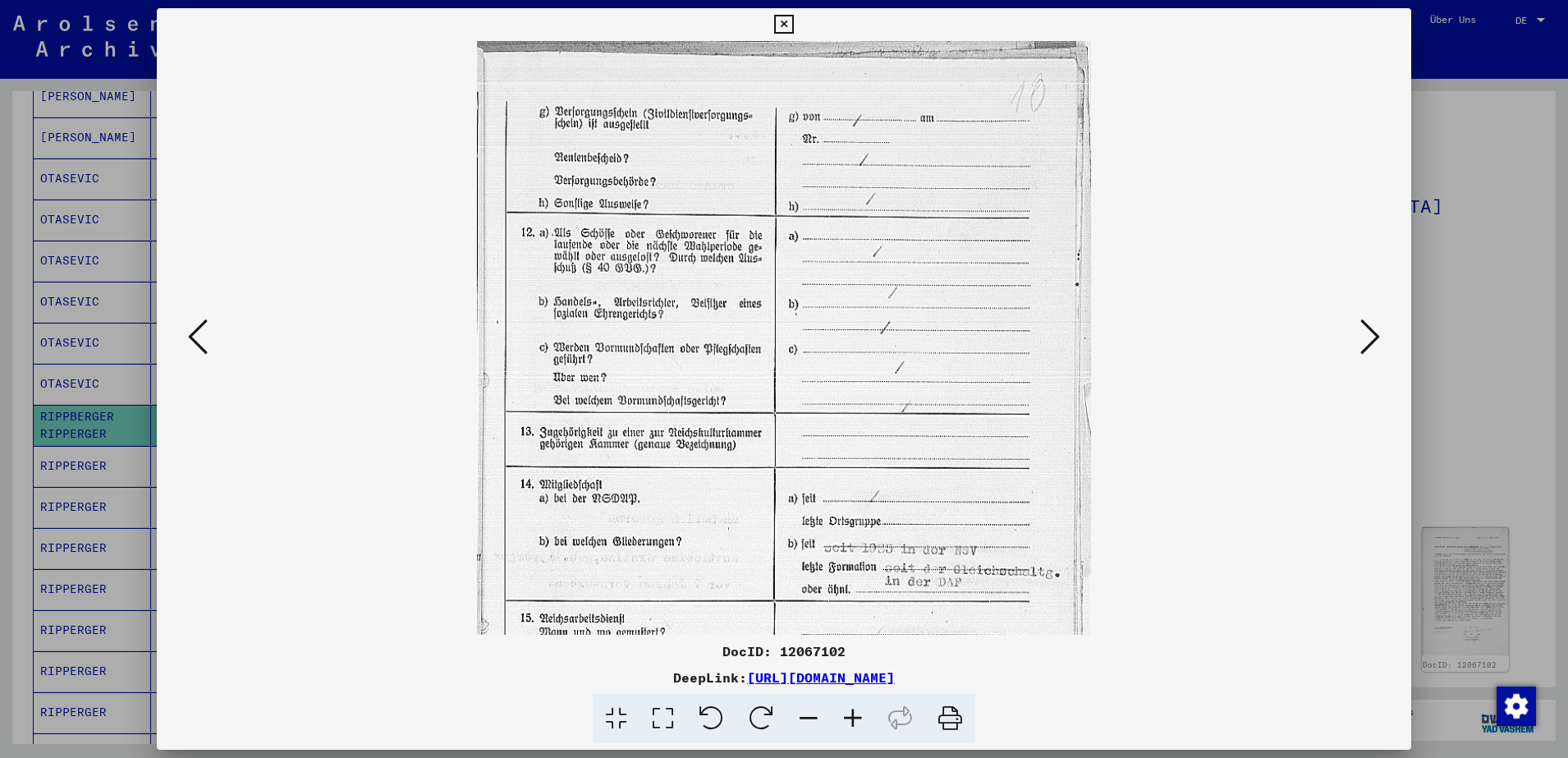
click at [850, 724] on icon at bounding box center [853, 719] width 44 height 50
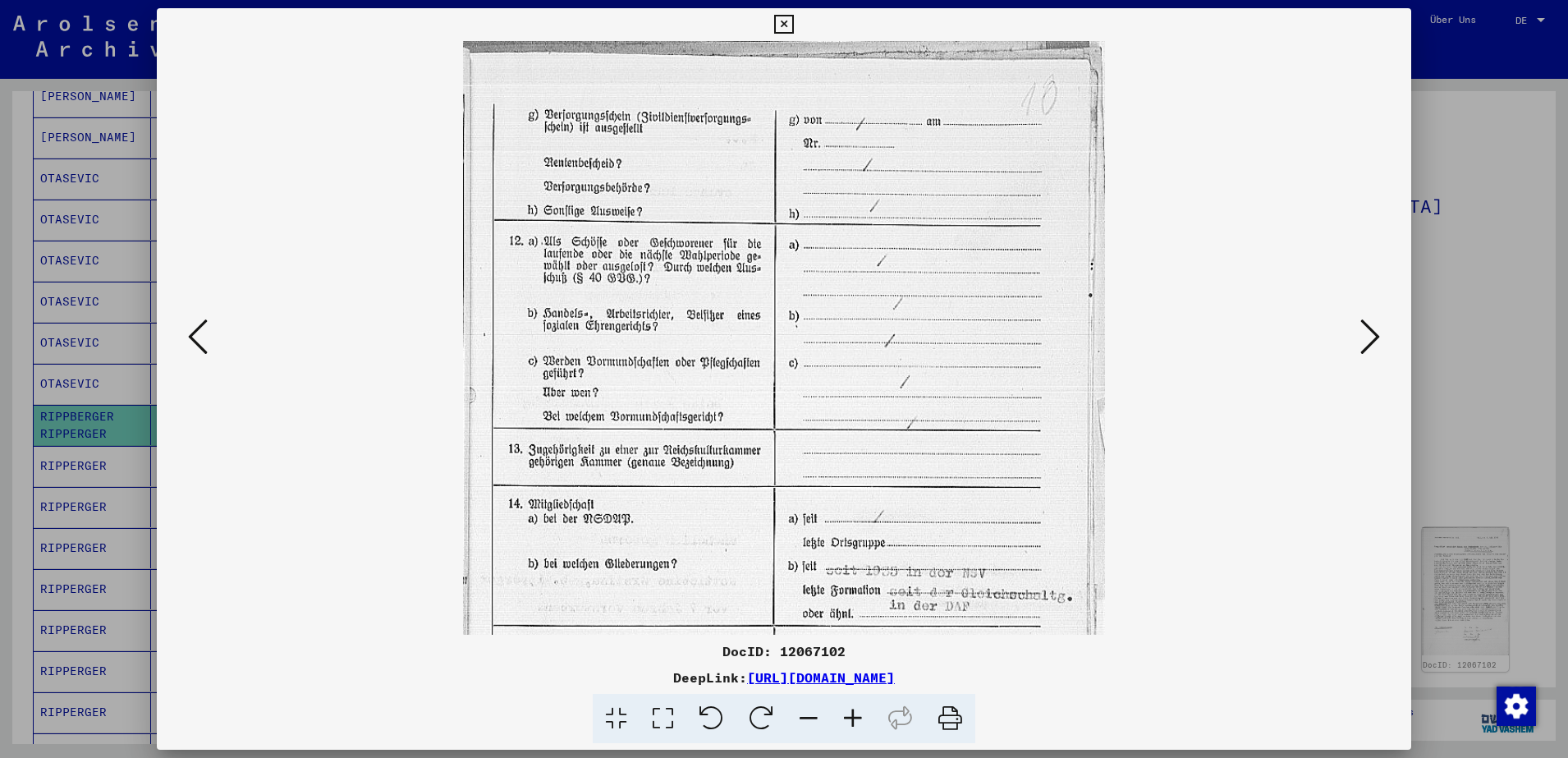
click at [850, 724] on icon at bounding box center [853, 719] width 44 height 50
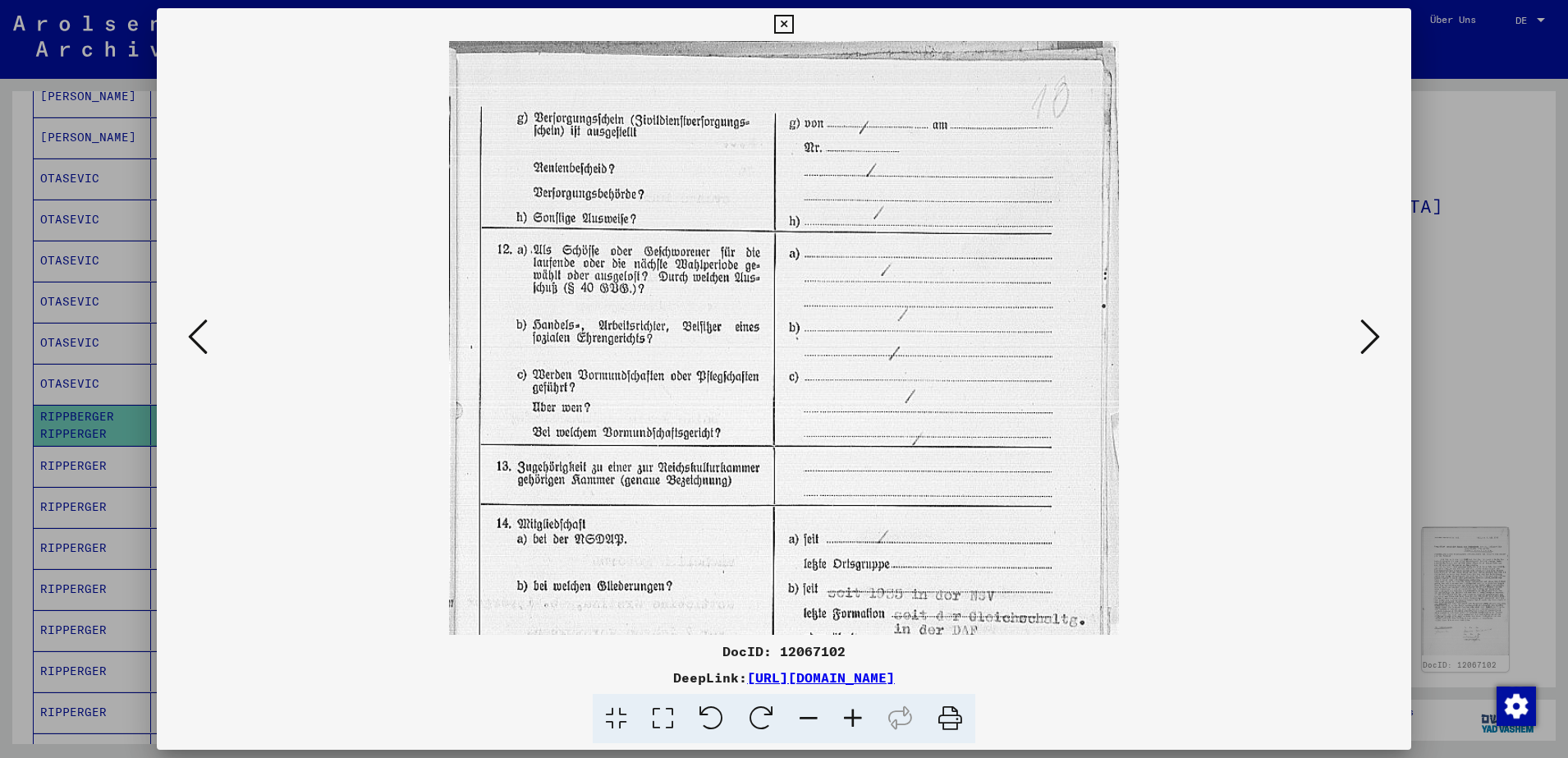
click at [850, 724] on icon at bounding box center [853, 719] width 44 height 50
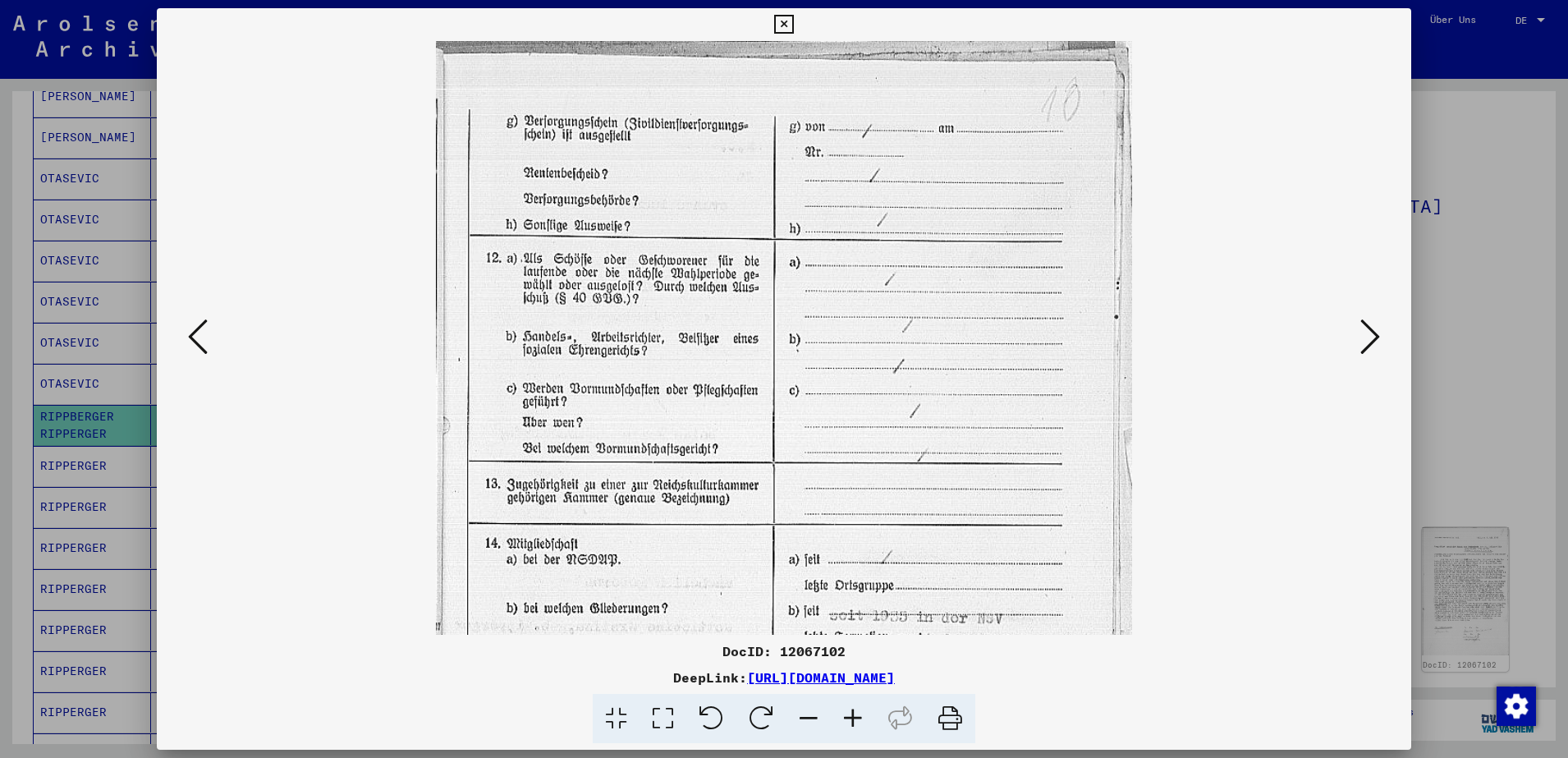
click at [850, 724] on icon at bounding box center [853, 719] width 44 height 50
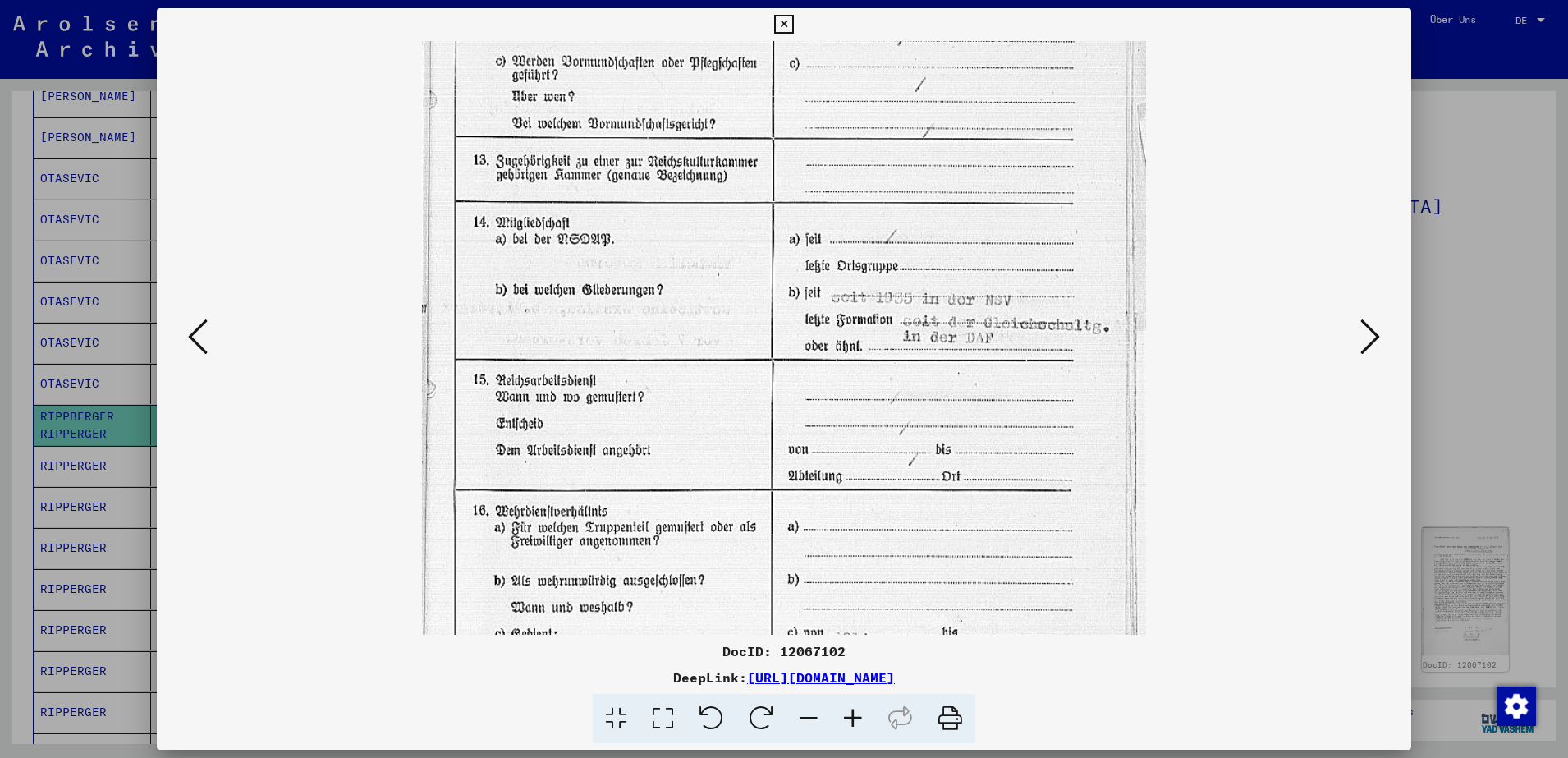
scroll to position [344, 0]
drag, startPoint x: 896, startPoint y: 606, endPoint x: 844, endPoint y: 262, distance: 347.9
click at [844, 262] on img at bounding box center [784, 240] width 724 height 1087
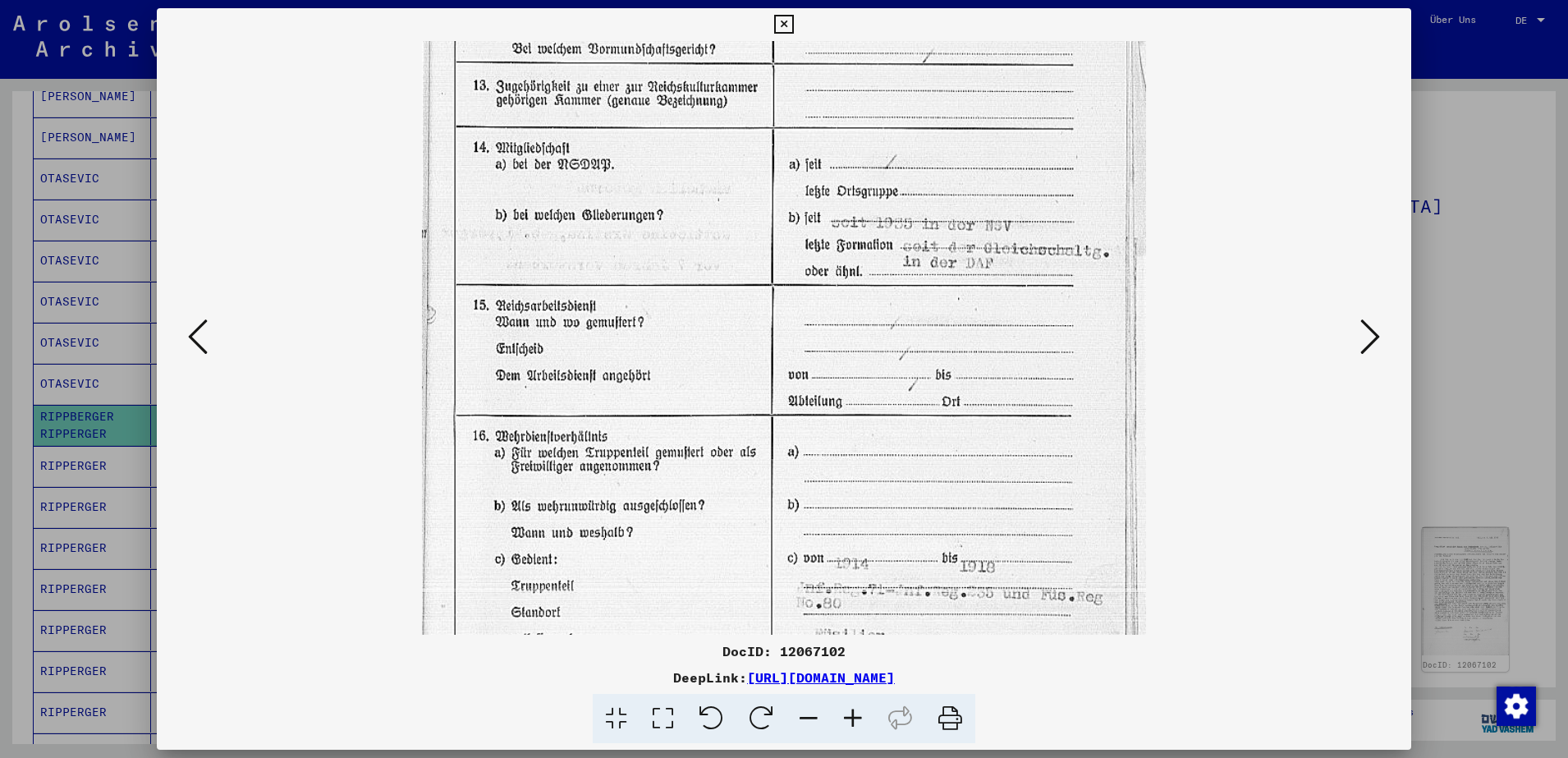
scroll to position [493, 0]
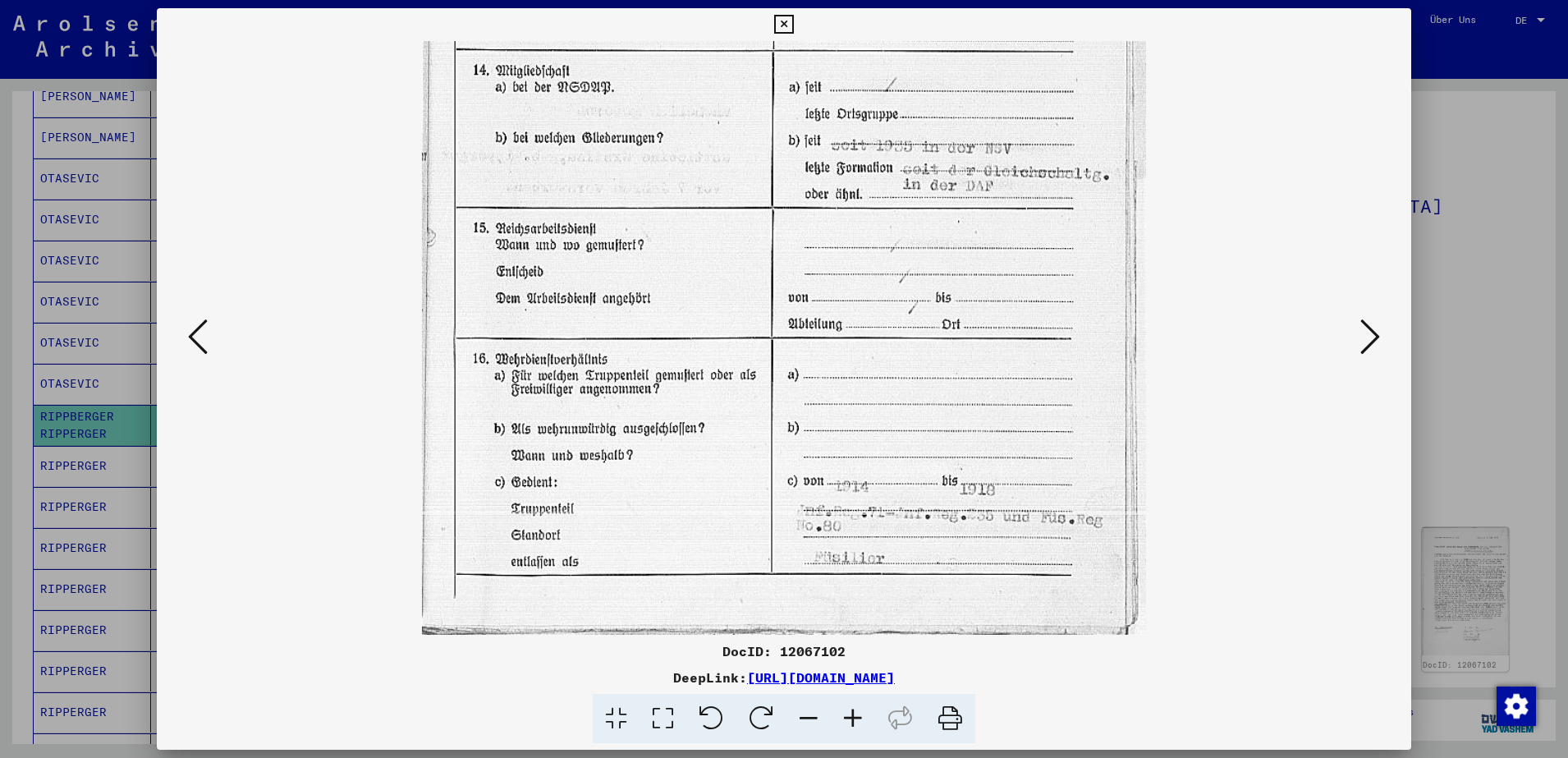
drag, startPoint x: 1036, startPoint y: 535, endPoint x: 1000, endPoint y: 257, distance: 280.3
click at [1000, 257] on img at bounding box center [784, 91] width 724 height 1087
click at [1364, 334] on icon at bounding box center [1370, 337] width 20 height 39
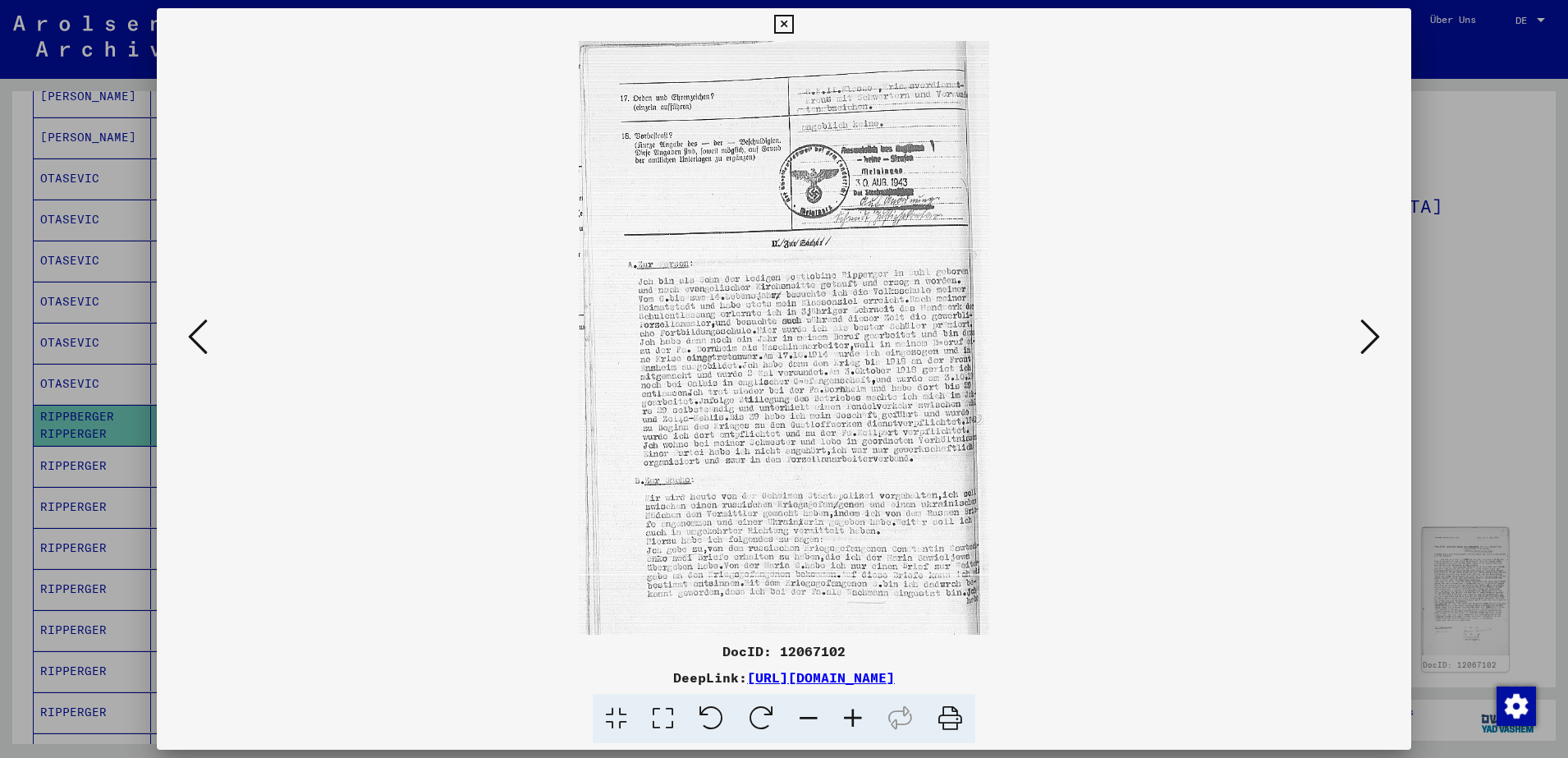
scroll to position [0, 0]
click at [844, 723] on icon at bounding box center [853, 719] width 44 height 50
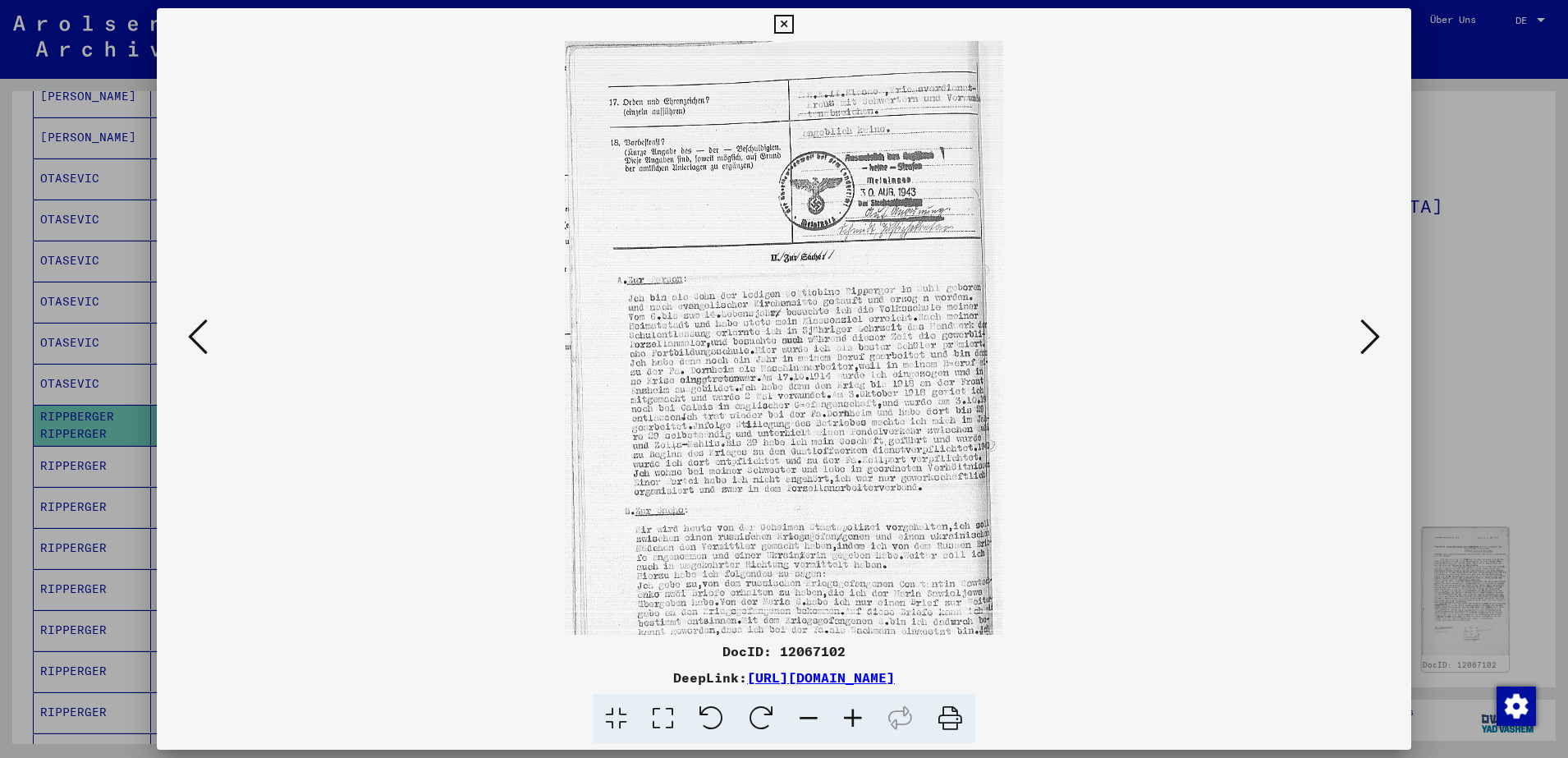
click at [844, 723] on icon at bounding box center [853, 719] width 44 height 50
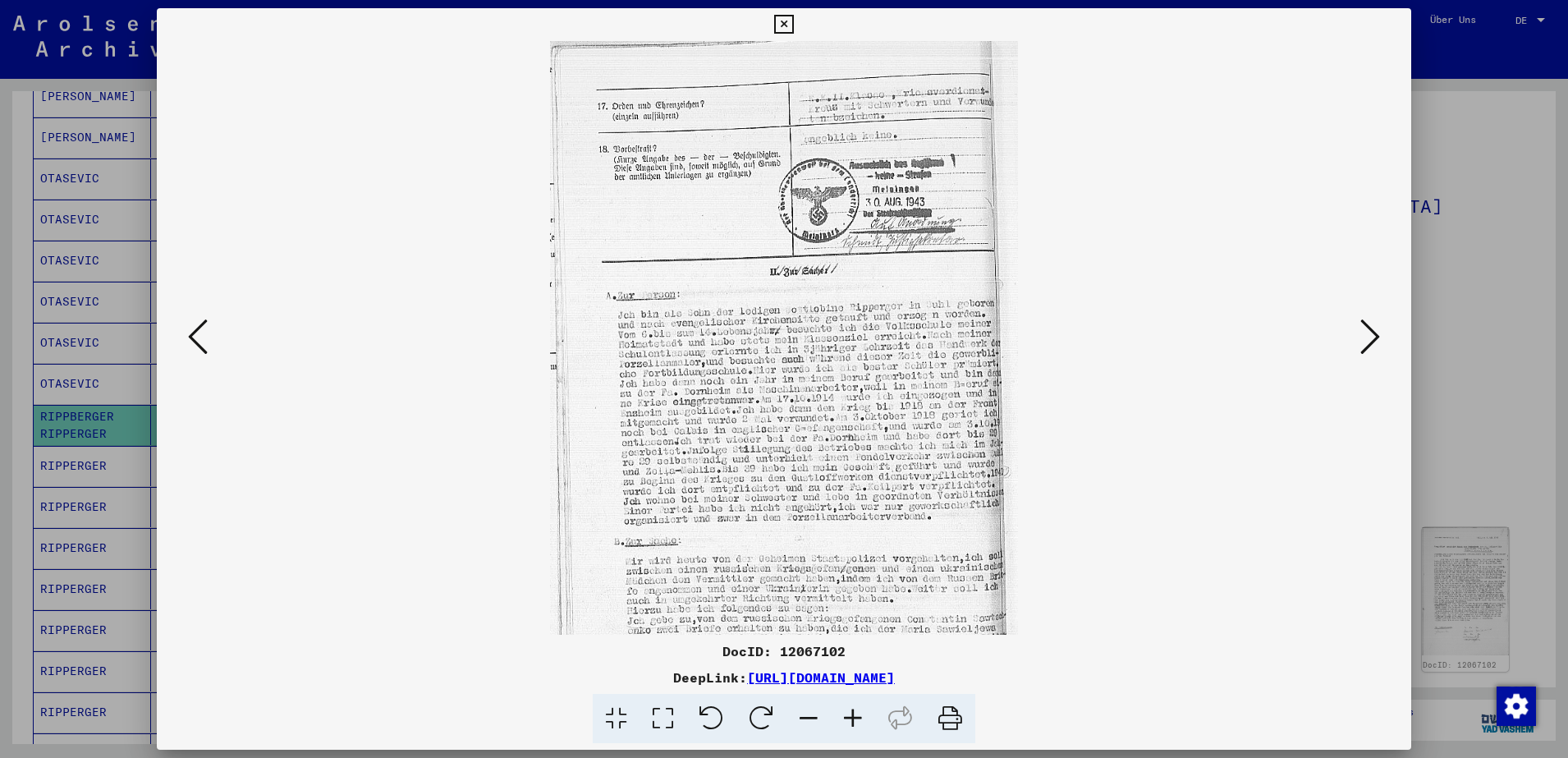
click at [844, 723] on icon at bounding box center [853, 719] width 44 height 50
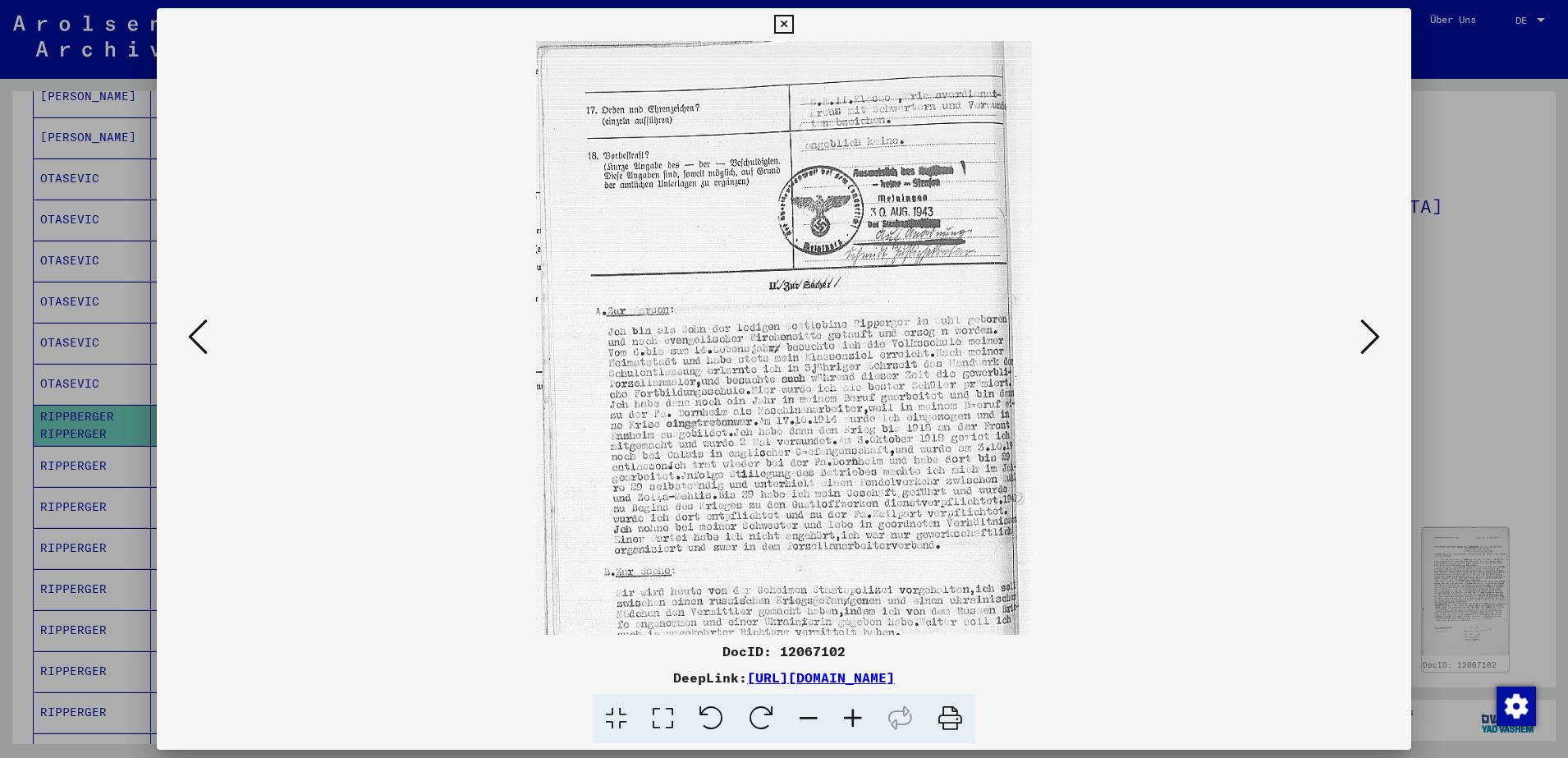
click at [844, 723] on icon at bounding box center [853, 719] width 44 height 50
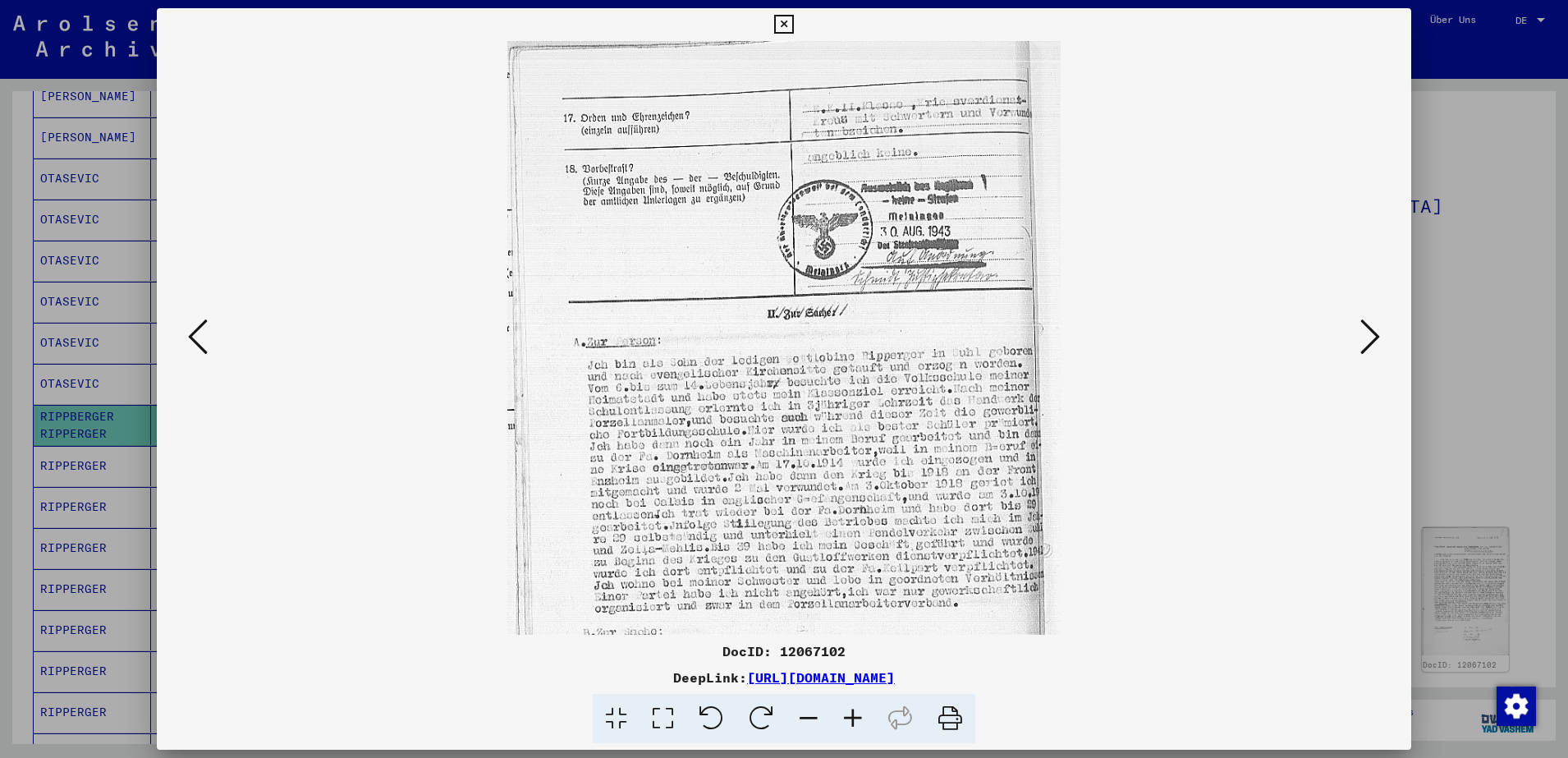
click at [844, 723] on icon at bounding box center [853, 719] width 44 height 50
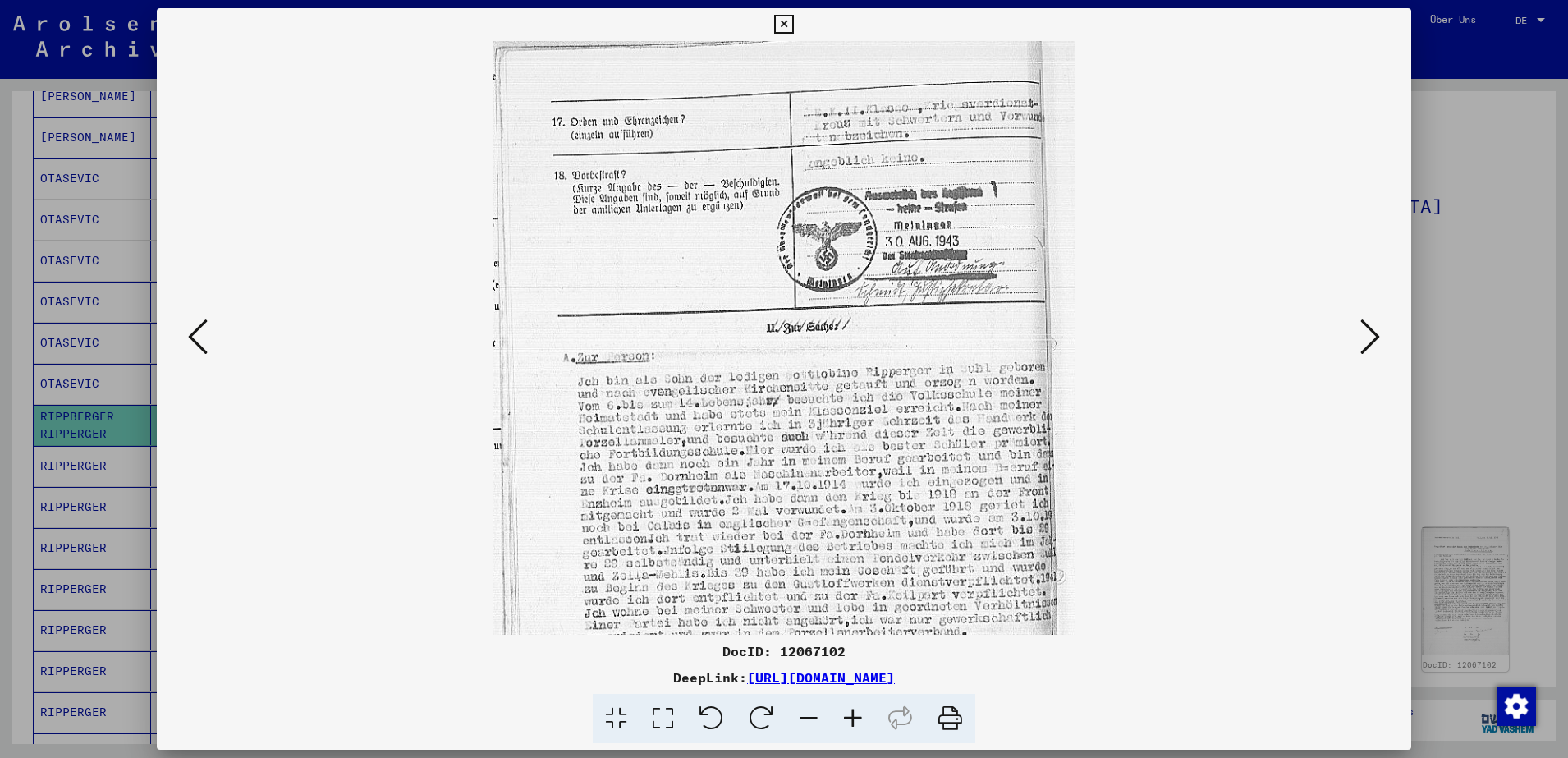
click at [844, 723] on icon at bounding box center [853, 719] width 44 height 50
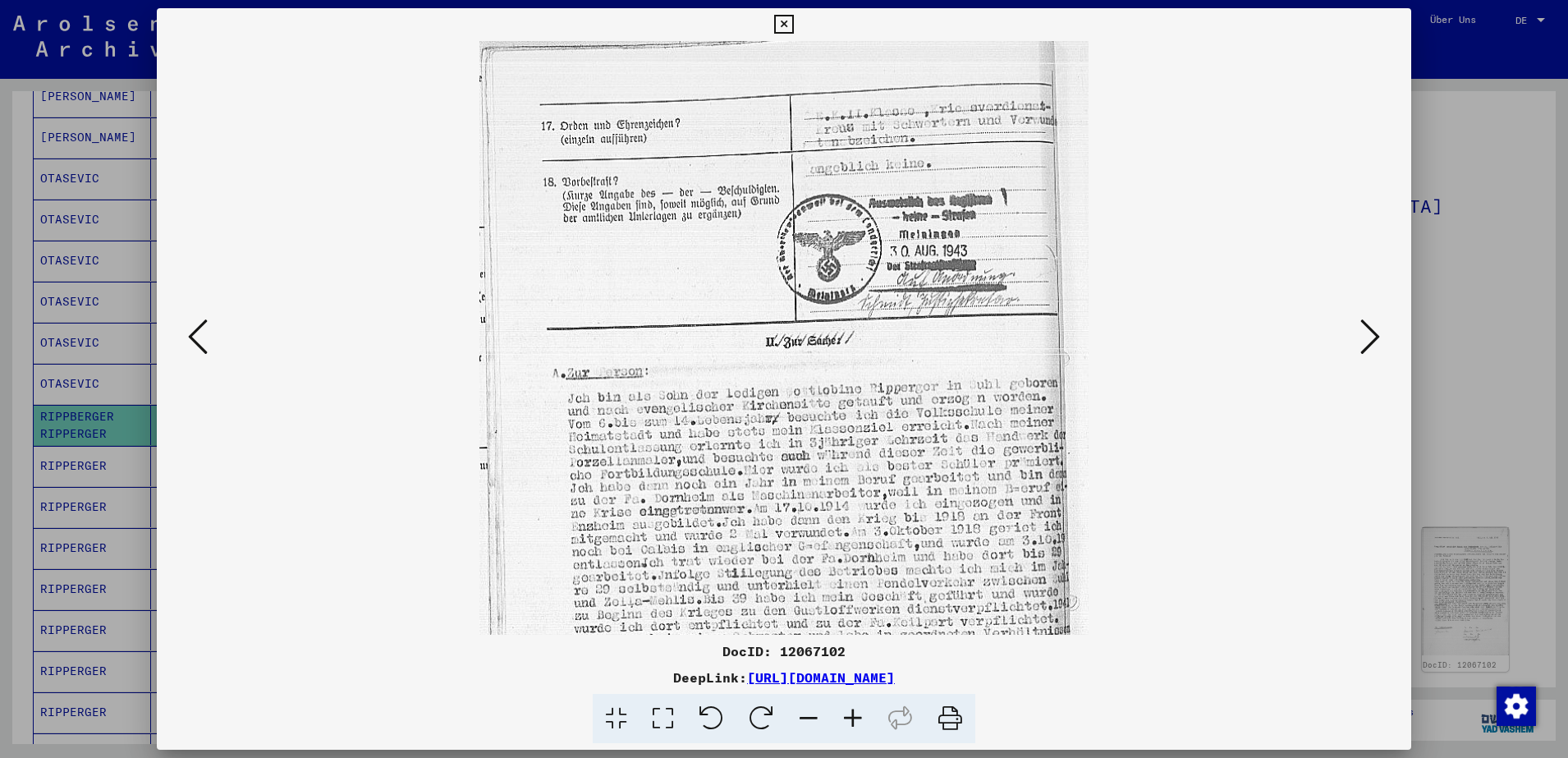
click at [844, 723] on icon at bounding box center [853, 719] width 44 height 50
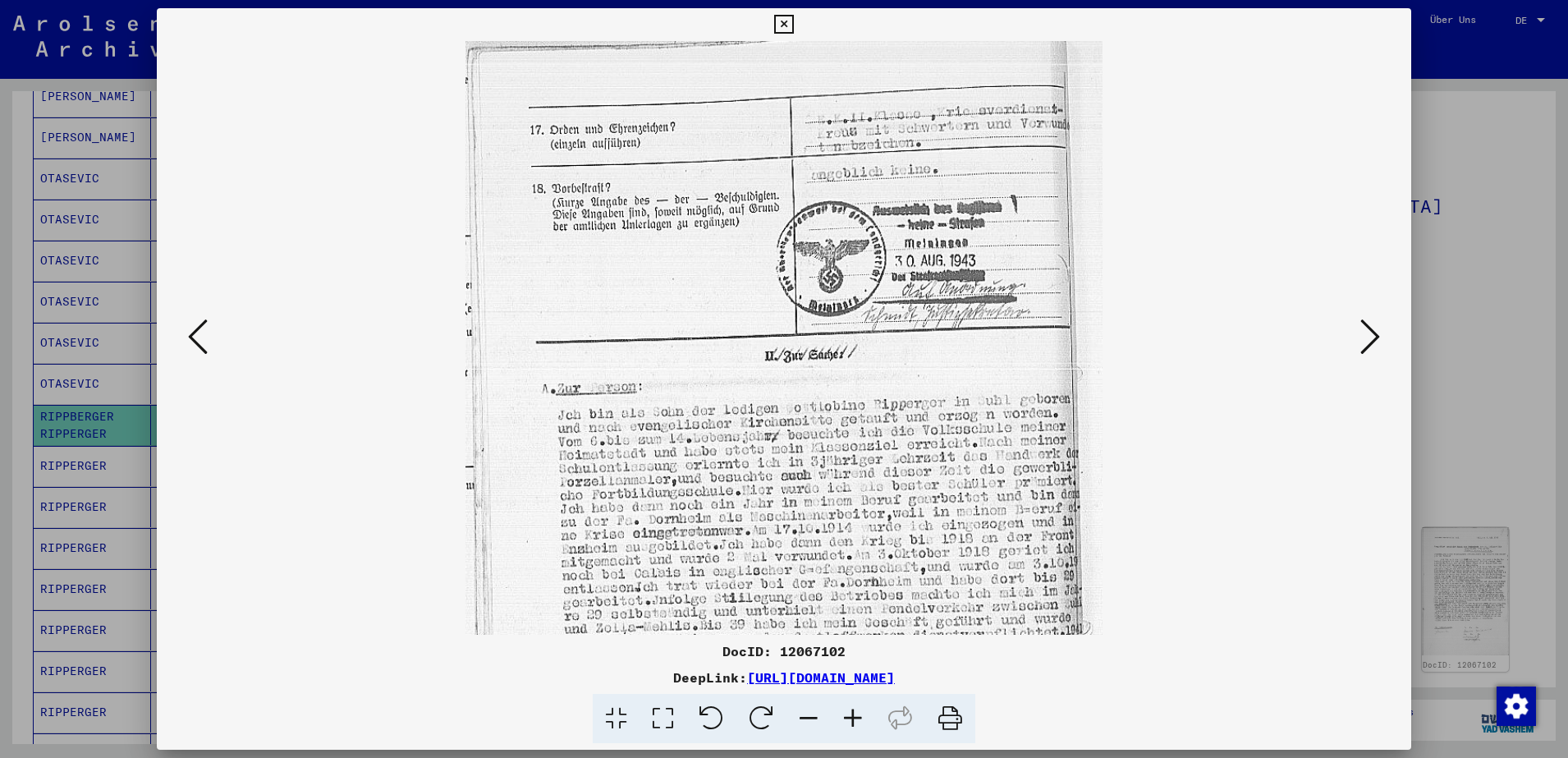
click at [844, 723] on icon at bounding box center [853, 719] width 44 height 50
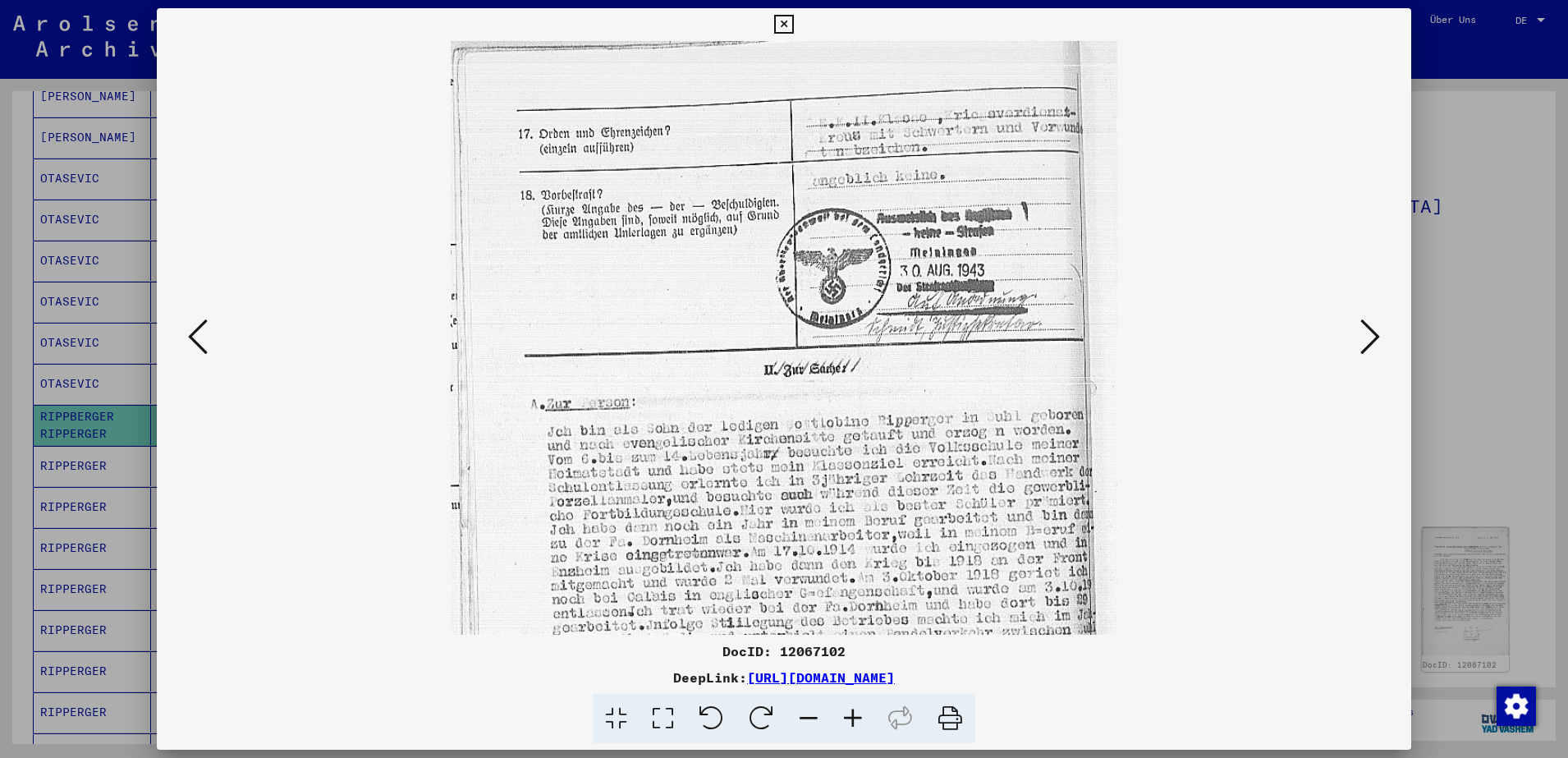
click at [844, 723] on icon at bounding box center [853, 719] width 44 height 50
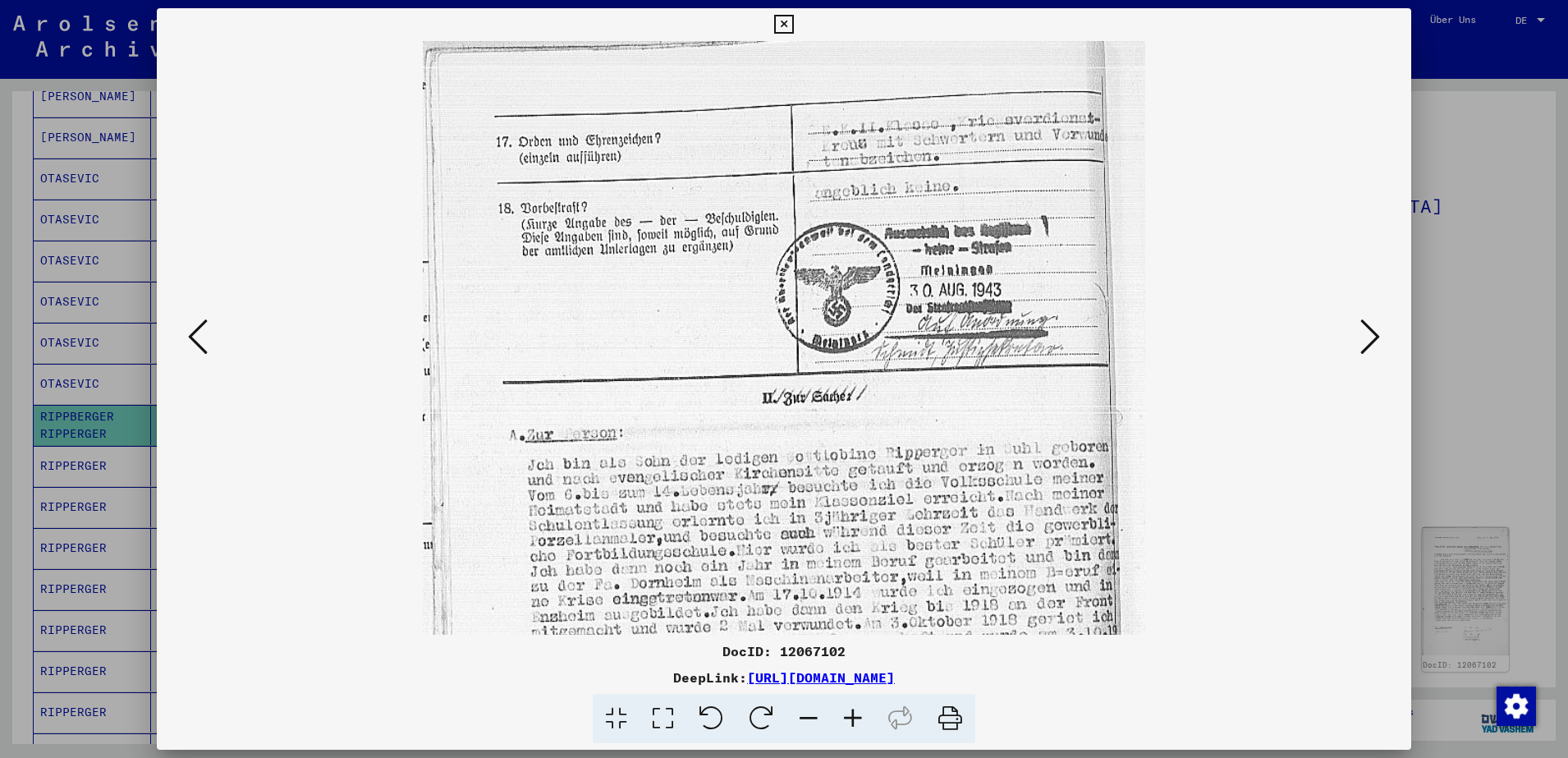
click at [844, 723] on icon at bounding box center [853, 719] width 44 height 50
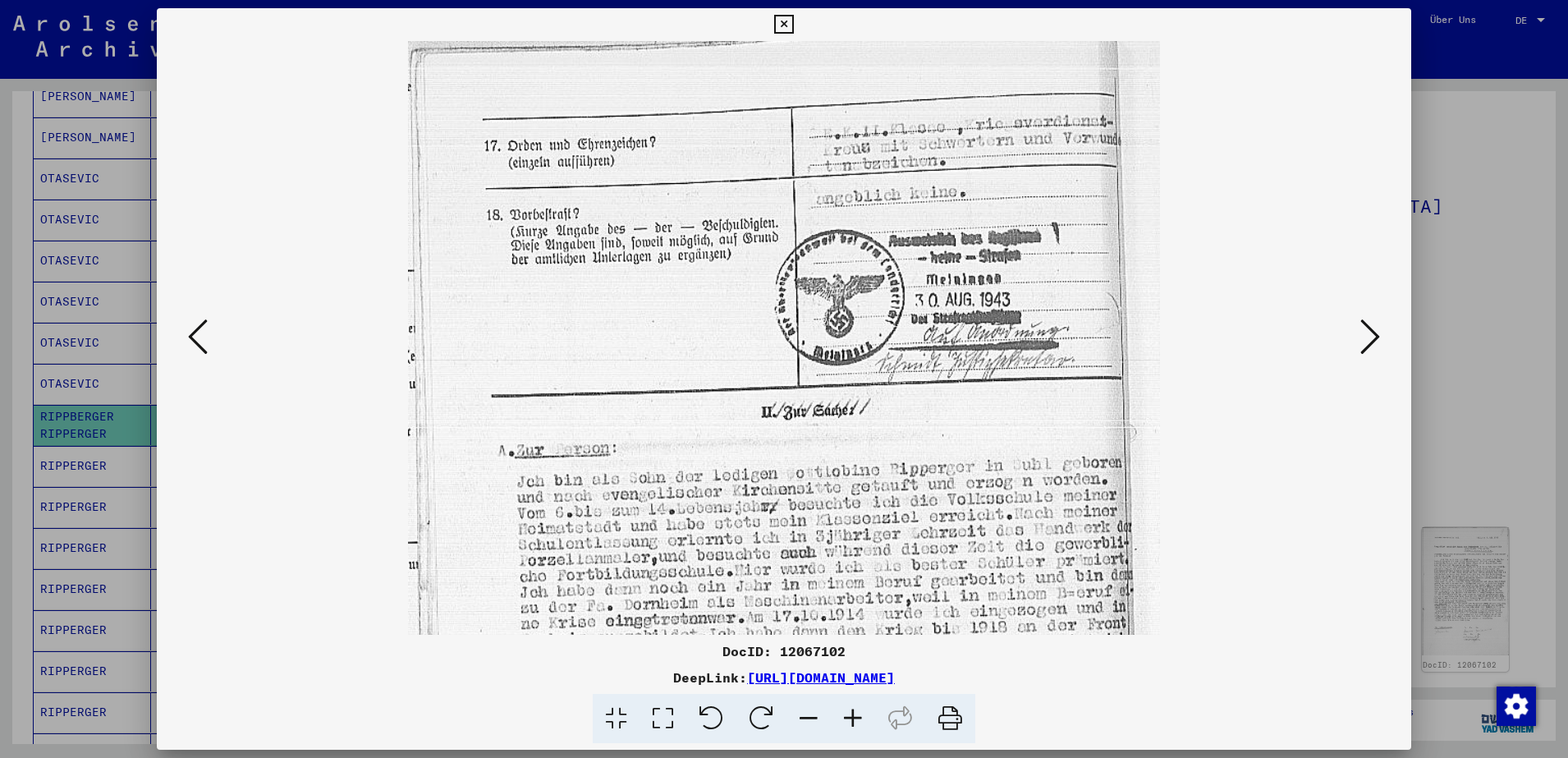
click at [844, 723] on icon at bounding box center [853, 719] width 44 height 50
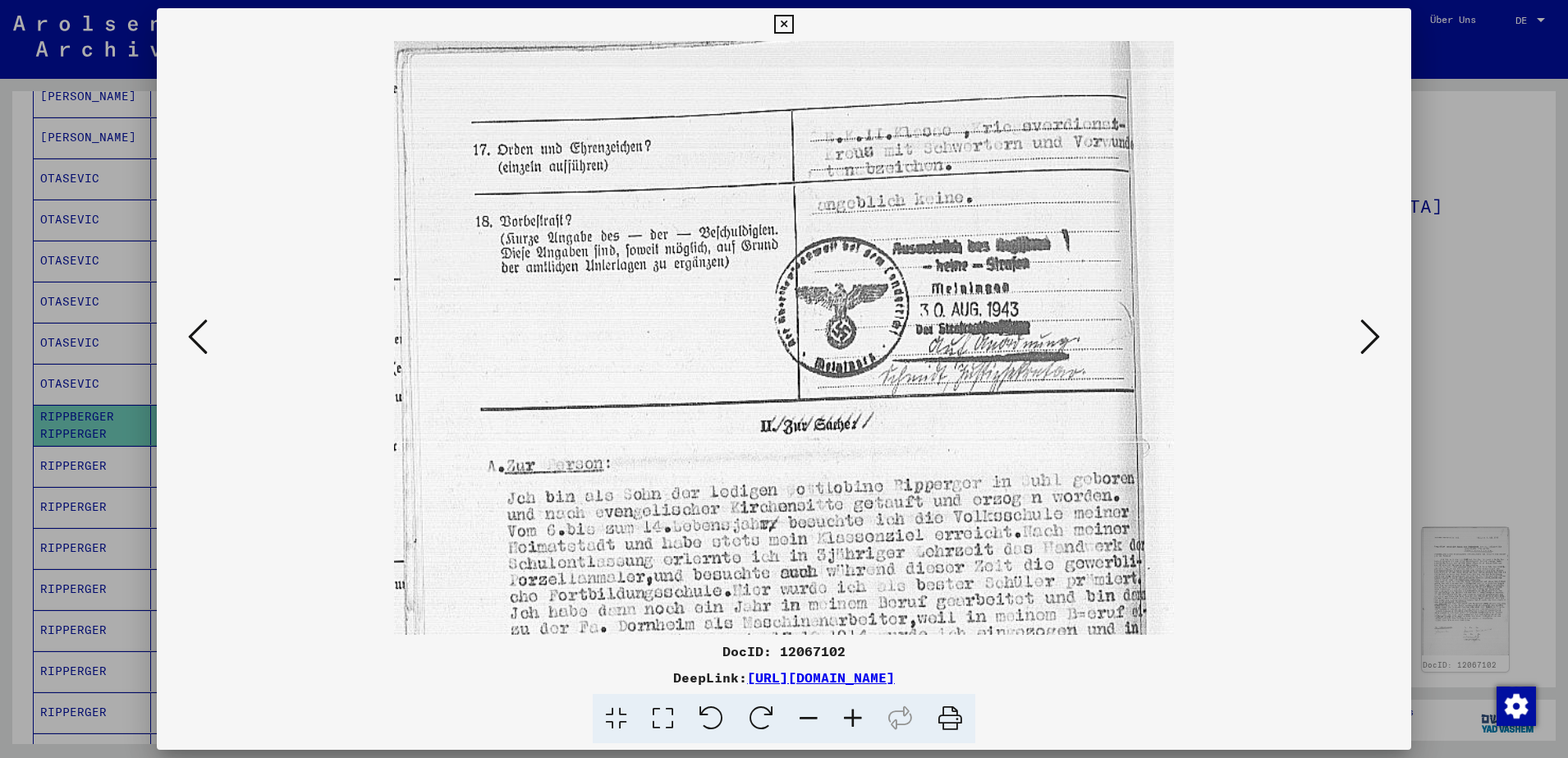
click at [844, 723] on icon at bounding box center [853, 719] width 44 height 50
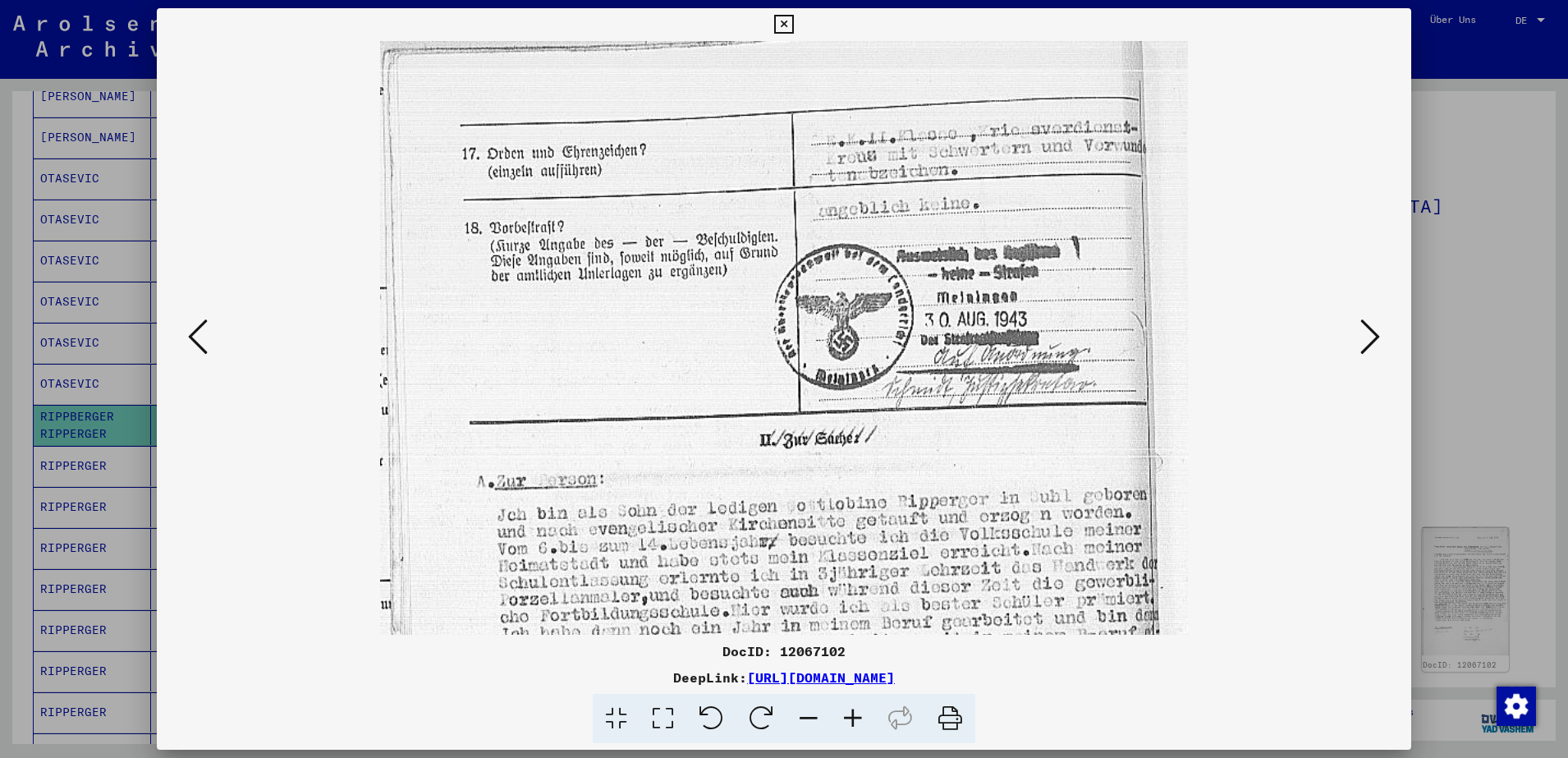
click at [844, 723] on icon at bounding box center [853, 719] width 44 height 50
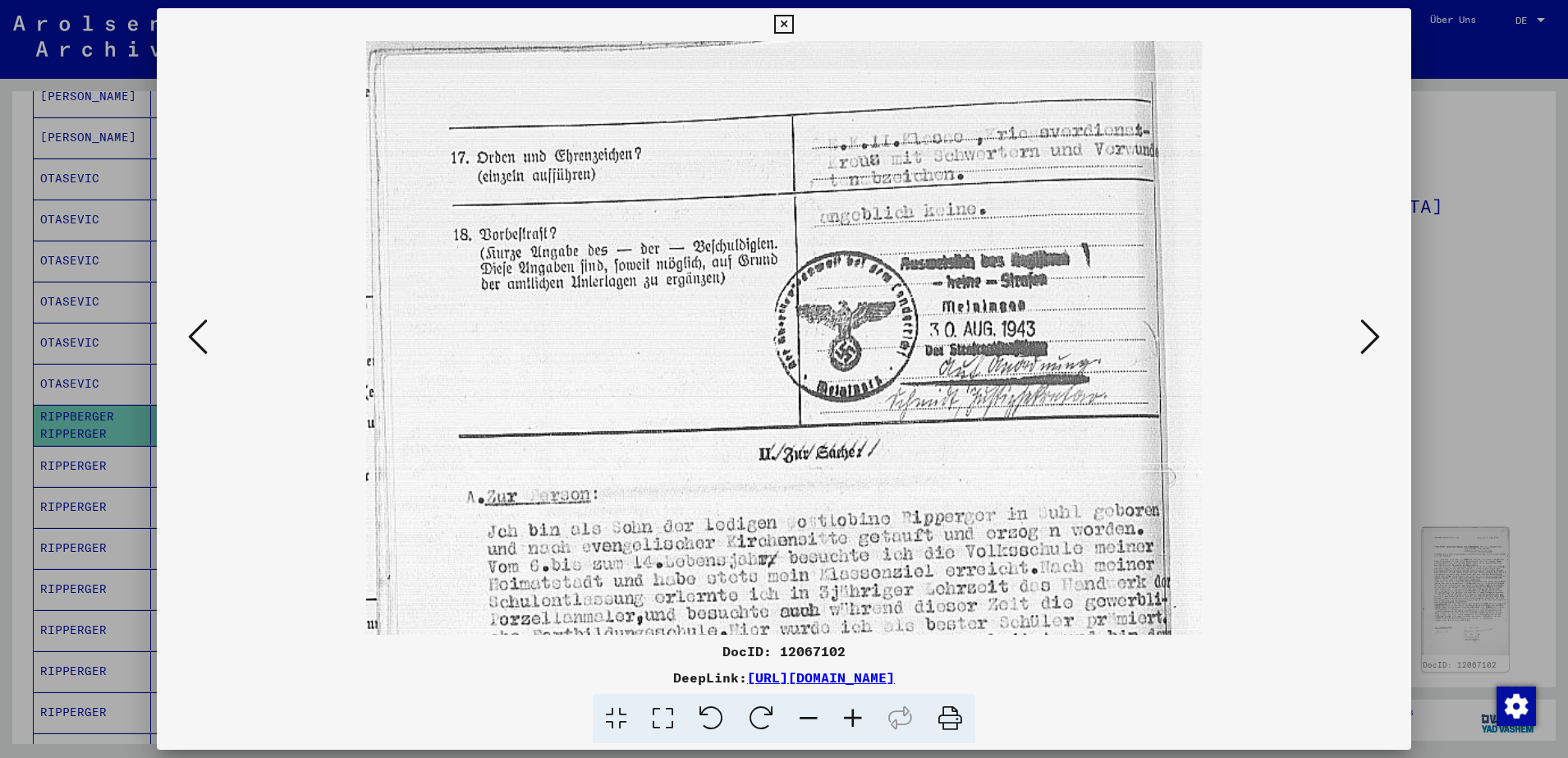
click at [844, 723] on icon at bounding box center [853, 719] width 44 height 50
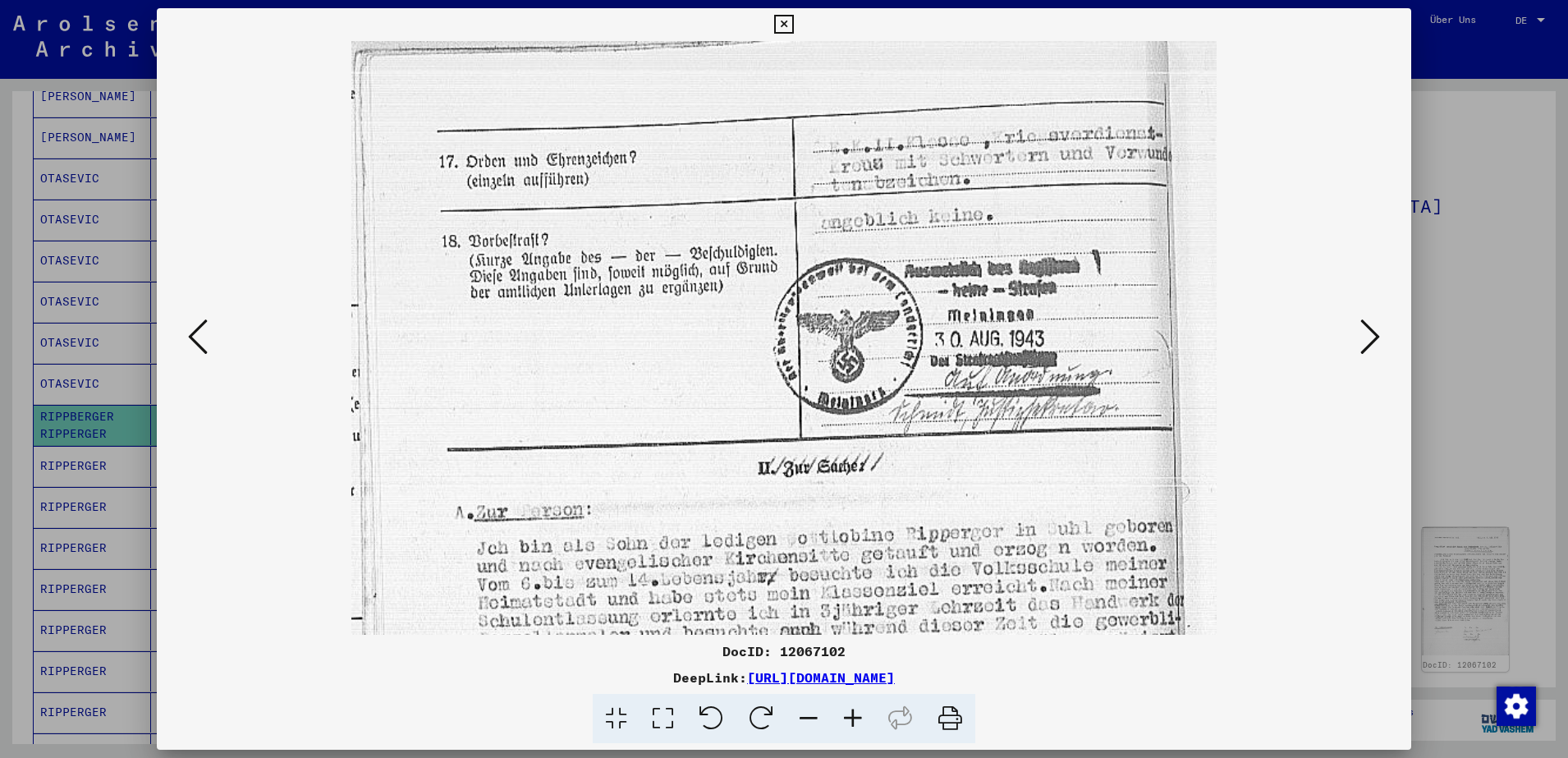
click at [844, 723] on icon at bounding box center [853, 719] width 44 height 50
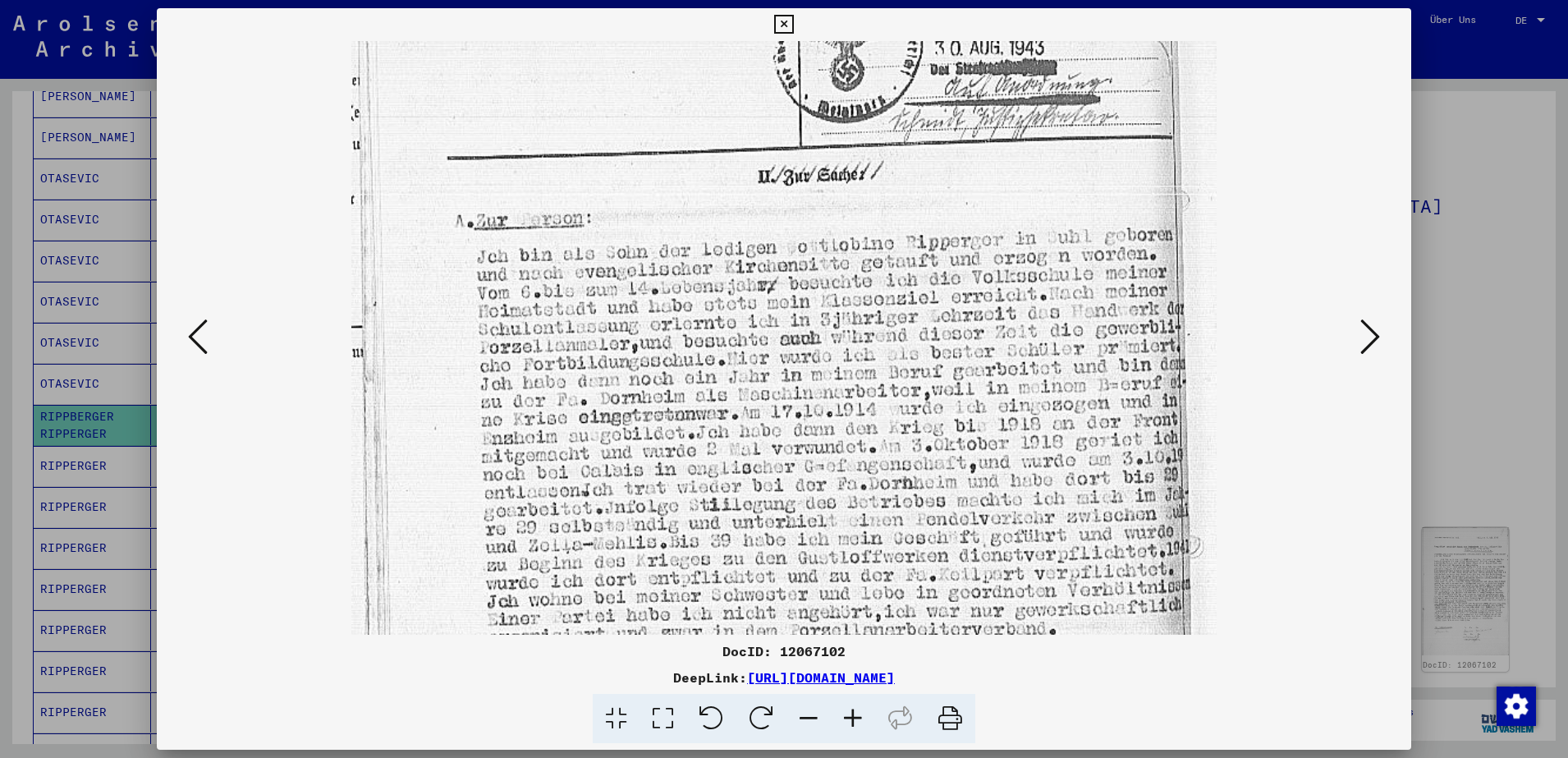
scroll to position [295, 0]
drag, startPoint x: 930, startPoint y: 542, endPoint x: 867, endPoint y: 247, distance: 301.7
click at [867, 247] on img at bounding box center [784, 371] width 866 height 1251
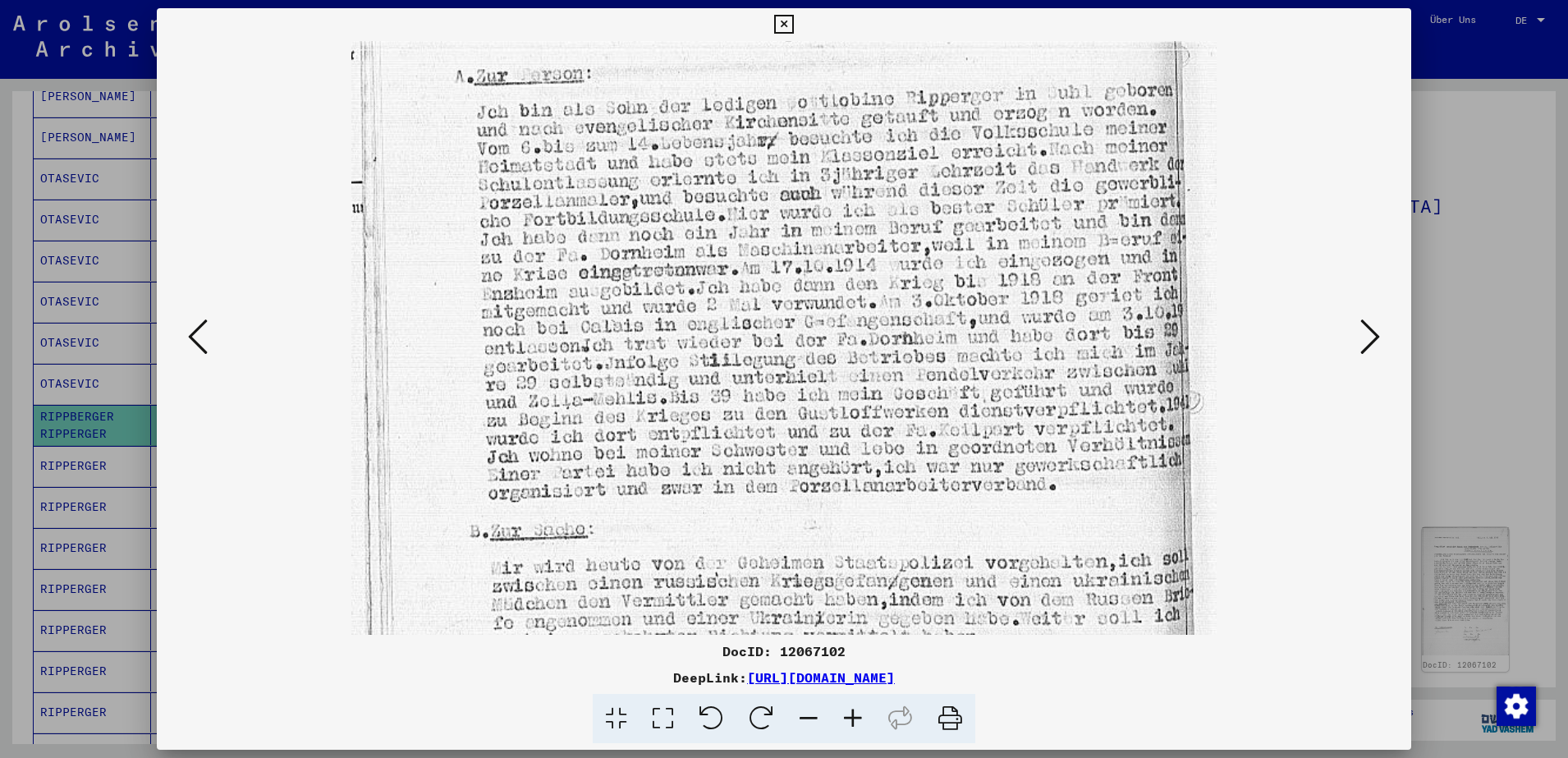
drag, startPoint x: 1119, startPoint y: 454, endPoint x: 1076, endPoint y: 311, distance: 149.3
click at [1076, 311] on img at bounding box center [784, 230] width 866 height 1251
click at [1053, 203] on img at bounding box center [784, 229] width 866 height 1251
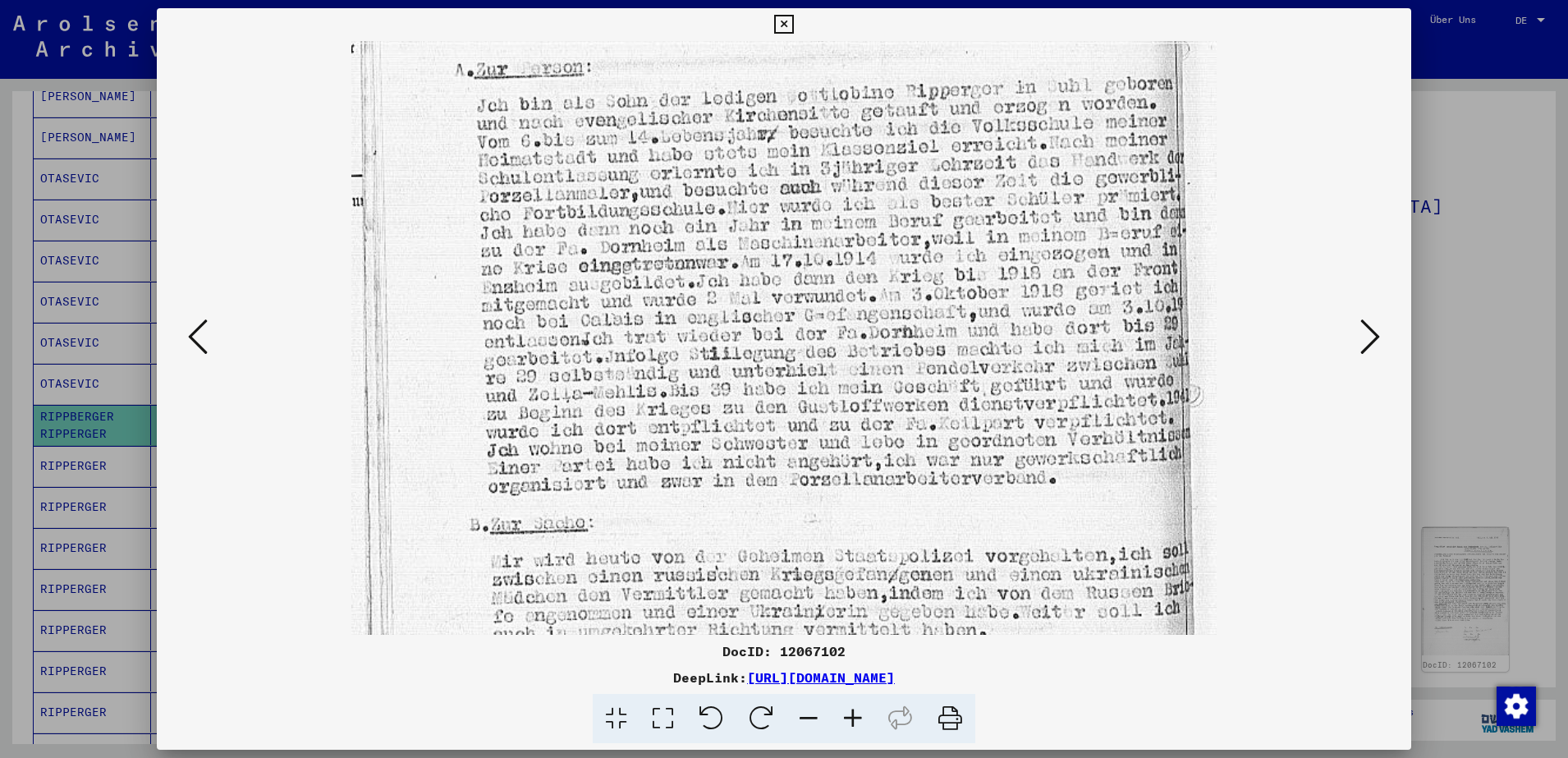
scroll to position [443, 0]
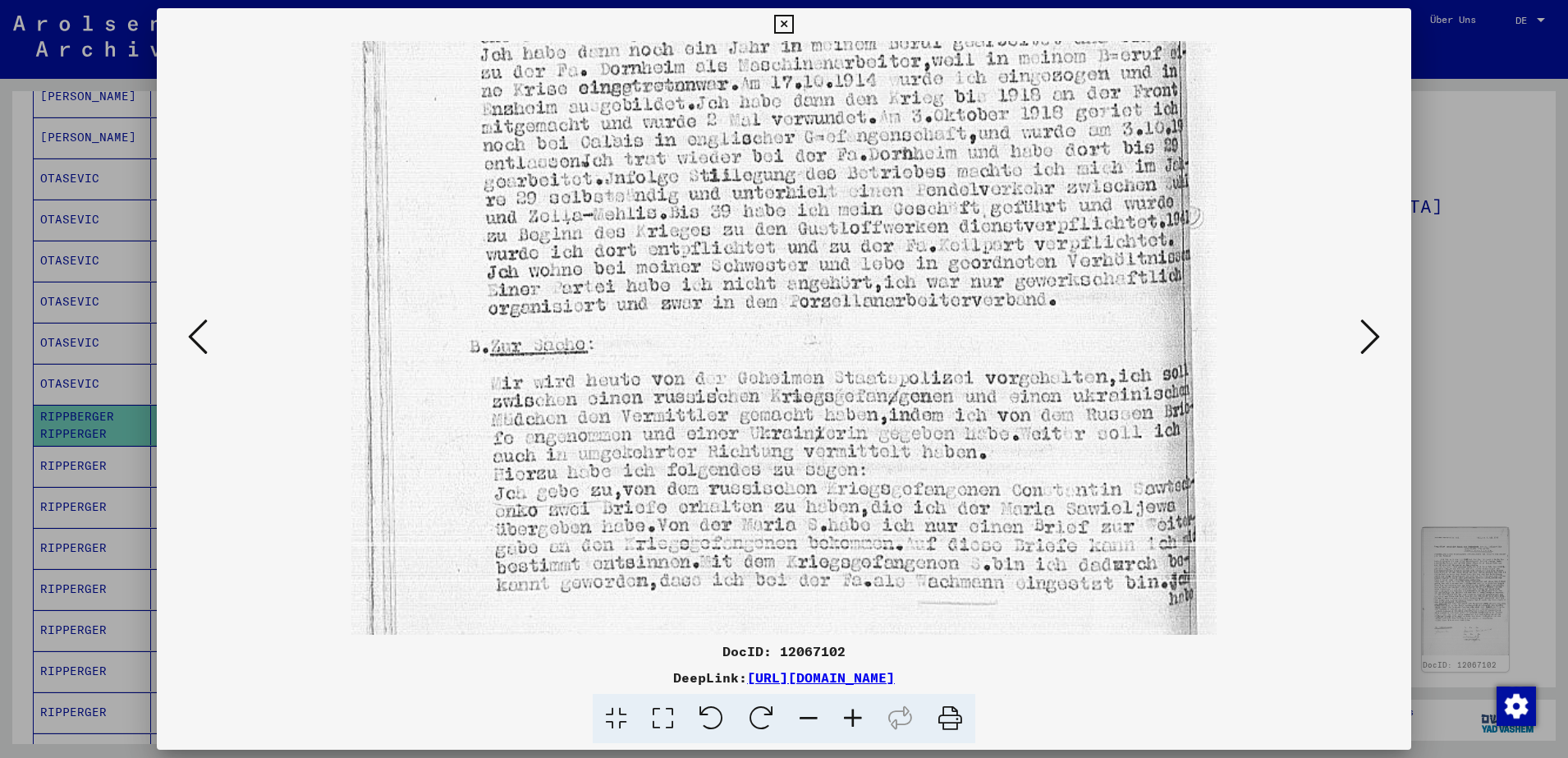
drag, startPoint x: 987, startPoint y: 441, endPoint x: 955, endPoint y: 256, distance: 187.7
click at [955, 256] on img at bounding box center [784, 45] width 866 height 1251
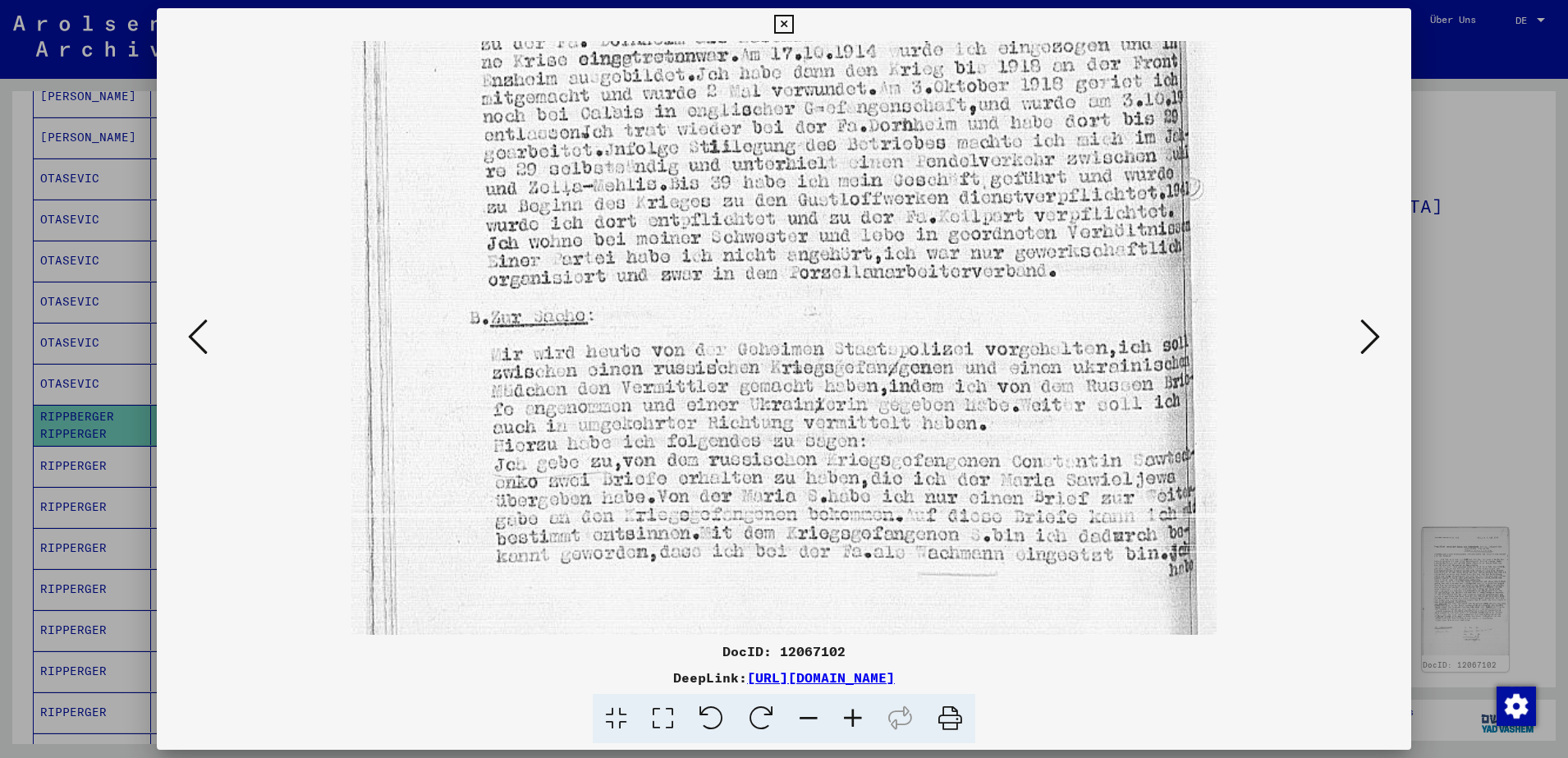
scroll to position [657, 0]
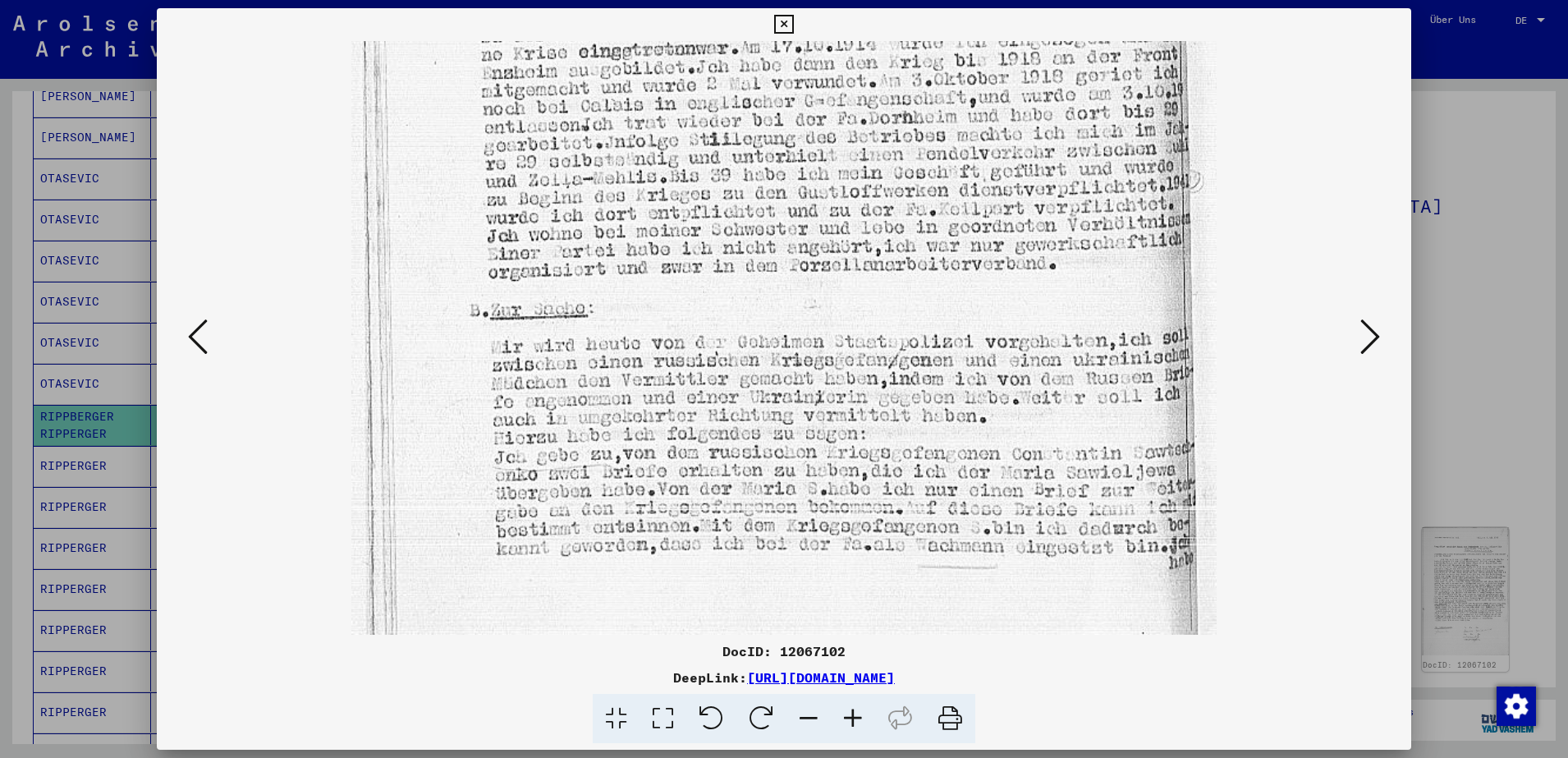
drag, startPoint x: 860, startPoint y: 527, endPoint x: 842, endPoint y: 336, distance: 191.8
click at [842, 336] on img at bounding box center [784, 9] width 866 height 1251
click at [1346, 341] on div at bounding box center [784, 338] width 1143 height 594
click at [1367, 358] on button at bounding box center [1370, 338] width 30 height 47
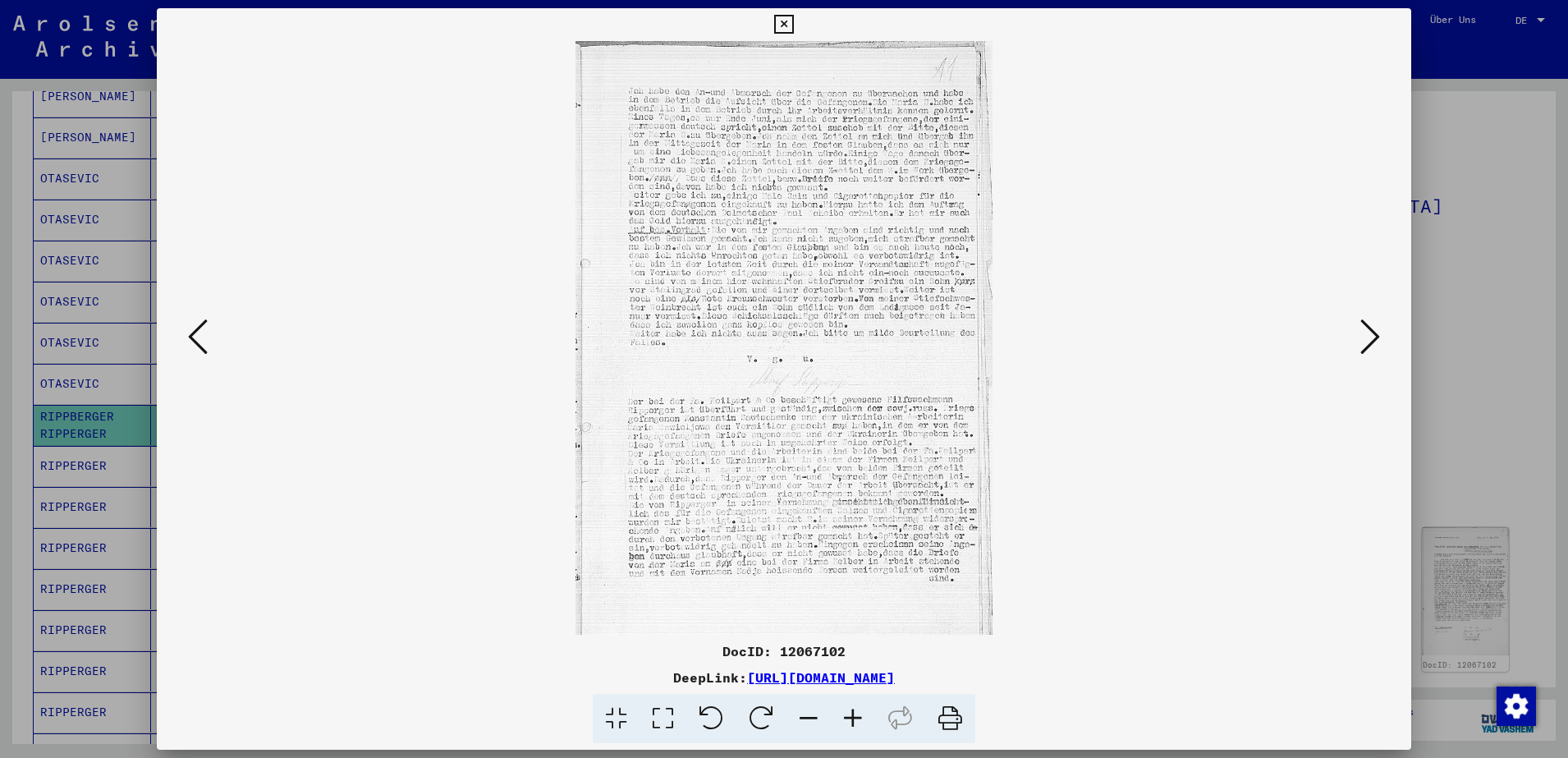
click at [851, 718] on icon at bounding box center [853, 719] width 44 height 50
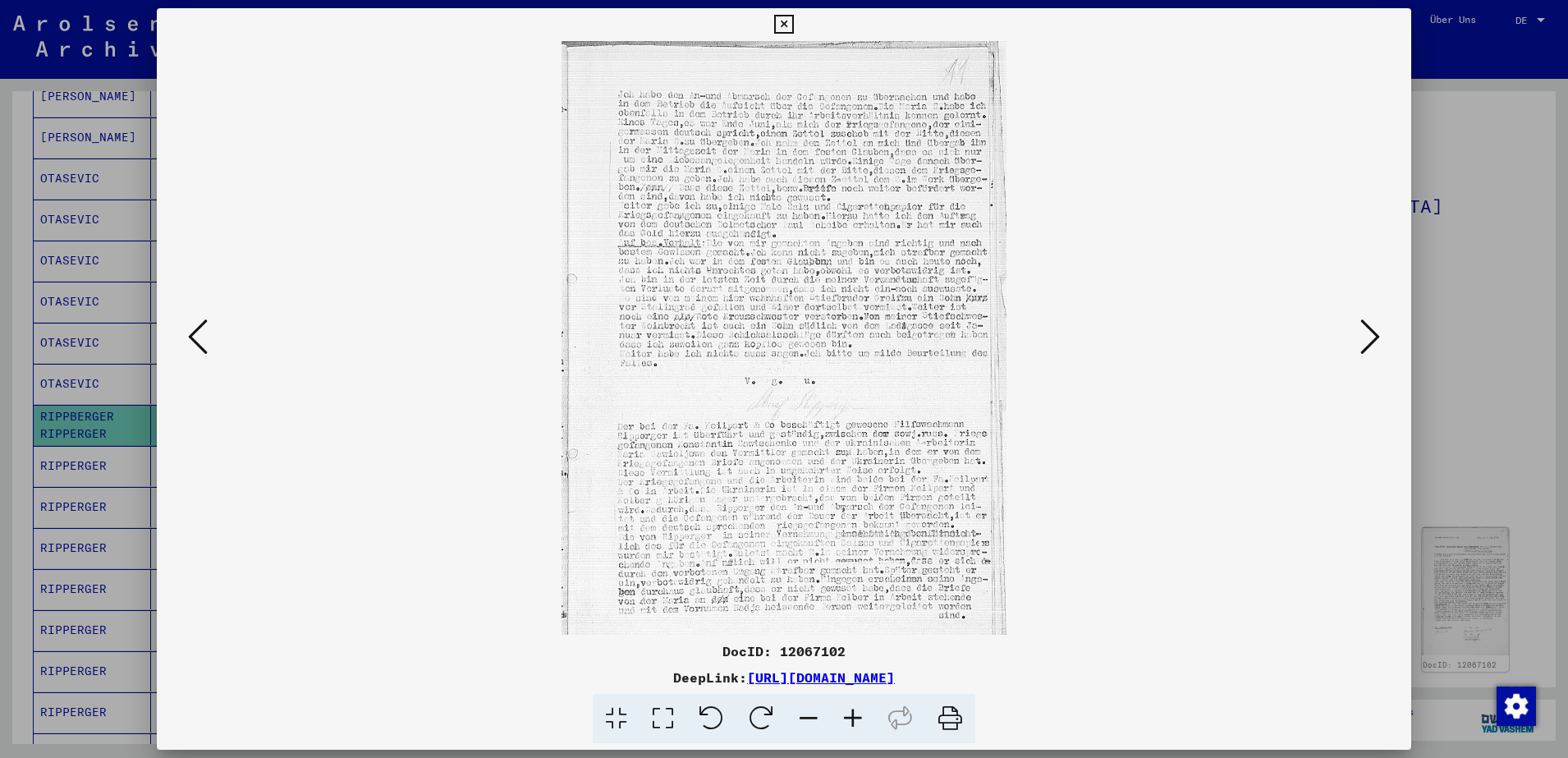
click at [851, 718] on icon at bounding box center [853, 719] width 44 height 50
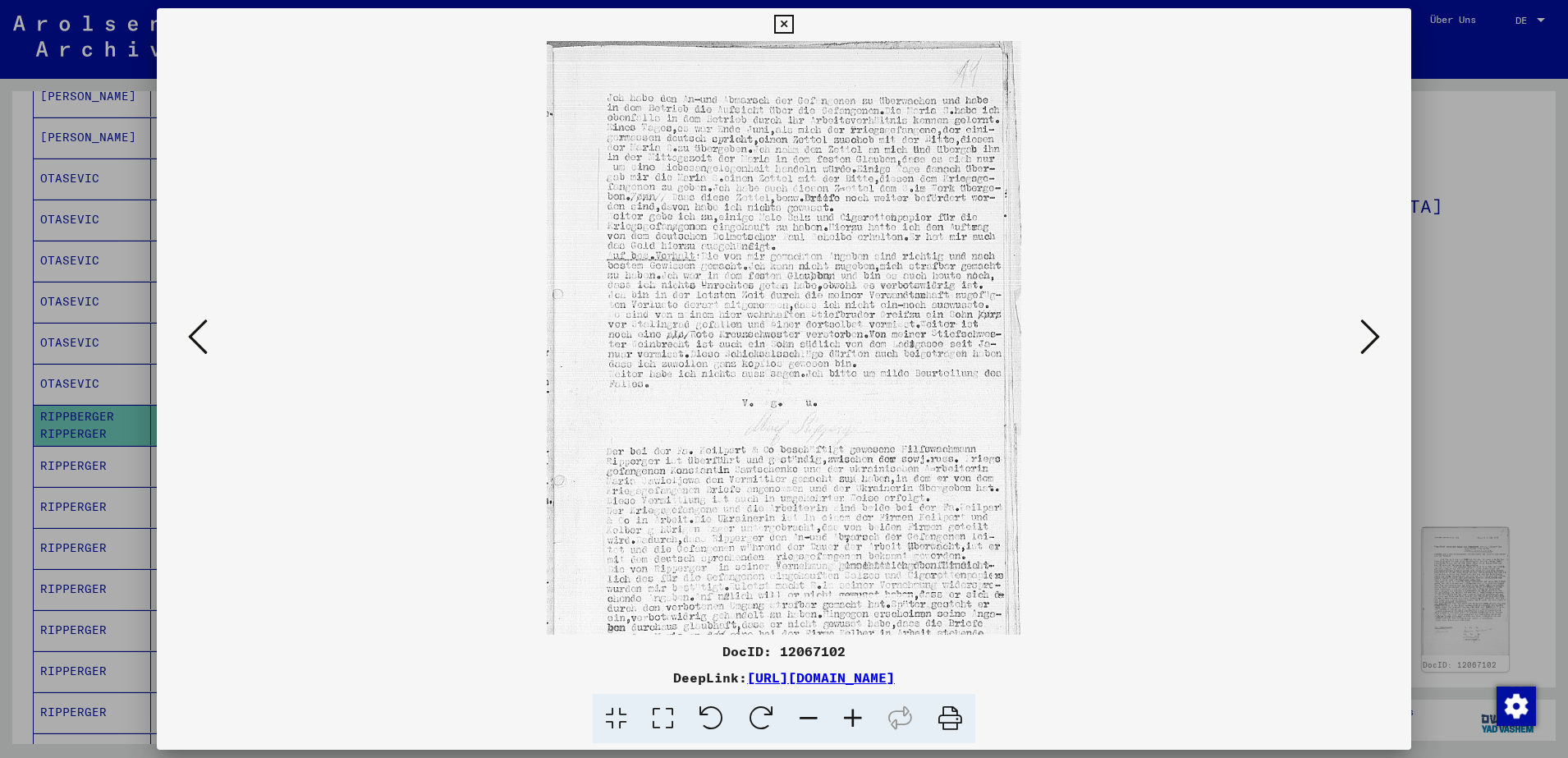
click at [851, 718] on icon at bounding box center [853, 719] width 44 height 50
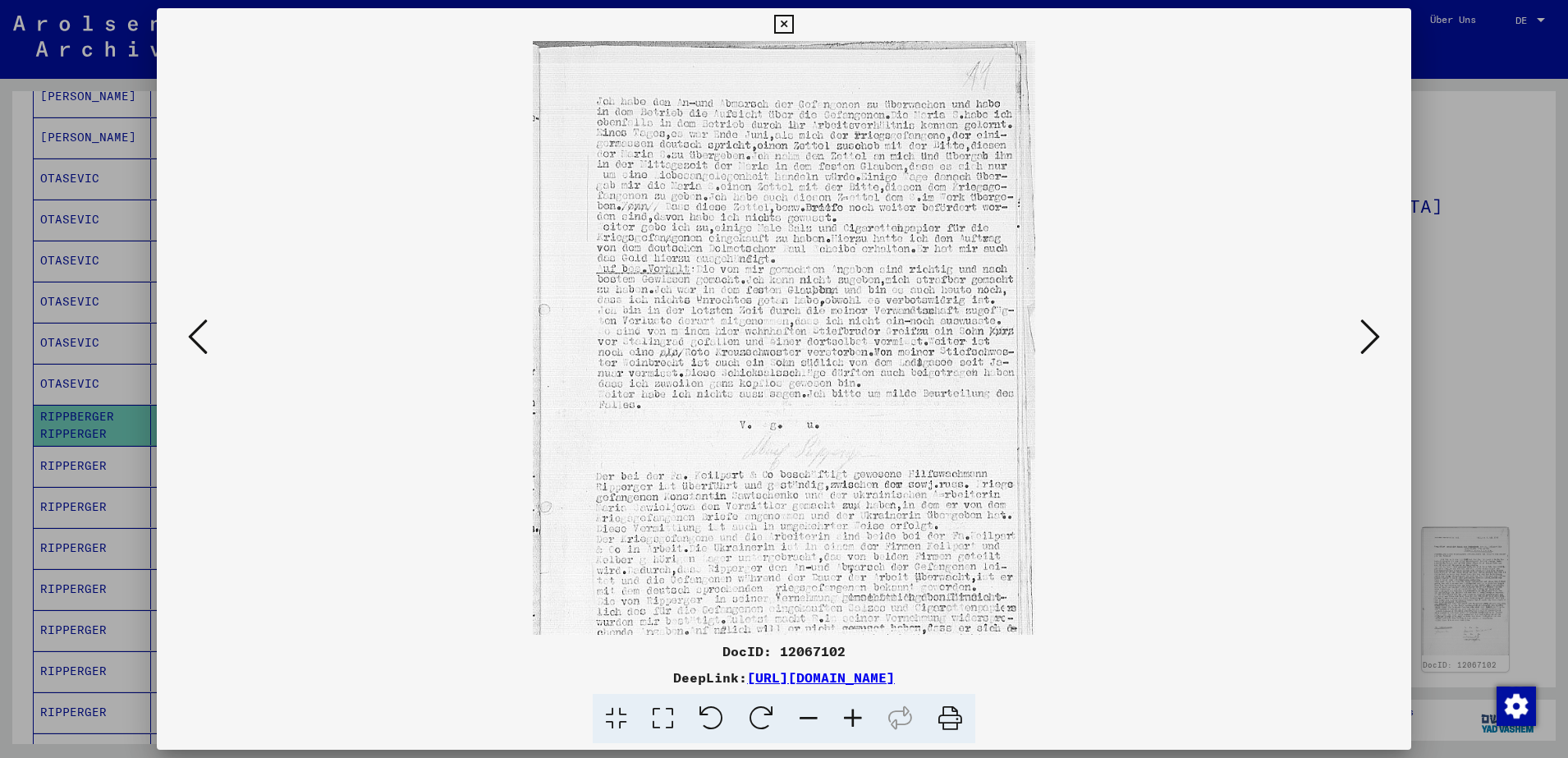
click at [851, 718] on icon at bounding box center [853, 719] width 44 height 50
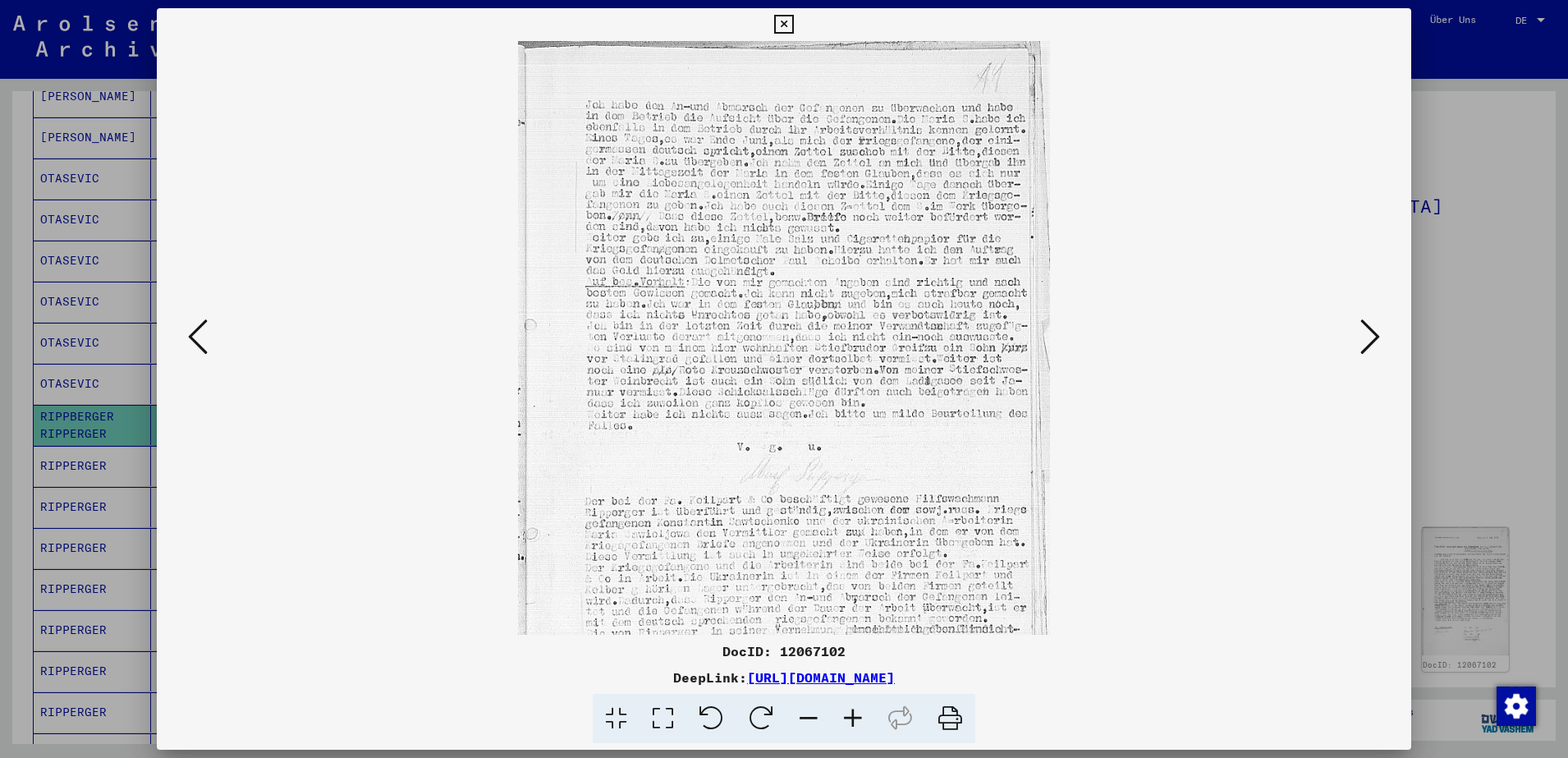
click at [851, 718] on icon at bounding box center [853, 719] width 44 height 50
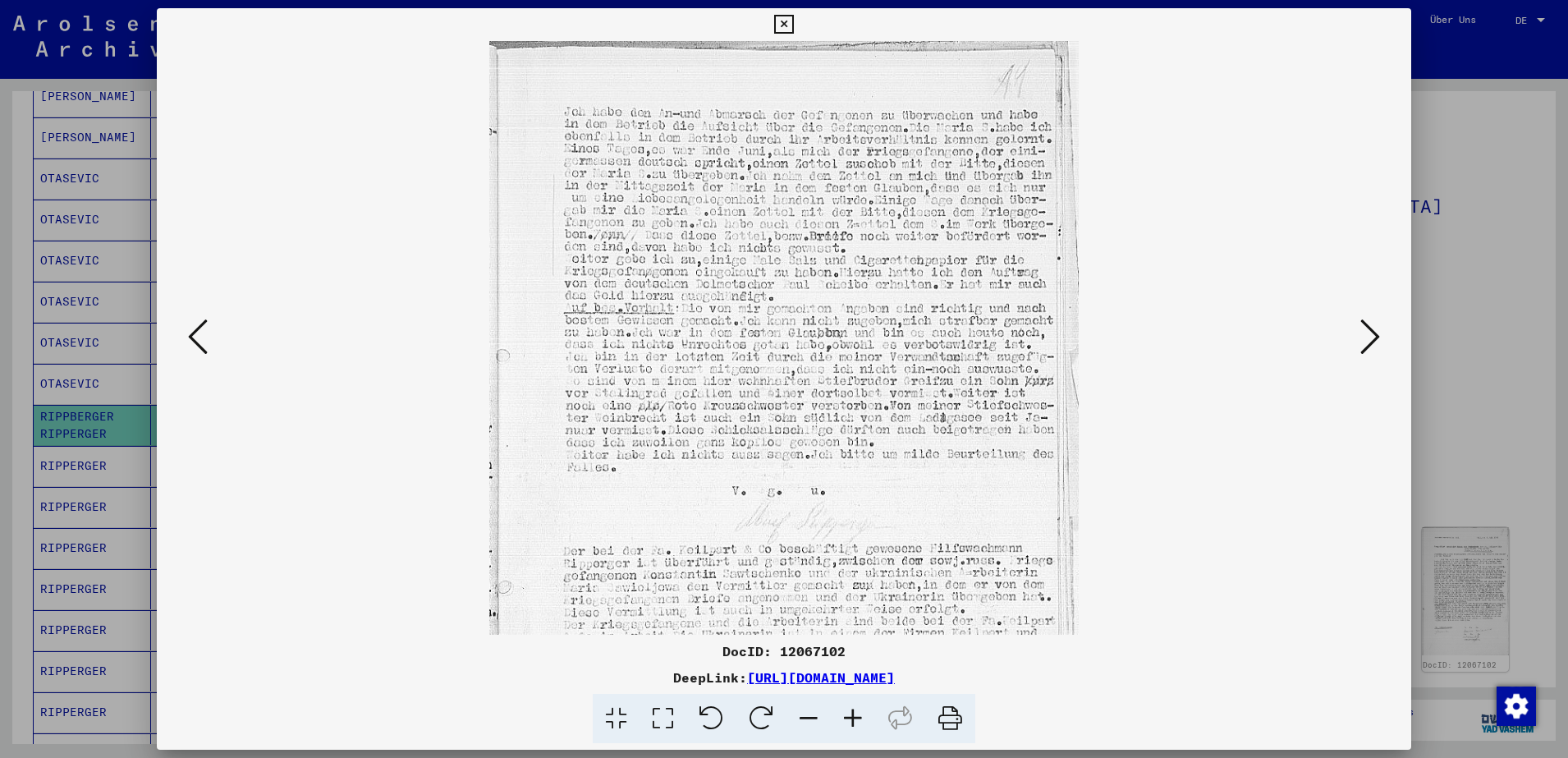
click at [851, 718] on icon at bounding box center [853, 719] width 44 height 50
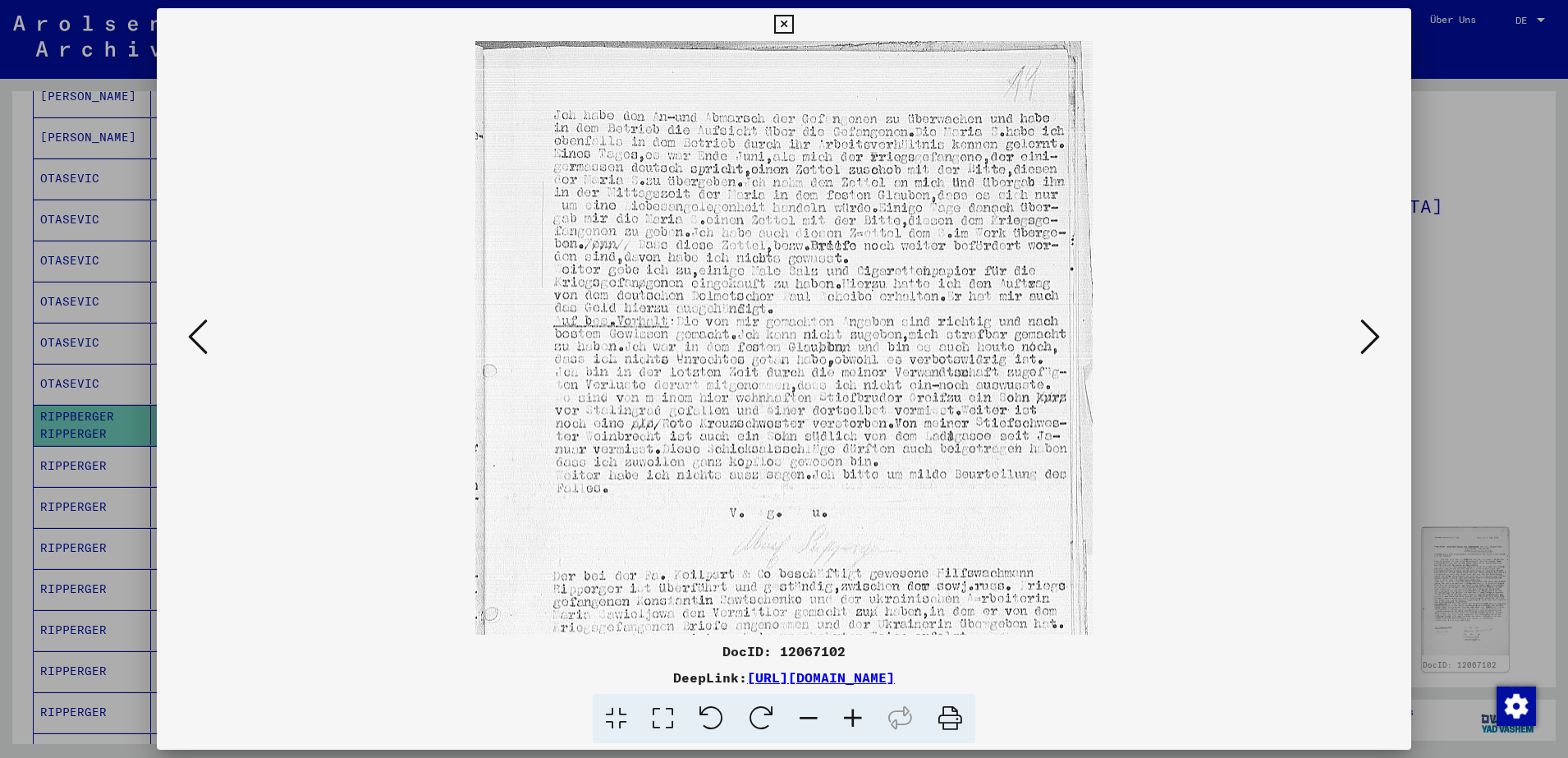
click at [851, 718] on icon at bounding box center [853, 719] width 44 height 50
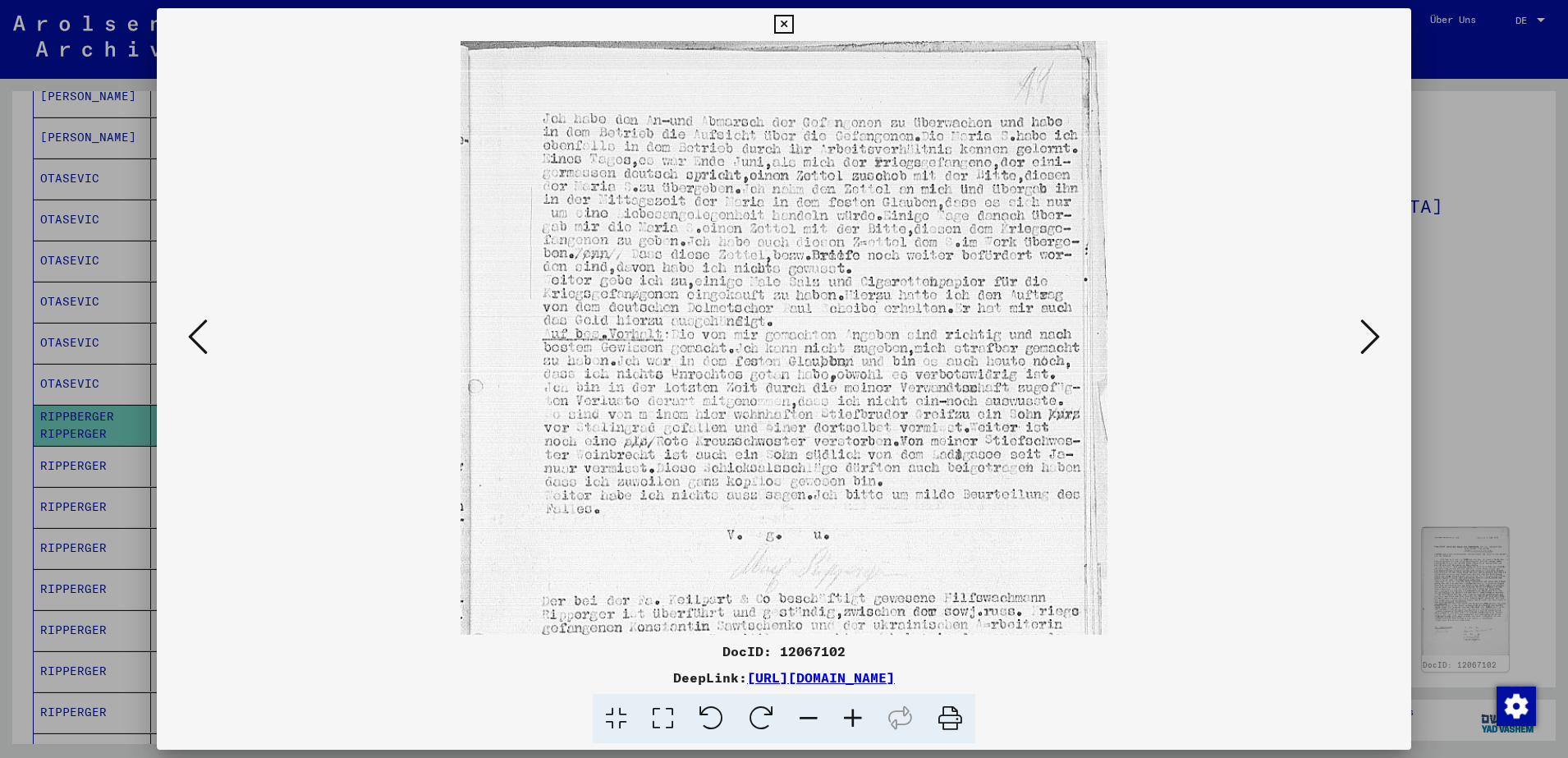
click at [851, 718] on icon at bounding box center [853, 719] width 44 height 50
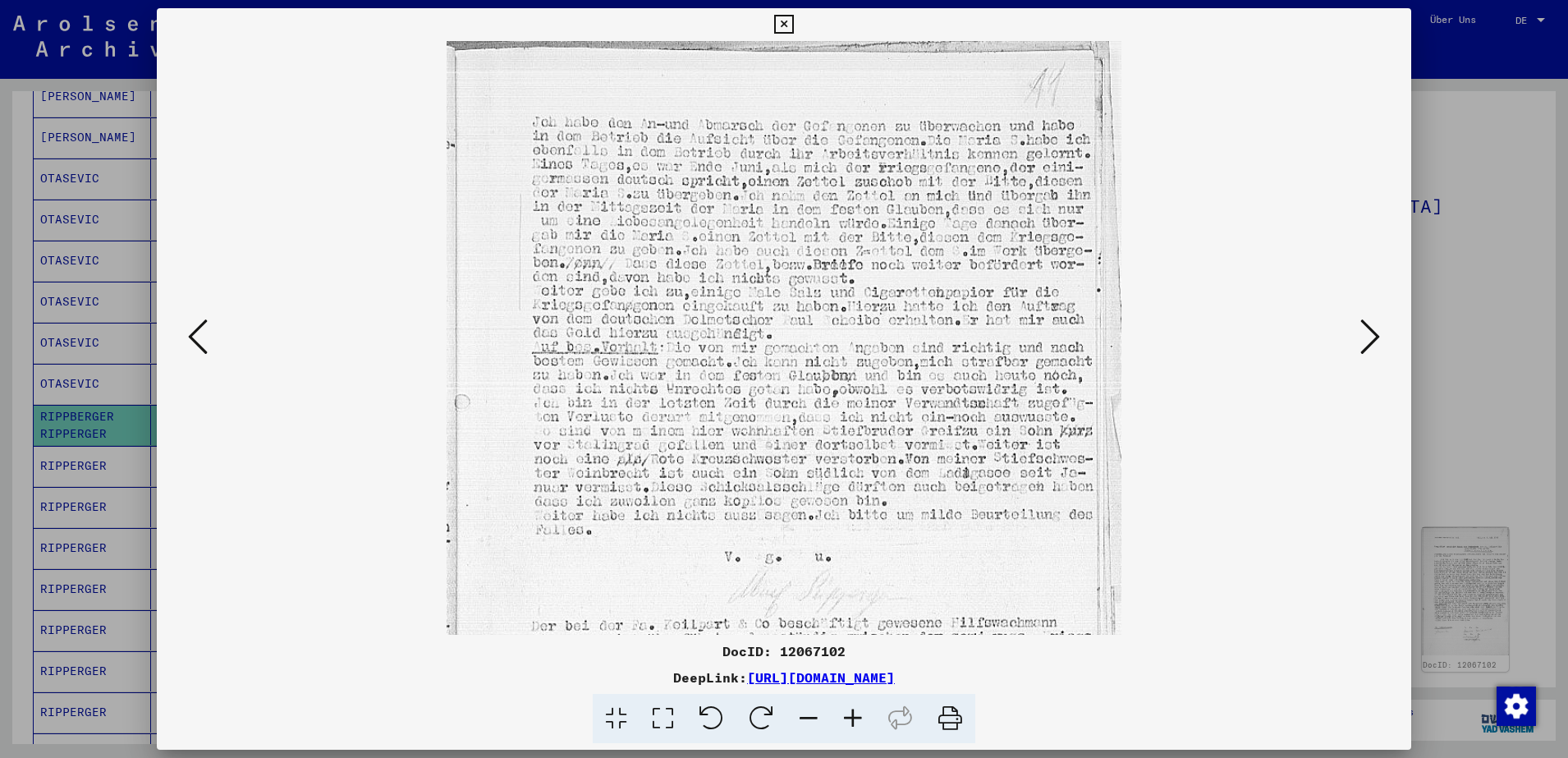
click at [851, 718] on icon at bounding box center [853, 719] width 44 height 50
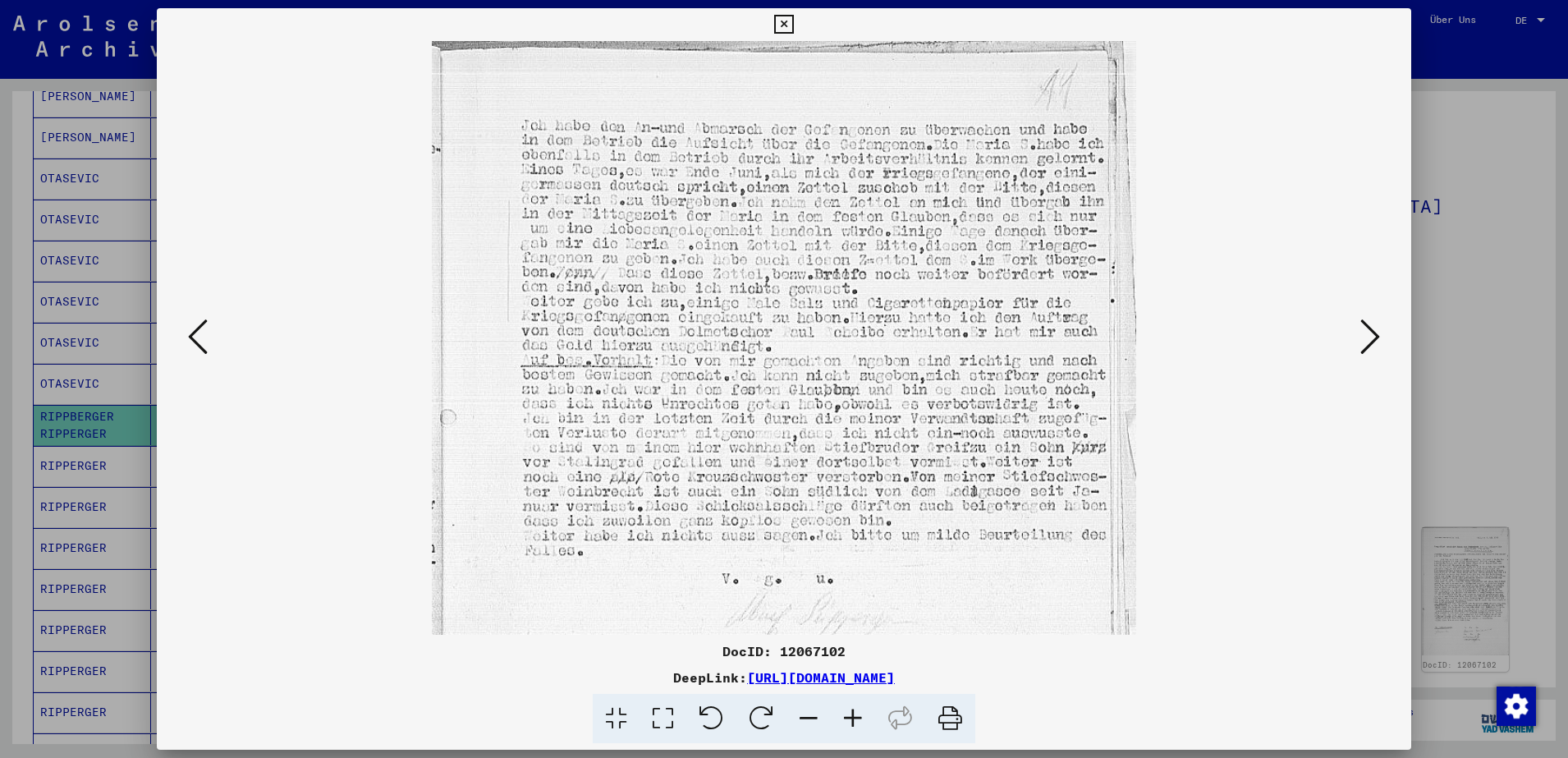
click at [851, 718] on icon at bounding box center [853, 719] width 44 height 50
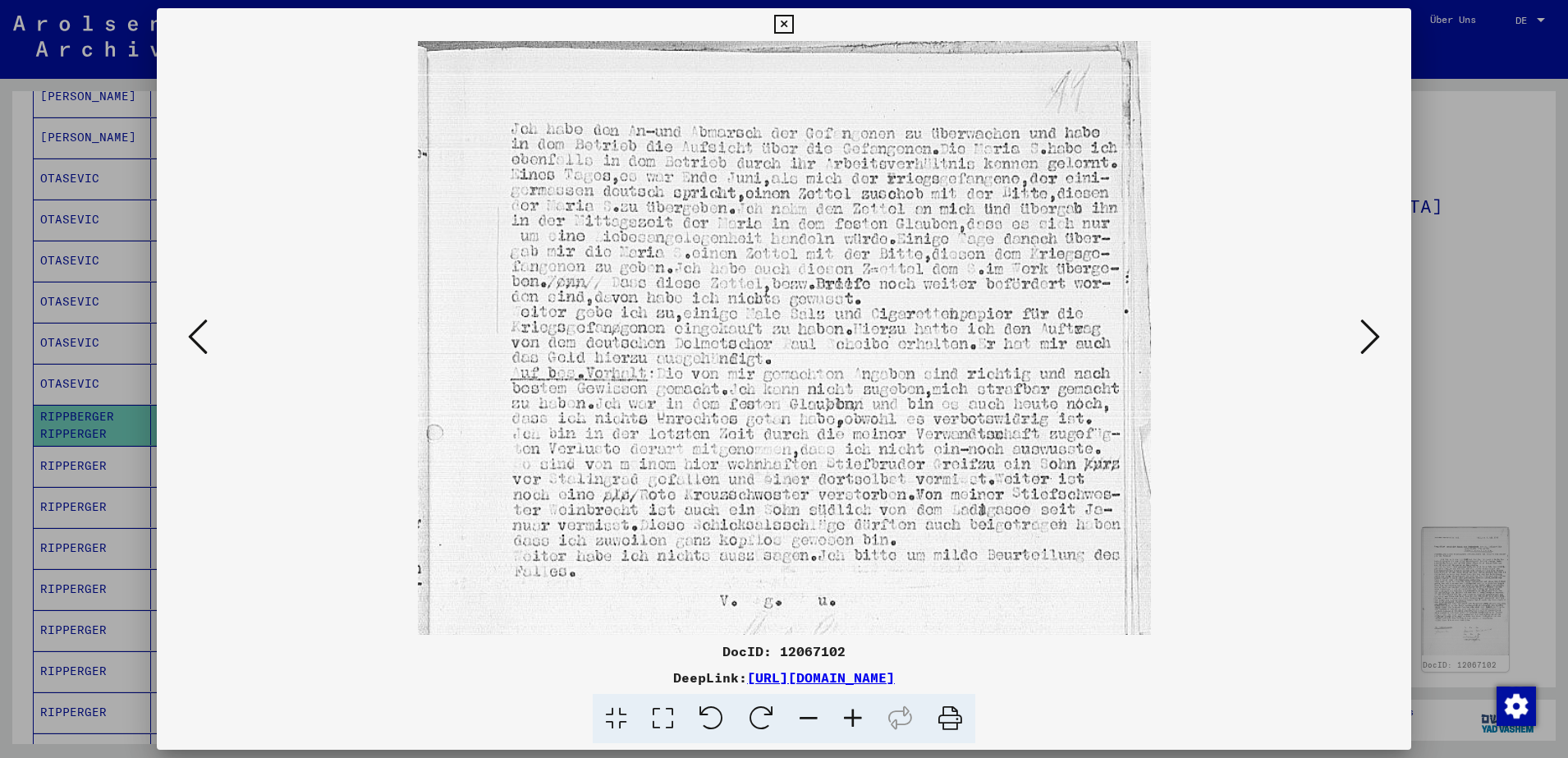
click at [851, 718] on icon at bounding box center [853, 719] width 44 height 50
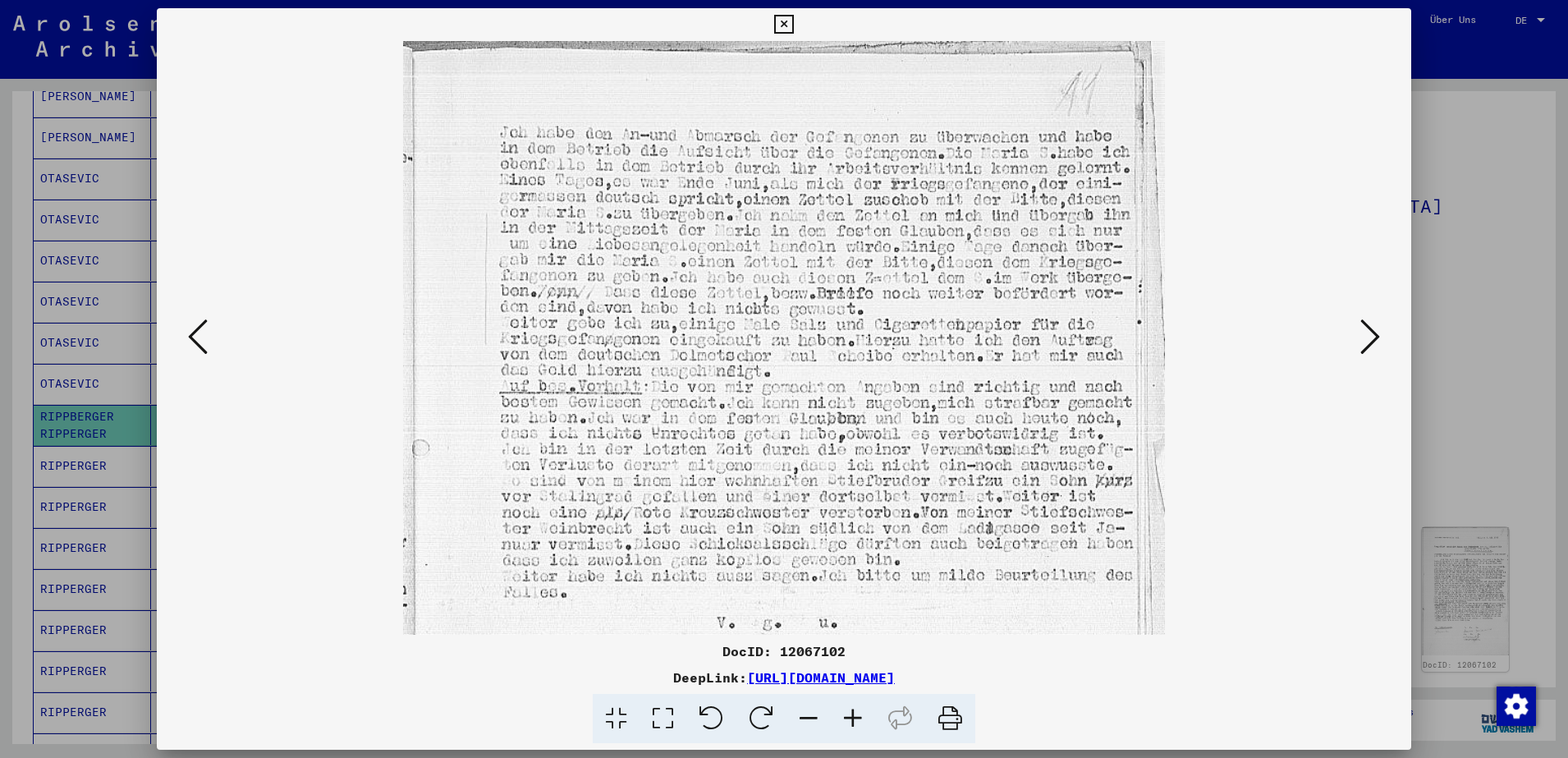
click at [851, 718] on icon at bounding box center [853, 719] width 44 height 50
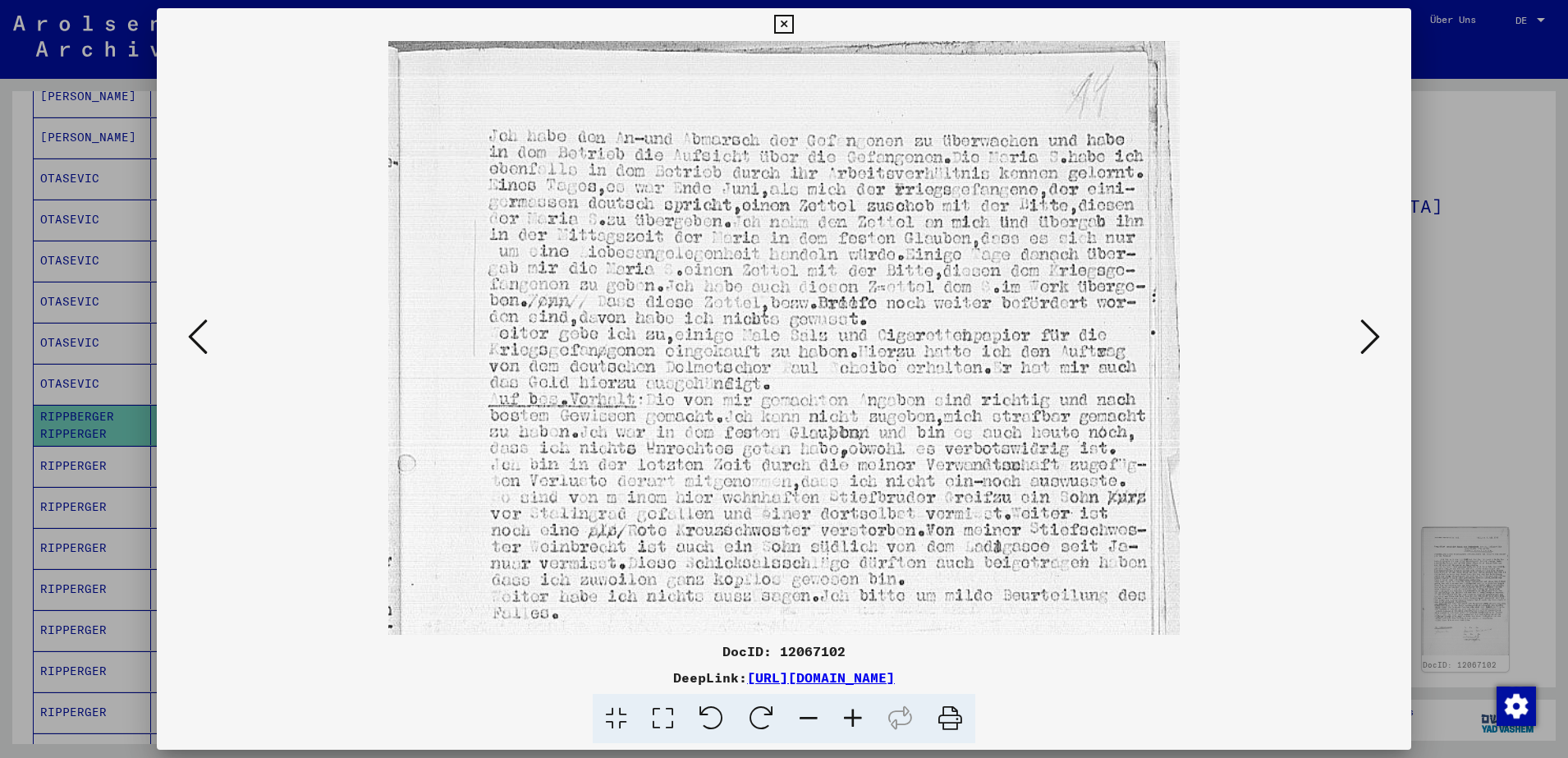
click at [851, 718] on icon at bounding box center [853, 719] width 44 height 50
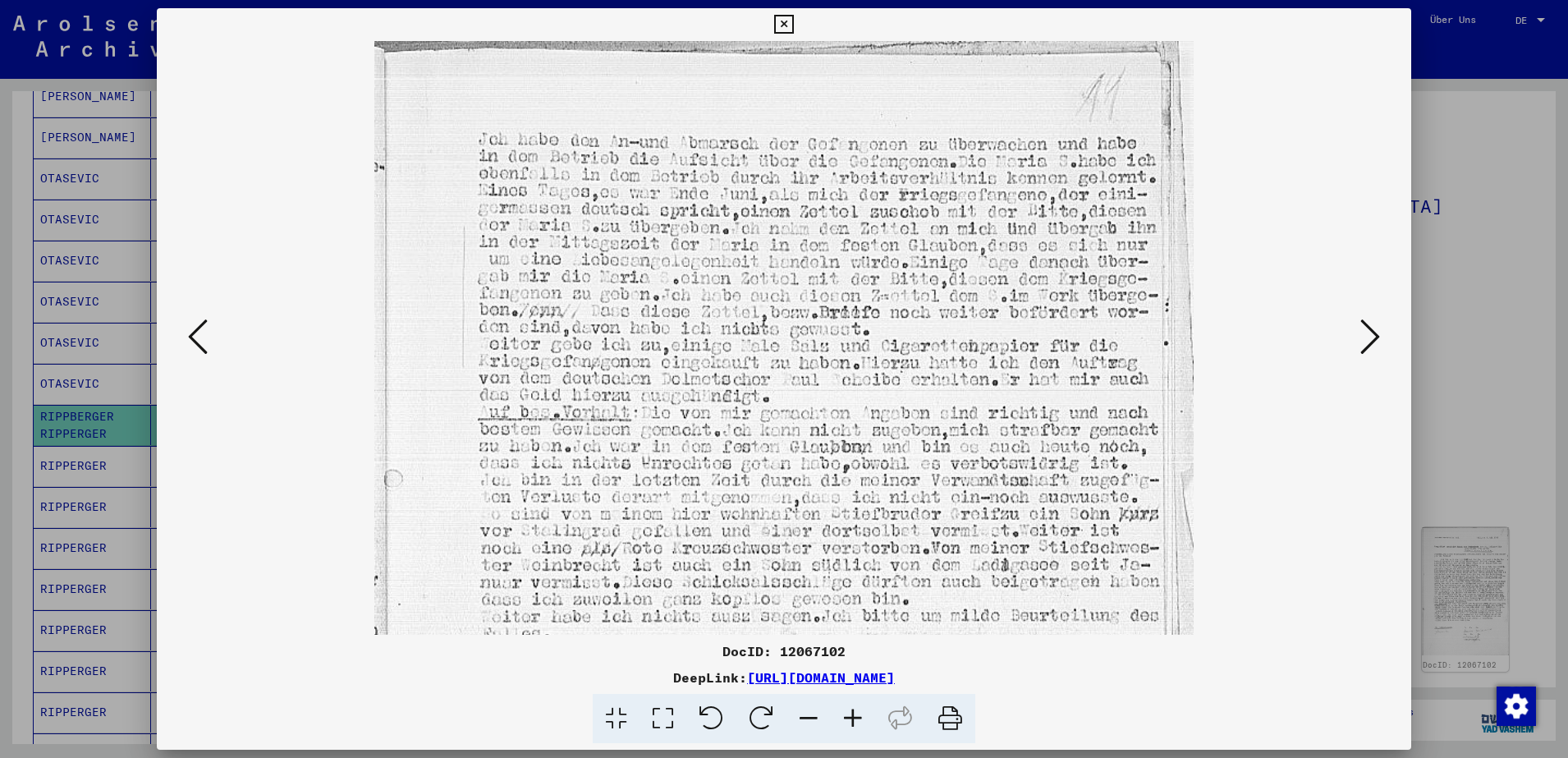
click at [851, 718] on icon at bounding box center [853, 719] width 44 height 50
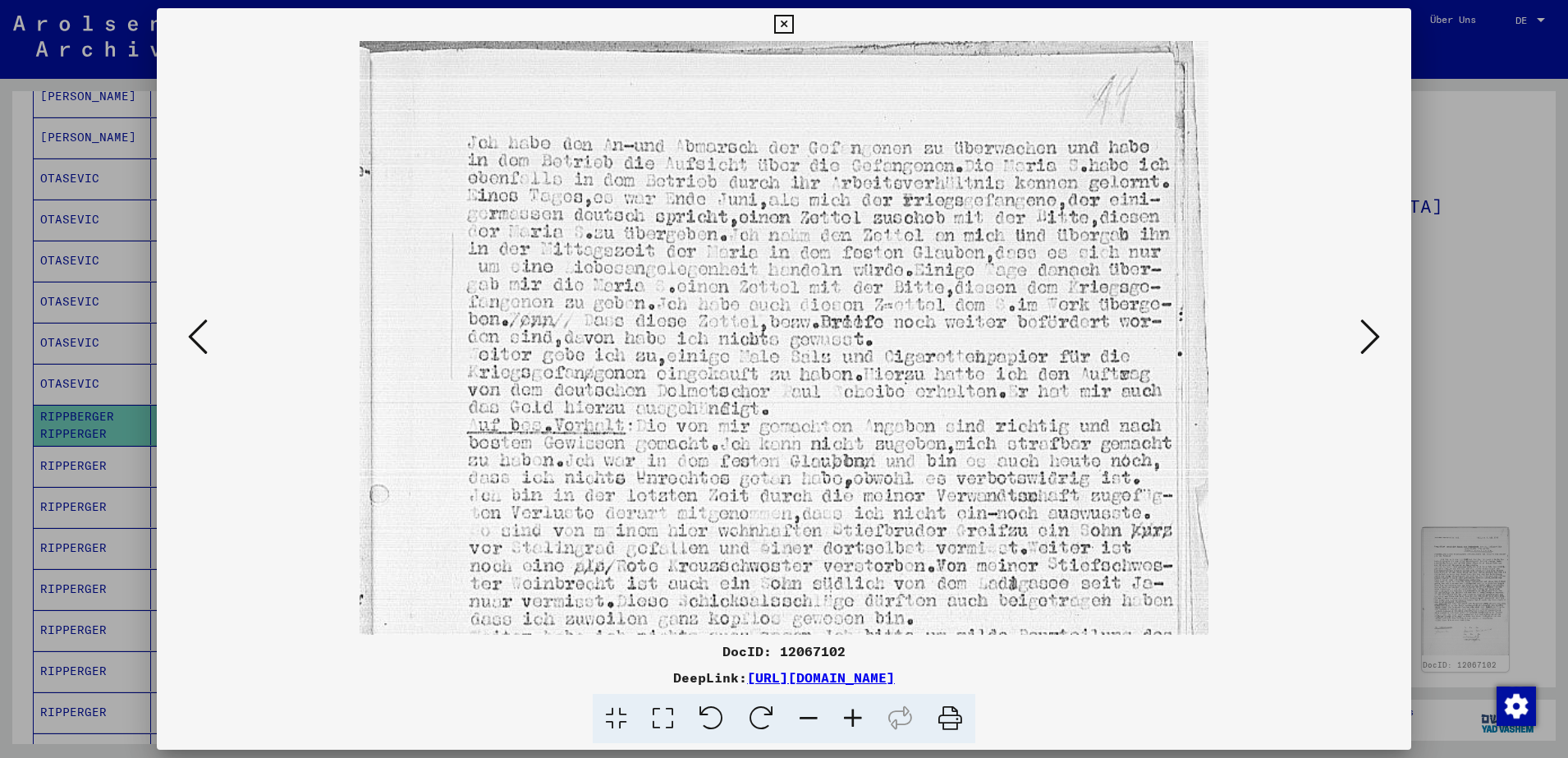
click at [851, 718] on icon at bounding box center [853, 719] width 44 height 50
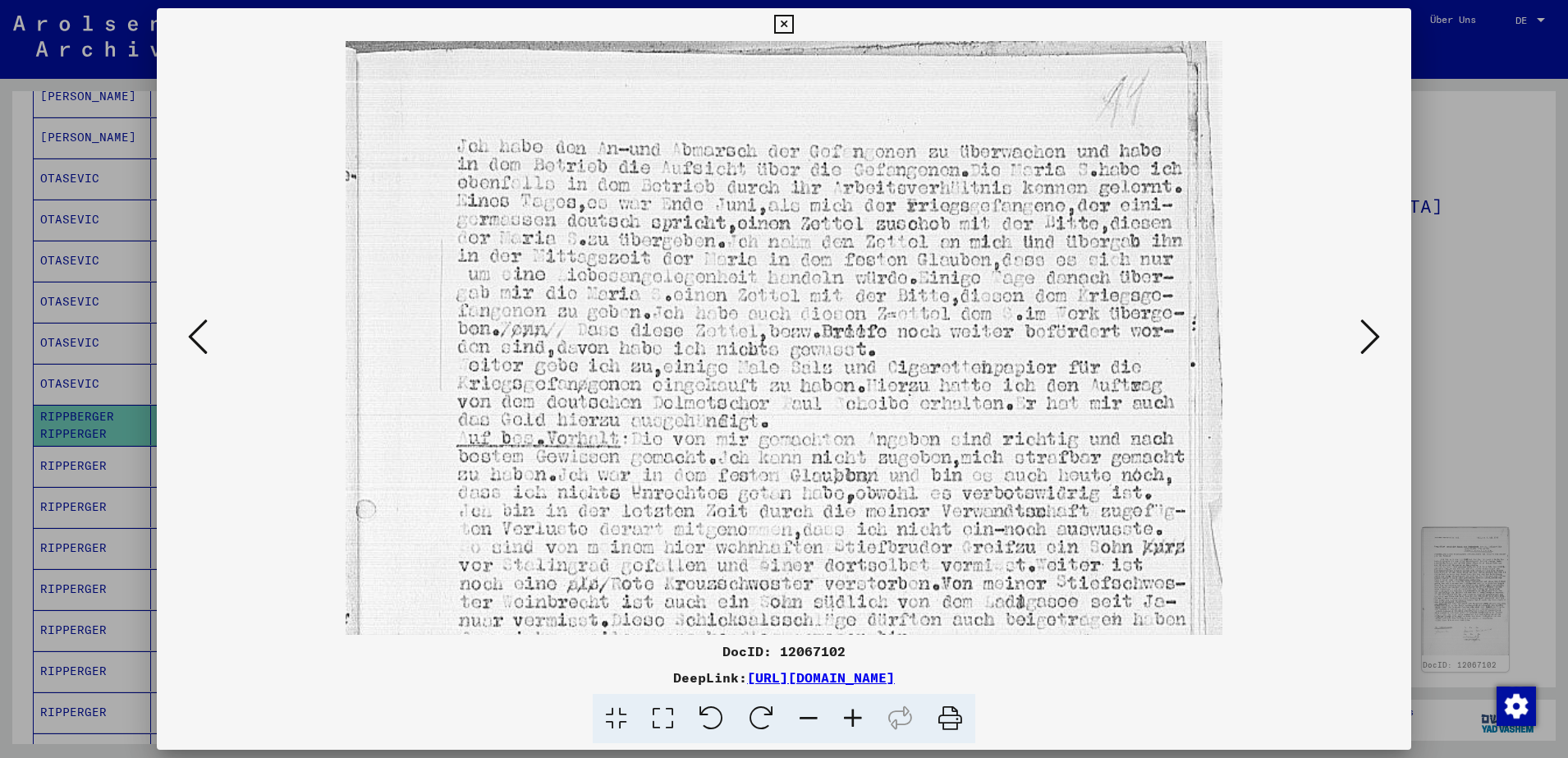
click at [851, 718] on icon at bounding box center [853, 719] width 44 height 50
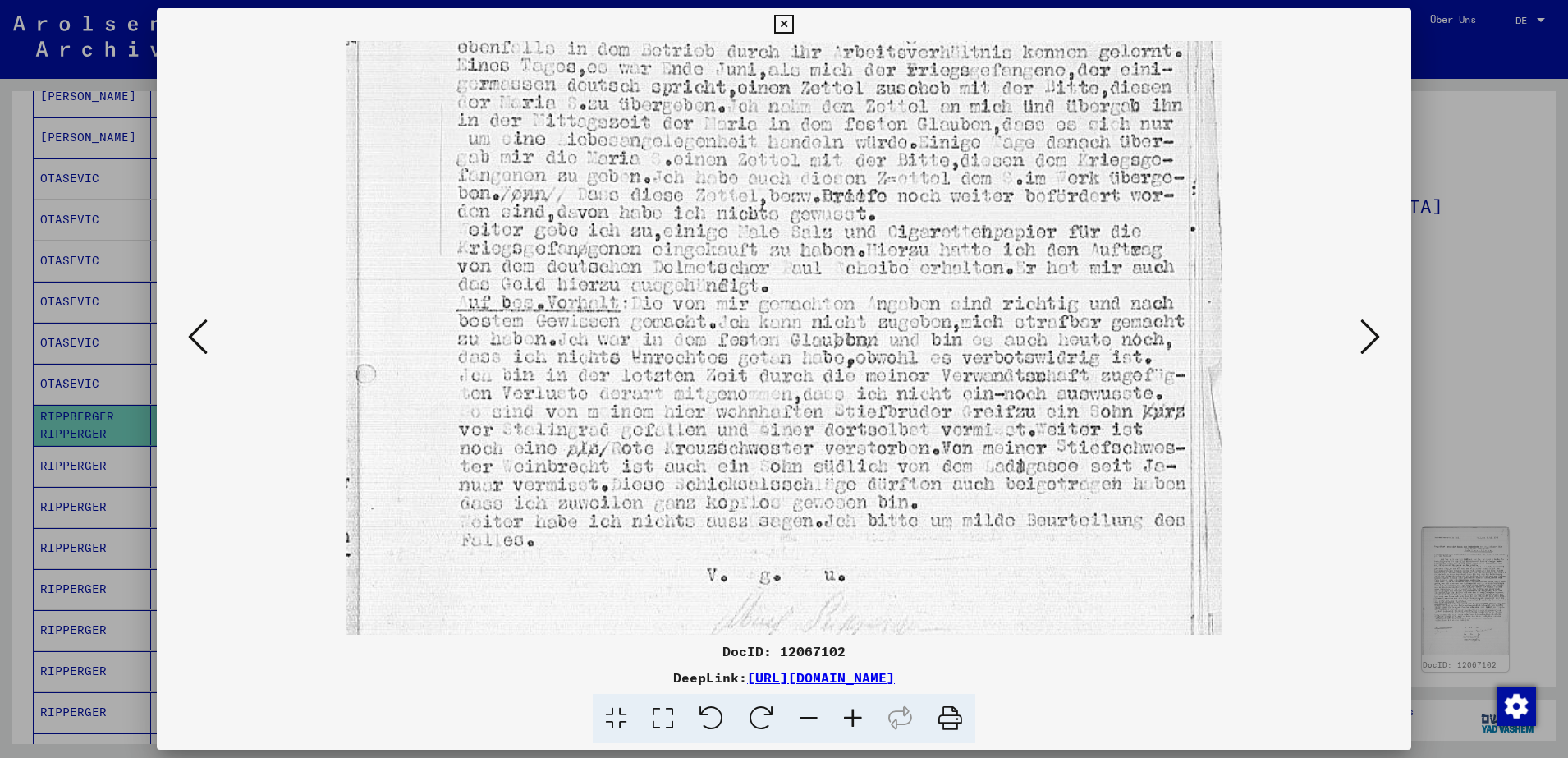
scroll to position [142, 0]
drag, startPoint x: 1014, startPoint y: 483, endPoint x: 909, endPoint y: 342, distance: 175.8
click at [909, 342] on img at bounding box center [784, 524] width 877 height 1251
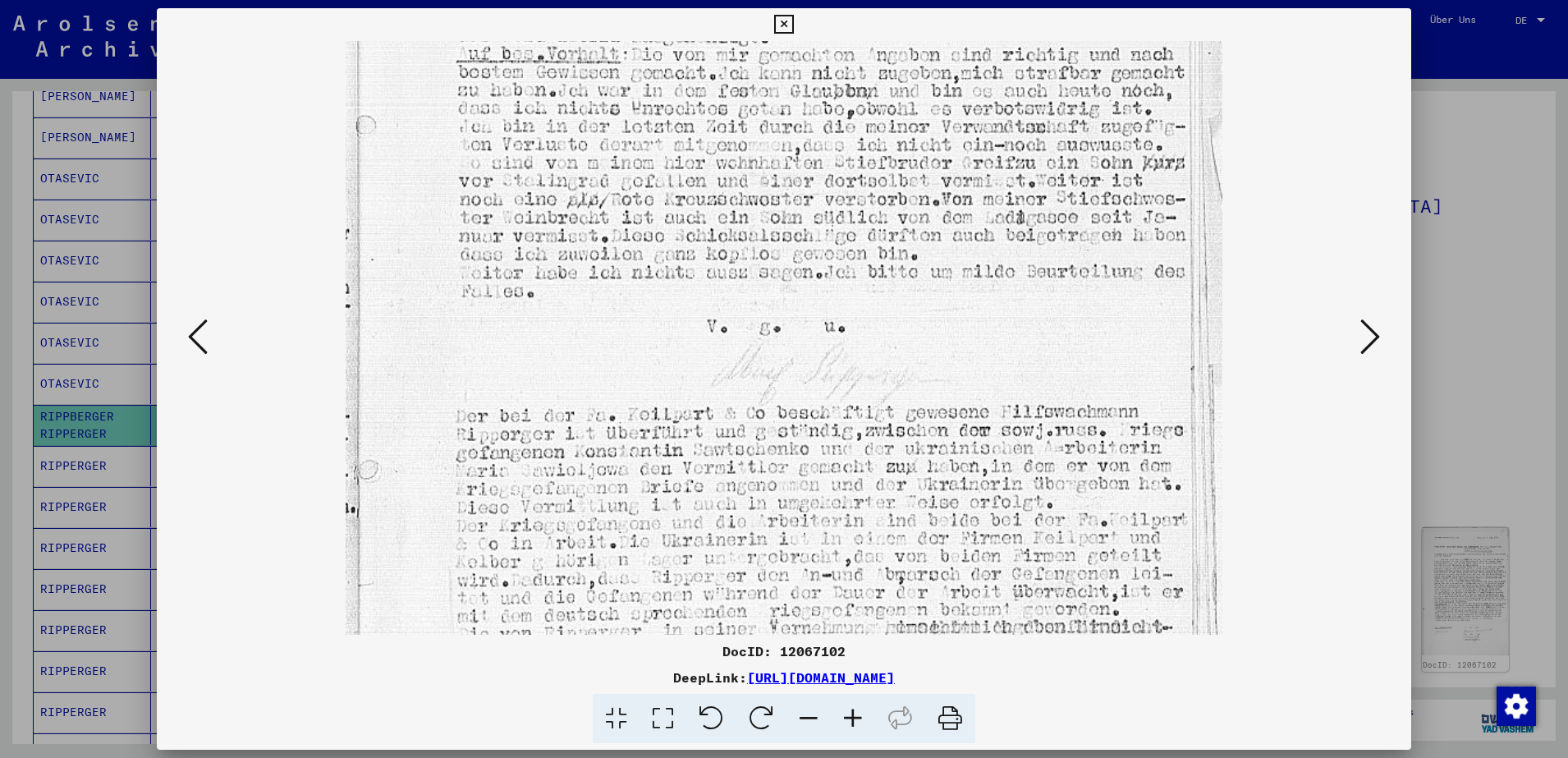
scroll to position [386, 0]
drag, startPoint x: 1015, startPoint y: 455, endPoint x: 986, endPoint y: 211, distance: 245.7
click at [986, 211] on img at bounding box center [784, 280] width 877 height 1251
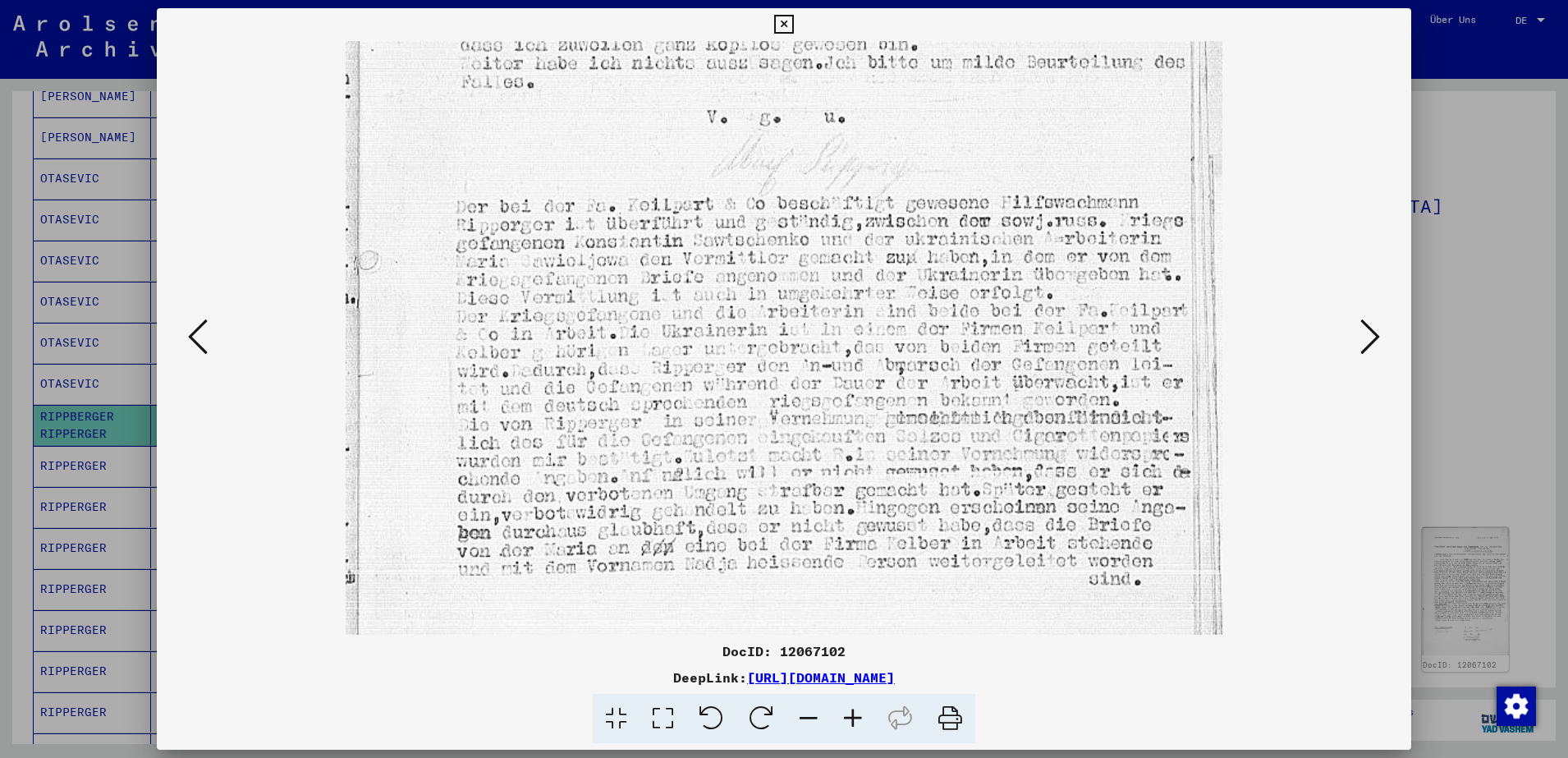
scroll to position [596, 0]
drag, startPoint x: 923, startPoint y: 432, endPoint x: 908, endPoint y: 222, distance: 210.5
click at [908, 222] on img at bounding box center [784, 70] width 877 height 1251
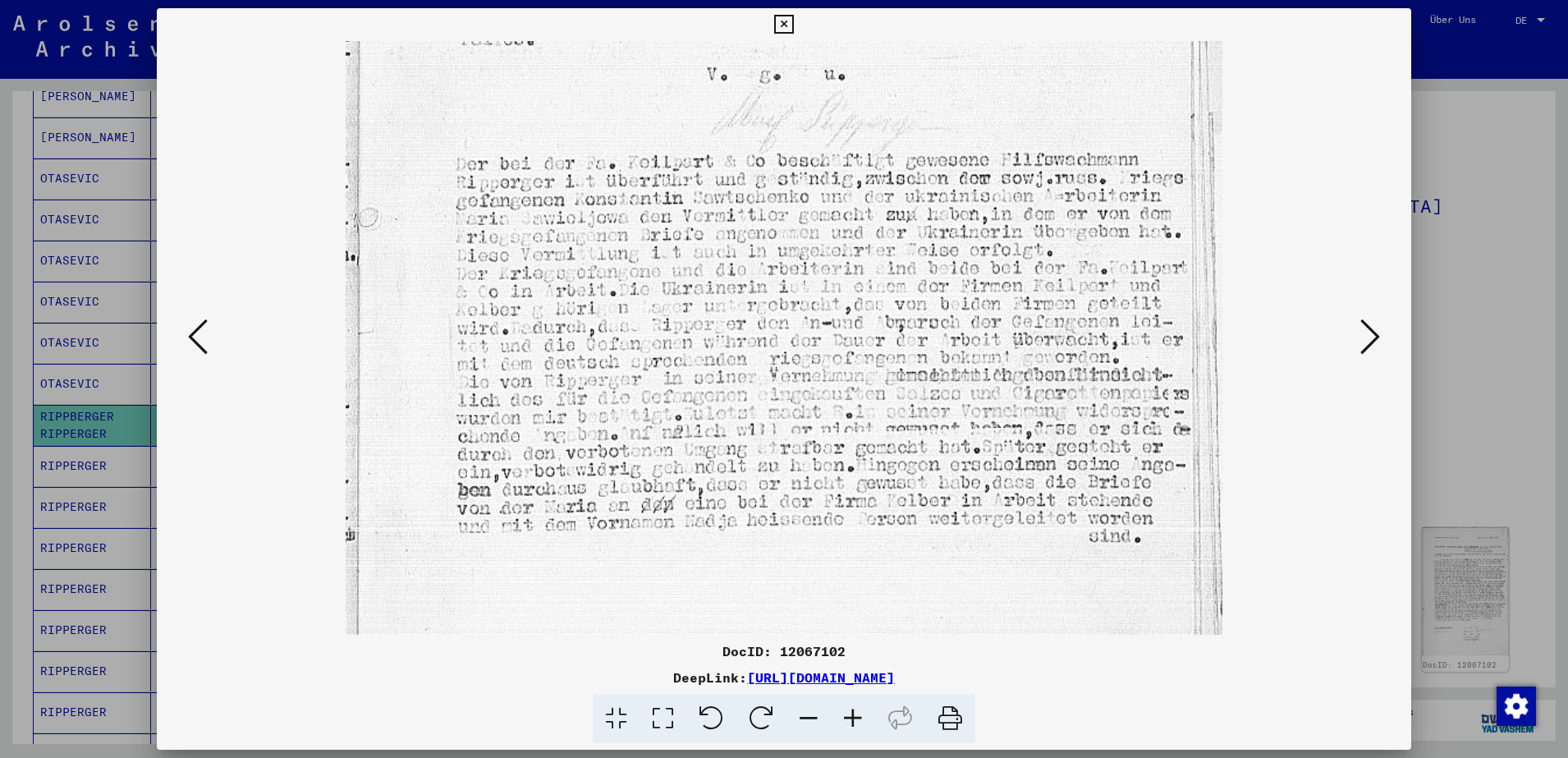
drag, startPoint x: 906, startPoint y: 430, endPoint x: 899, endPoint y: 389, distance: 41.6
click at [899, 389] on img at bounding box center [784, 29] width 877 height 1251
click at [207, 334] on icon at bounding box center [198, 337] width 20 height 39
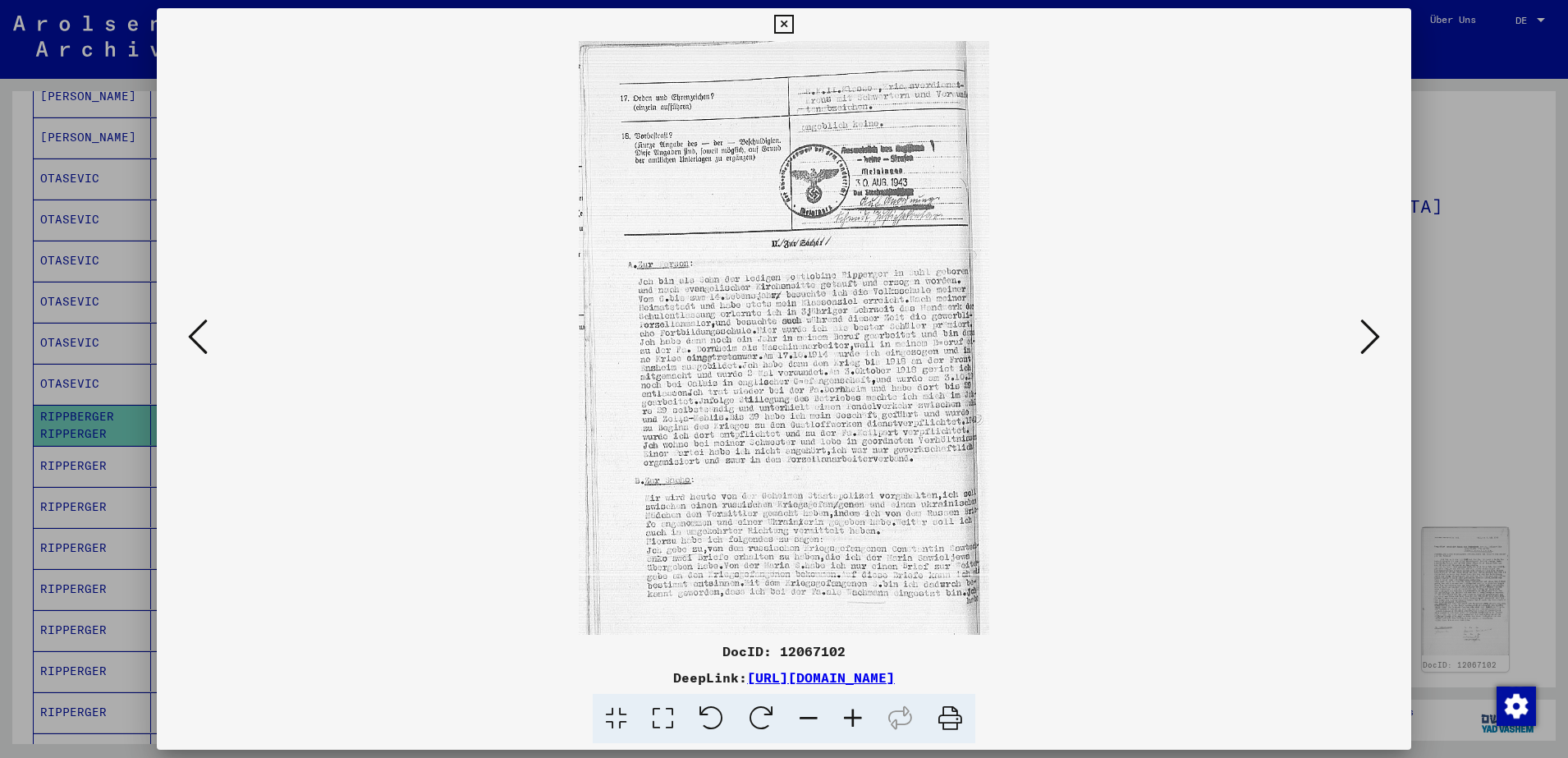
click at [207, 334] on icon at bounding box center [198, 337] width 20 height 39
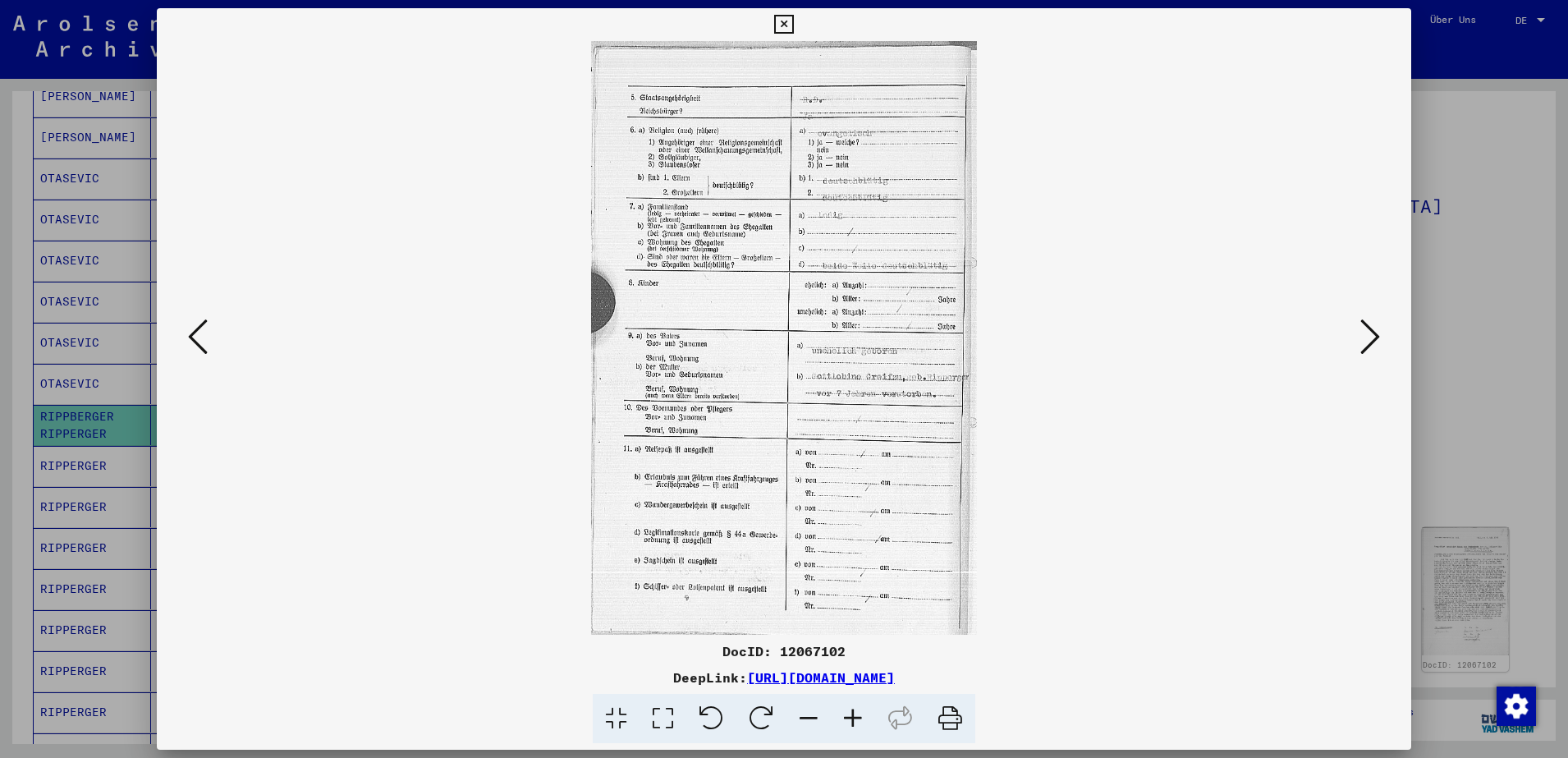
click at [207, 334] on icon at bounding box center [198, 337] width 20 height 39
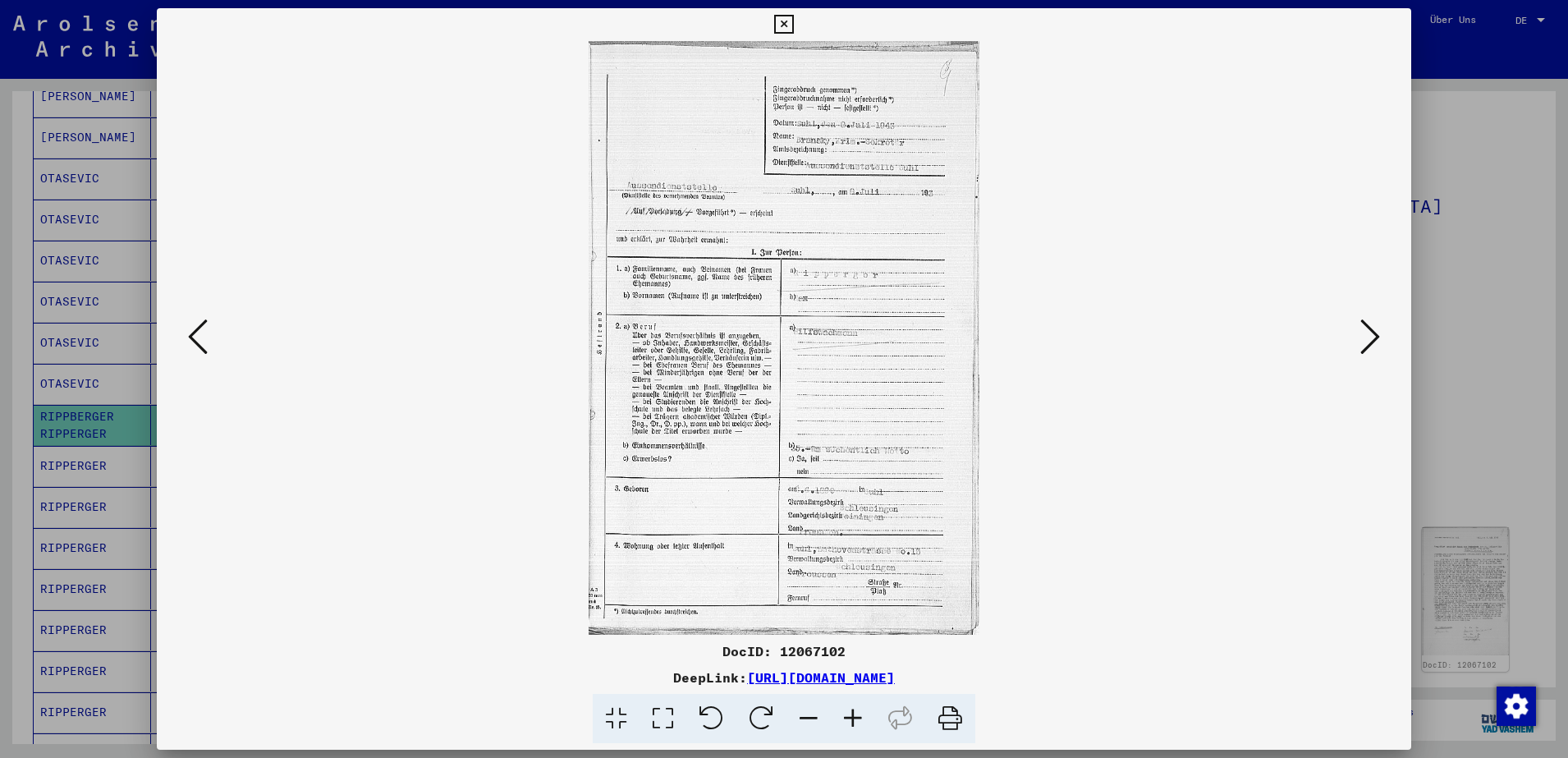
click at [207, 334] on icon at bounding box center [198, 337] width 20 height 39
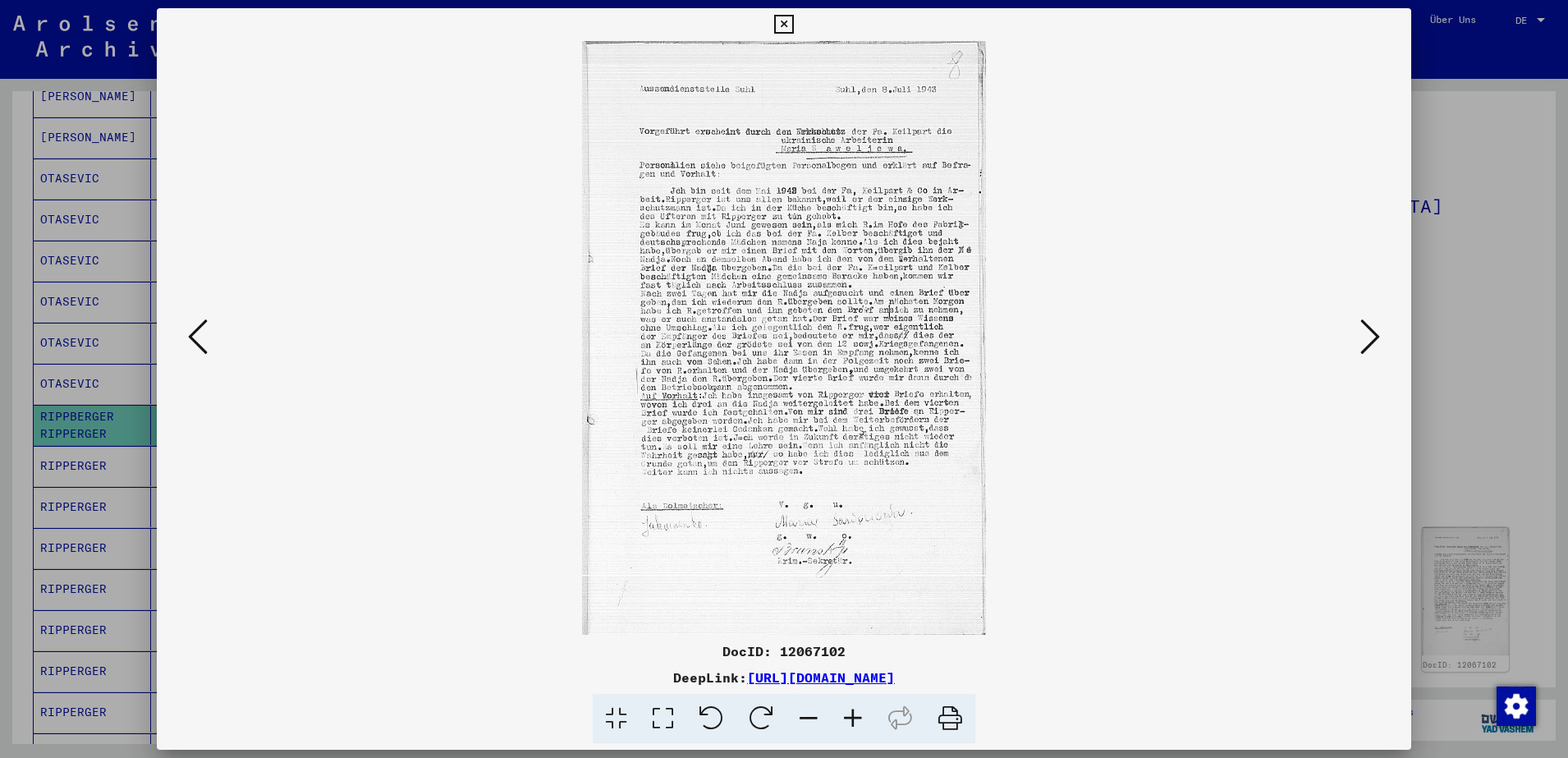
click at [192, 338] on icon at bounding box center [198, 337] width 20 height 39
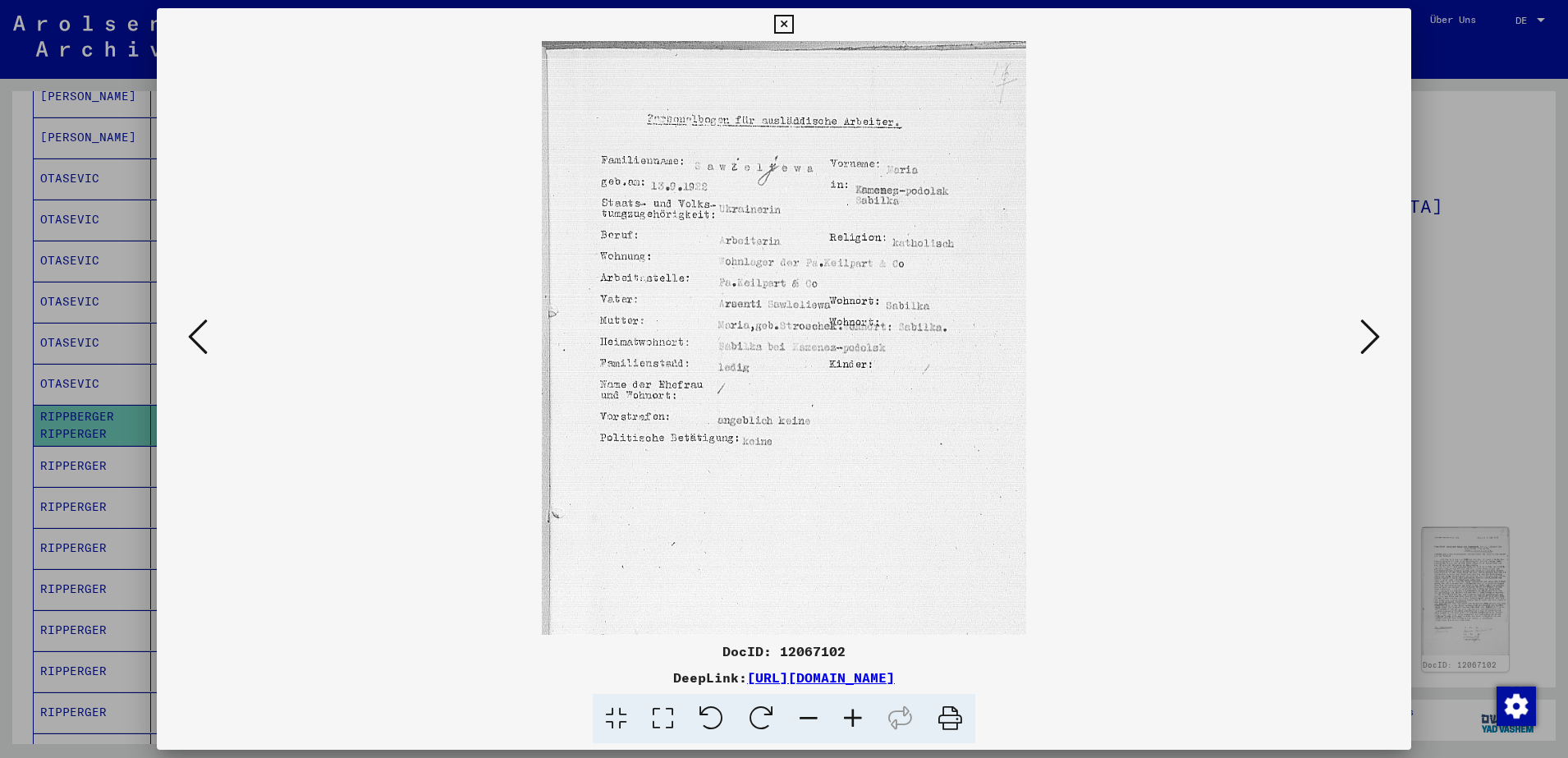
click at [214, 350] on viewer-one-image at bounding box center [784, 338] width 1143 height 594
click at [190, 329] on icon at bounding box center [198, 337] width 20 height 39
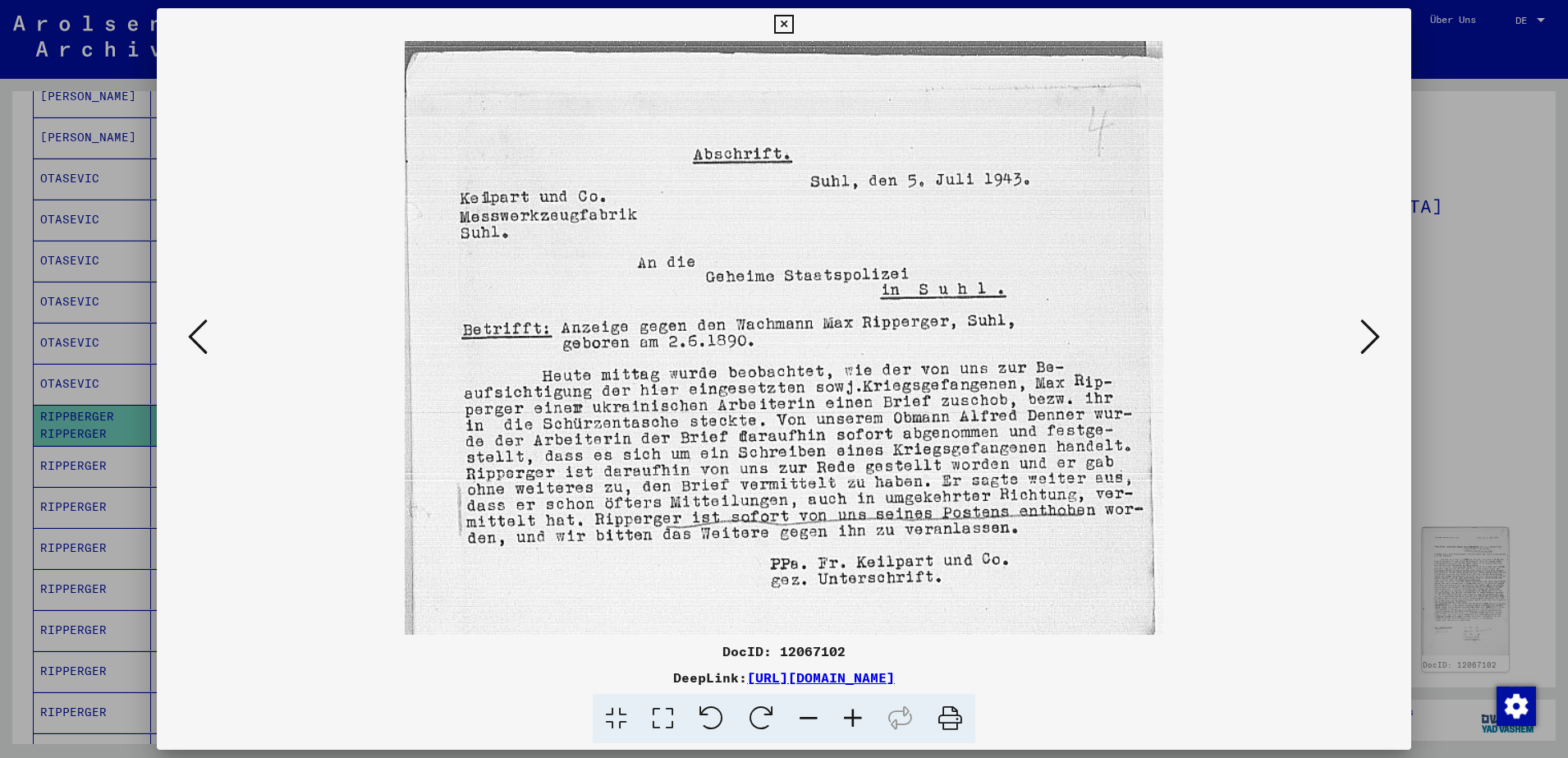
click at [4, 138] on div at bounding box center [784, 379] width 1568 height 758
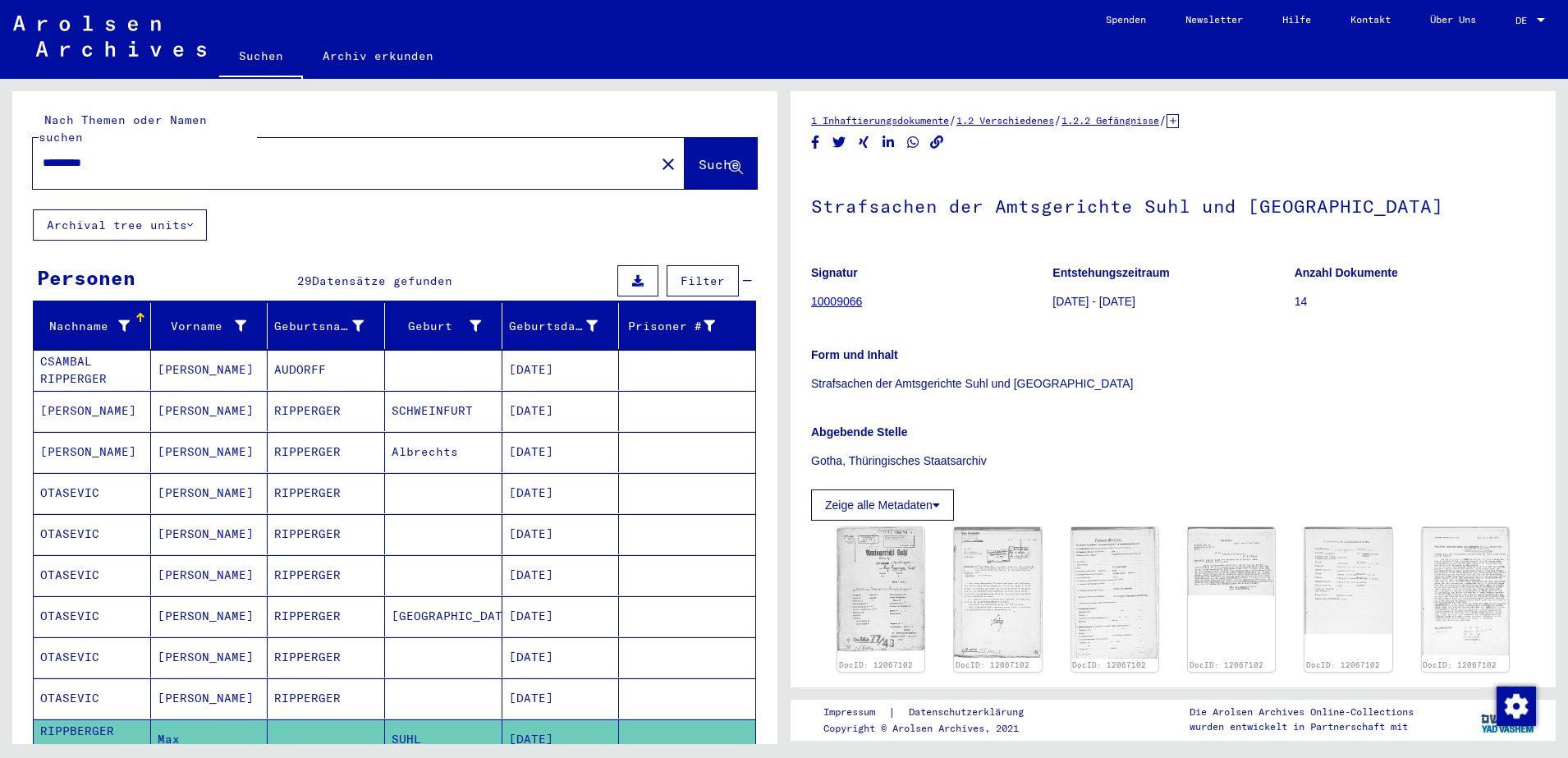
click at [68, 154] on input "*********" at bounding box center [343, 163] width 602 height 17
paste input "text"
type input "*********"
click at [699, 156] on span "Suche" at bounding box center [719, 164] width 41 height 16
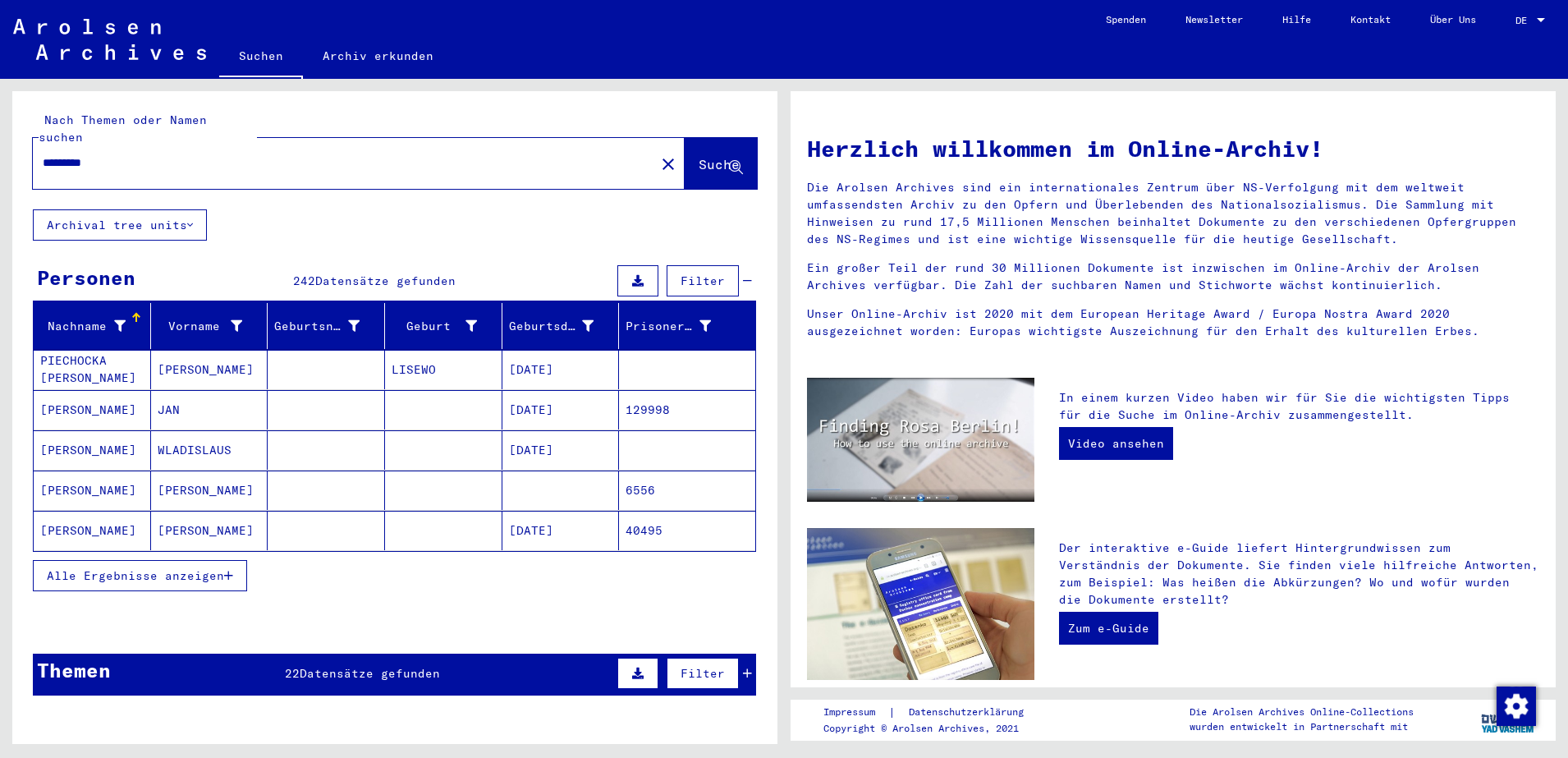
click at [401, 274] on span "Datensätze gefunden" at bounding box center [385, 281] width 141 height 14
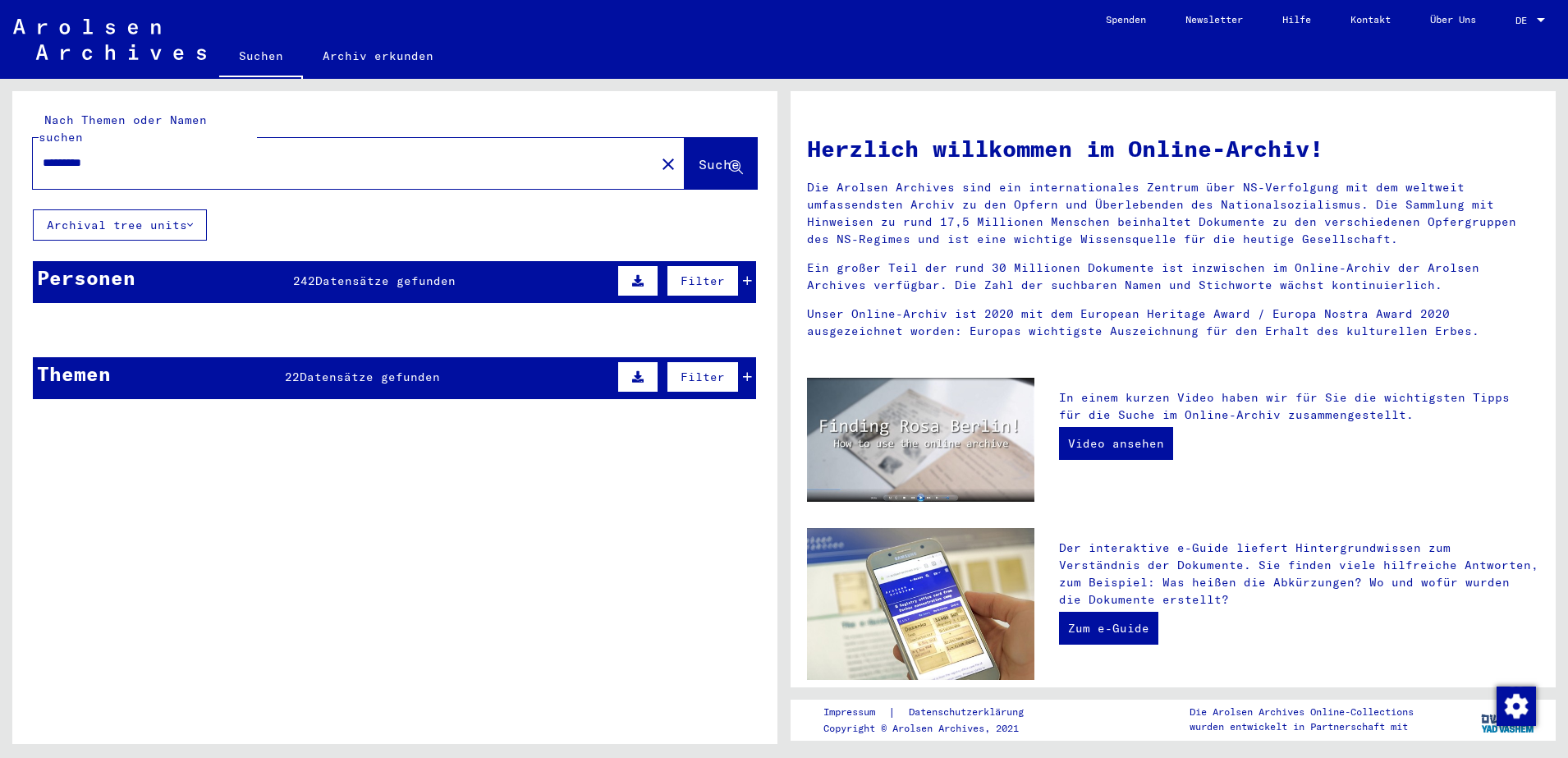
click at [401, 274] on span "Datensätze gefunden" at bounding box center [385, 281] width 141 height 14
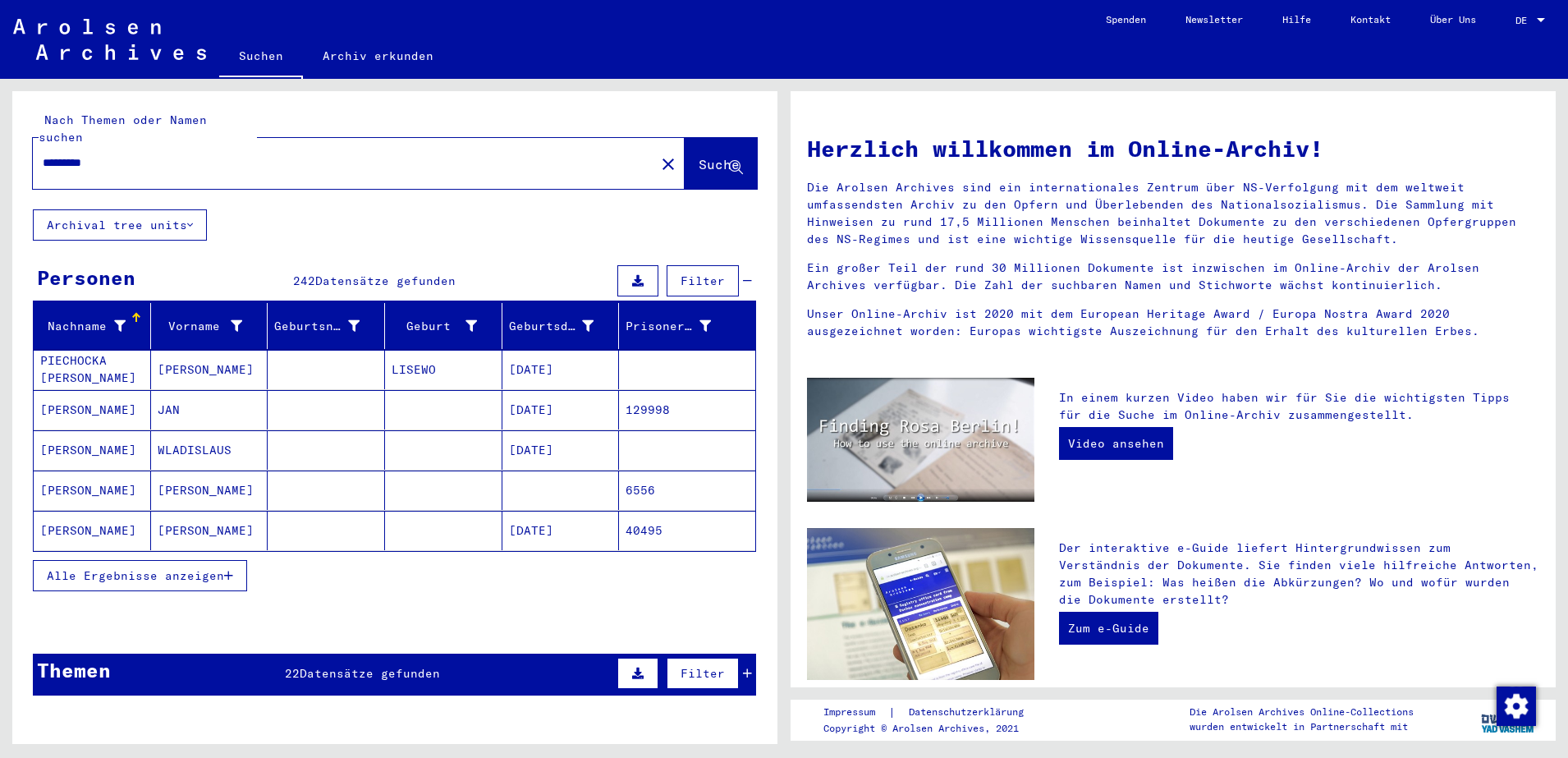
click at [161, 569] on span "Alle Ergebnisse anzeigen" at bounding box center [135, 576] width 177 height 14
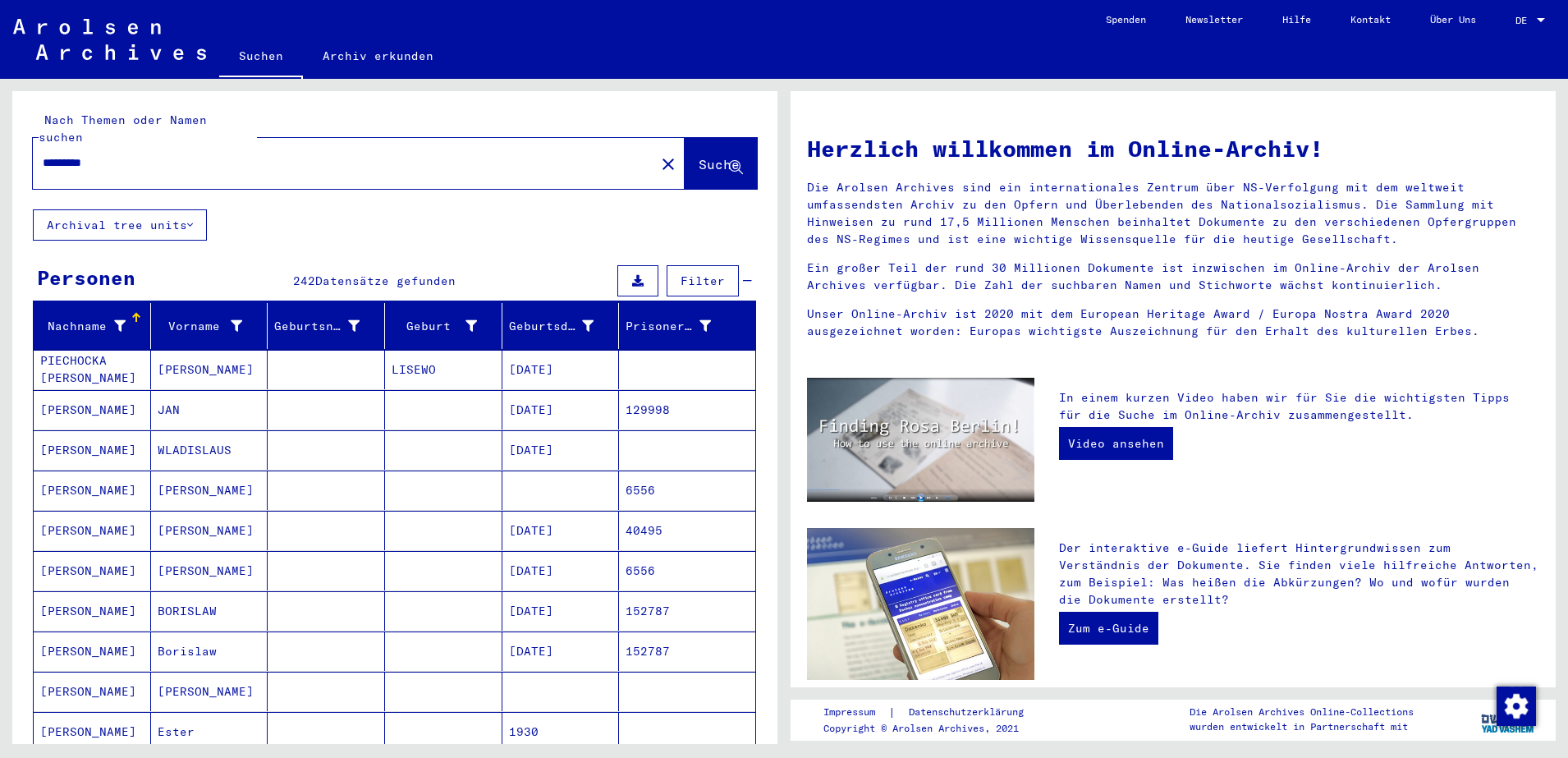
click at [66, 674] on mat-cell "[PERSON_NAME]" at bounding box center [93, 691] width 118 height 39
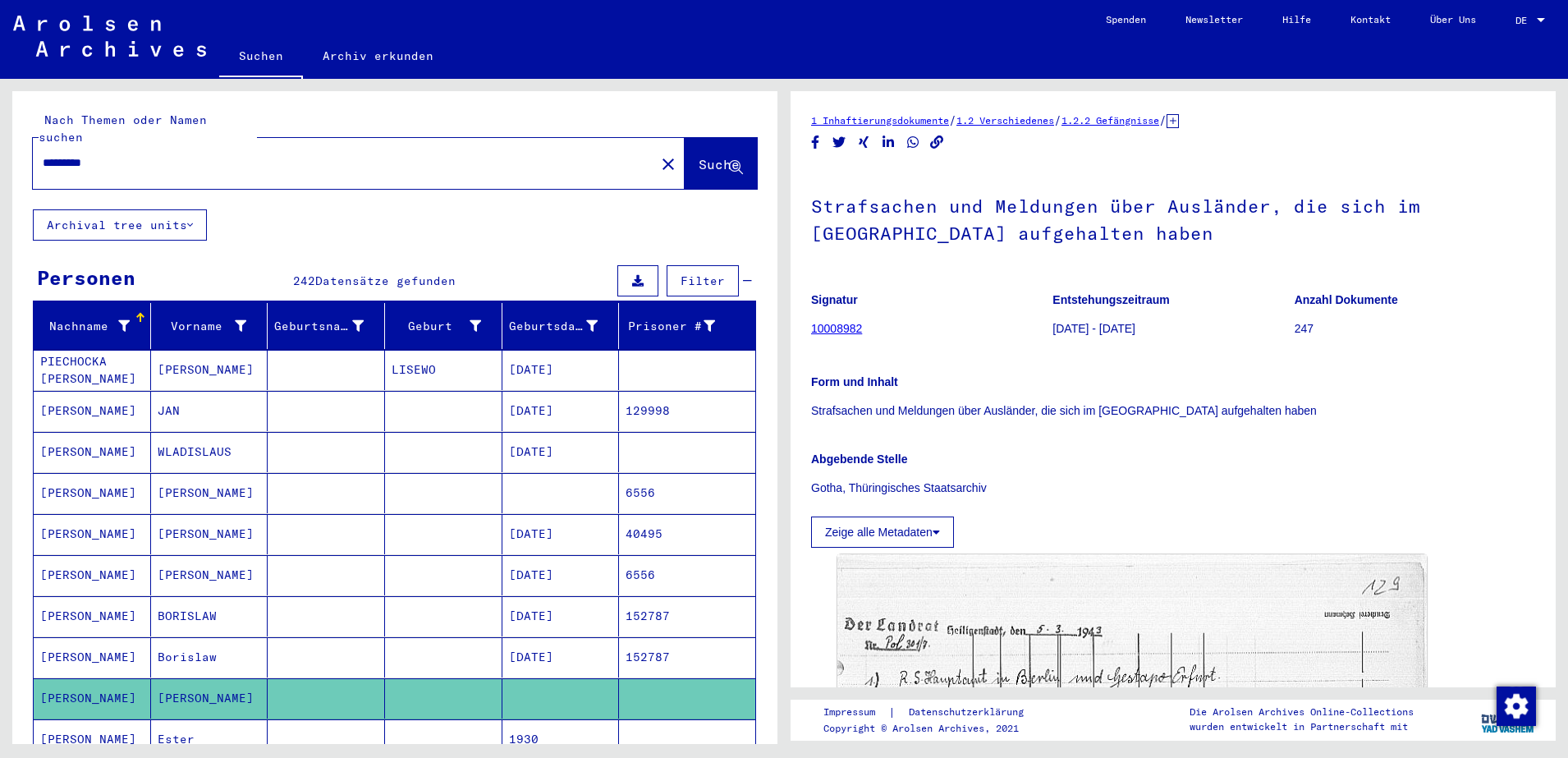
click at [1552, 544] on div "1 Inhaftierungsdokumente / 1.2 Verschiedenes / 1.2.2 Gefängnisse / [TECHNICAL_I…" at bounding box center [1177, 411] width 784 height 665
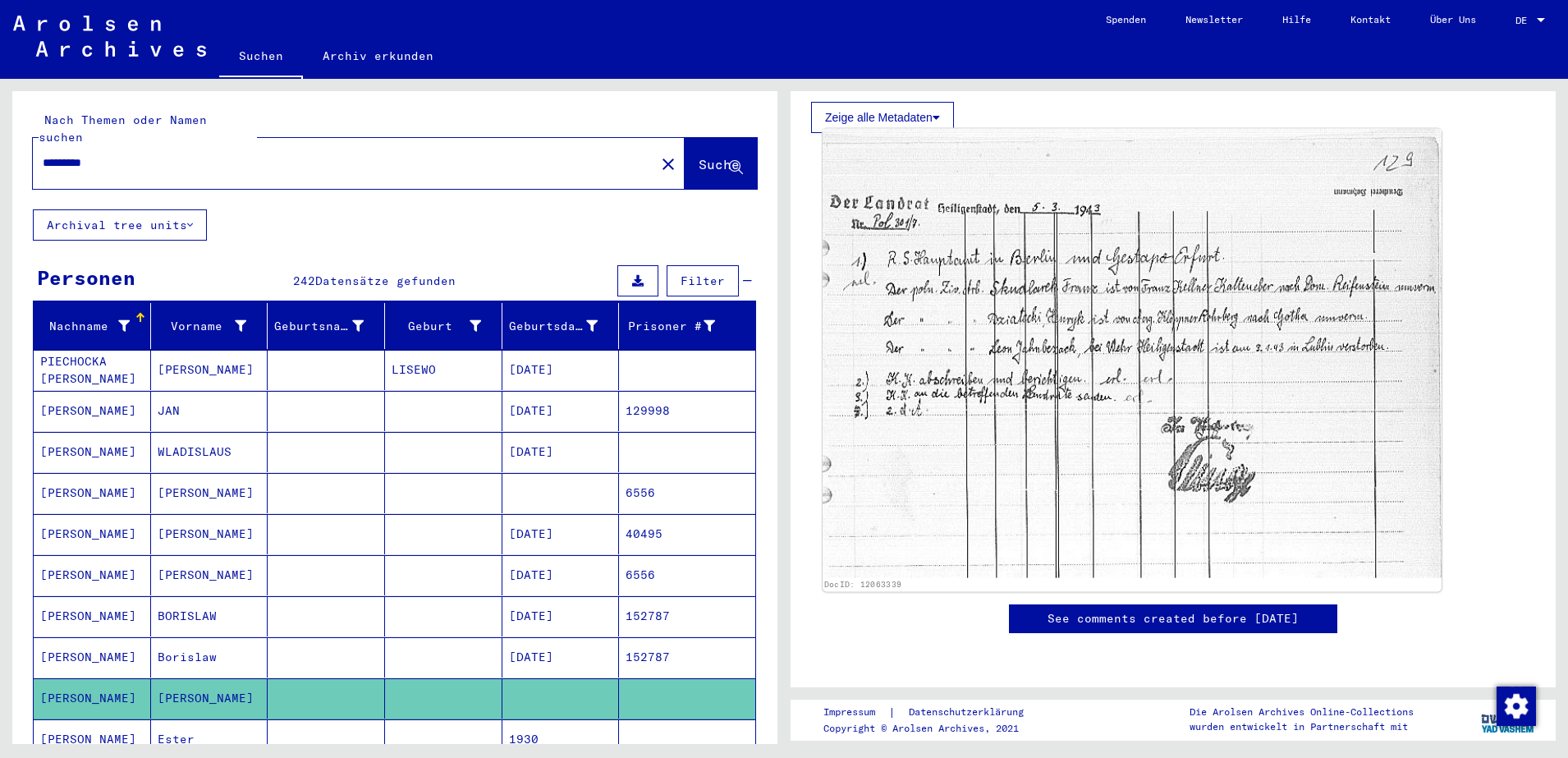
click at [1085, 304] on img at bounding box center [1132, 353] width 619 height 449
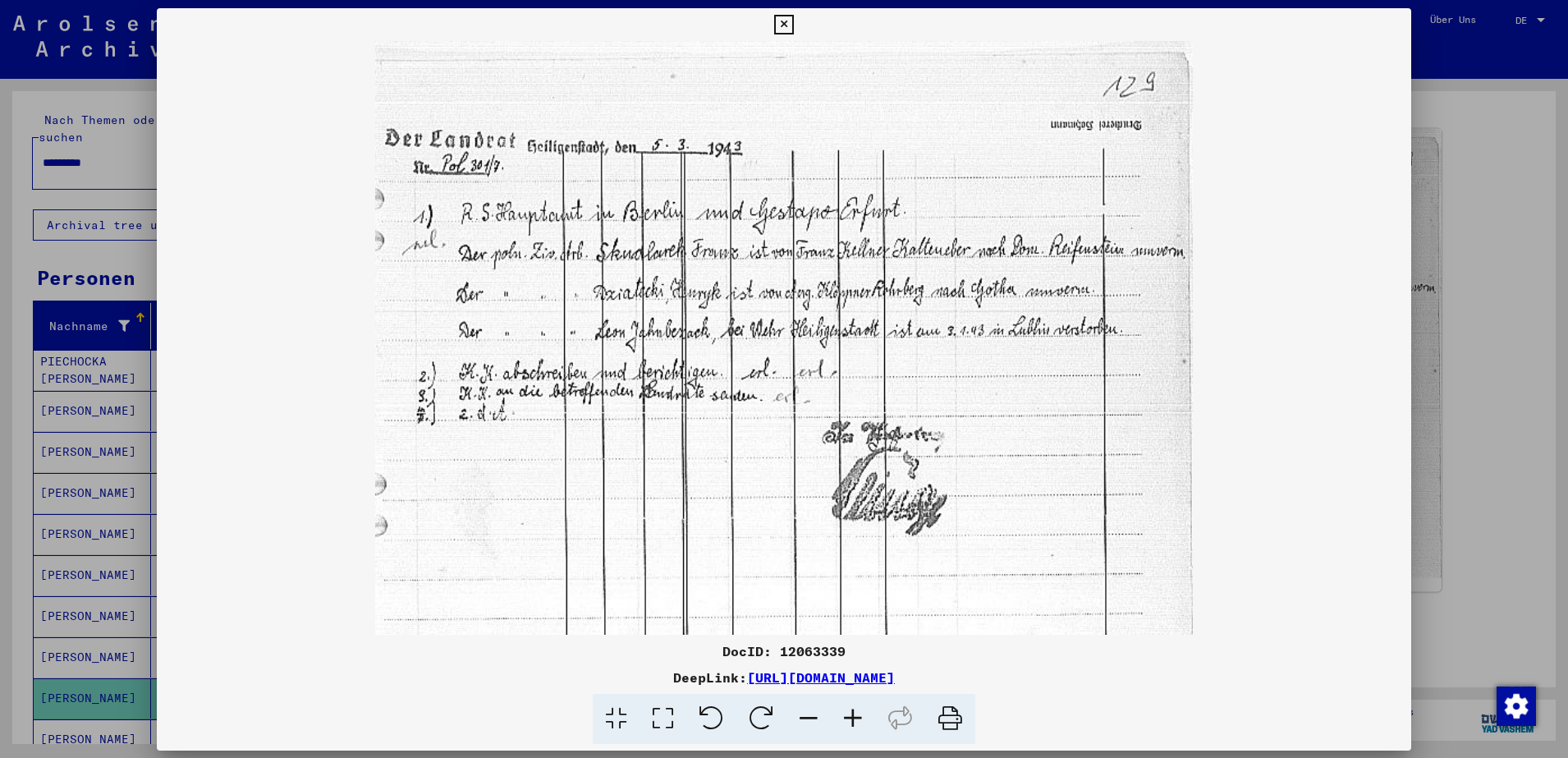
click at [1085, 304] on img at bounding box center [784, 338] width 1254 height 594
click at [1552, 426] on div at bounding box center [784, 379] width 1568 height 758
